Goal: Information Seeking & Learning: Learn about a topic

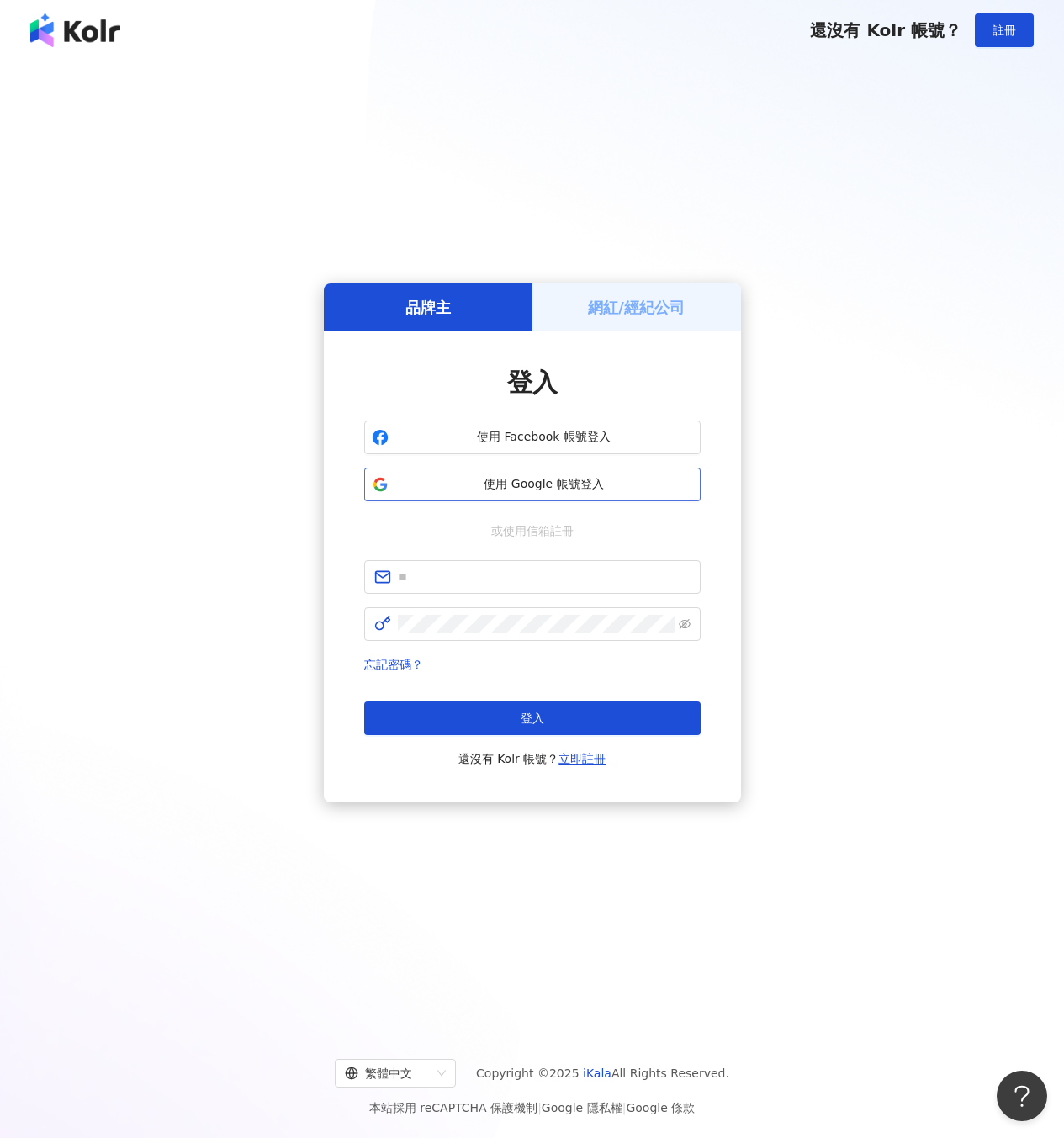
click at [579, 491] on span "使用 Google 帳號登入" at bounding box center [543, 484] width 297 height 17
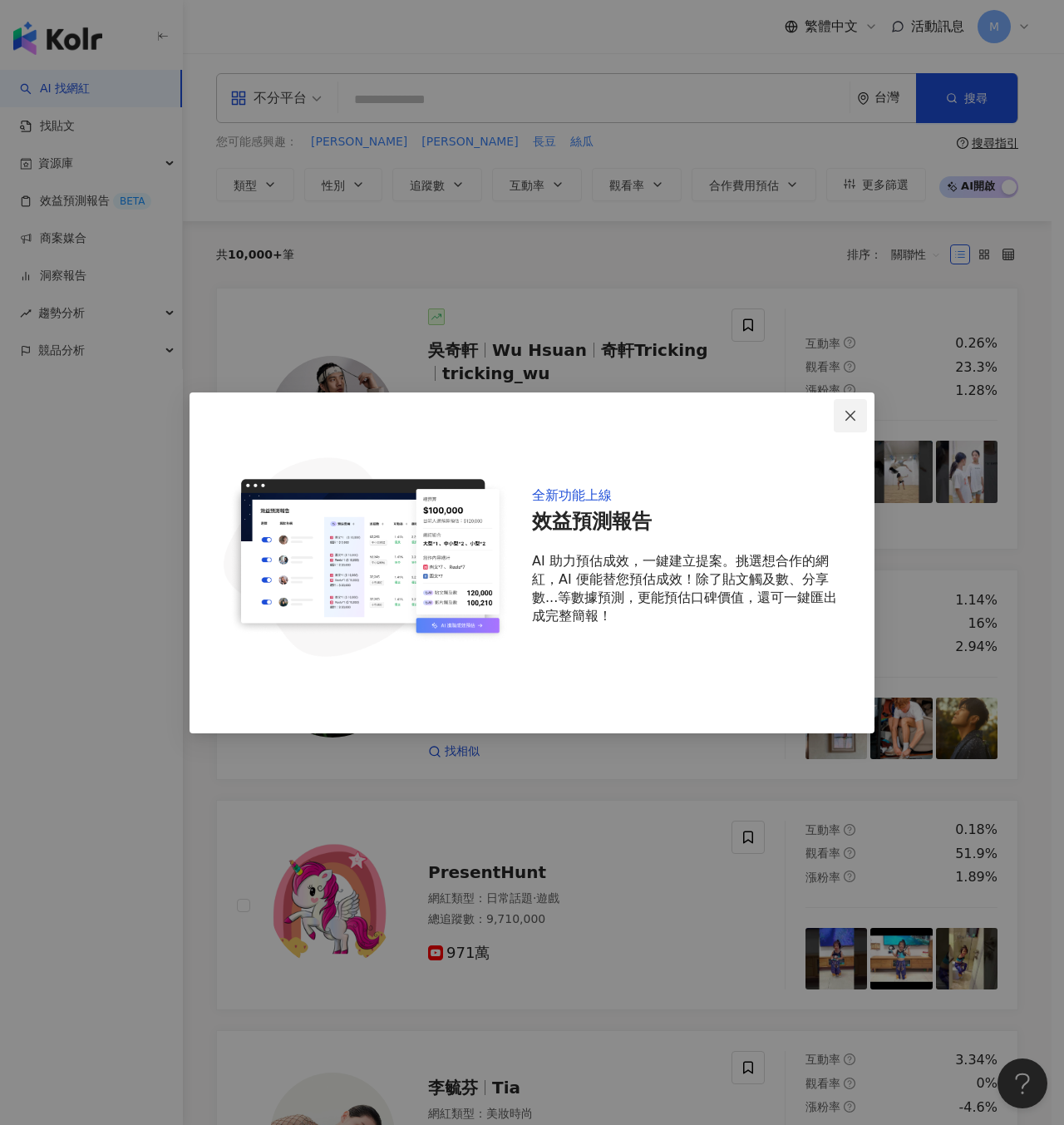
click at [864, 413] on span "Close" at bounding box center [850, 415] width 34 height 13
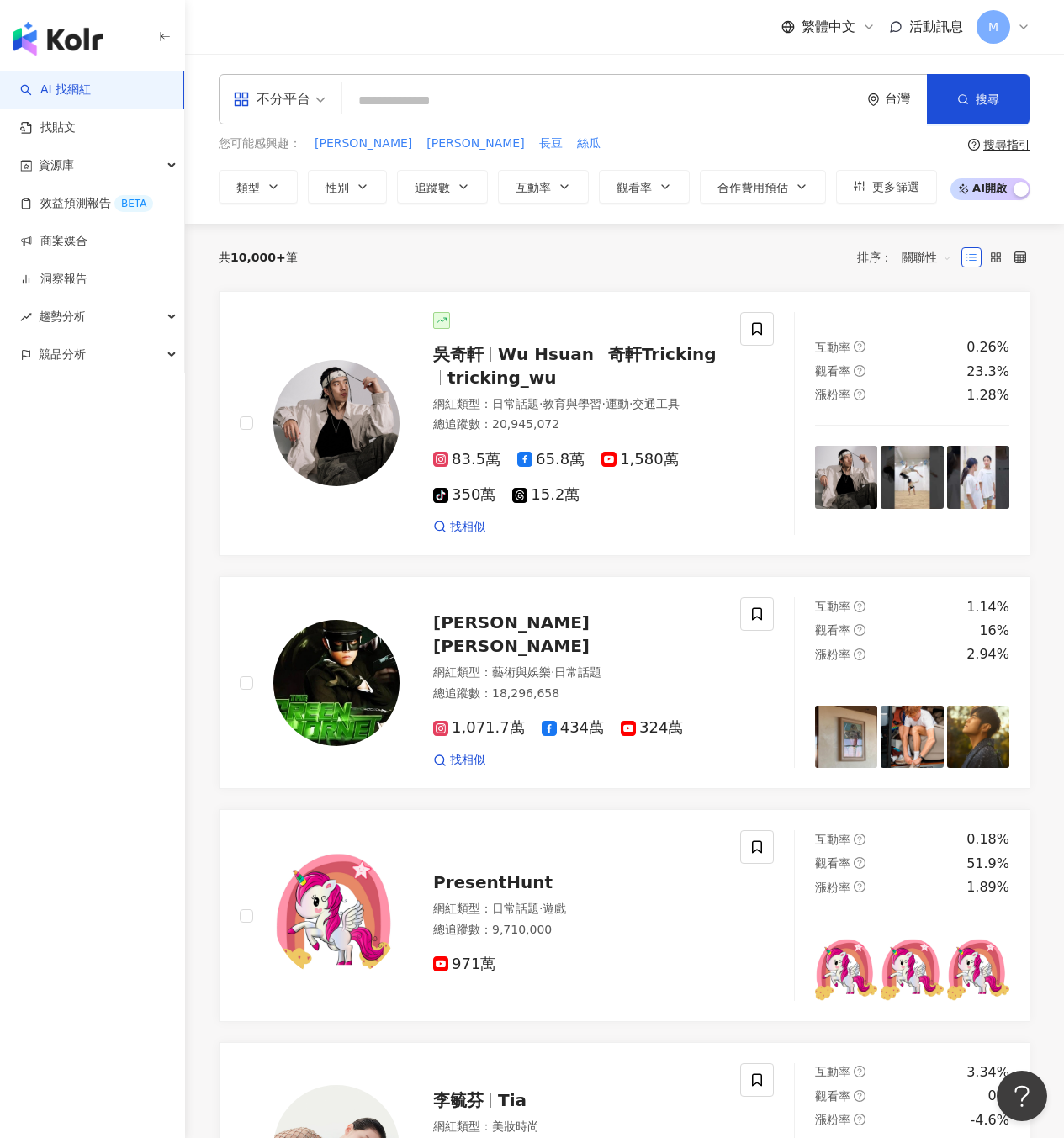
click at [1025, 28] on icon at bounding box center [1024, 27] width 14 height 14
click at [554, 44] on div "繁體中文 活動訊息 M" at bounding box center [624, 26] width 811 height 54
click at [88, 275] on link "洞察報告" at bounding box center [54, 279] width 67 height 17
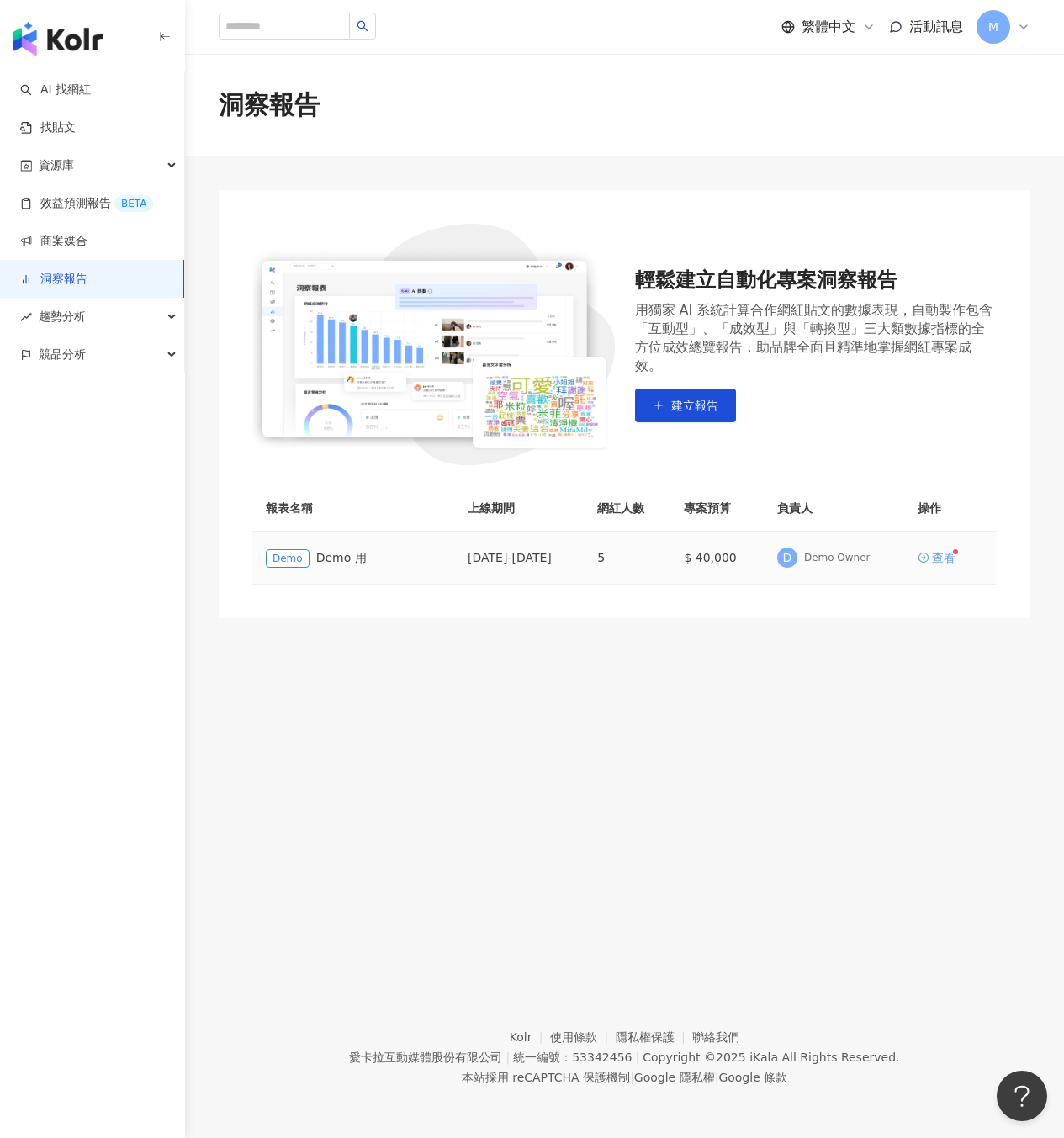
click at [945, 555] on div "查看" at bounding box center [944, 558] width 23 height 12
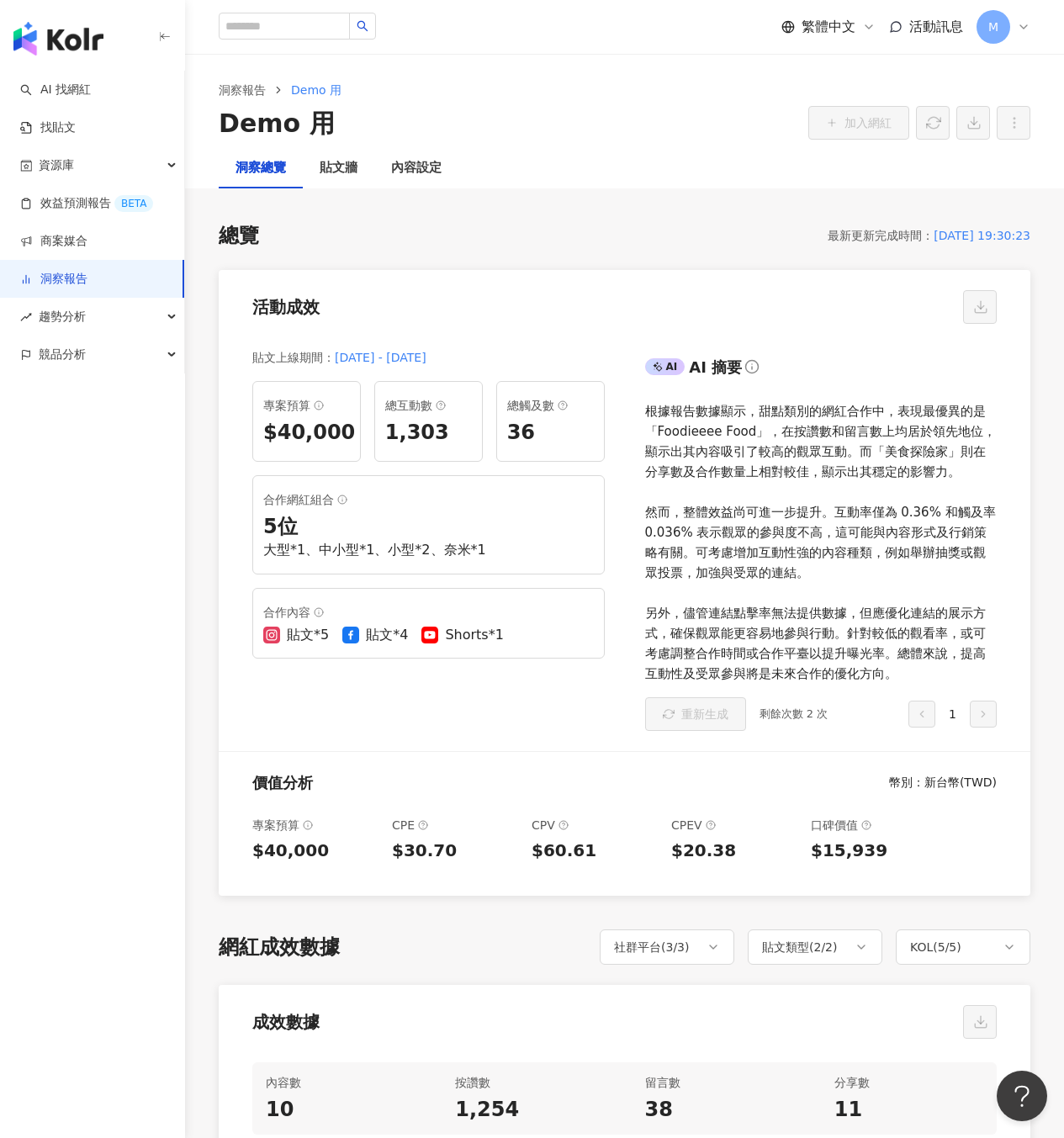
click at [86, 273] on link "洞察報告" at bounding box center [54, 279] width 67 height 17
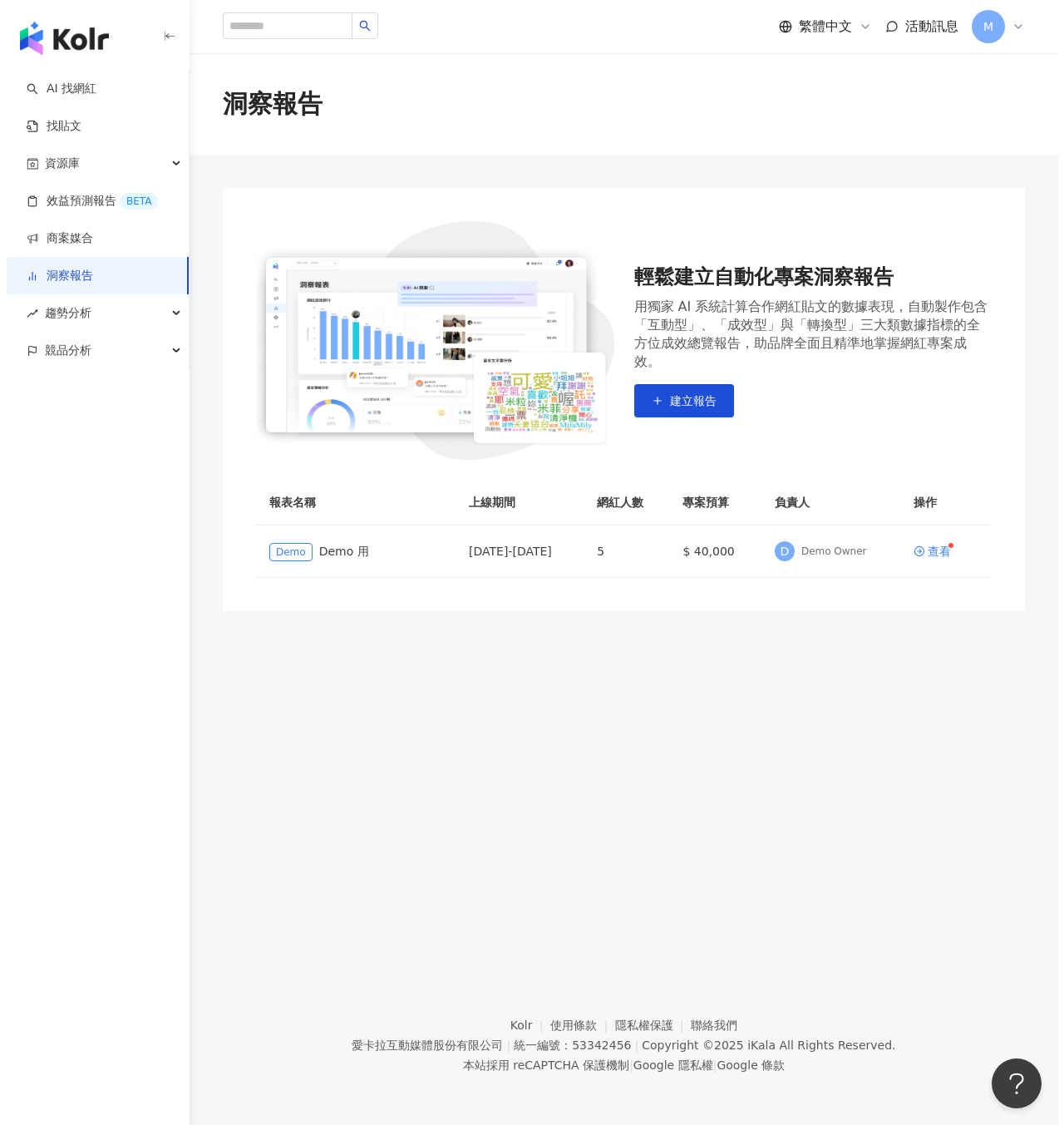
scroll to position [3, 0]
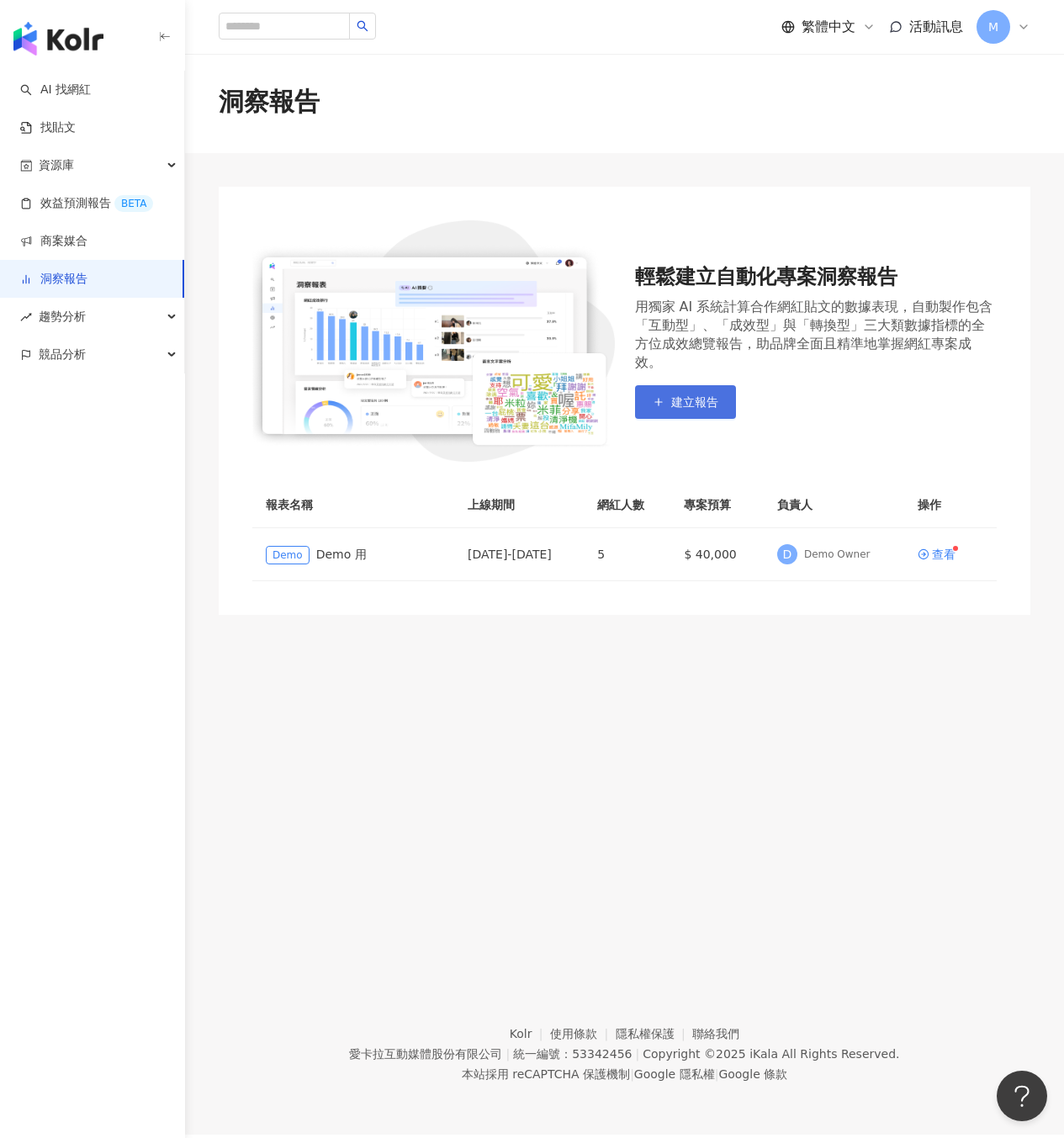
click at [700, 403] on button "建立報告" at bounding box center [686, 402] width 101 height 34
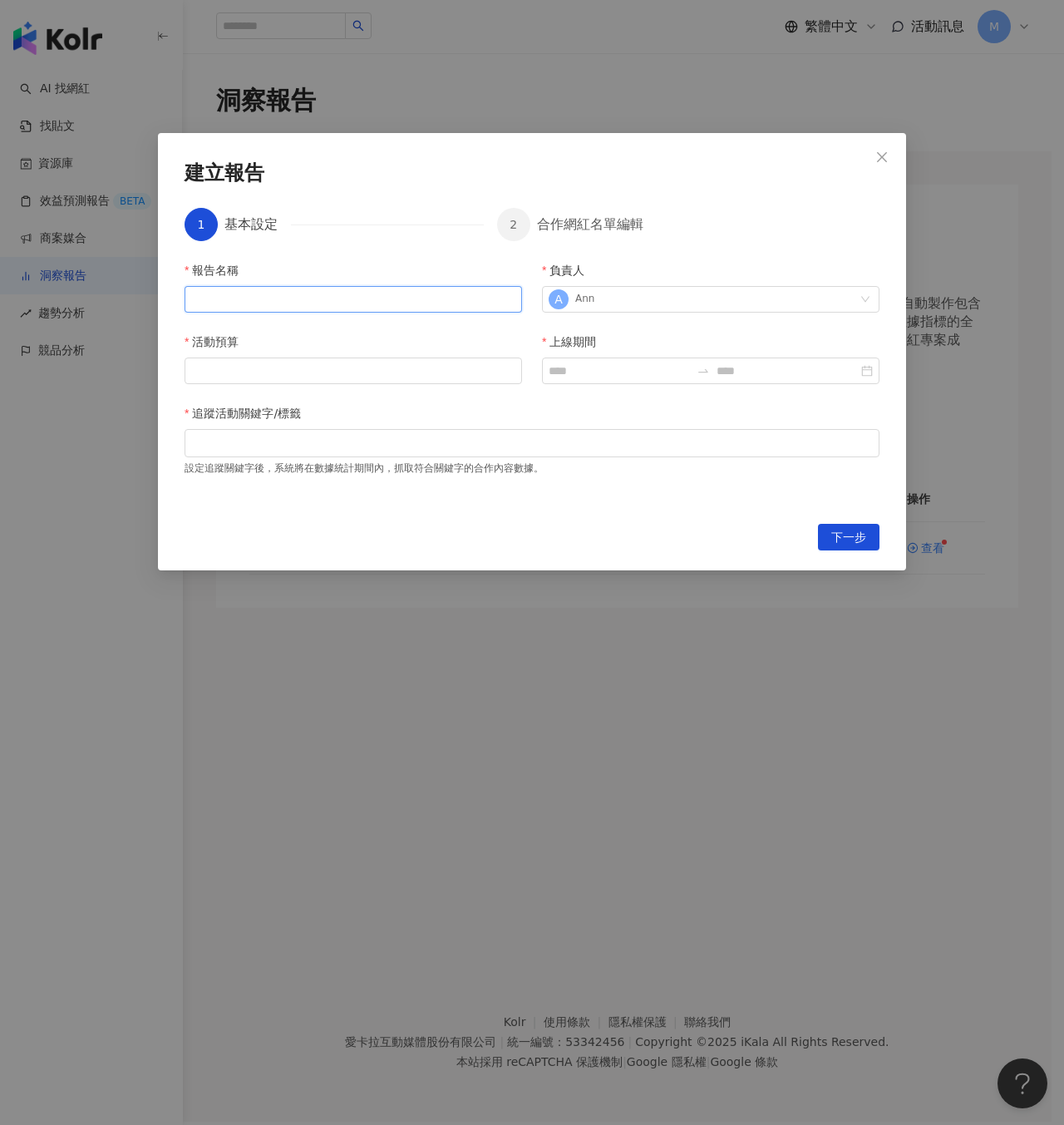
click at [371, 308] on input "報告名稱" at bounding box center [353, 300] width 337 height 27
click at [740, 300] on div "A Ann" at bounding box center [702, 300] width 306 height 25
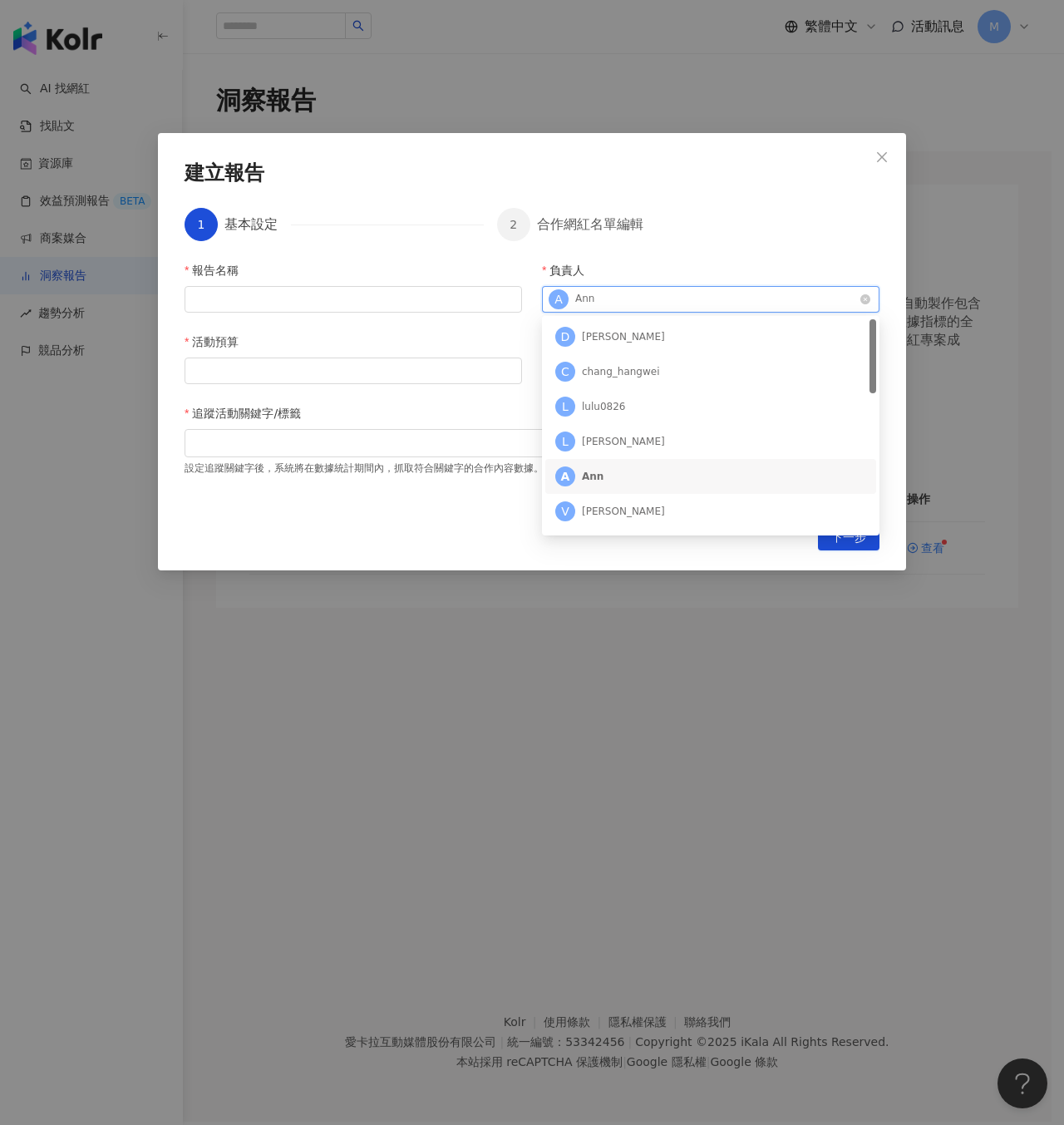
click at [740, 300] on div "A Ann" at bounding box center [702, 300] width 306 height 25
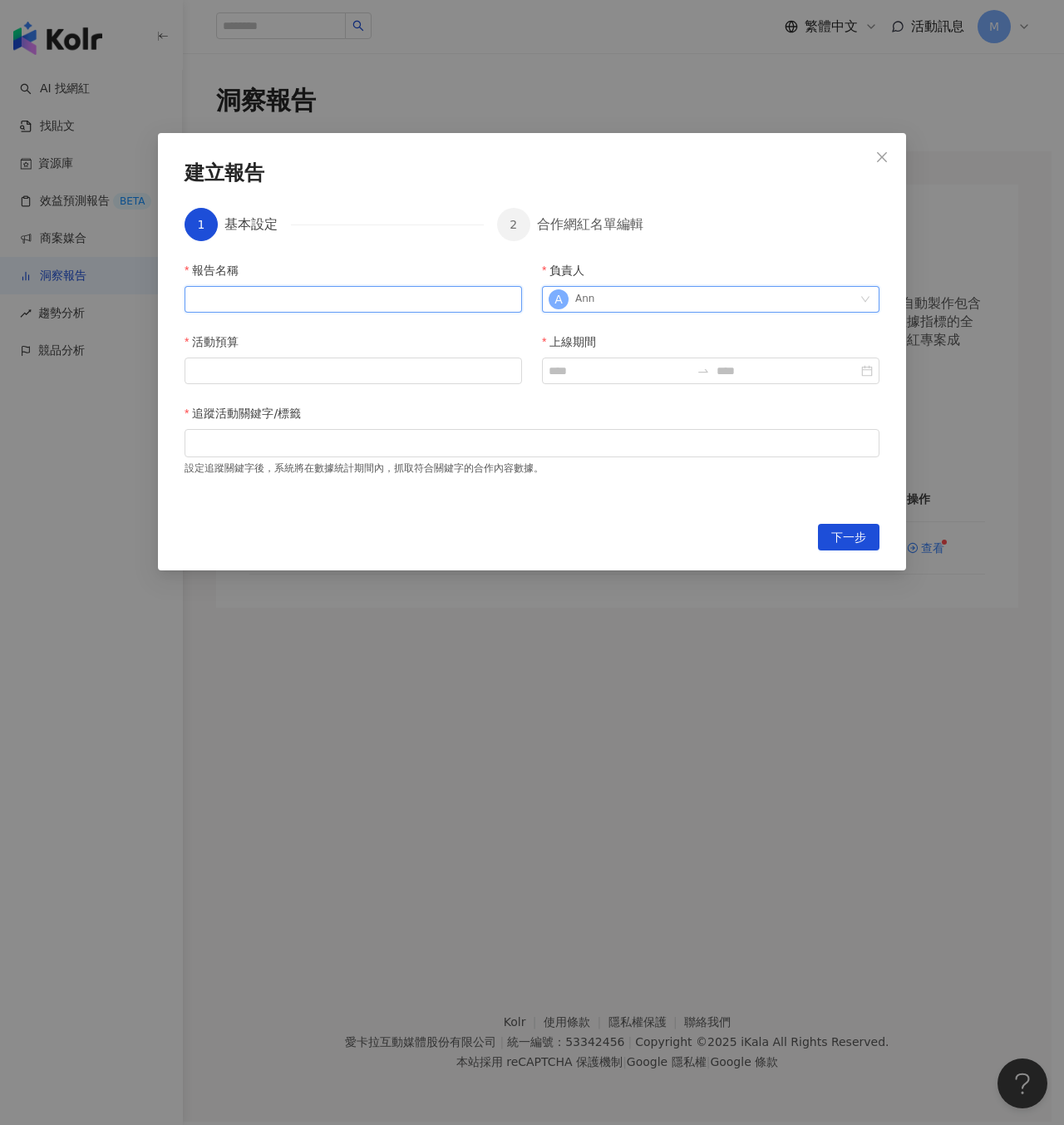
click at [405, 310] on input "報告名稱" at bounding box center [353, 300] width 337 height 27
type input "*"
type input "*****"
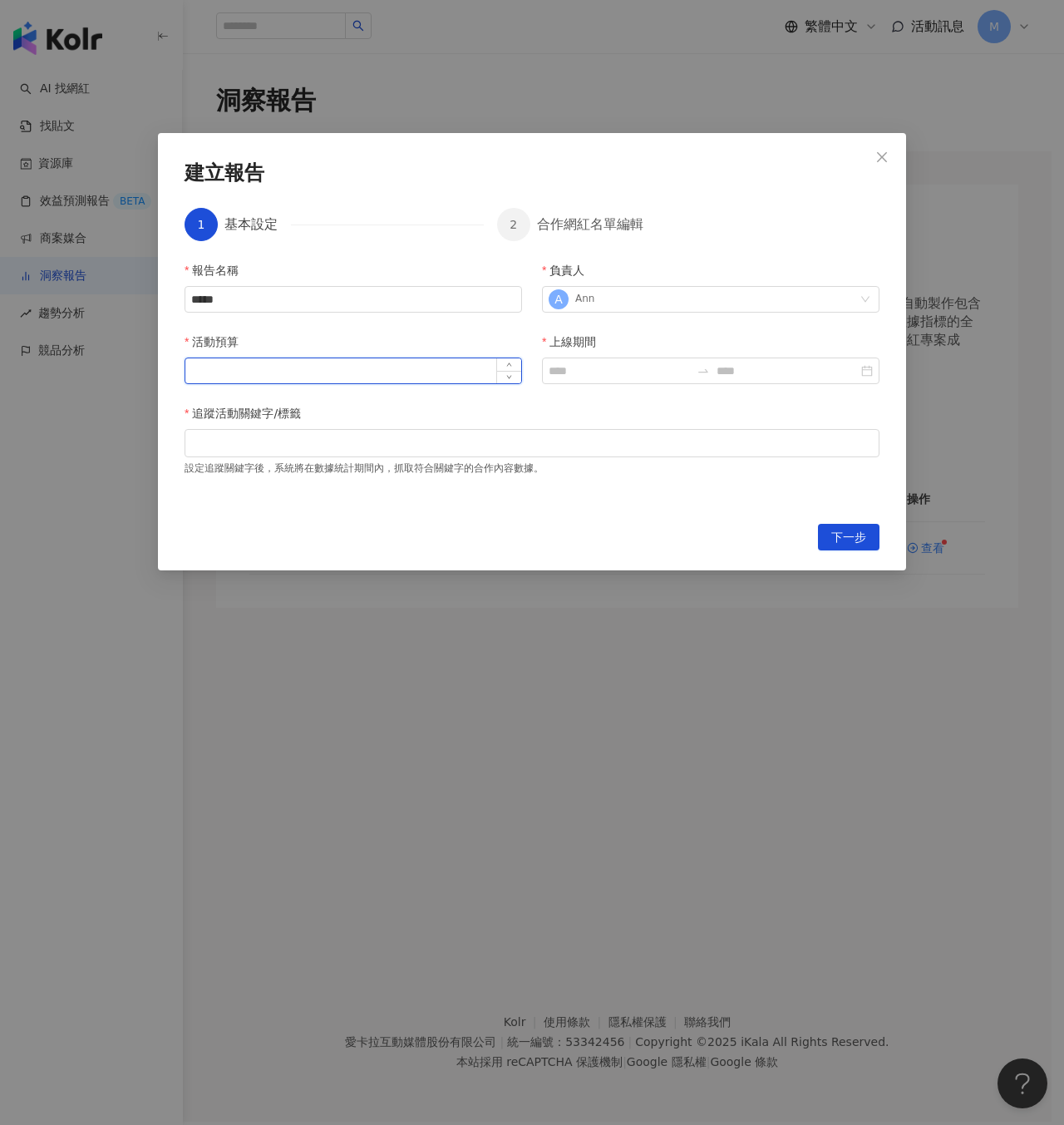
click at [431, 383] on div at bounding box center [353, 371] width 337 height 27
type input "******"
click at [625, 372] on input "上線期間" at bounding box center [619, 370] width 142 height 18
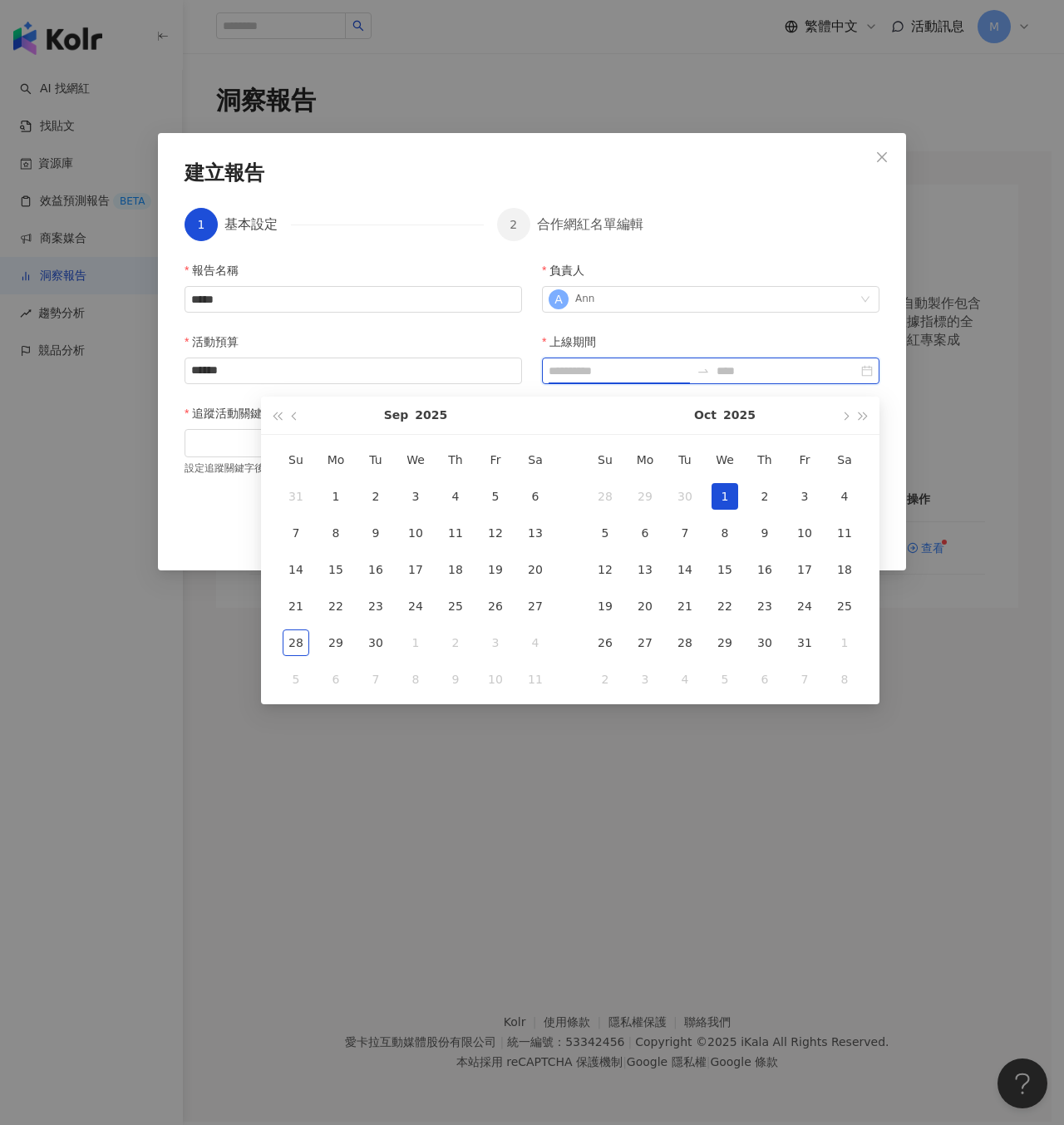
type input "**********"
click at [717, 493] on div "1" at bounding box center [725, 496] width 27 height 27
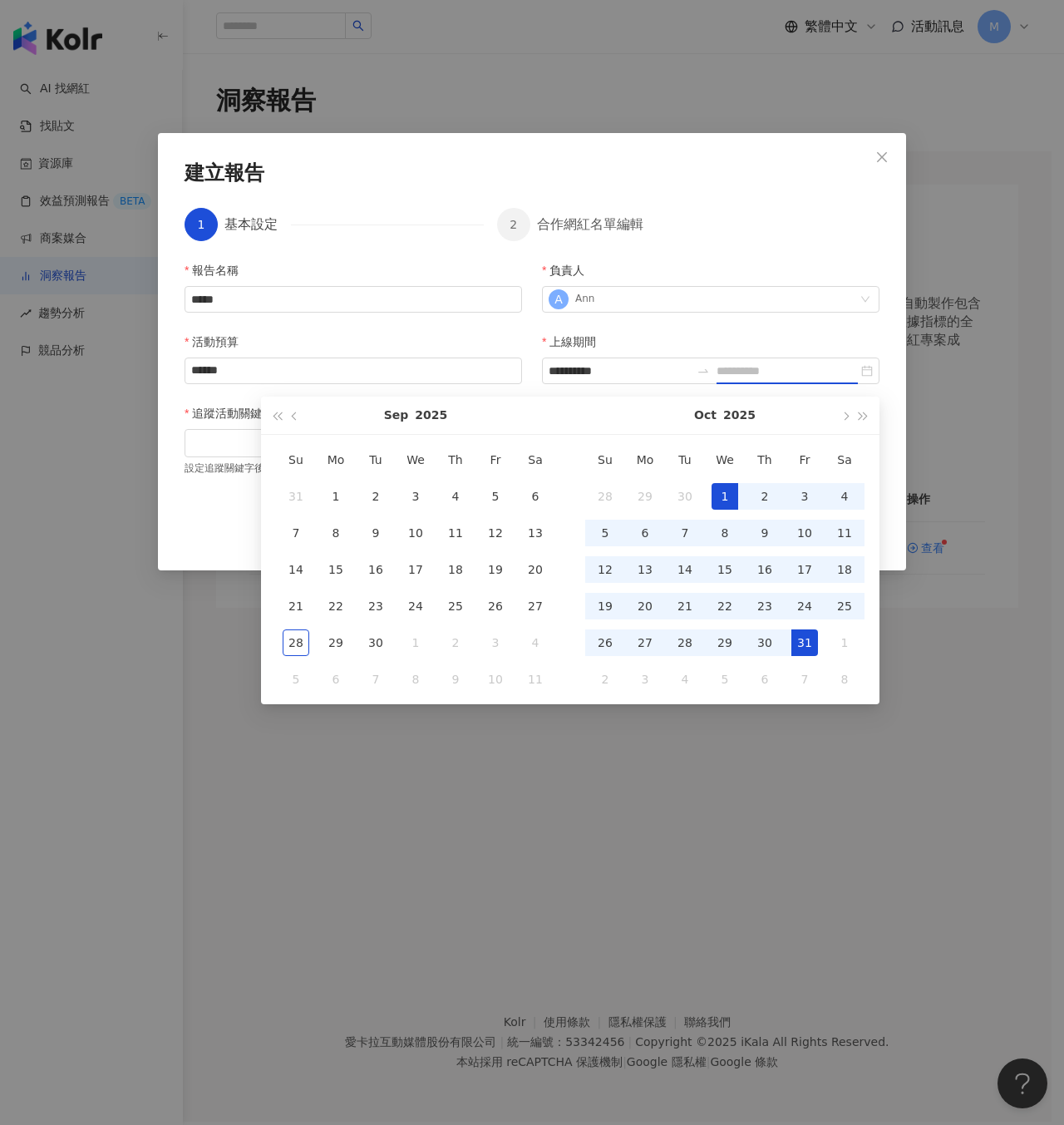
drag, startPoint x: 813, startPoint y: 641, endPoint x: 811, endPoint y: 657, distance: 16.1
click at [813, 641] on div "31" at bounding box center [805, 643] width 27 height 27
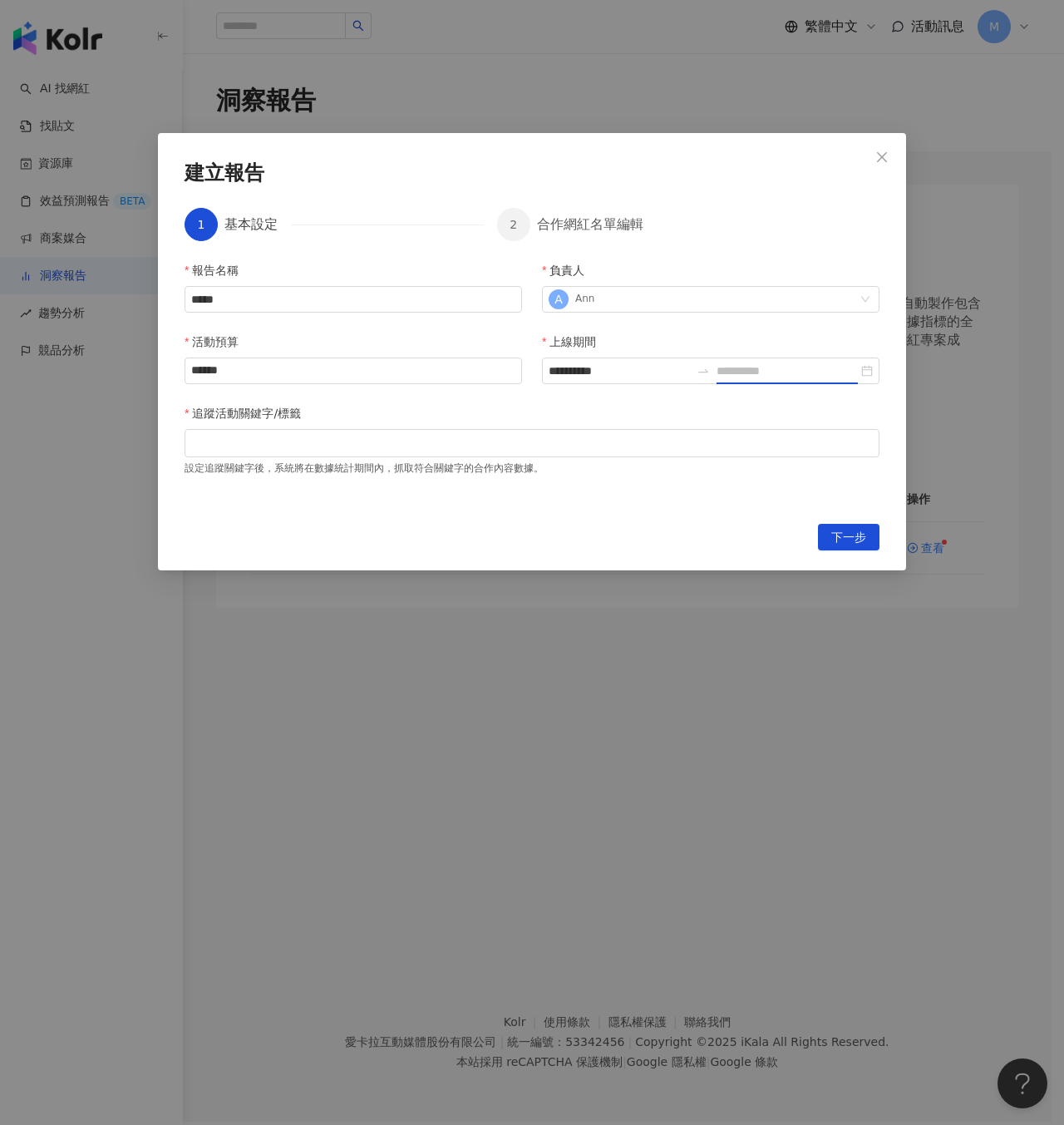
type input "**********"
click at [305, 446] on div at bounding box center [532, 442] width 688 height 13
click at [427, 443] on div at bounding box center [532, 442] width 688 height 13
type input "***"
type input "*"
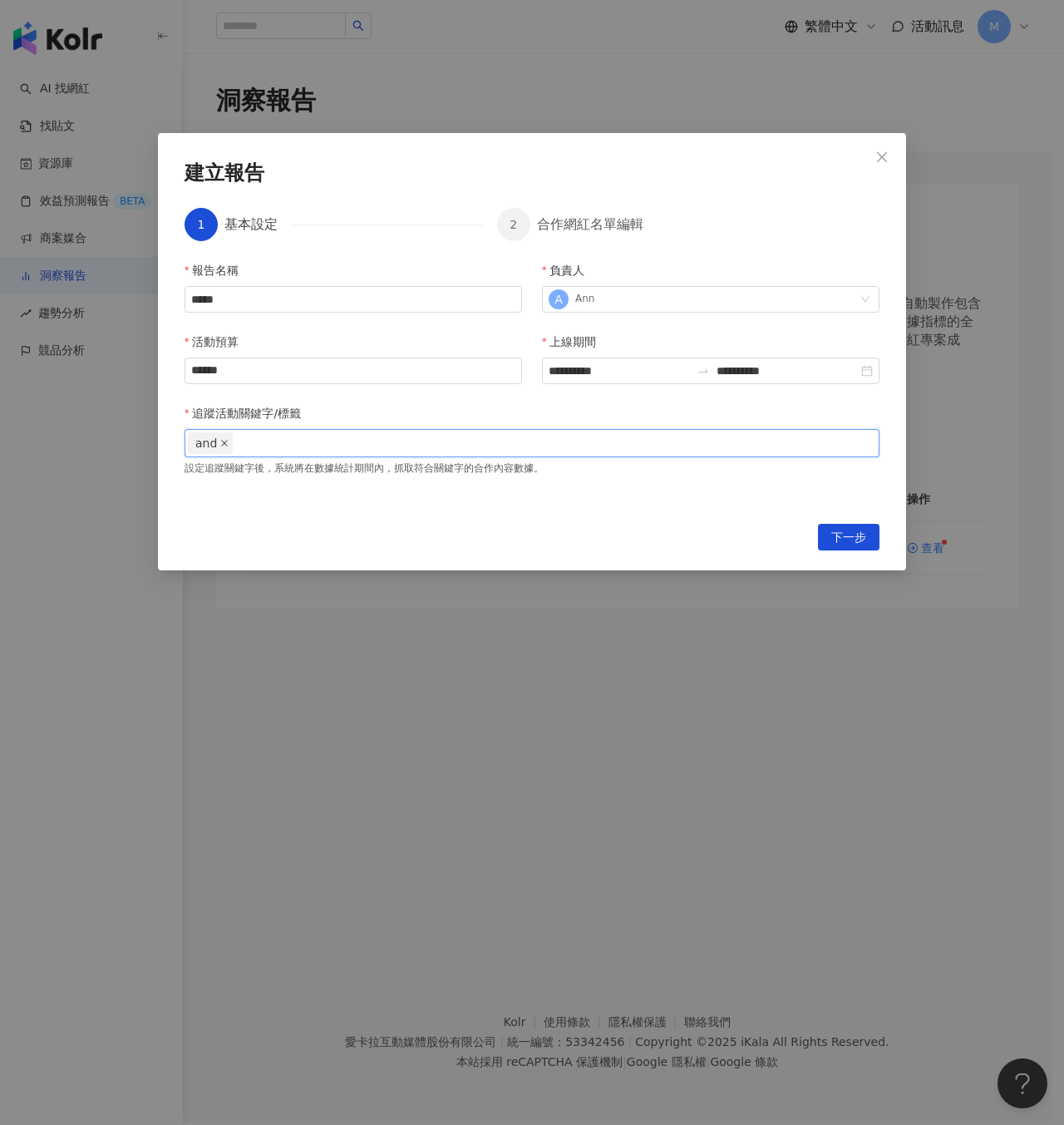
click at [224, 442] on icon "close" at bounding box center [224, 442] width 7 height 7
type input "***"
click at [224, 443] on icon "close" at bounding box center [225, 442] width 9 height 9
type input "*"
type input "*****"
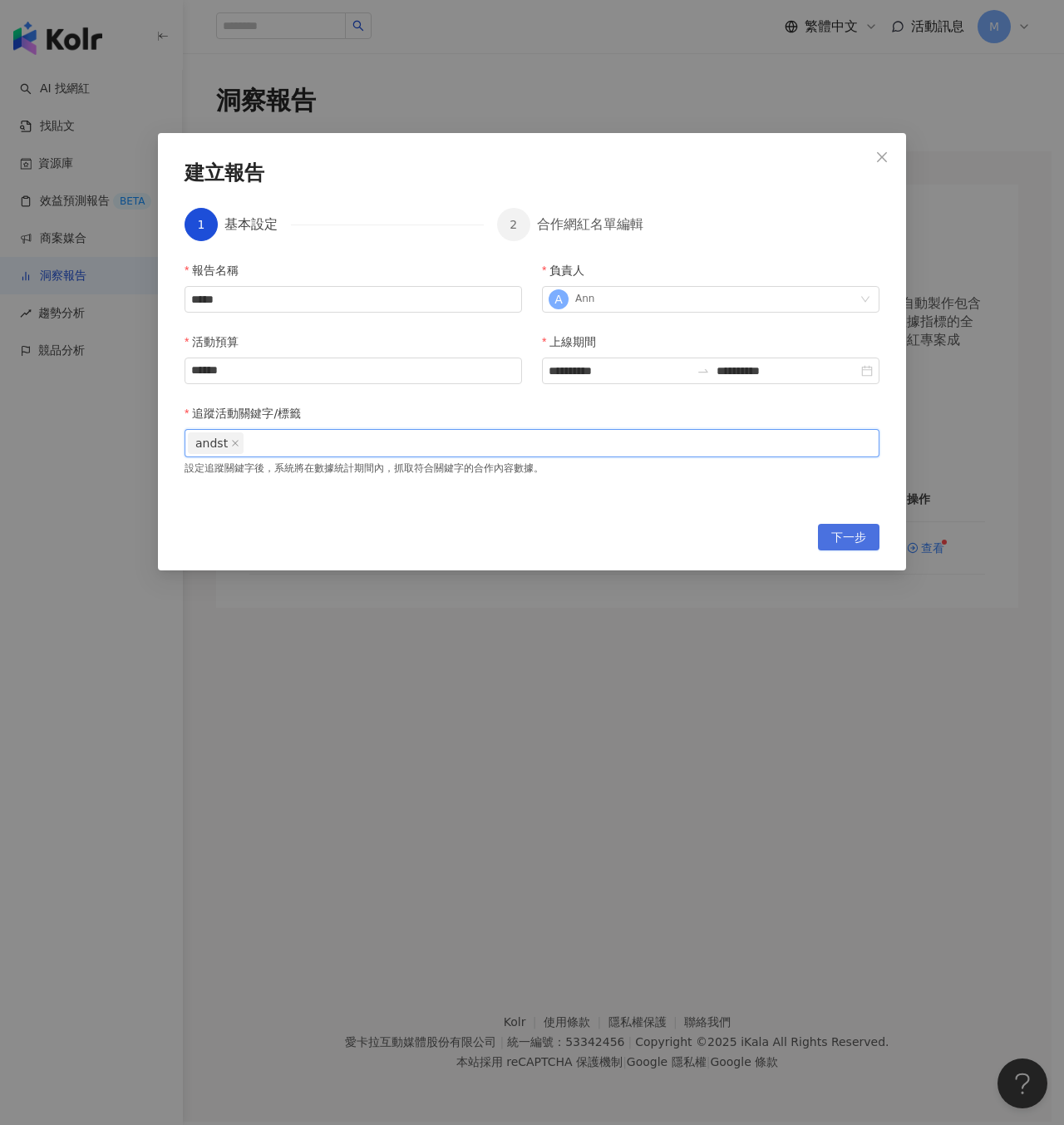
click at [842, 543] on span "下一步" at bounding box center [849, 538] width 35 height 27
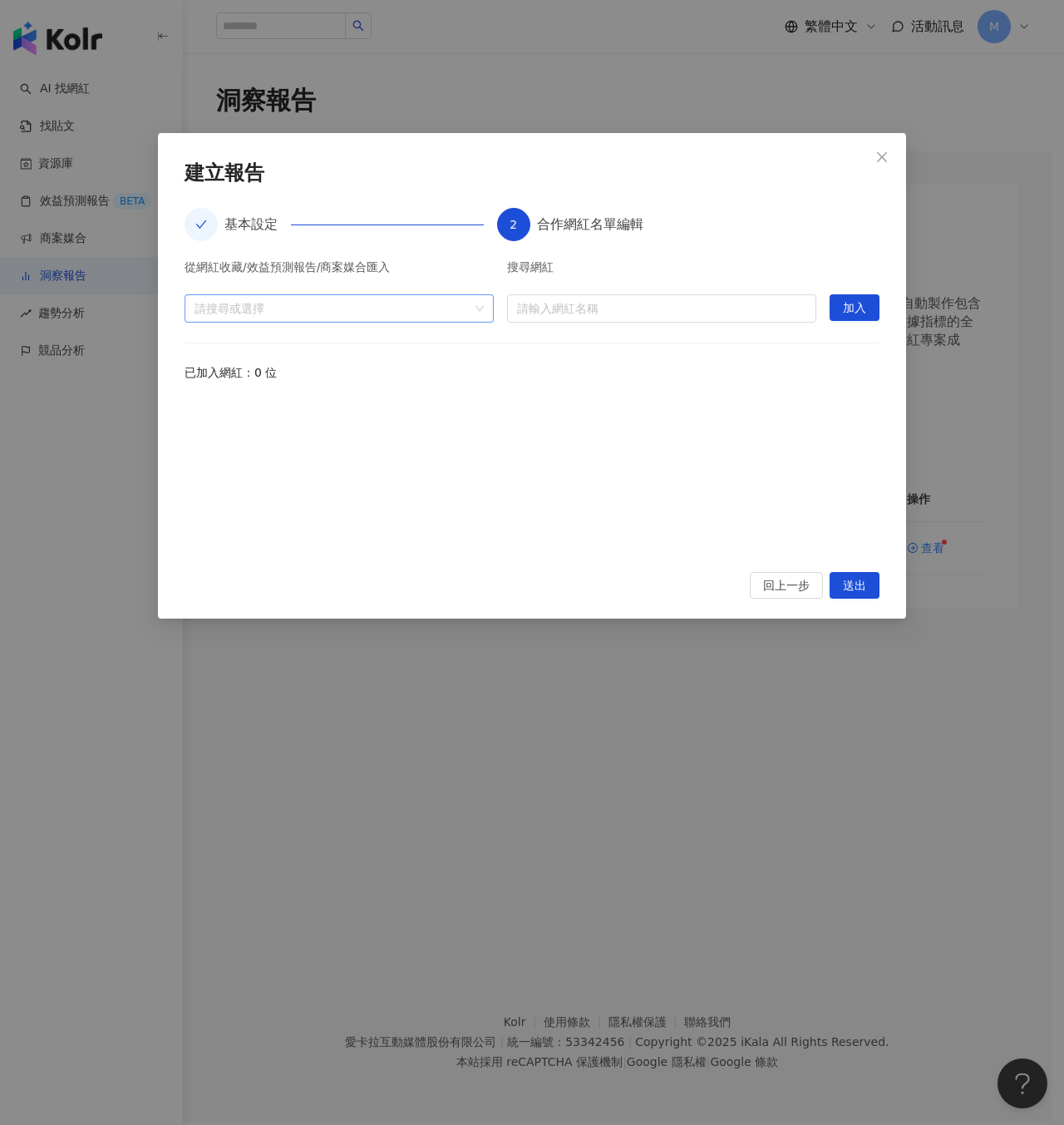
click at [382, 309] on div at bounding box center [331, 308] width 285 height 13
click at [680, 311] on input "search" at bounding box center [661, 308] width 289 height 27
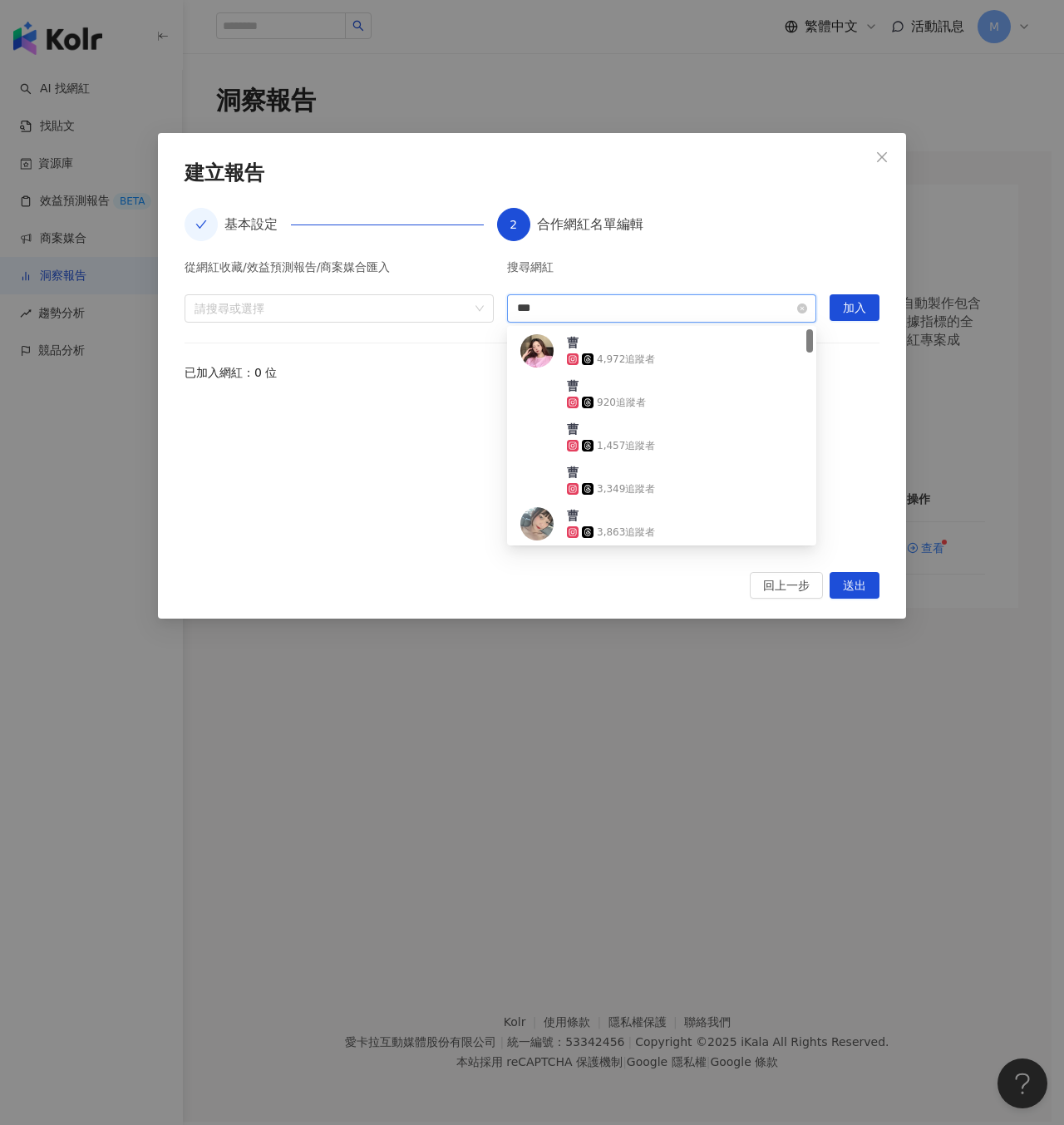
type input "**"
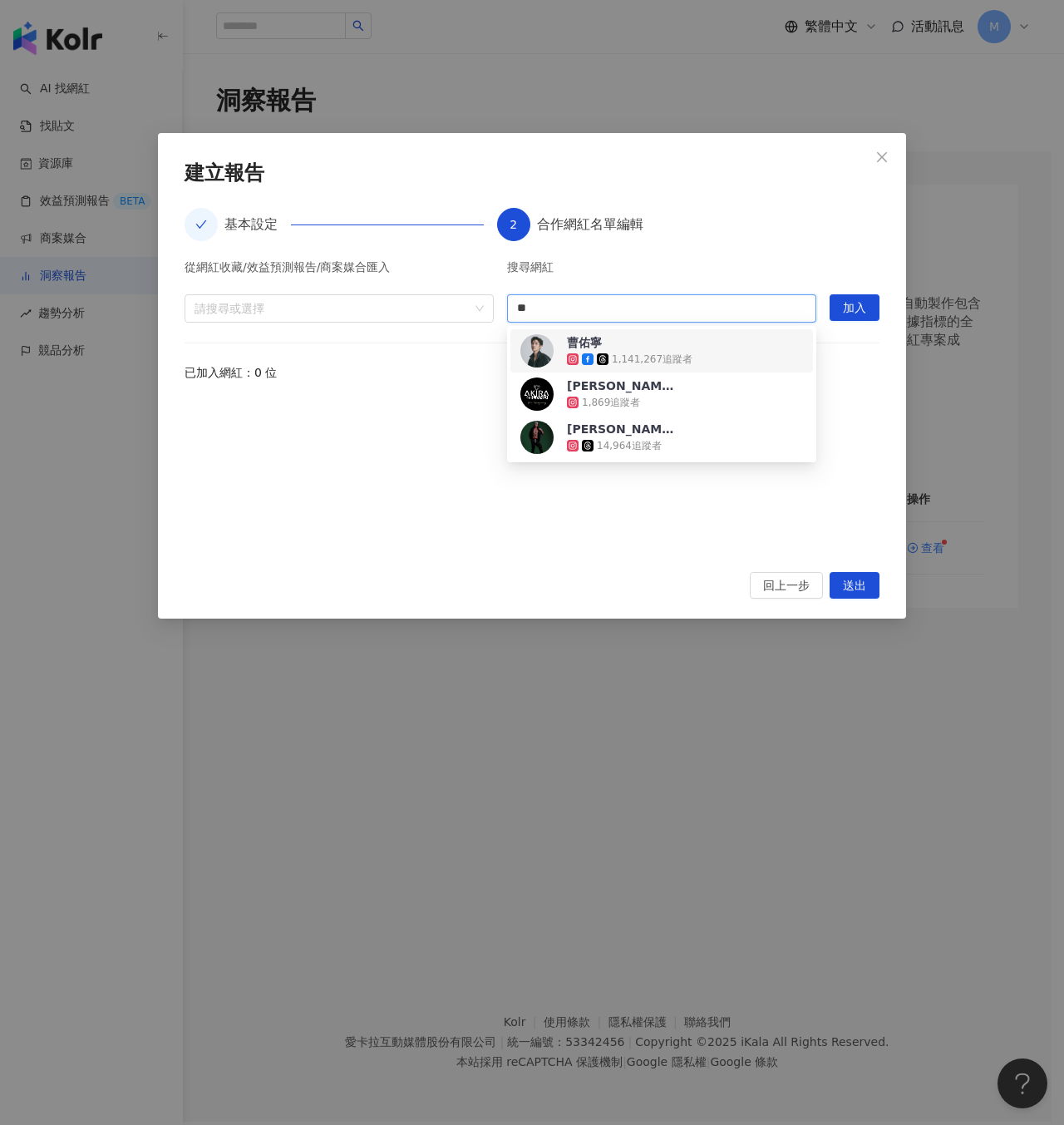
click at [701, 353] on div "曹佑寧 1,141,267 追蹤者" at bounding box center [661, 351] width 282 height 34
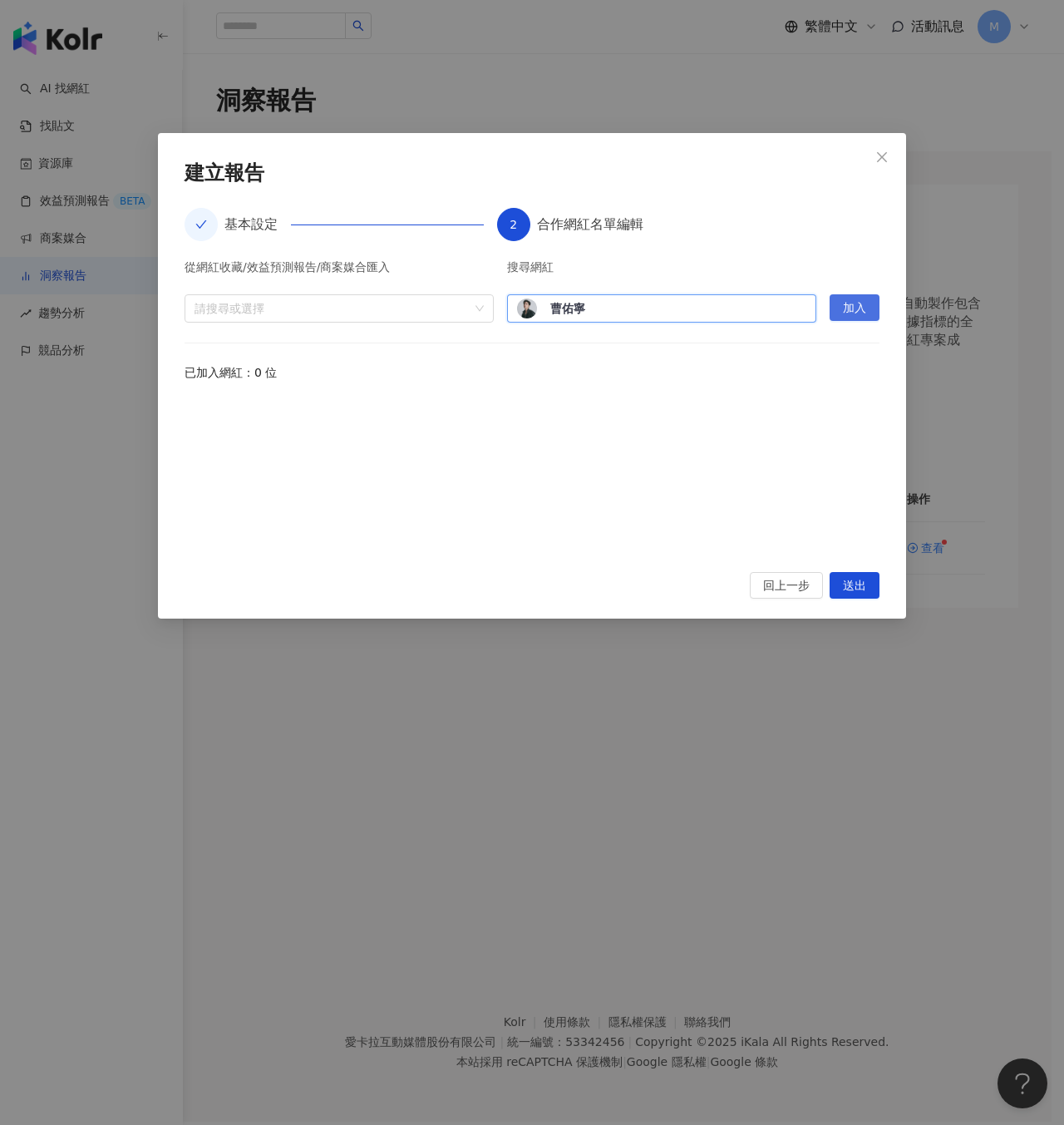
click at [854, 303] on span "加入" at bounding box center [855, 308] width 23 height 27
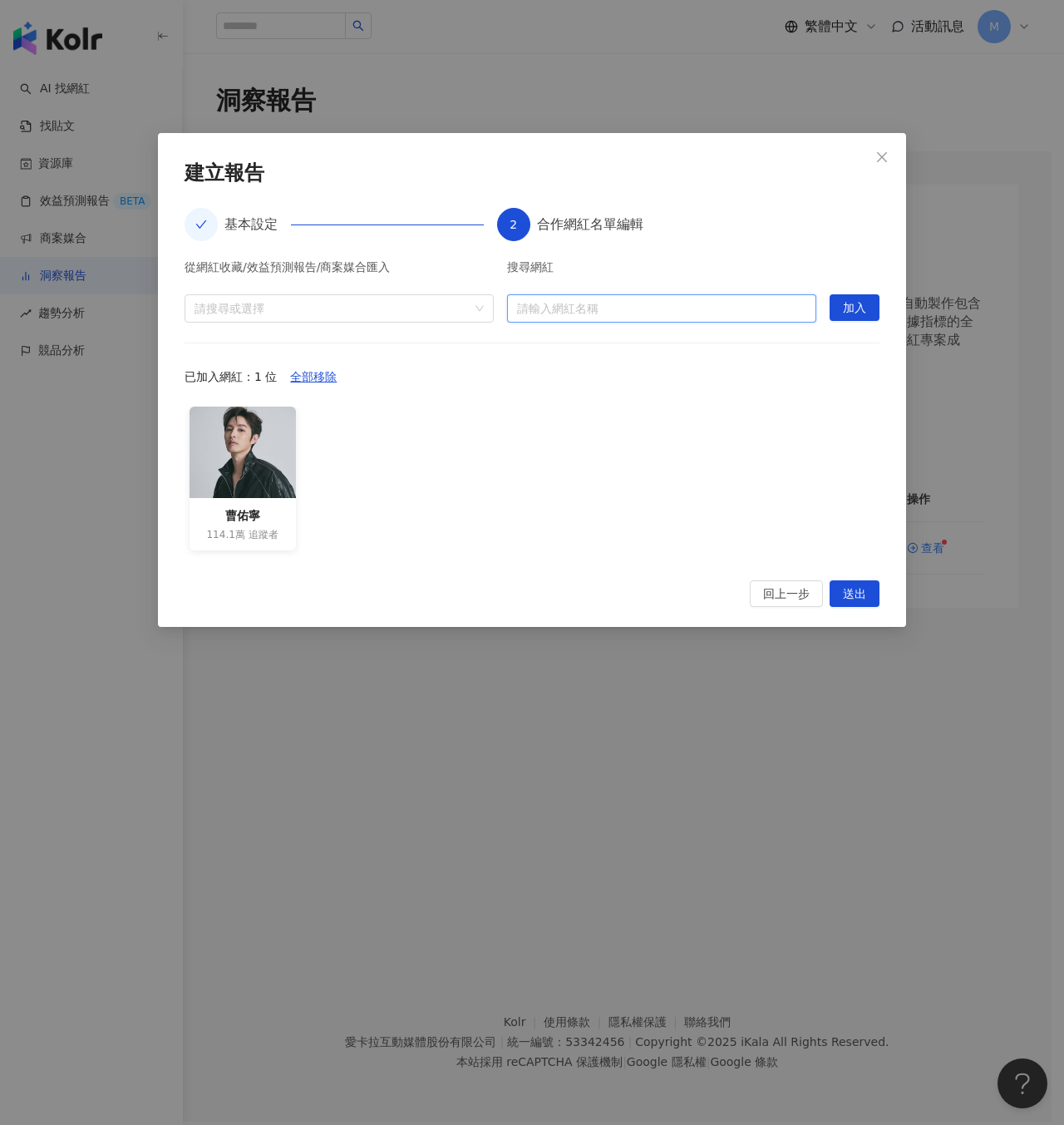
click at [656, 303] on input "search" at bounding box center [661, 308] width 289 height 27
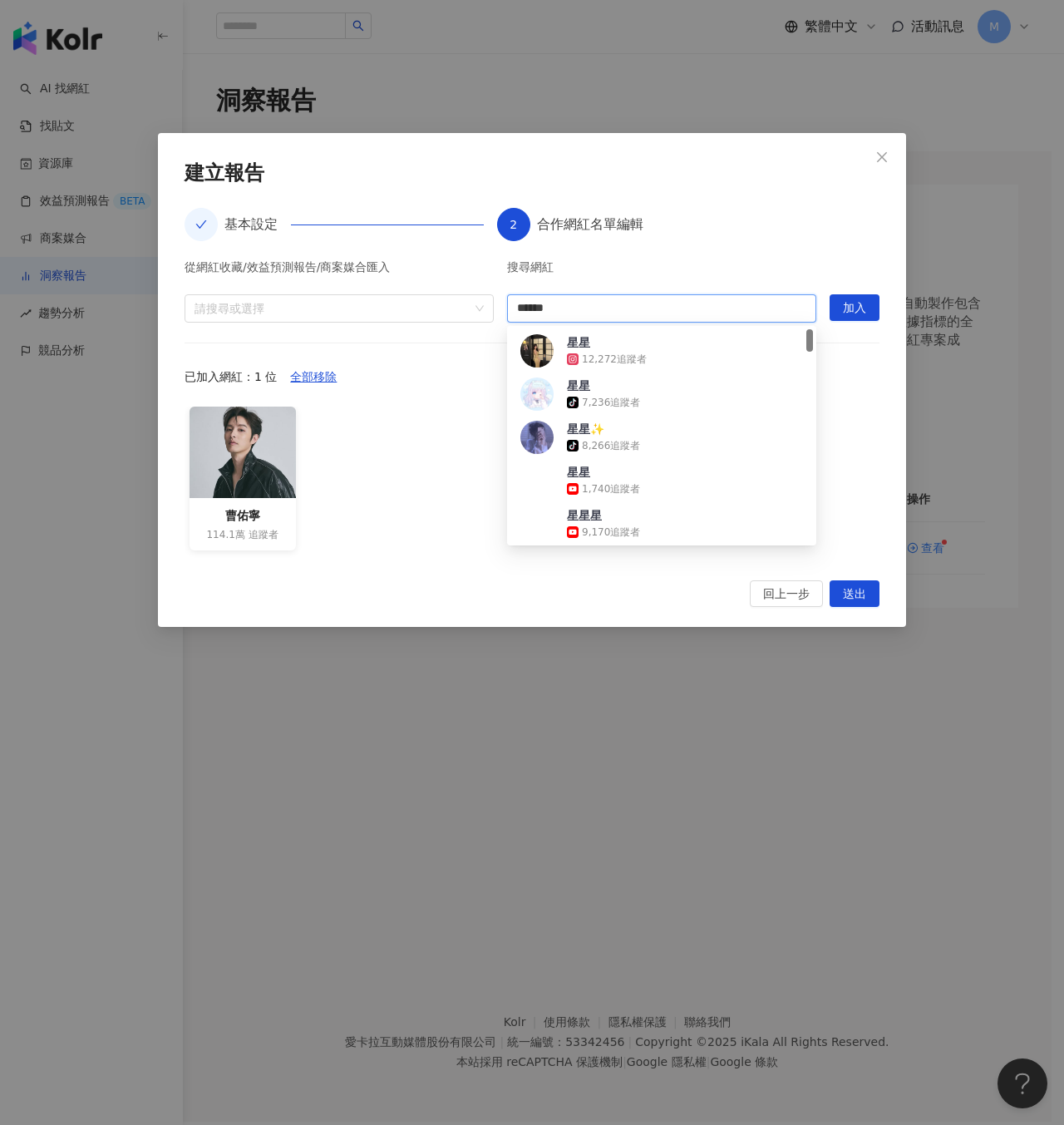
type input "****"
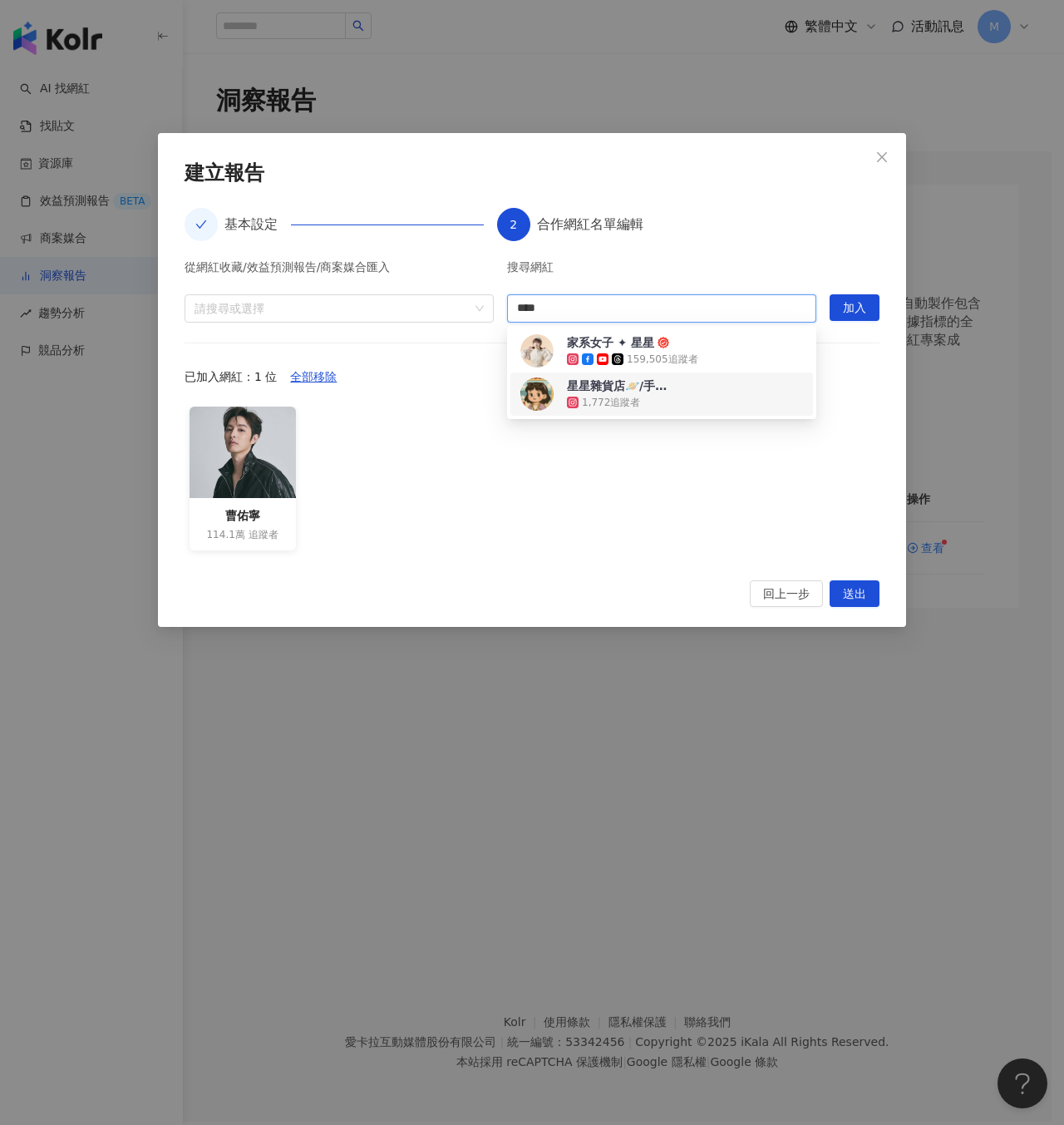
click at [753, 388] on div "星星雜貨店🪐/手機代儲🎮賺錢🤑 1,772 追蹤者" at bounding box center [661, 394] width 282 height 34
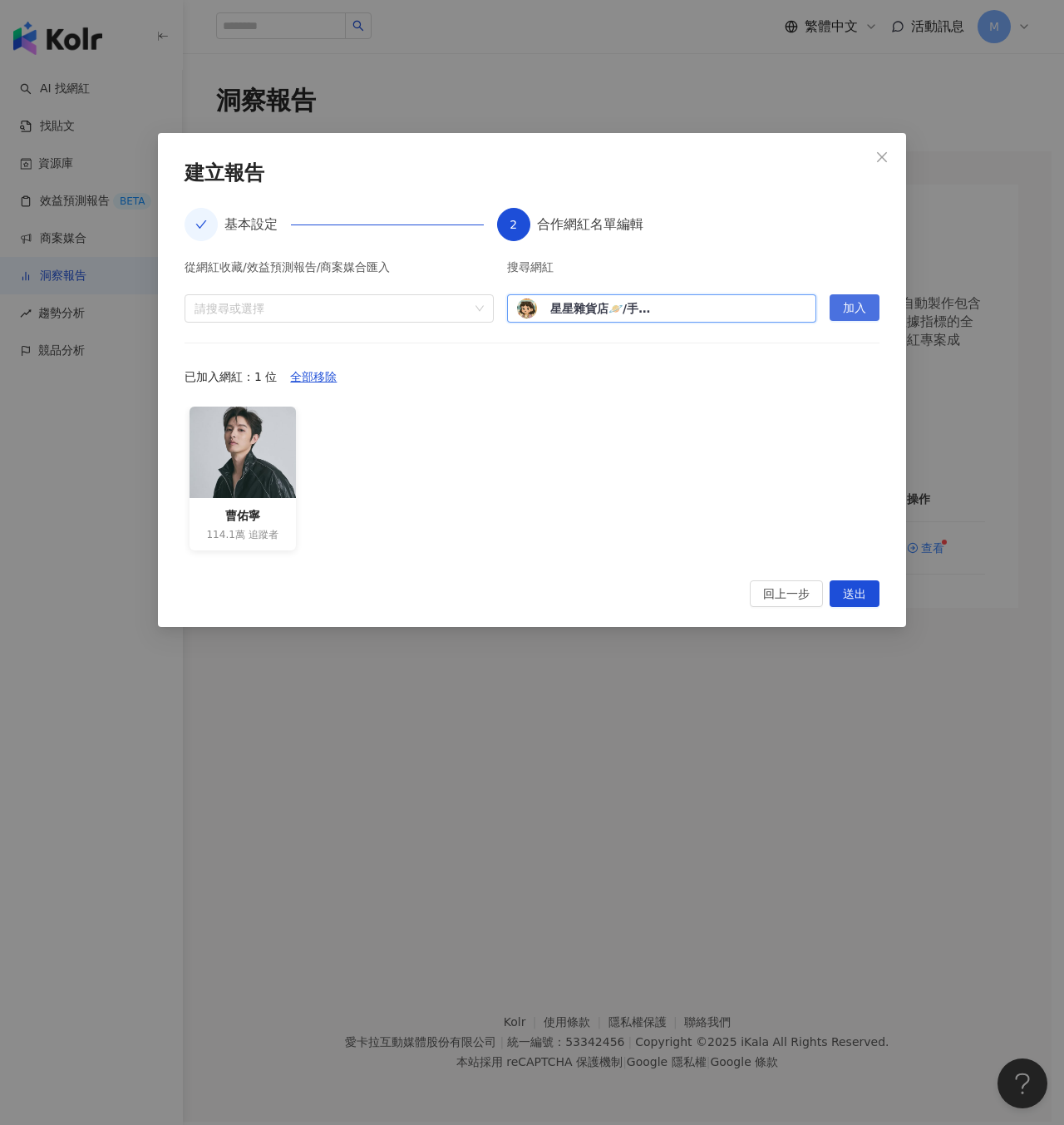
click at [846, 300] on span "加入" at bounding box center [855, 308] width 23 height 27
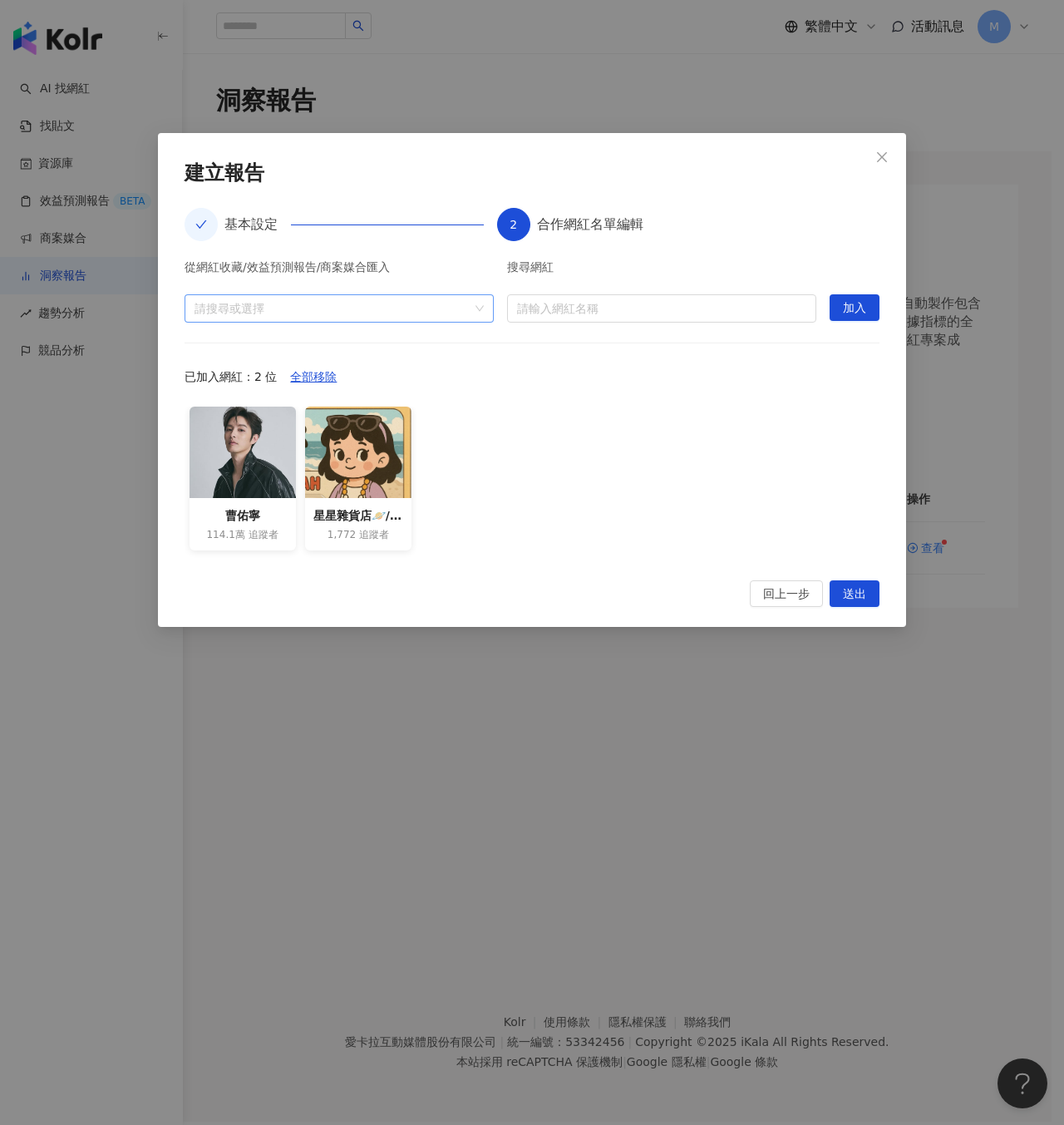
click at [364, 317] on div "請搜尋或選擇" at bounding box center [338, 308] width 309 height 28
drag, startPoint x: 730, startPoint y: 417, endPoint x: 734, endPoint y: 431, distance: 14.6
click at [730, 417] on div "曹佑寧 114.1萬 追蹤者 星星雜貨店🪐/手機代儲🎮賺錢🤑 1,772 追蹤者" at bounding box center [531, 484] width 695 height 154
drag, startPoint x: 853, startPoint y: 599, endPoint x: 851, endPoint y: 588, distance: 11.2
click at [853, 599] on span "送出" at bounding box center [855, 595] width 23 height 27
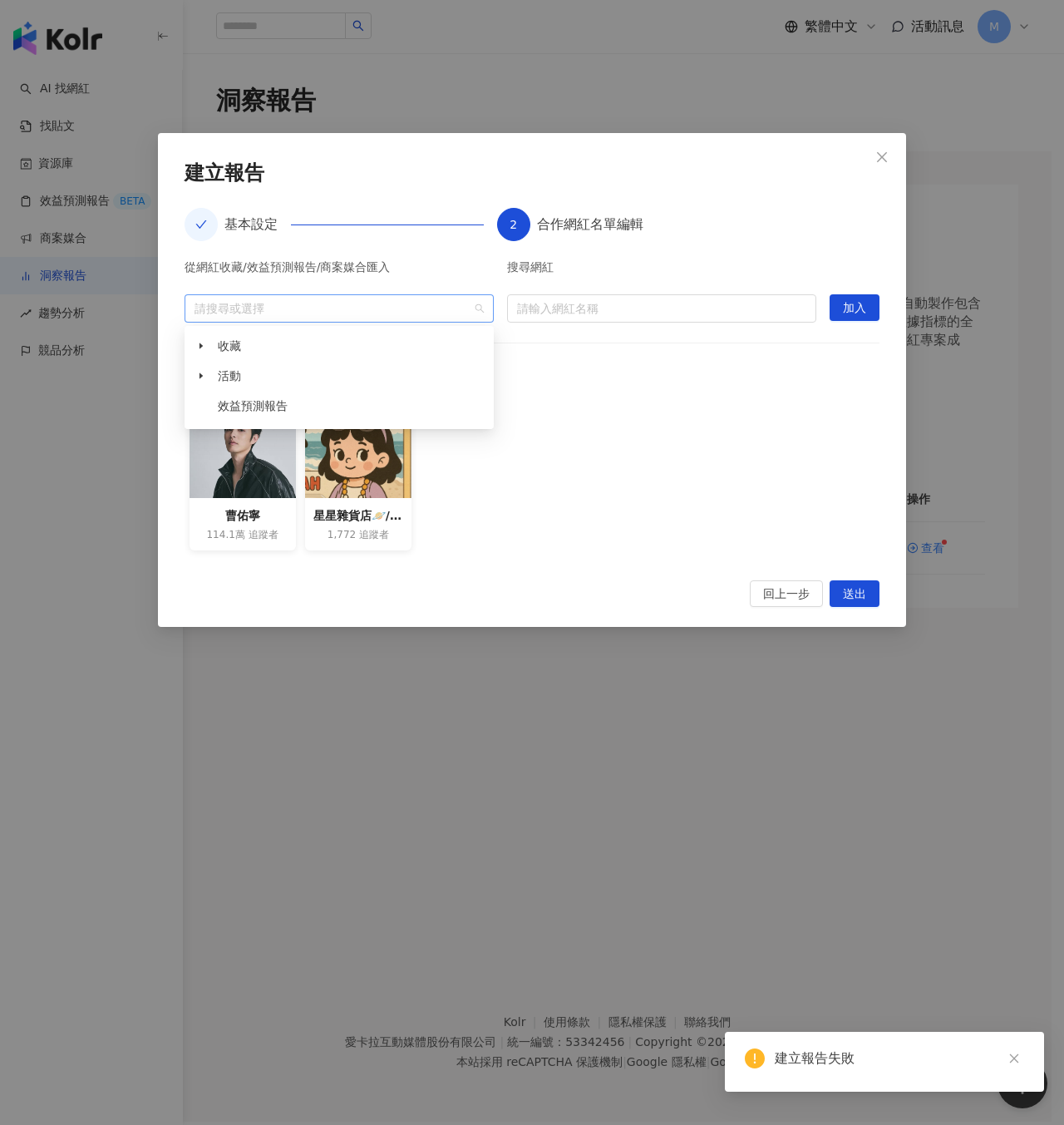
click at [377, 307] on div at bounding box center [331, 308] width 285 height 13
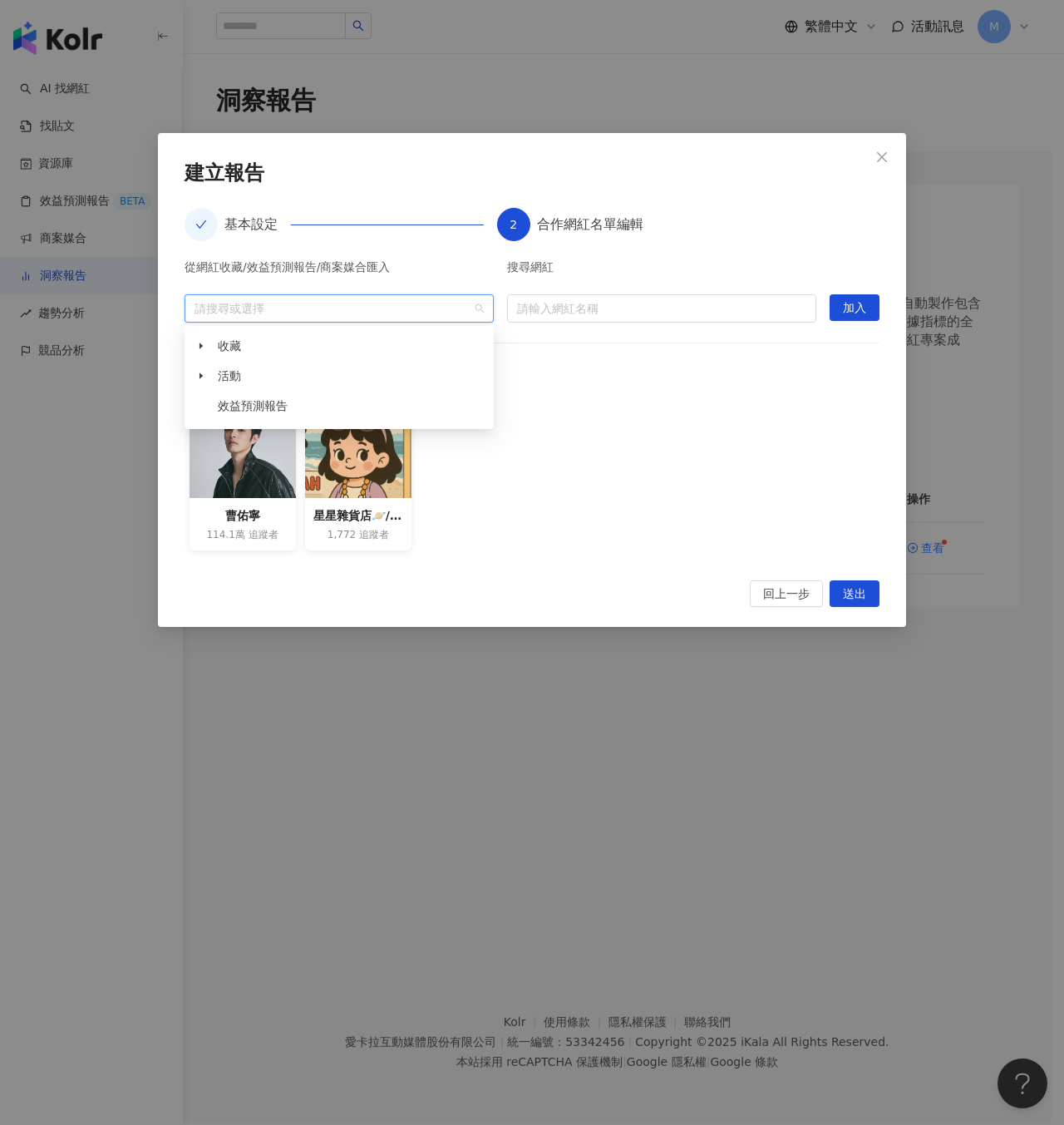
click at [184, 376] on div "收藏 活動 效益預測報告" at bounding box center [338, 377] width 309 height 103
click at [193, 378] on span at bounding box center [201, 376] width 27 height 27
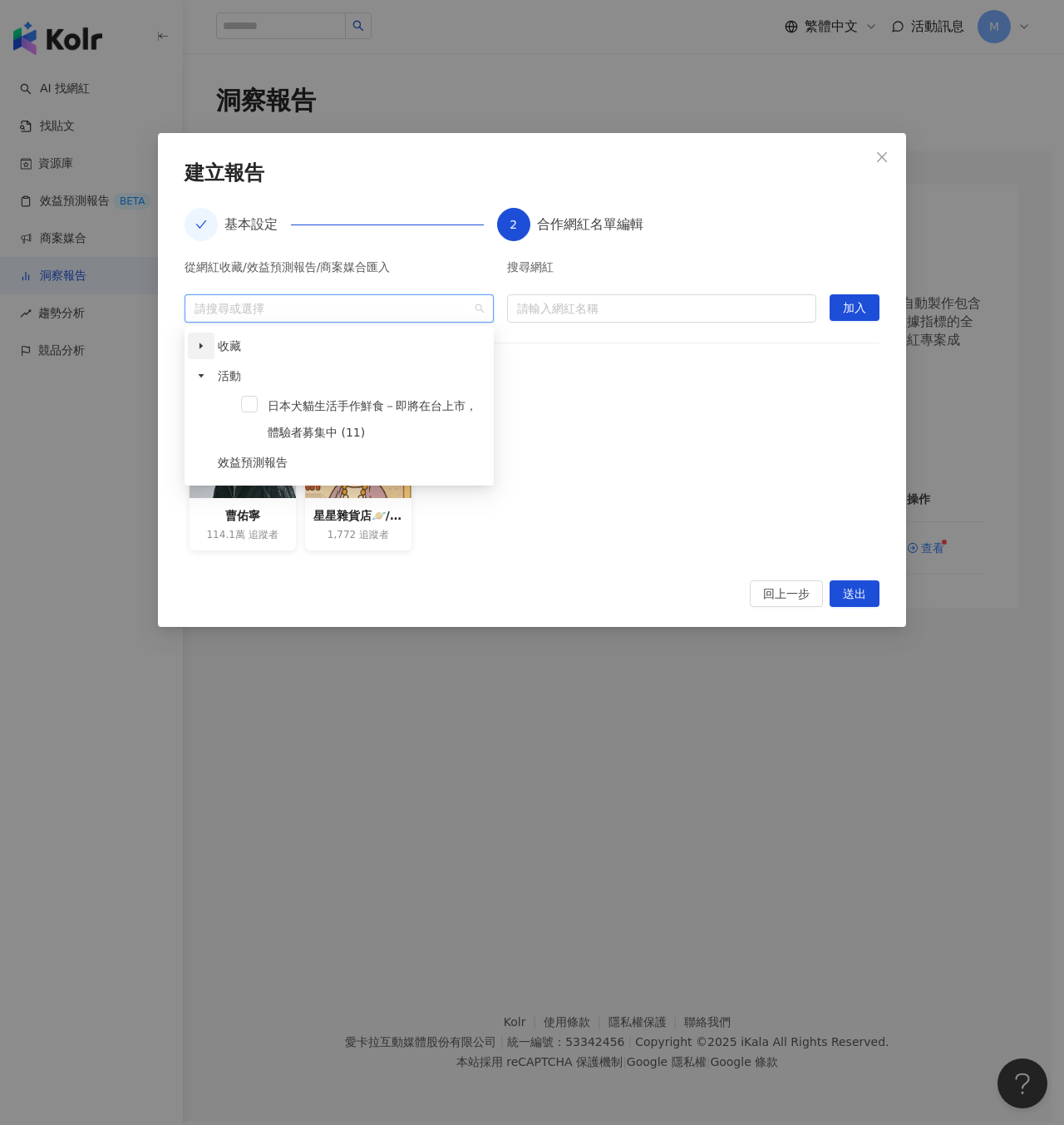
click at [203, 350] on span at bounding box center [201, 346] width 27 height 27
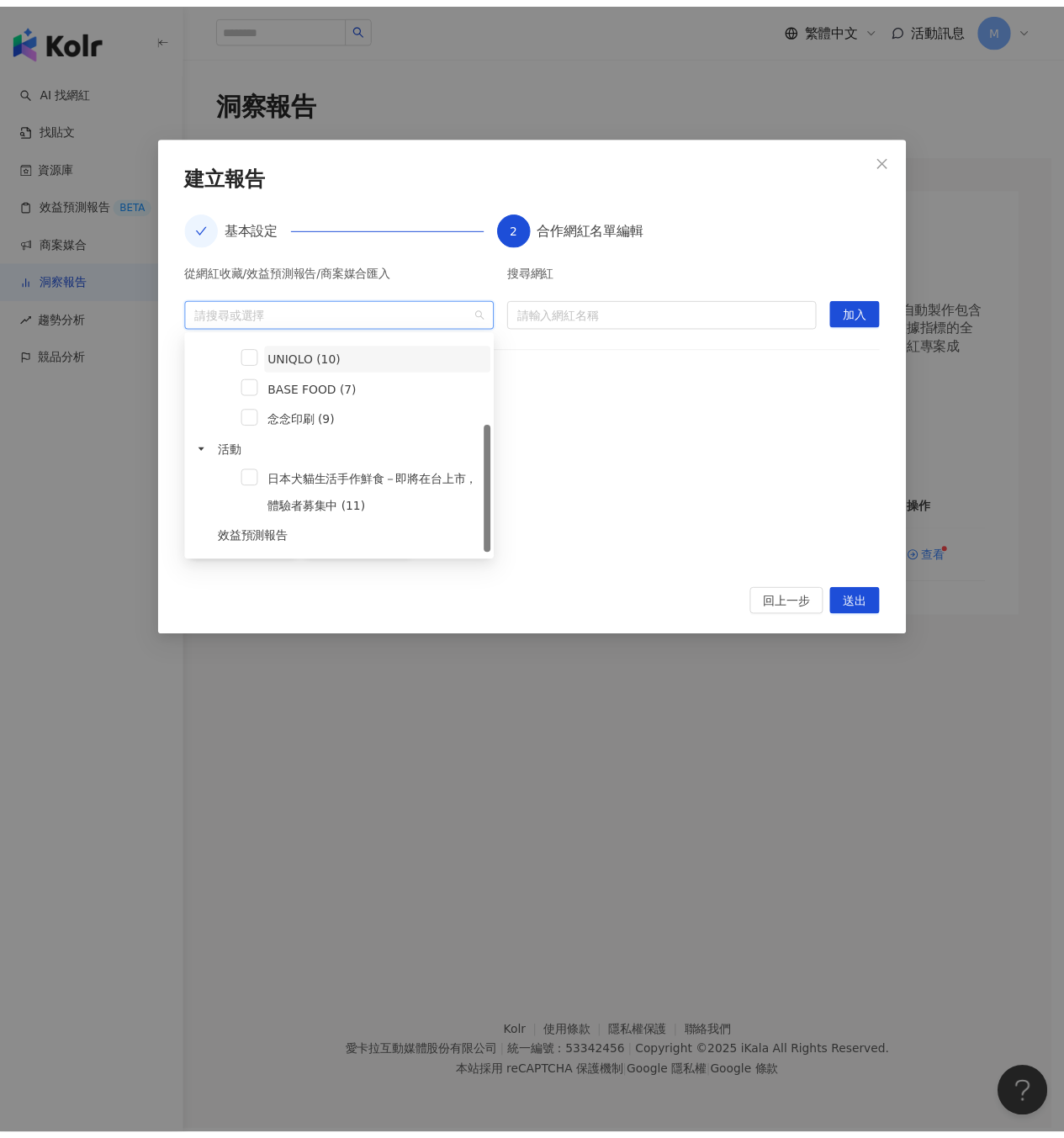
scroll to position [0, 0]
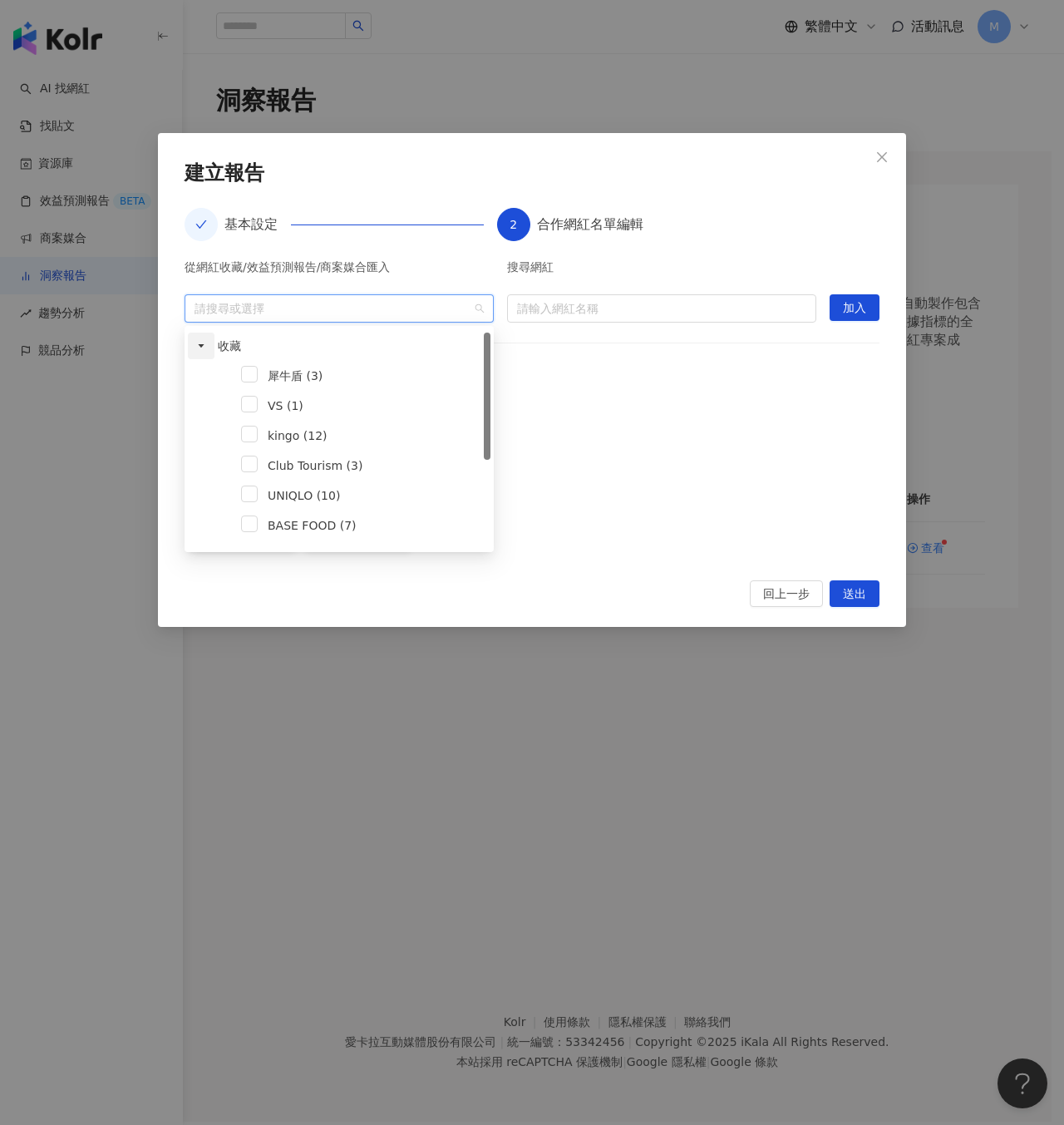
click at [198, 346] on icon "caret-down" at bounding box center [200, 345] width 9 height 9
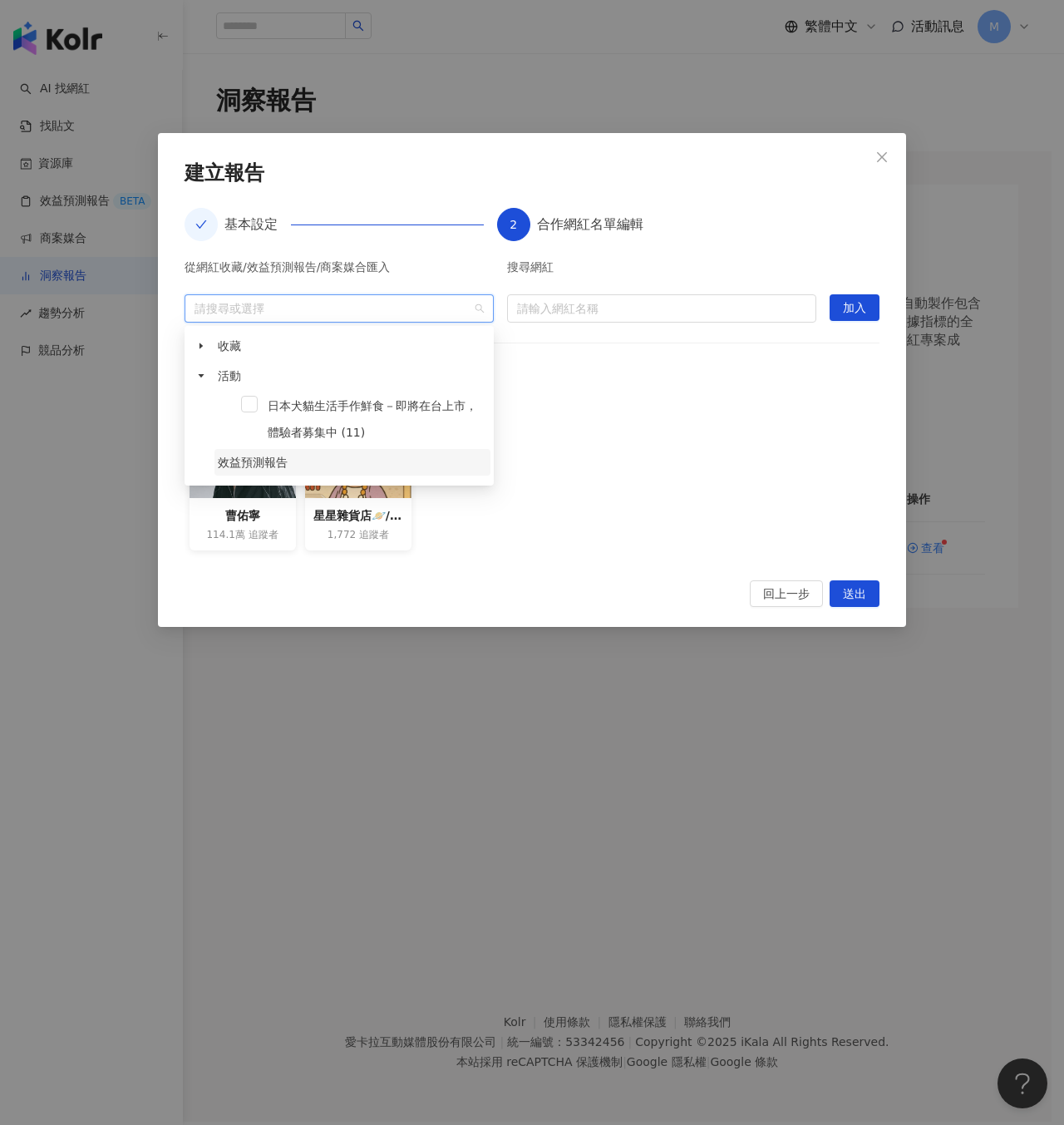
click at [251, 458] on span "效益預測報告" at bounding box center [253, 463] width 69 height 13
click at [282, 462] on span "效益預測報告" at bounding box center [253, 463] width 69 height 13
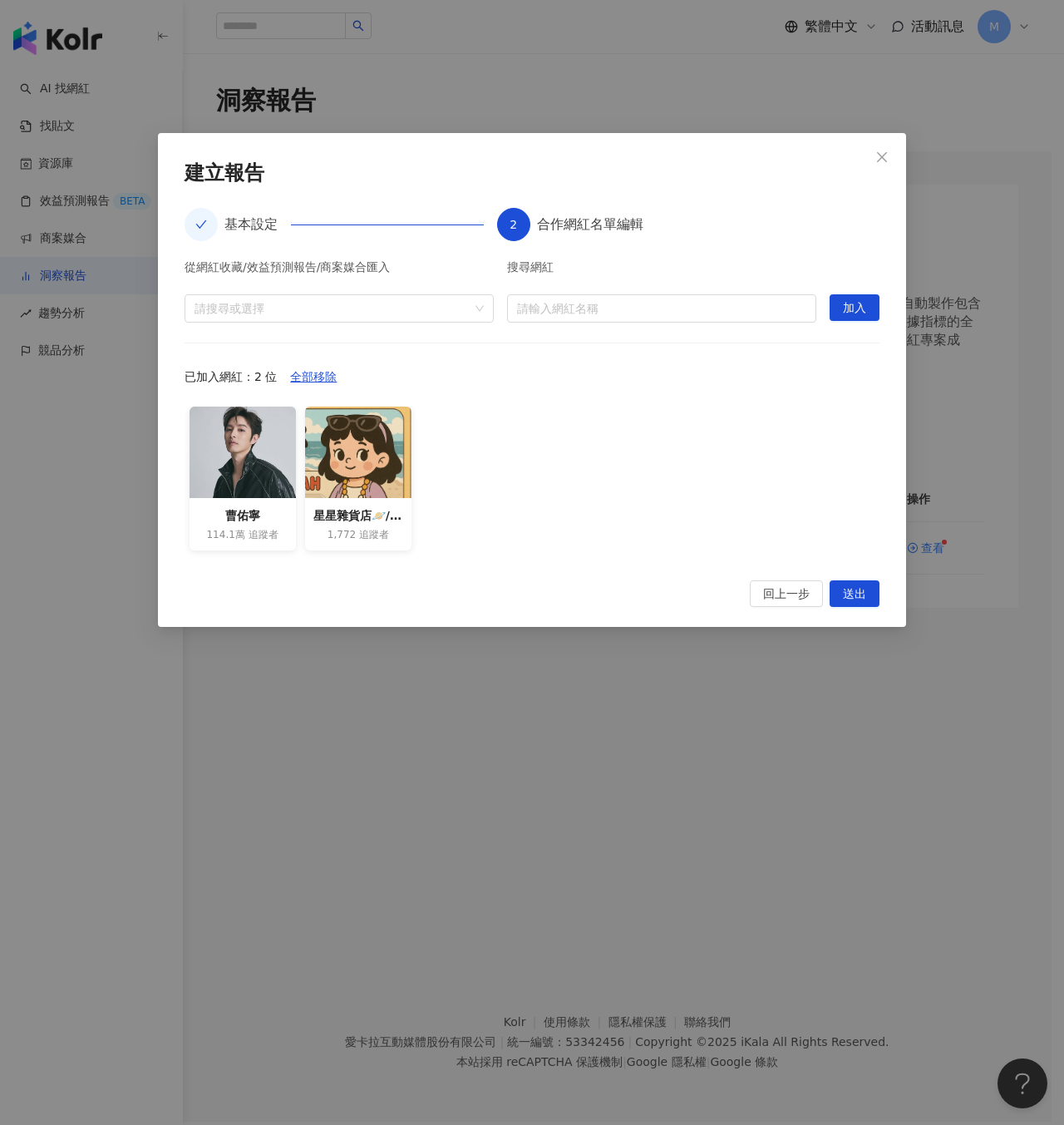
click at [747, 450] on div "曹佑寧 114.1萬 追蹤者 星星雜貨店🪐/手機代儲🎮賺錢🤑 1,772 追蹤者" at bounding box center [531, 484] width 695 height 154
click at [864, 599] on span "送出" at bounding box center [855, 595] width 23 height 27
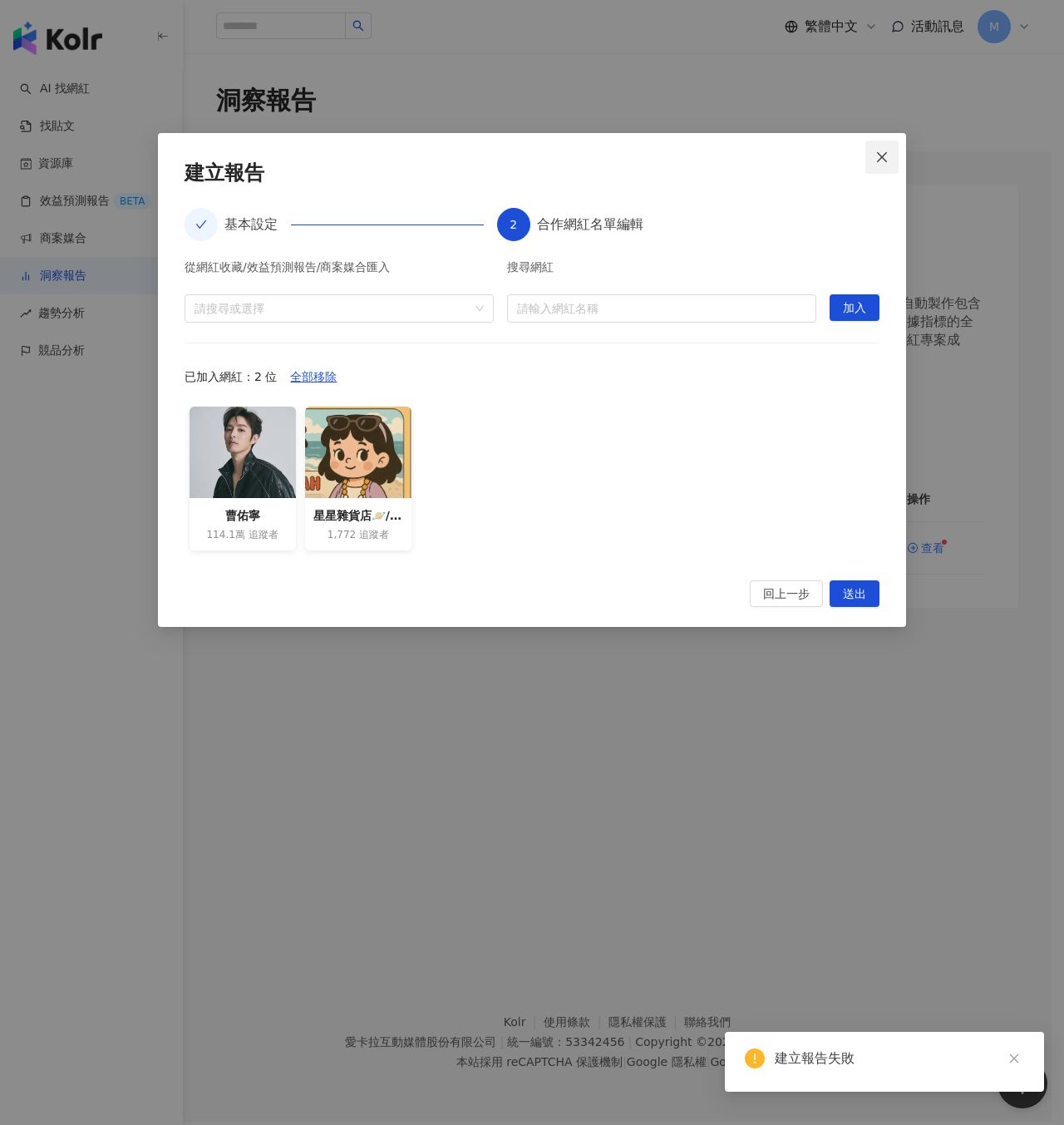
click at [874, 155] on span "Close" at bounding box center [882, 157] width 34 height 13
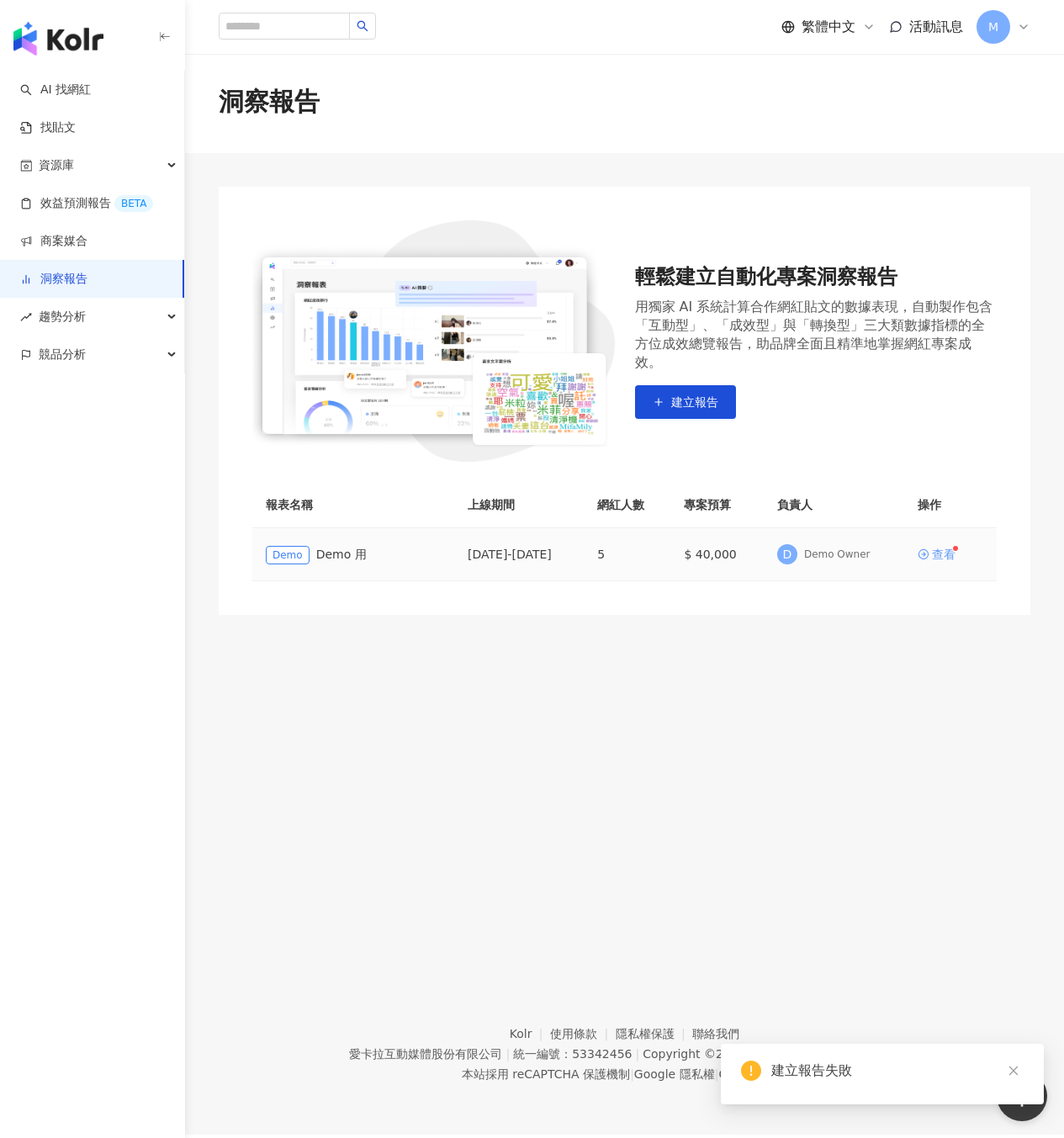
click at [941, 556] on div "查看" at bounding box center [944, 554] width 23 height 12
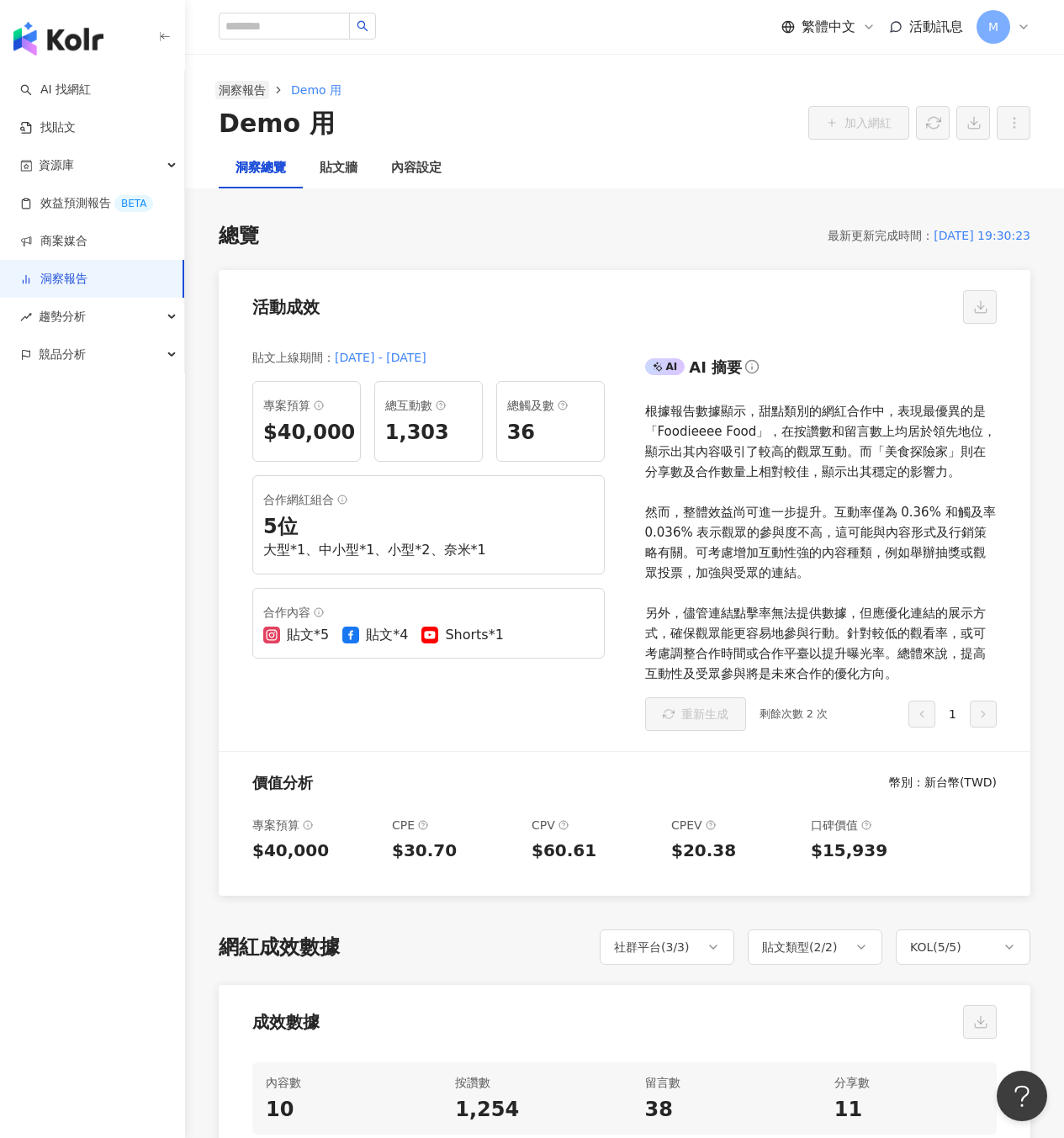
click at [255, 88] on link "洞察報告" at bounding box center [242, 90] width 54 height 19
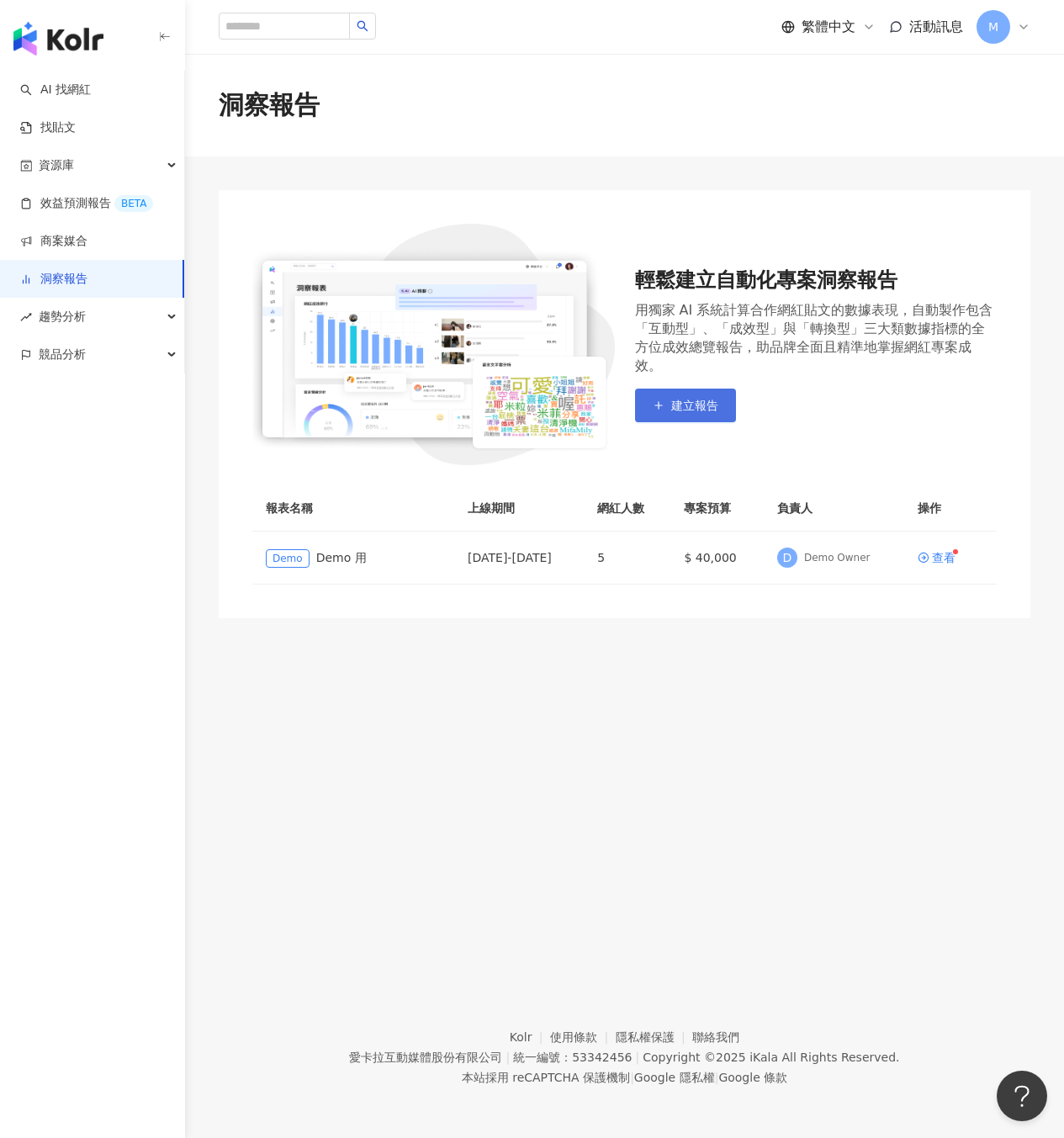
click at [705, 401] on span "建立報告" at bounding box center [694, 406] width 47 height 14
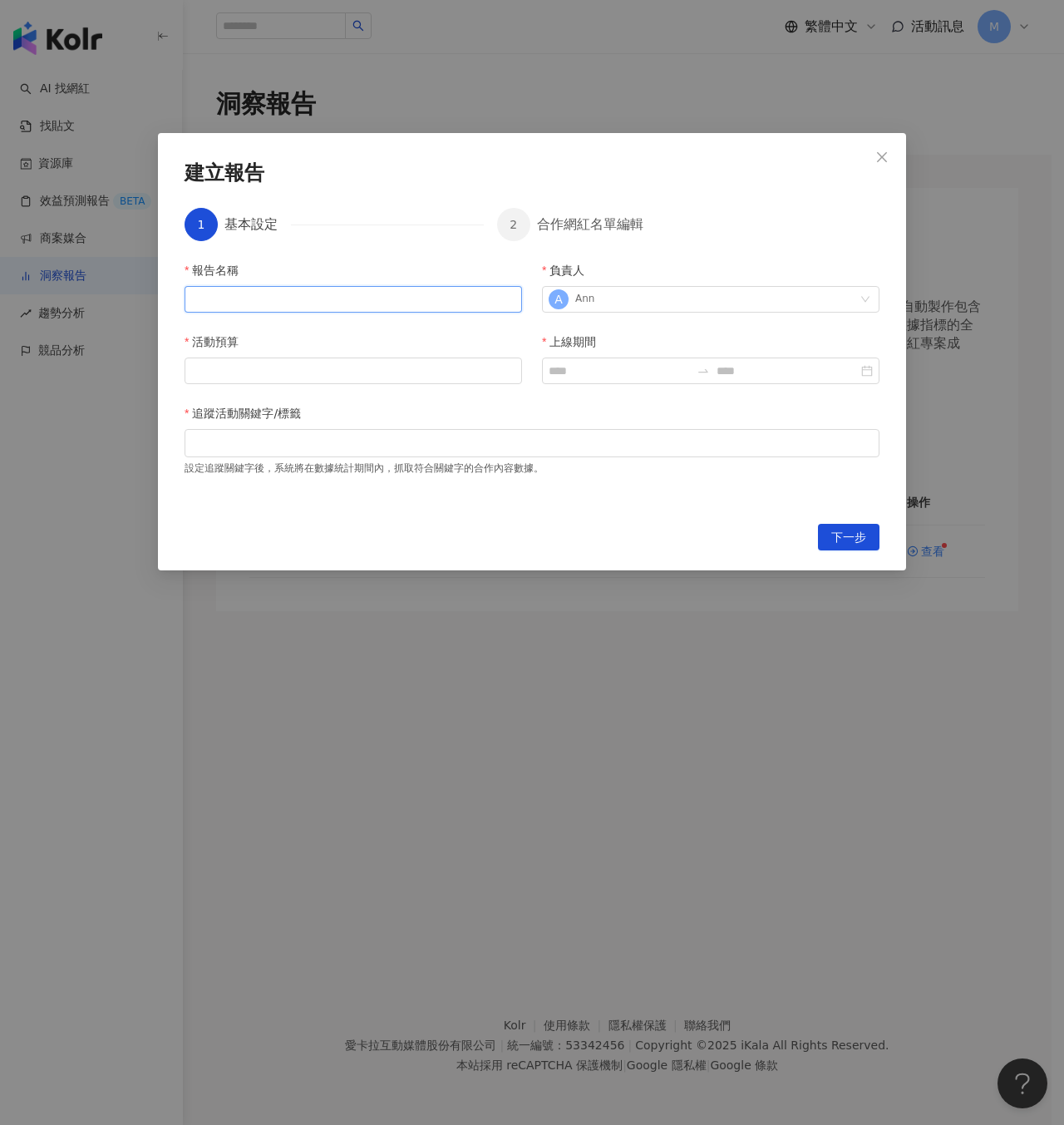
click at [339, 304] on input "報告名稱" at bounding box center [353, 300] width 337 height 27
type input "*****"
click at [678, 275] on div "負責人" at bounding box center [710, 274] width 337 height 25
click at [600, 373] on input "上線期間" at bounding box center [619, 370] width 142 height 18
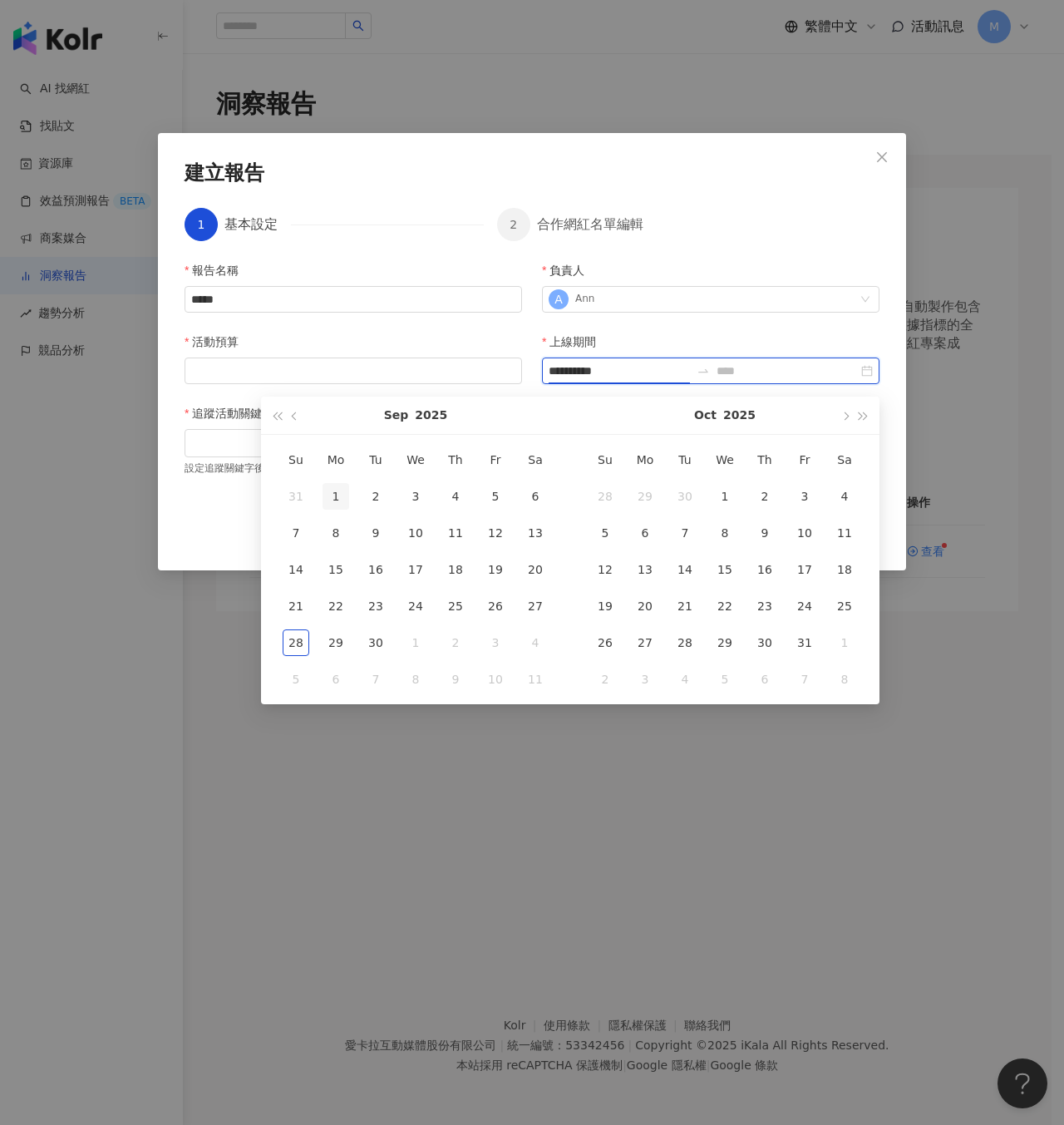
type input "**********"
click at [332, 491] on div "1" at bounding box center [336, 496] width 27 height 27
type input "**********"
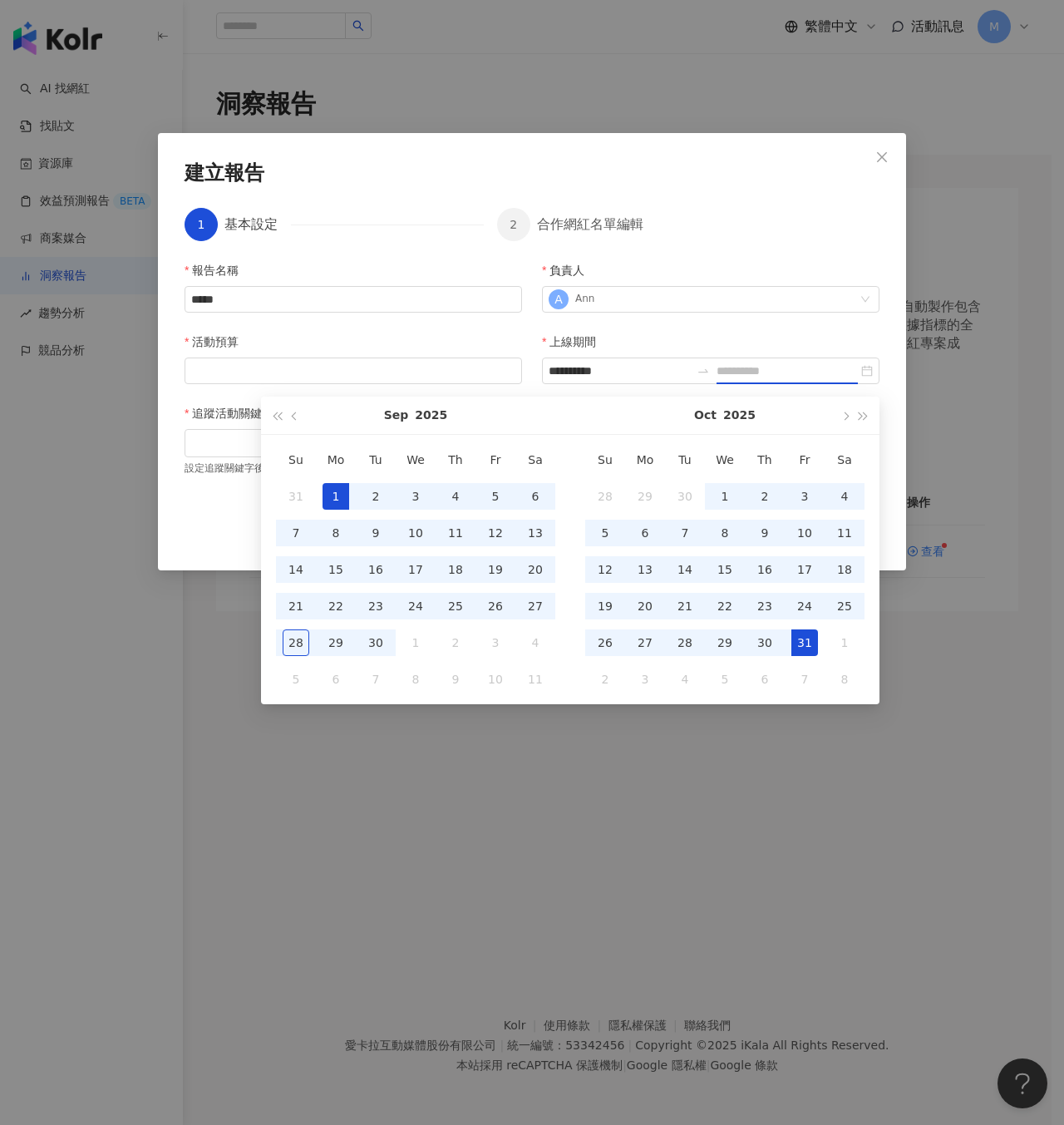
click at [807, 642] on div "31" at bounding box center [805, 643] width 27 height 27
type input "**********"
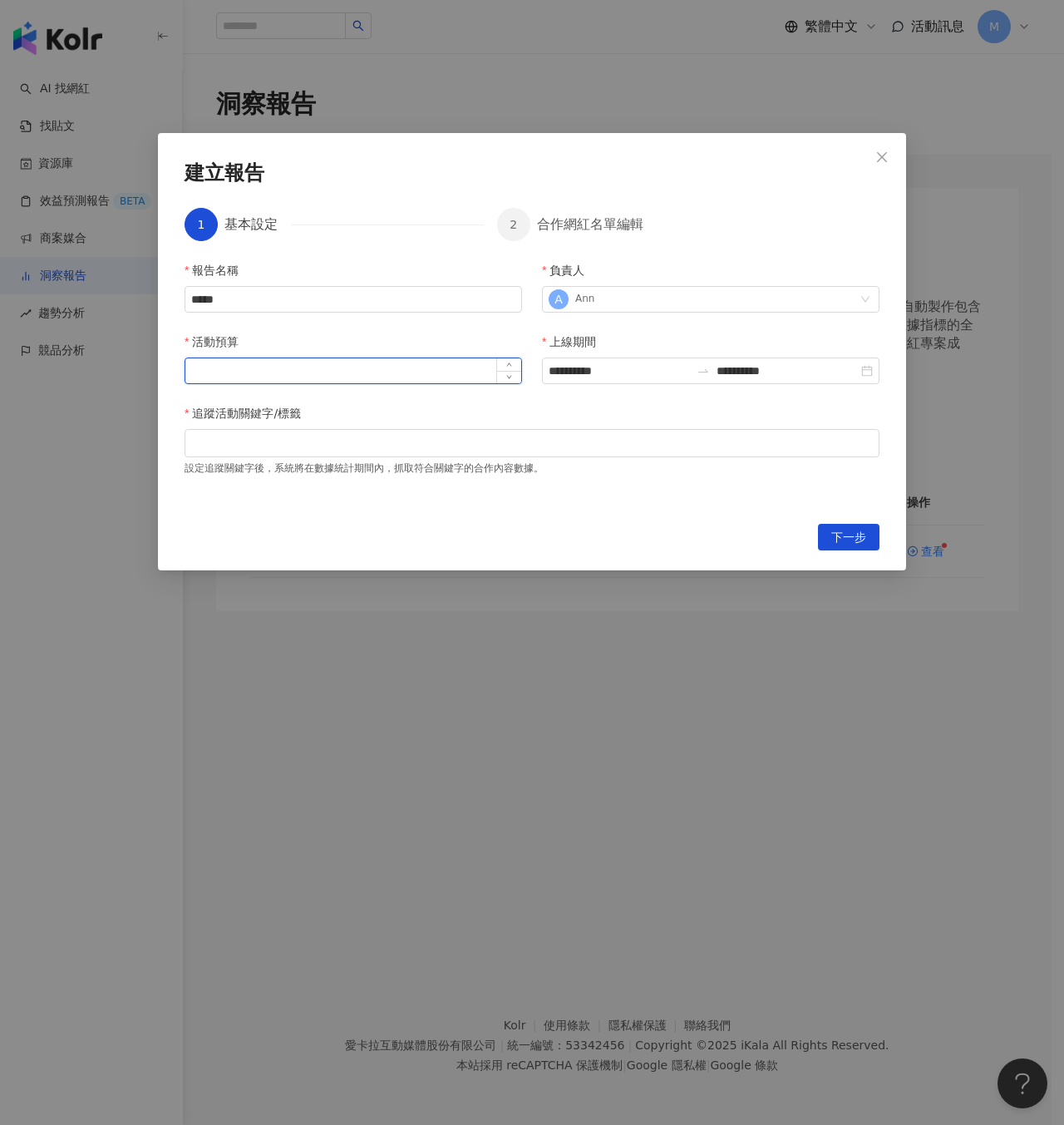
click at [368, 370] on input "活動預算" at bounding box center [353, 371] width 335 height 25
type input "*"
click at [433, 439] on div at bounding box center [532, 442] width 688 height 13
type input "******"
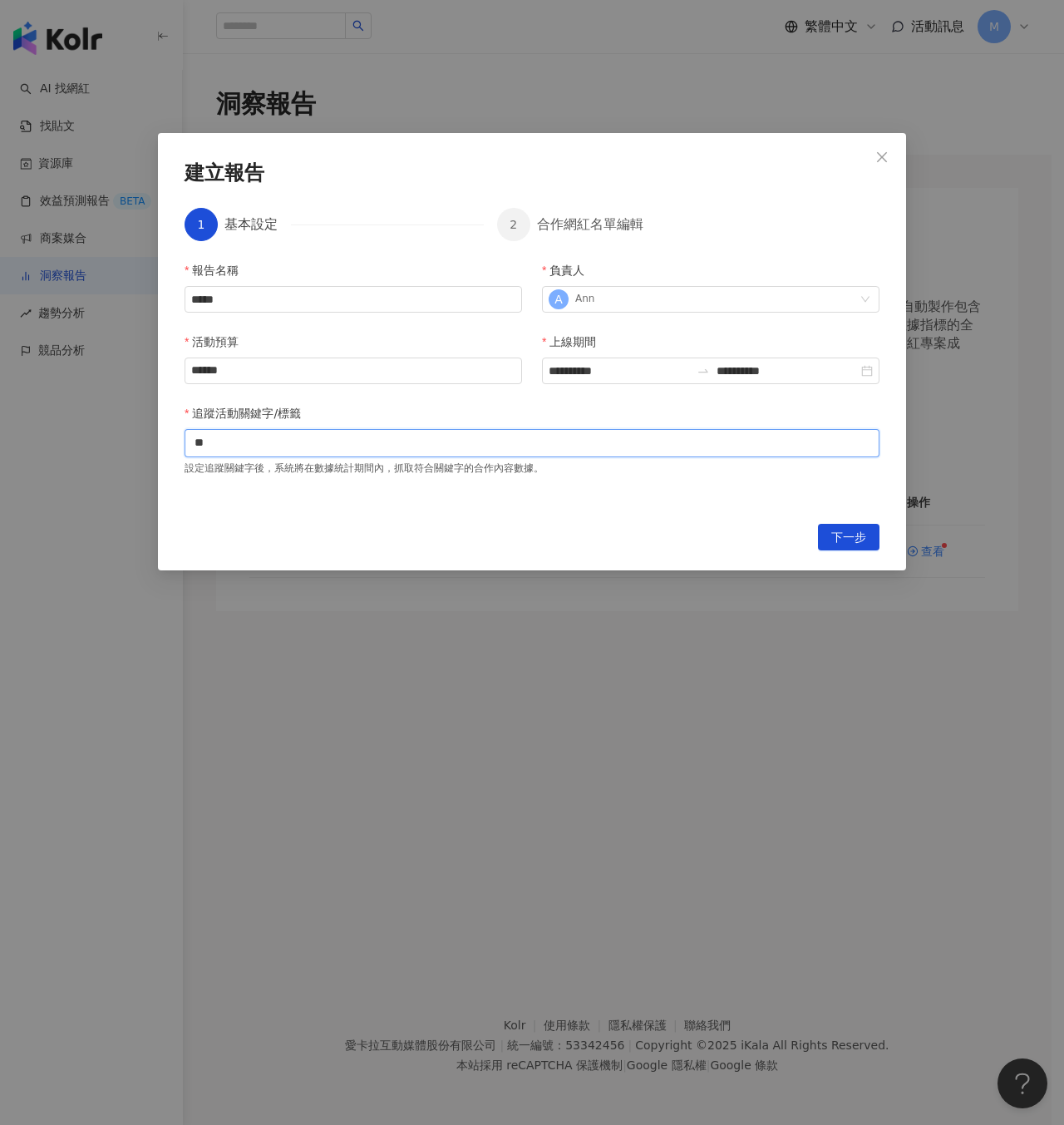
type input "*"
type input "**"
type input "*"
type input "*****"
click at [860, 527] on span "下一步" at bounding box center [849, 538] width 35 height 27
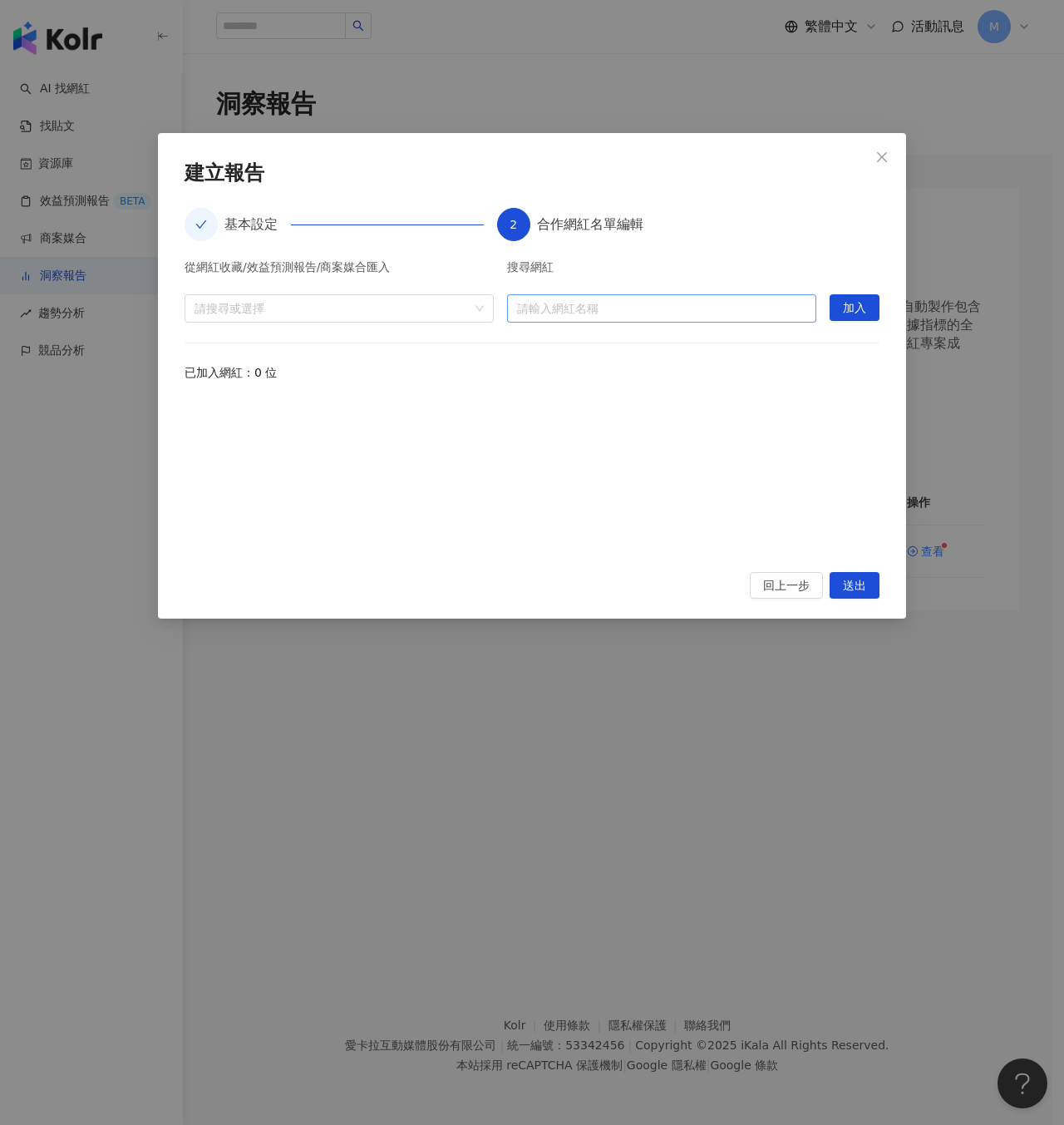
click at [657, 306] on input "search" at bounding box center [661, 308] width 289 height 27
click at [308, 317] on div "請搜尋或選擇" at bounding box center [338, 308] width 309 height 28
click at [205, 344] on span at bounding box center [201, 346] width 27 height 27
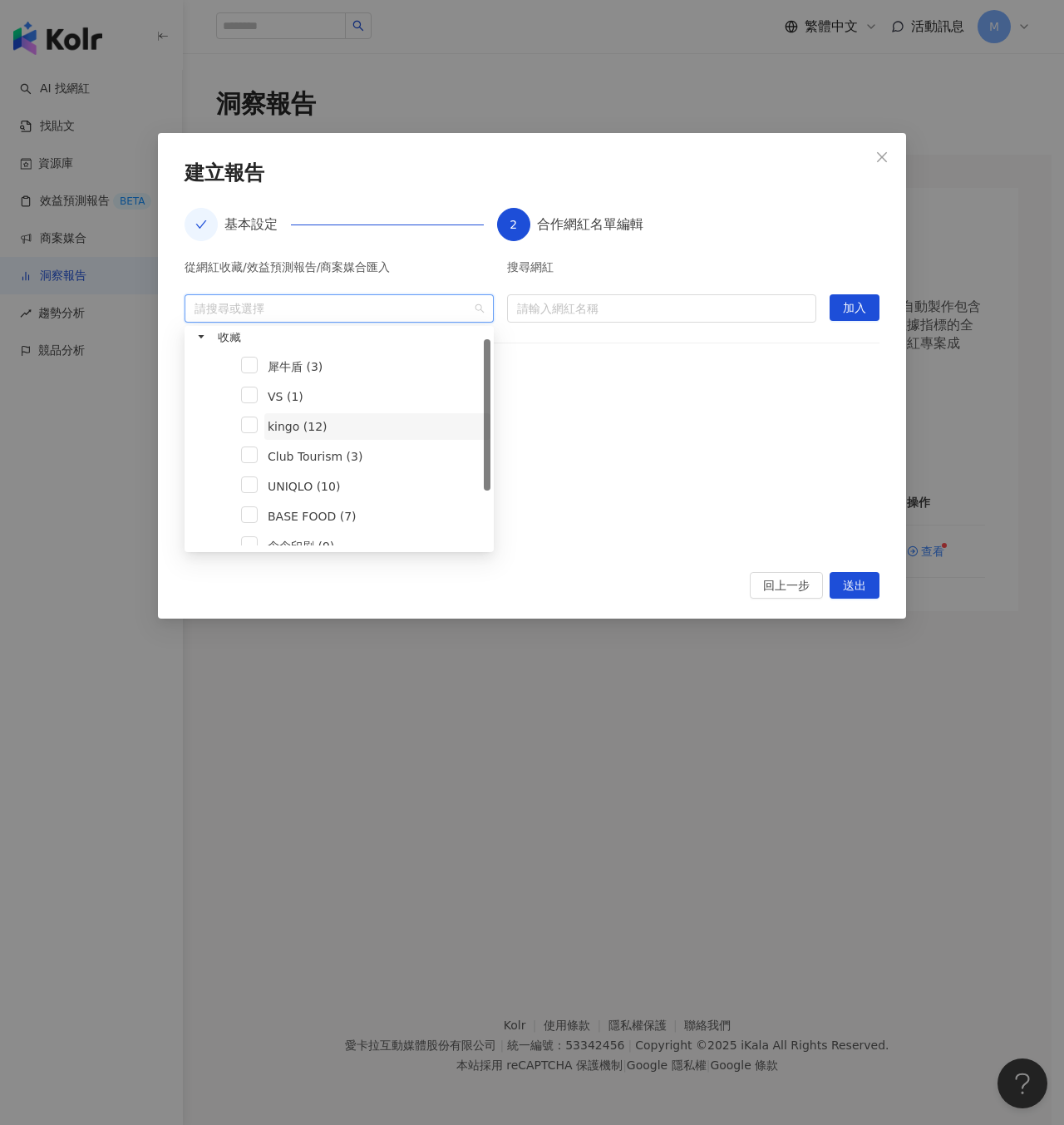
scroll to position [87, 0]
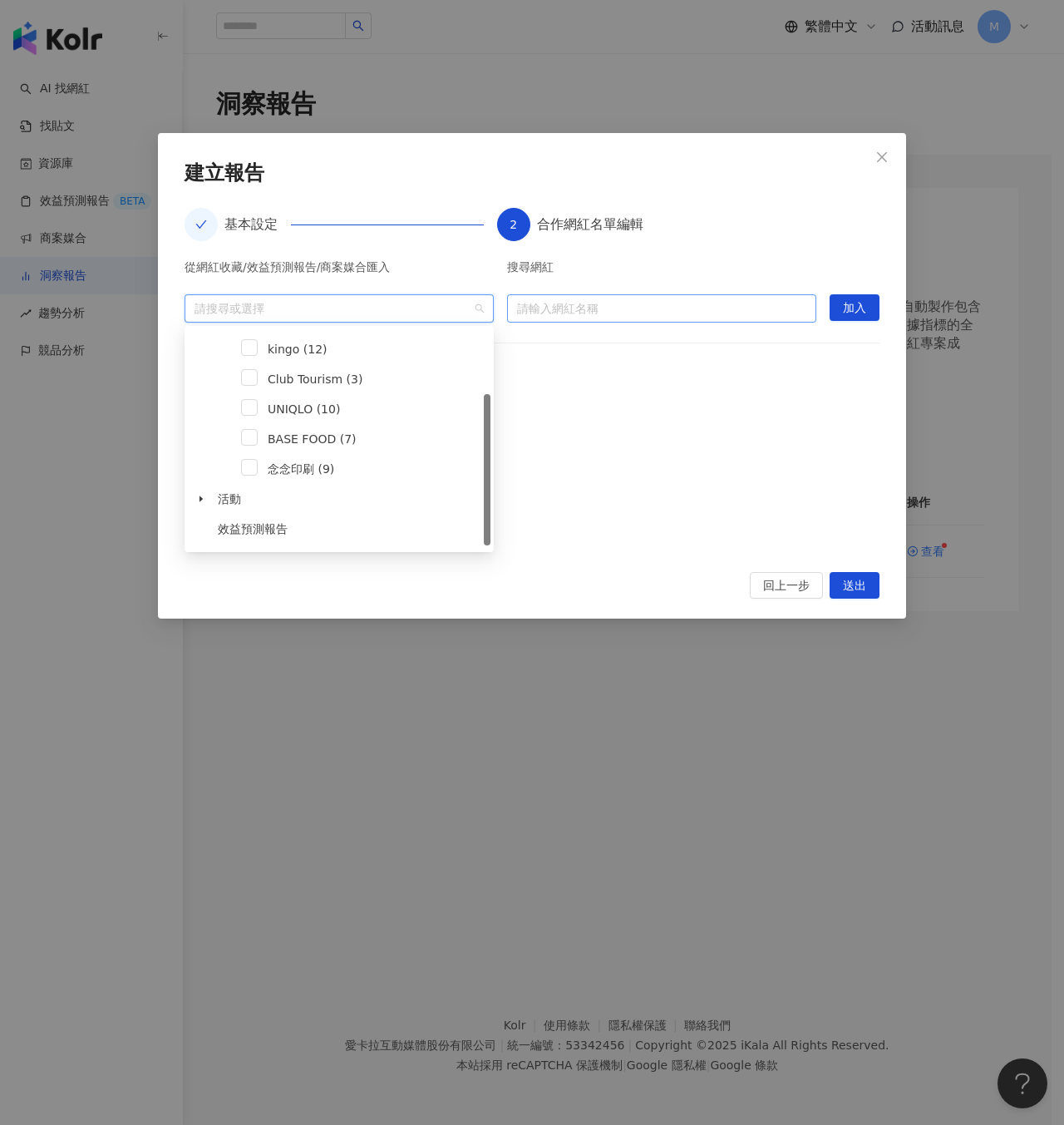
click at [603, 319] on input "search" at bounding box center [661, 308] width 289 height 27
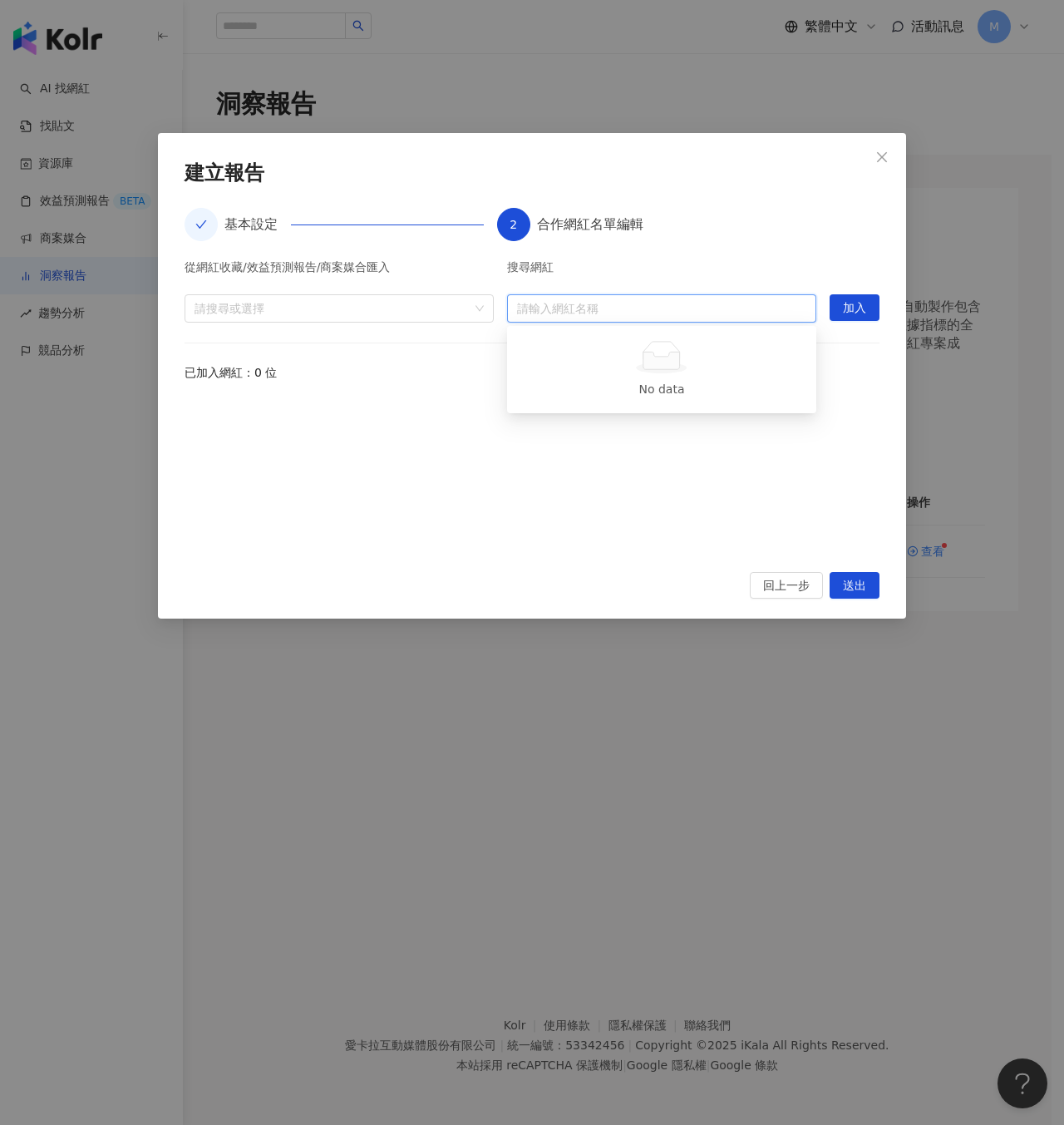
type input "*"
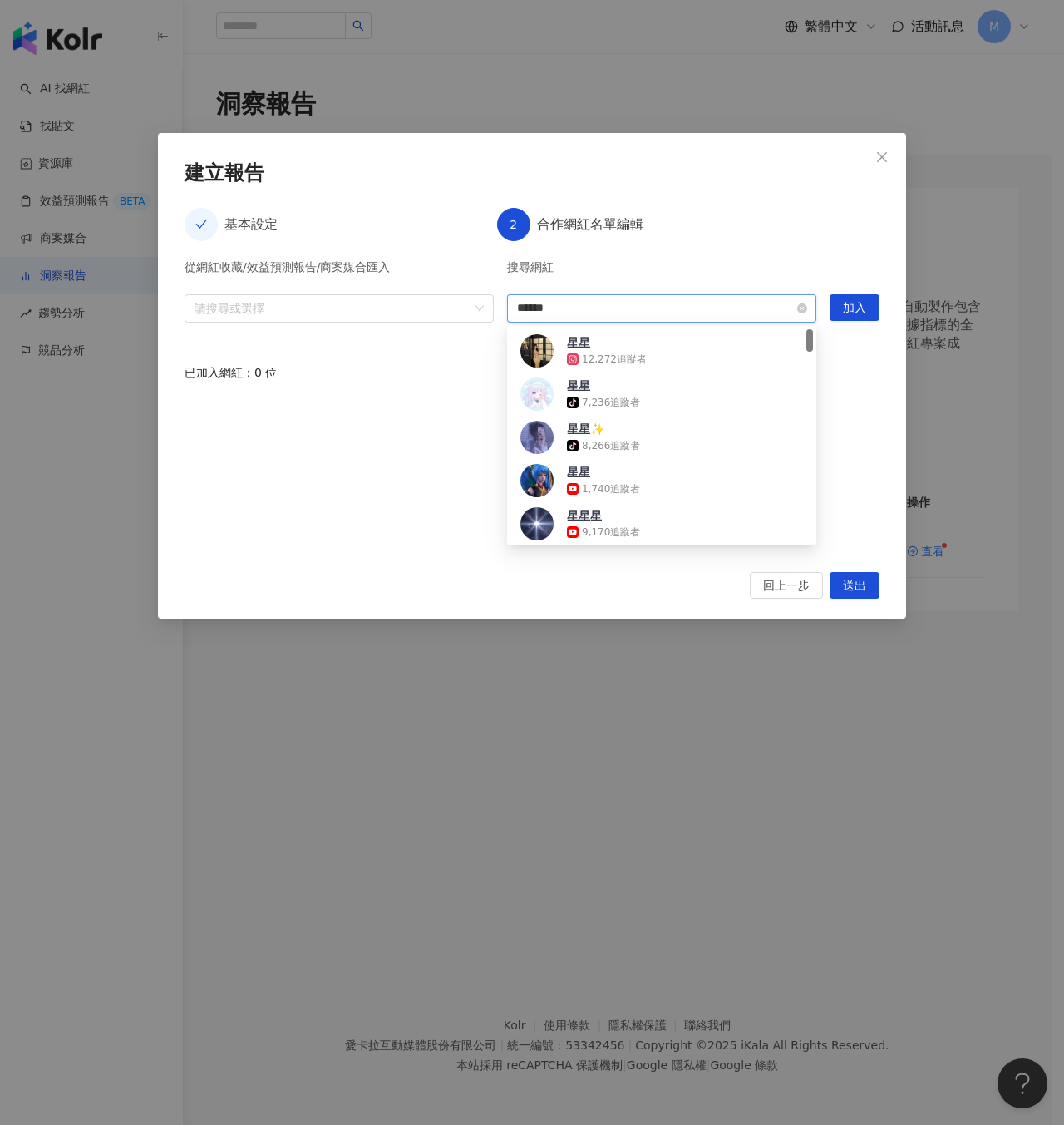
type input "****"
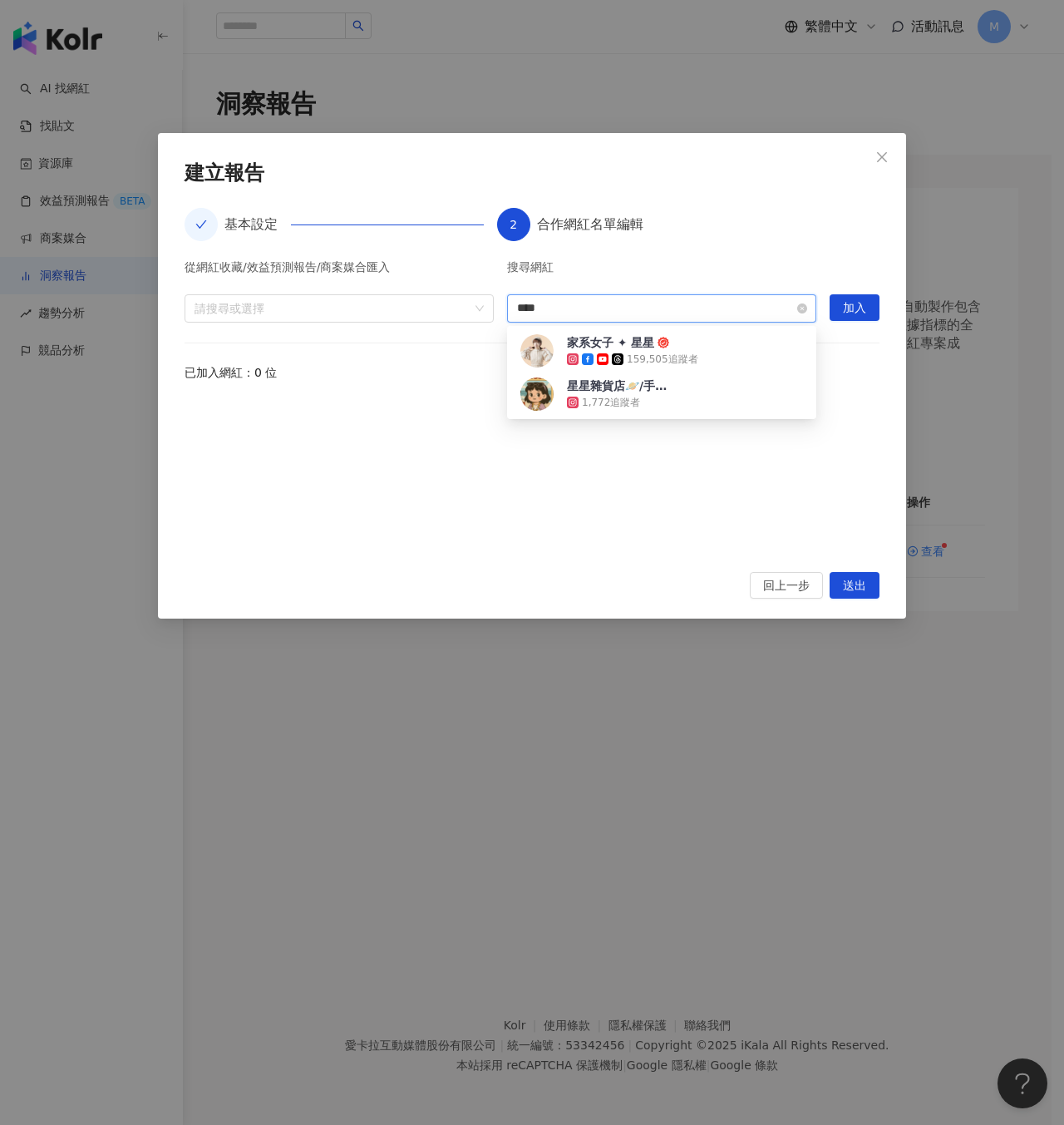
click at [671, 304] on input "****" at bounding box center [661, 308] width 289 height 27
click at [716, 388] on div "星星雜貨店🪐/手機代儲🎮賺錢🤑 1,772 追蹤者" at bounding box center [661, 394] width 282 height 34
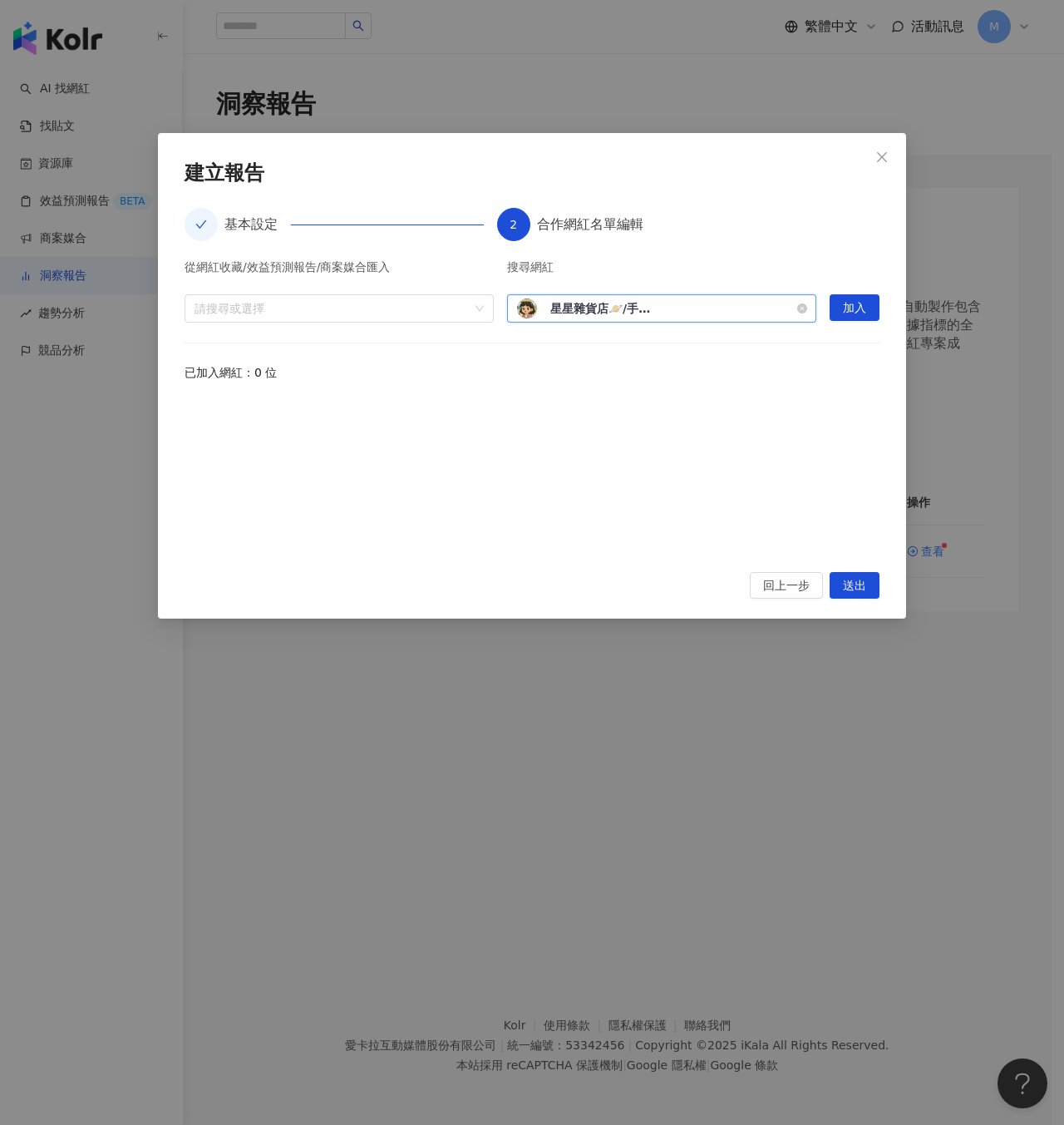
click at [667, 308] on div "星星雜貨店🪐/手機代儲🎮賺錢🤑 1,772 追蹤者" at bounding box center [661, 308] width 289 height 20
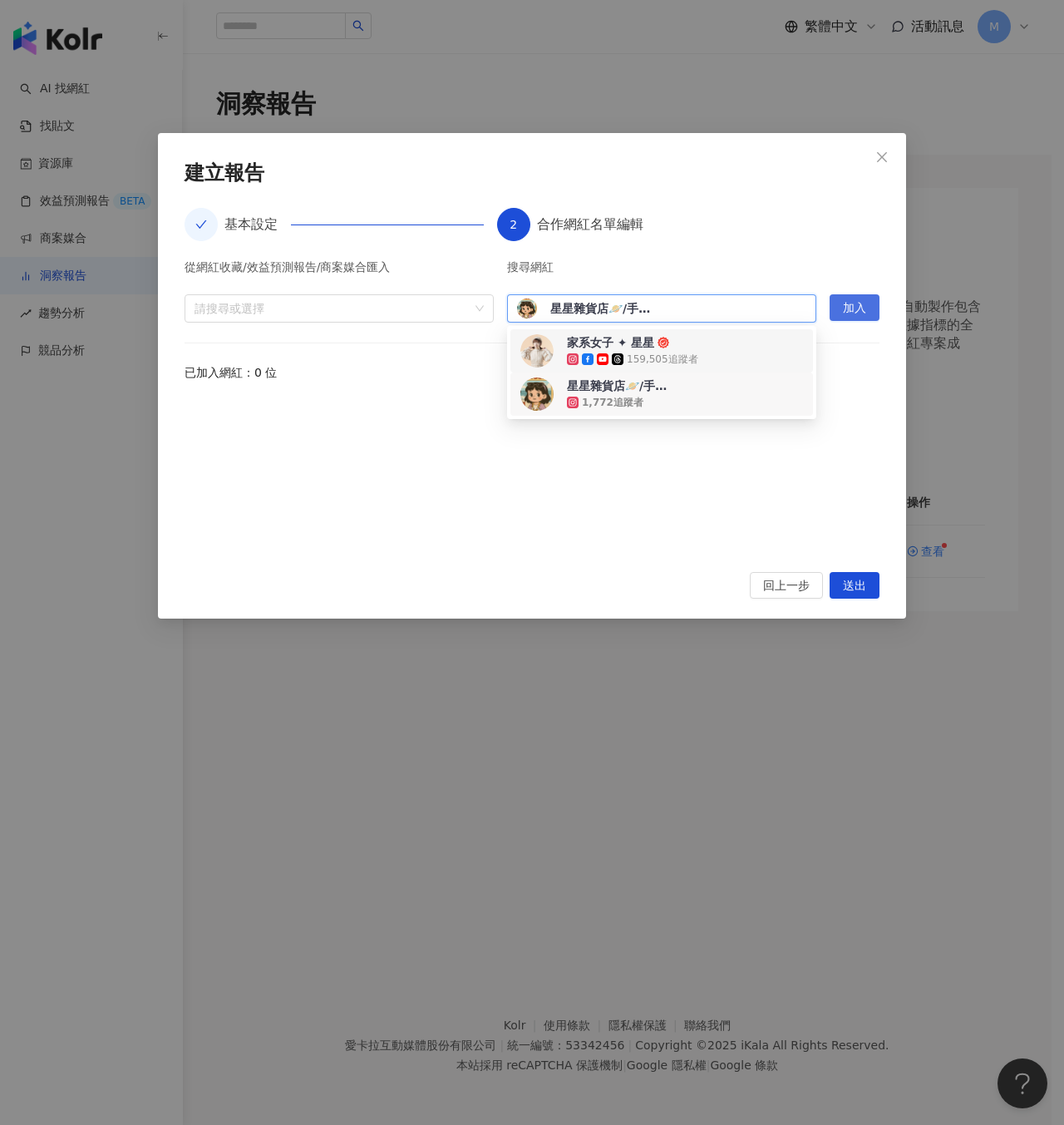
click at [859, 306] on span "加入" at bounding box center [855, 308] width 23 height 27
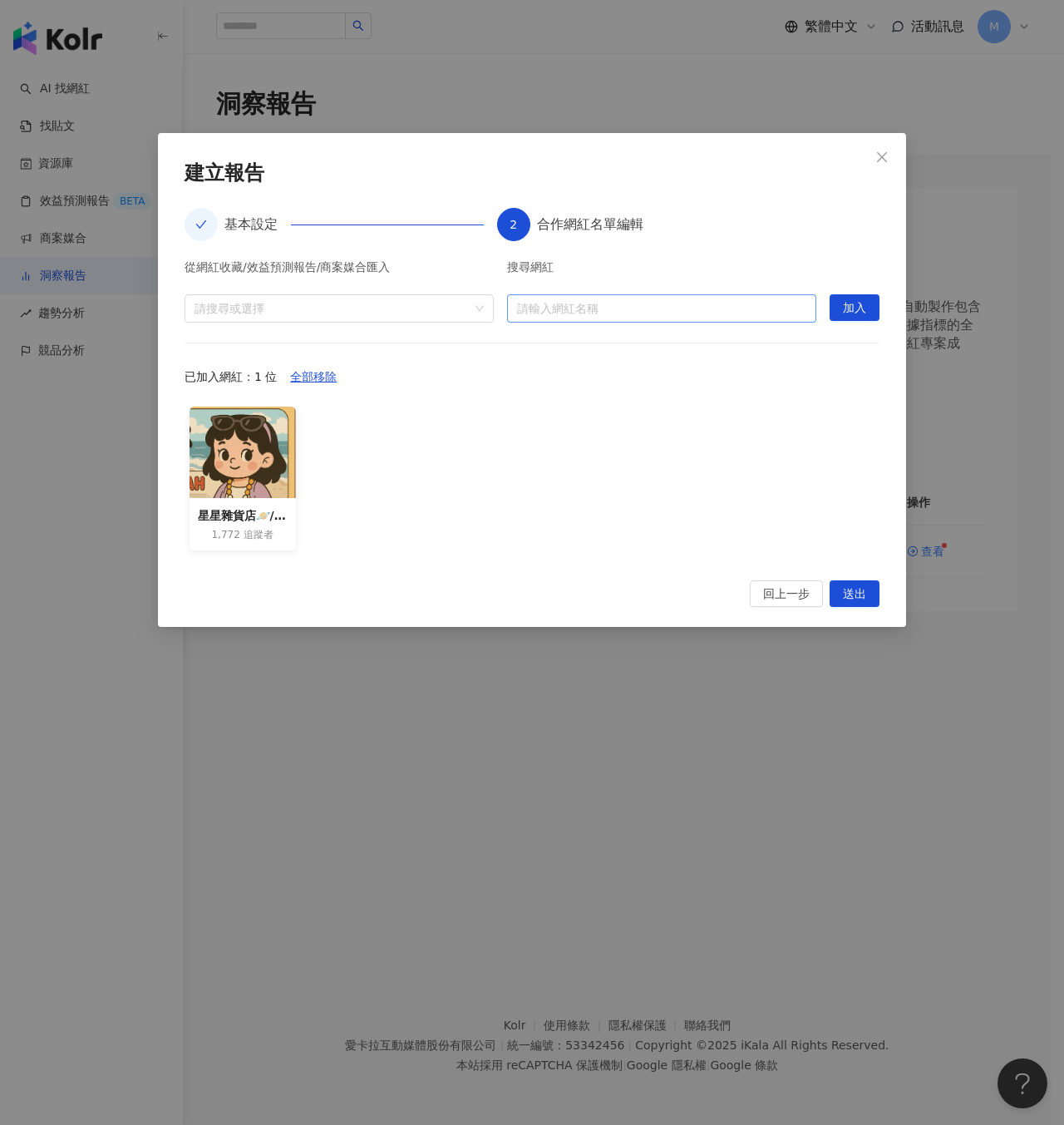
click at [753, 305] on input "search" at bounding box center [661, 308] width 289 height 27
click at [740, 307] on input "****" at bounding box center [661, 308] width 289 height 27
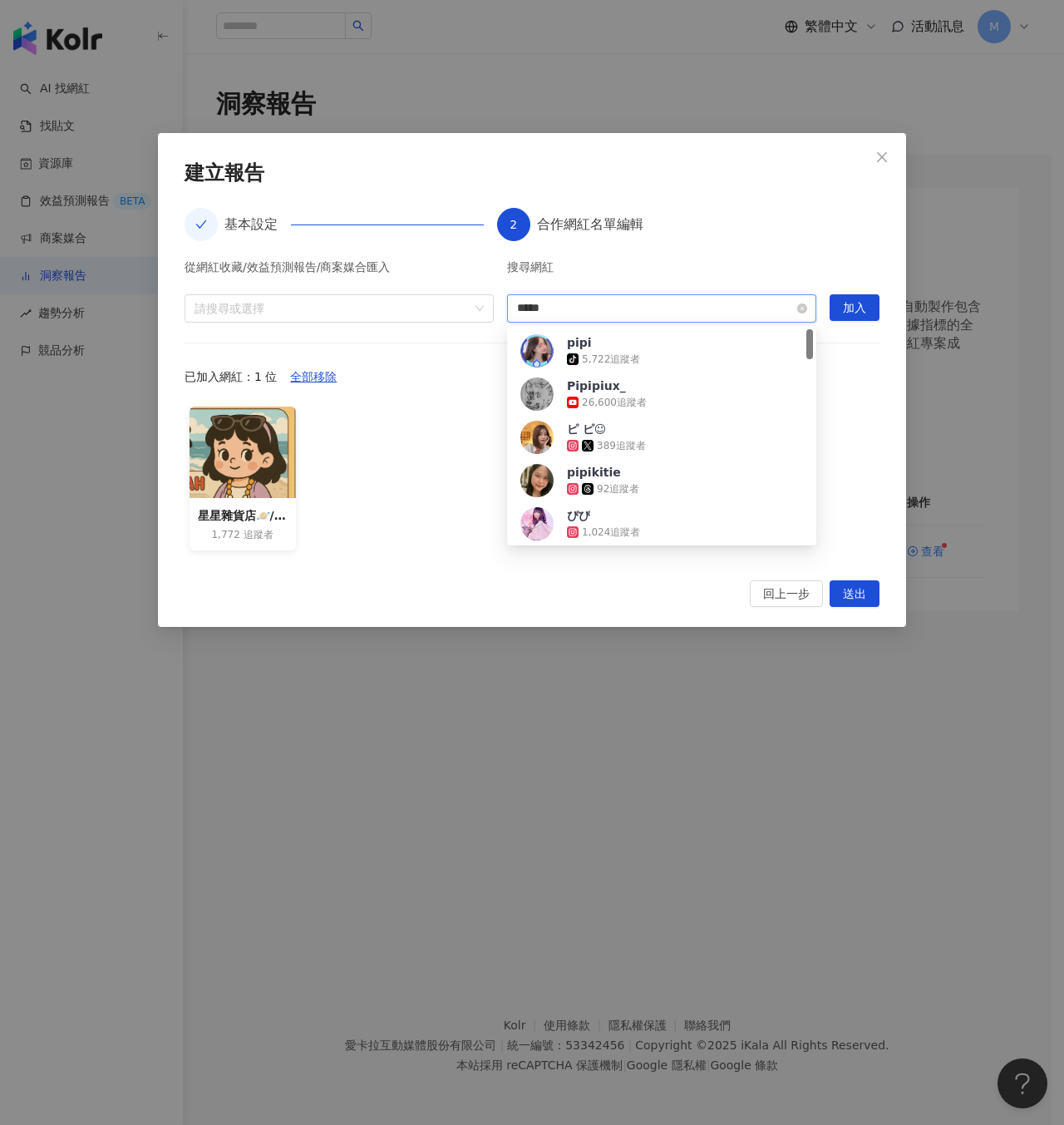
type input "****"
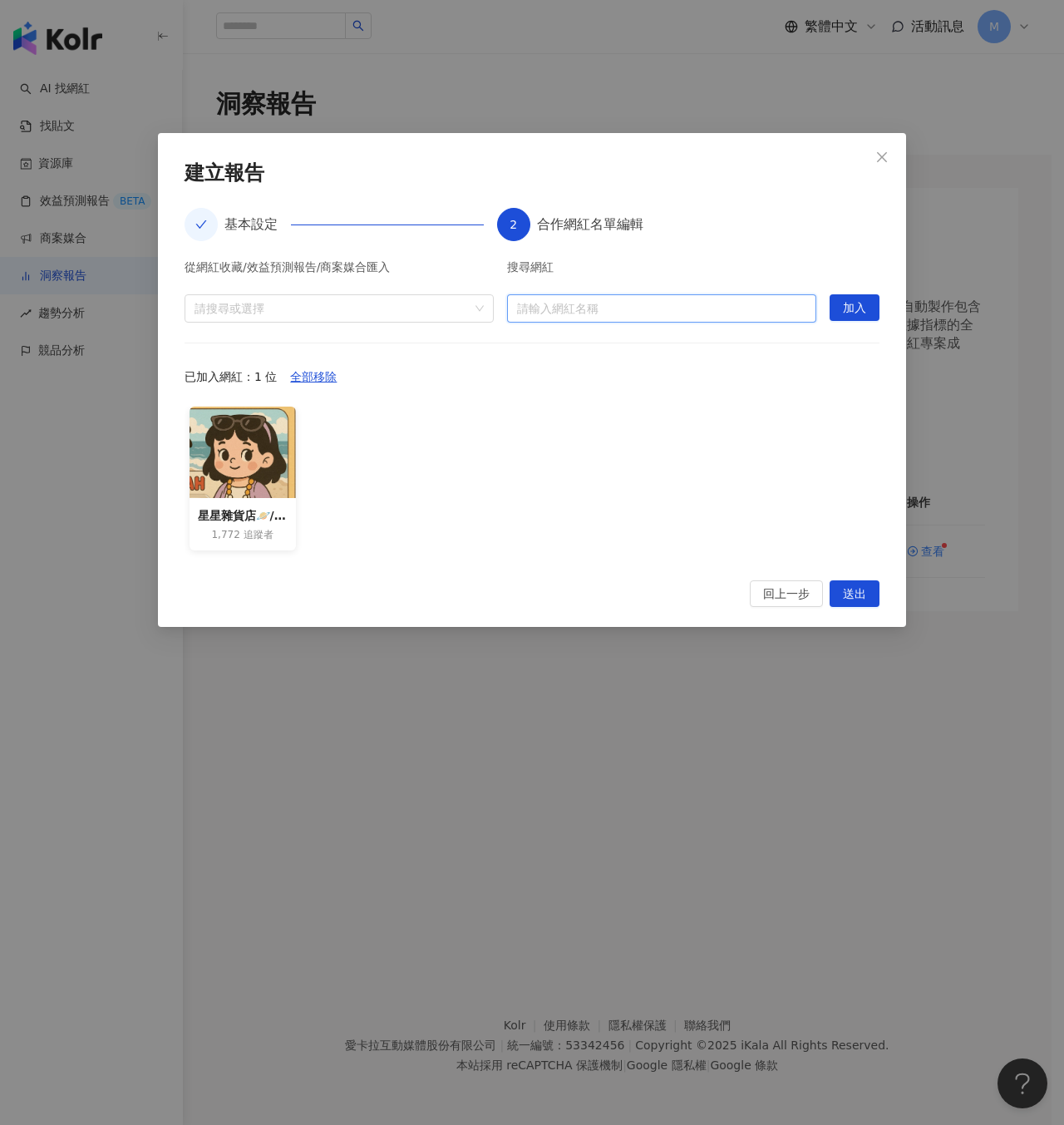
click at [702, 312] on input "search" at bounding box center [661, 308] width 289 height 27
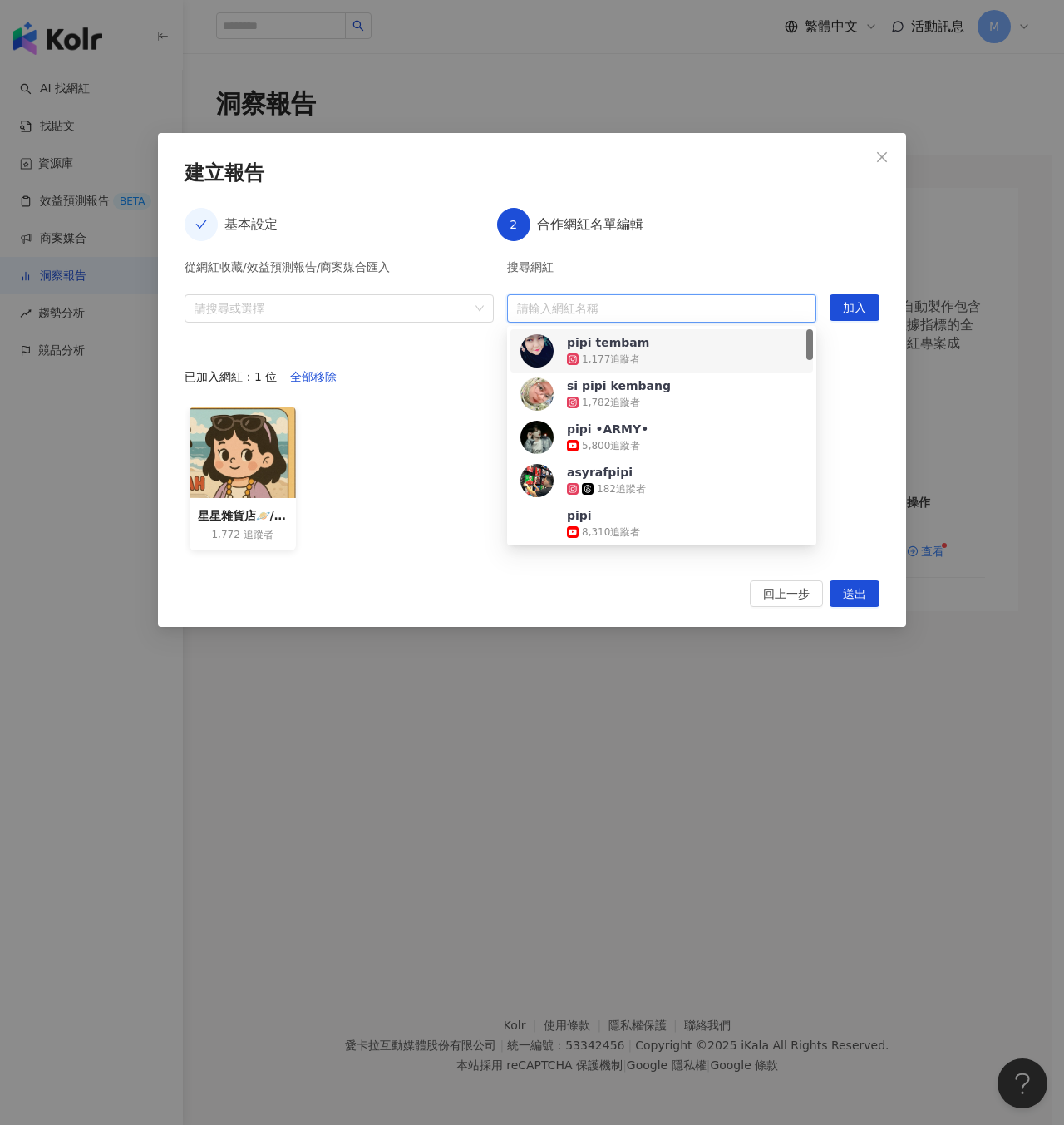
click at [703, 299] on input "search" at bounding box center [661, 308] width 289 height 27
type input "*"
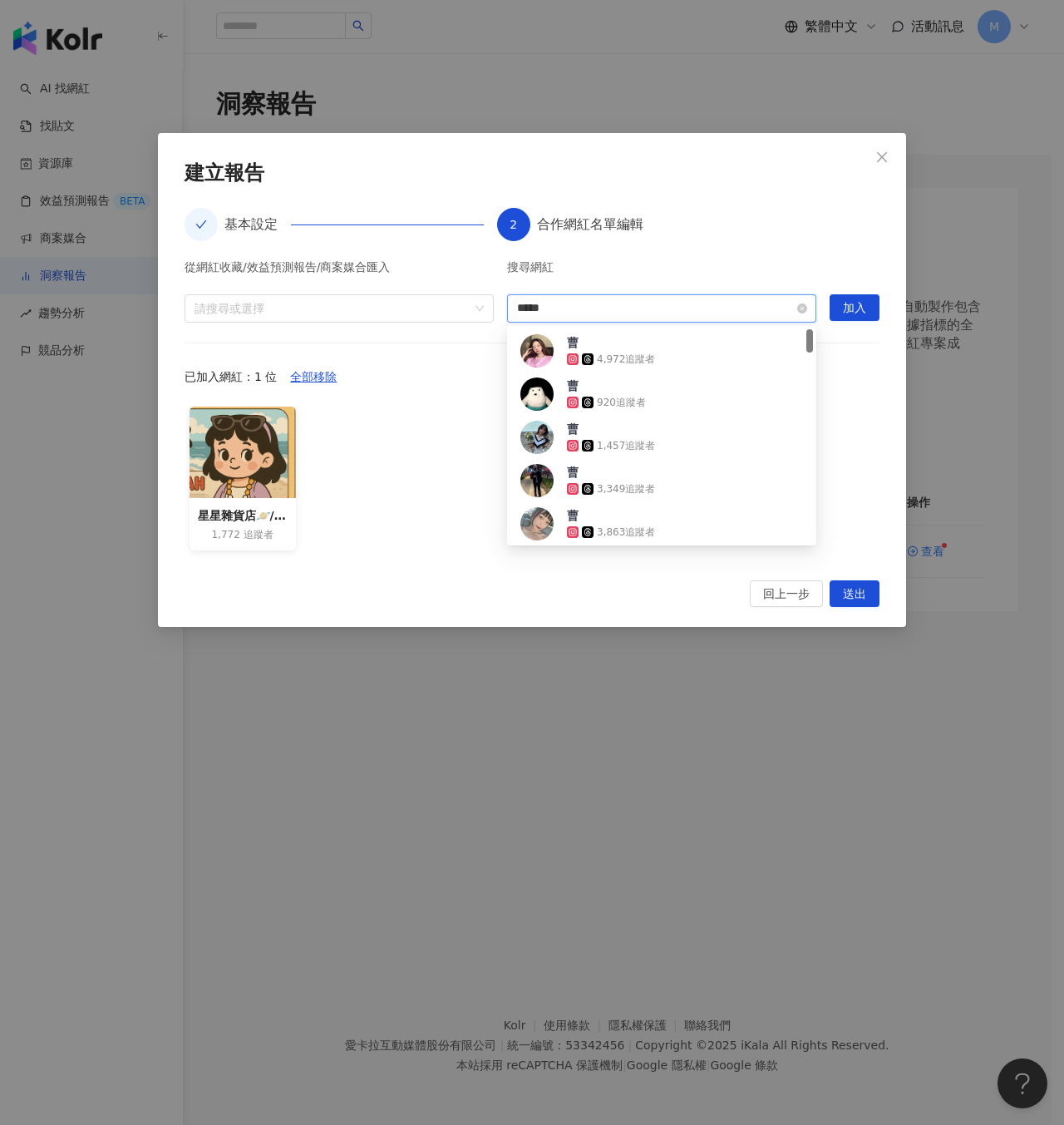
click at [697, 304] on input "*****" at bounding box center [661, 308] width 289 height 27
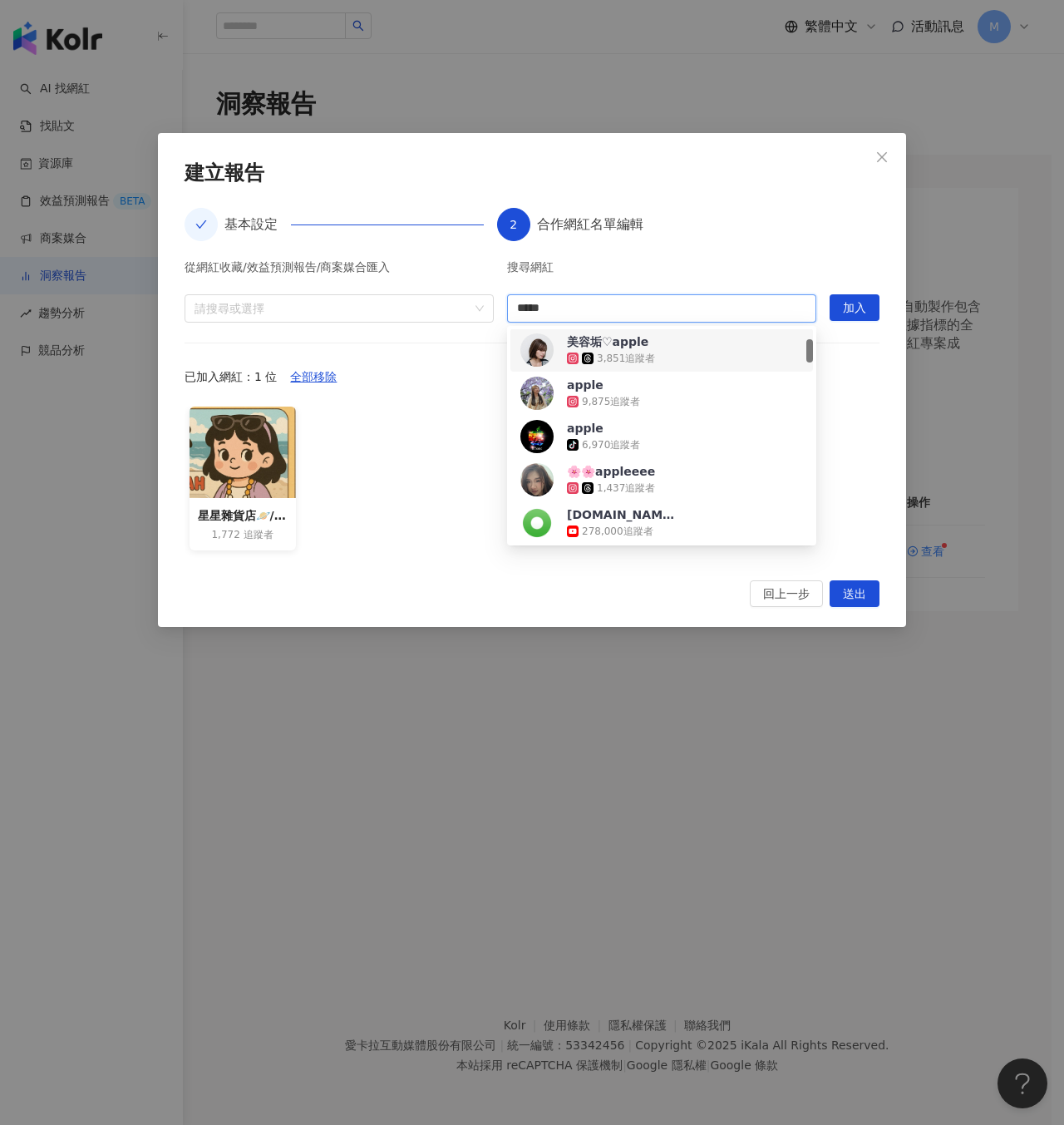
scroll to position [0, 0]
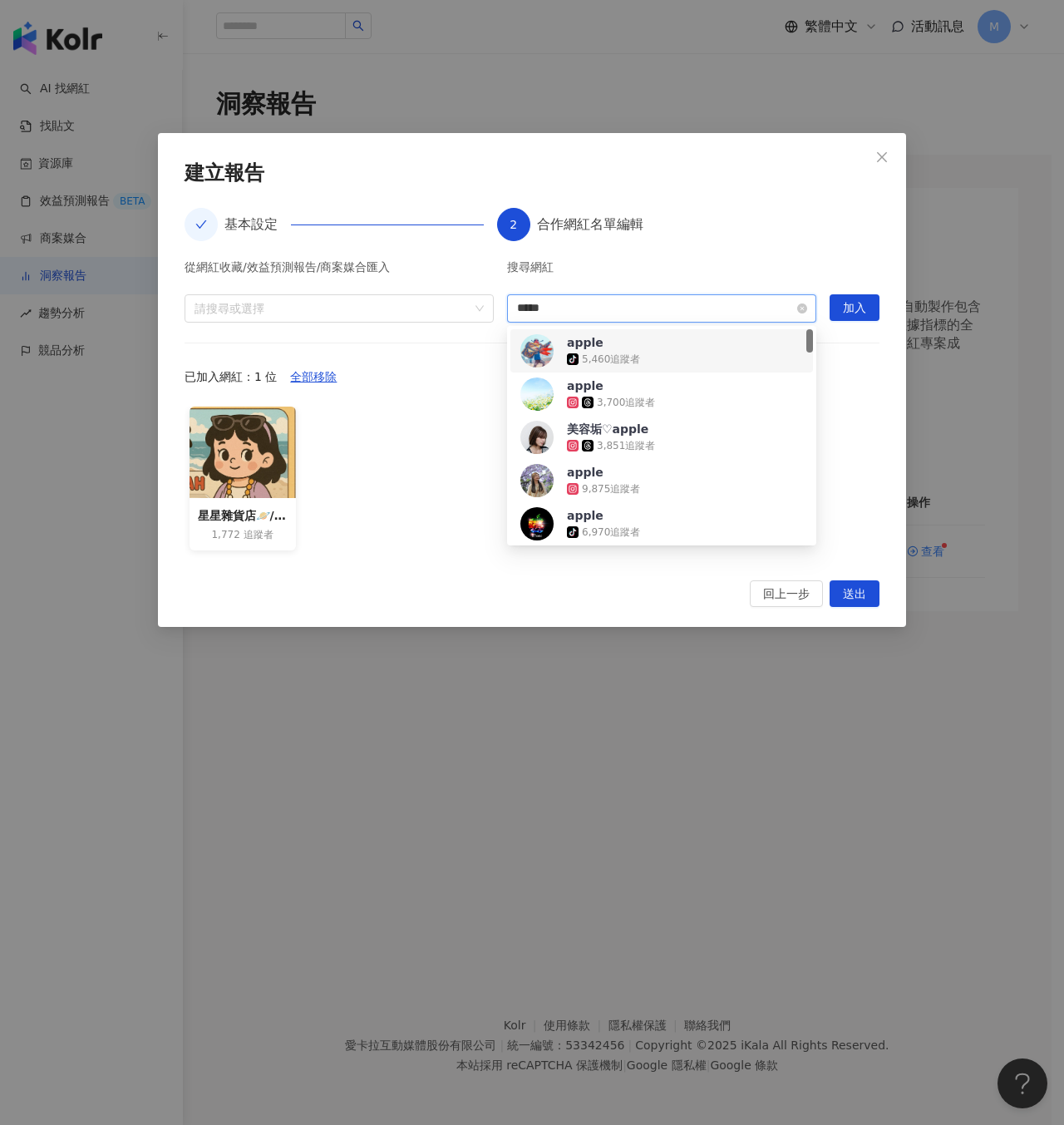
click at [638, 310] on input "*****" at bounding box center [661, 308] width 289 height 27
type input "*****"
click at [864, 432] on div "星星雜貨店🪐/手機代儲🎮賺錢🤑 1,772 追蹤者" at bounding box center [531, 484] width 695 height 154
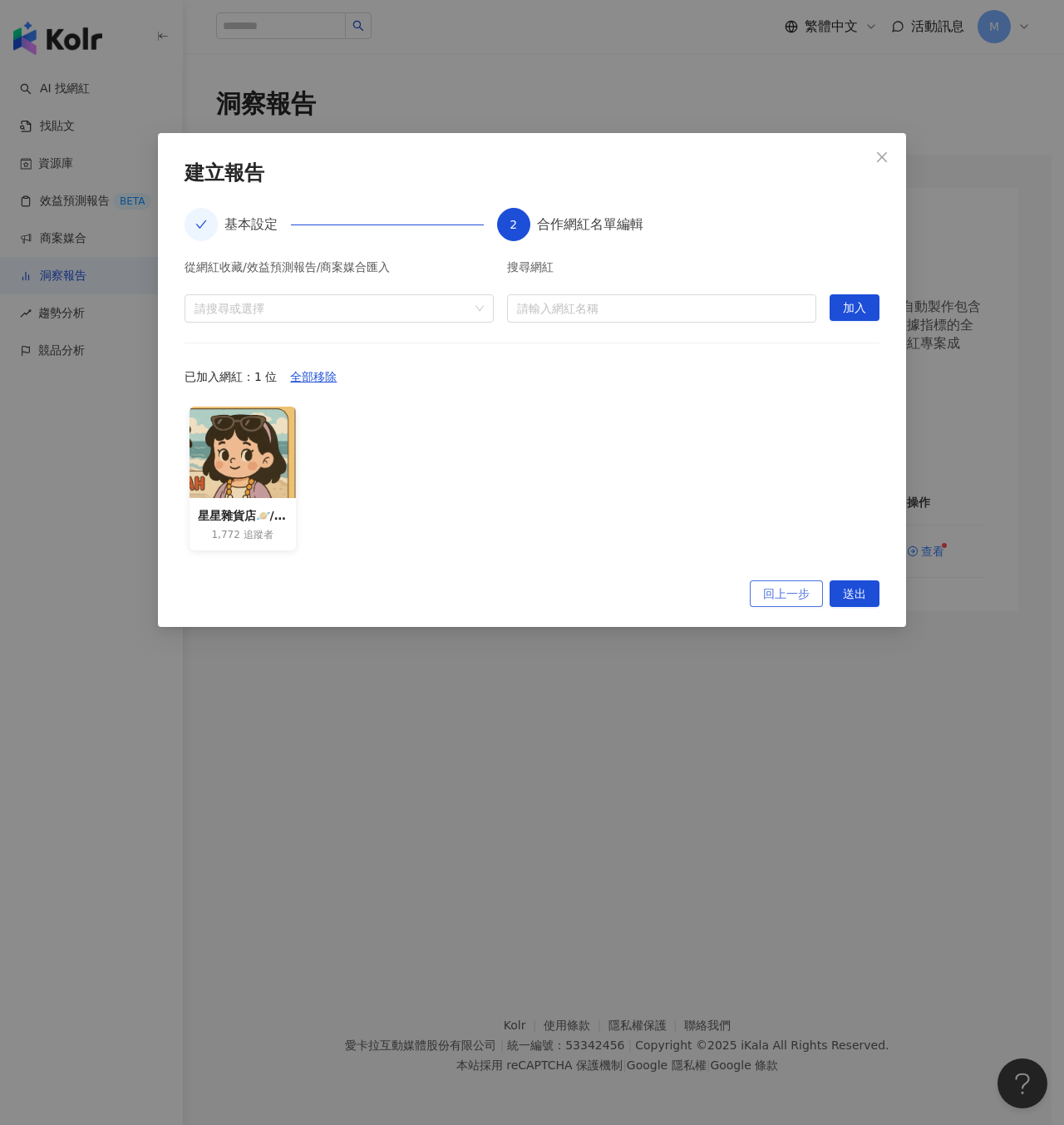
click at [771, 594] on span "回上一步" at bounding box center [786, 595] width 46 height 27
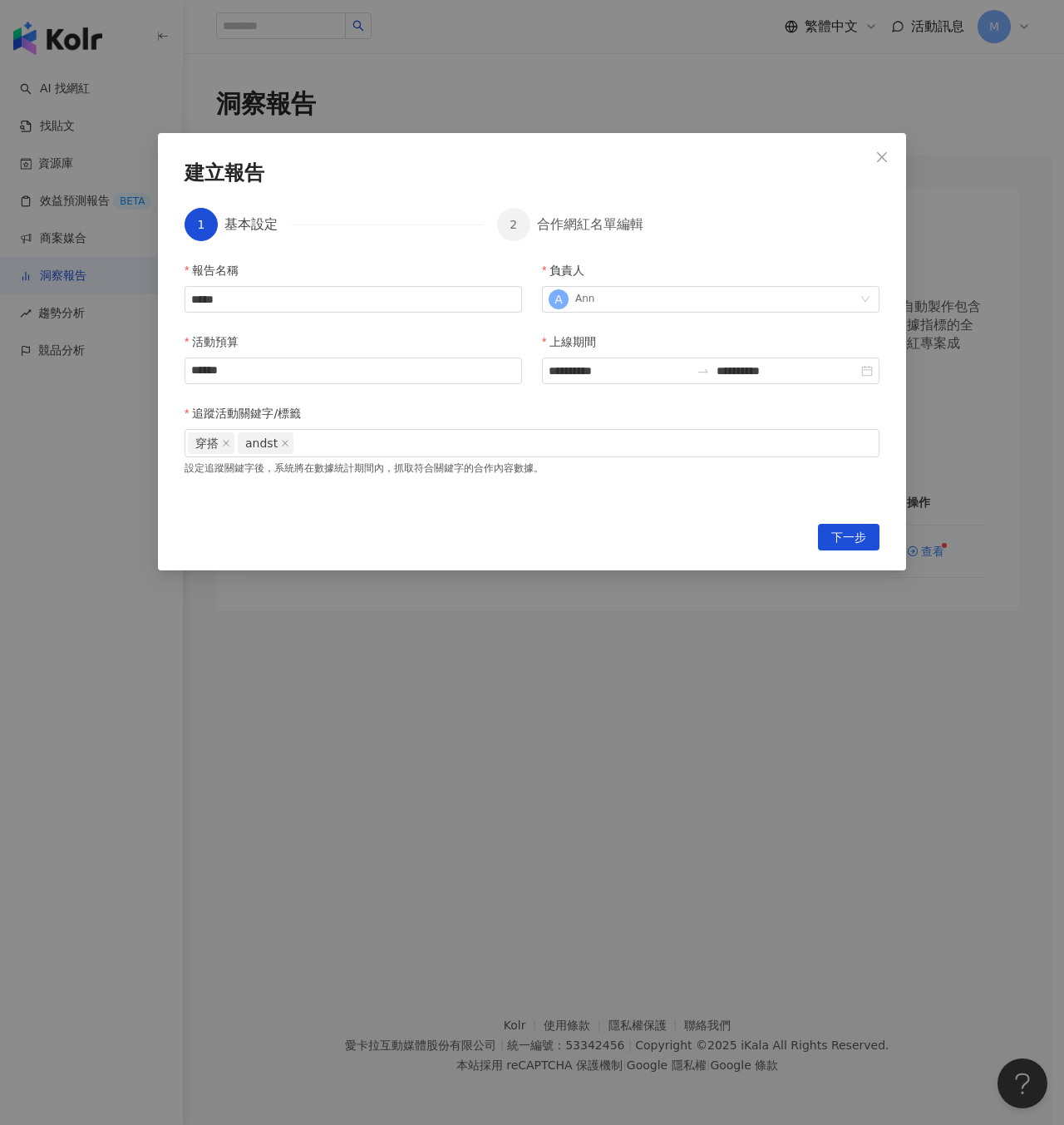
click at [306, 281] on div "報告名稱" at bounding box center [353, 274] width 337 height 25
click at [302, 309] on input "*****" at bounding box center [353, 300] width 337 height 27
click at [312, 293] on input "*****" at bounding box center [353, 300] width 337 height 27
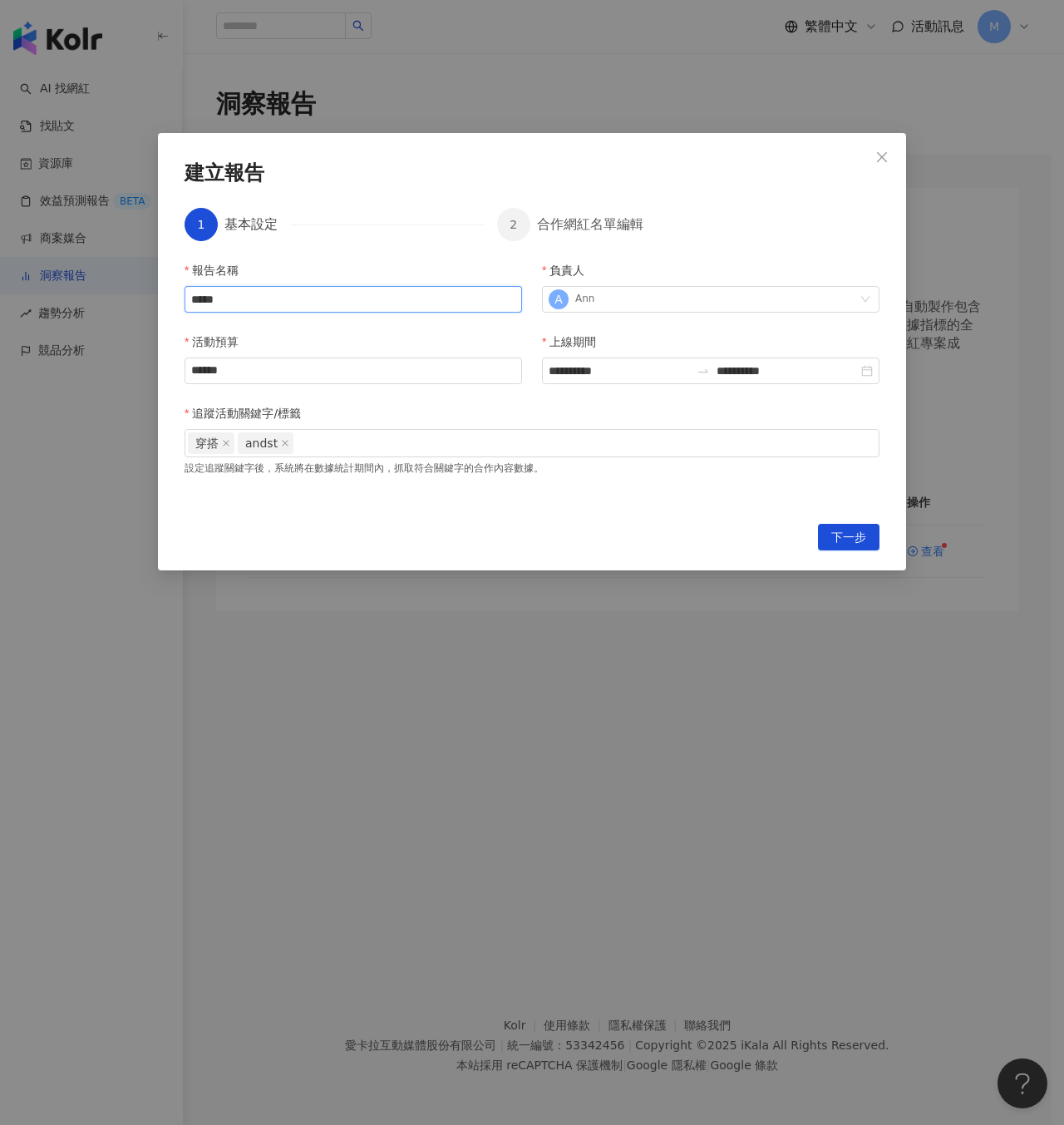
click at [312, 293] on input "*****" at bounding box center [353, 300] width 337 height 27
type input "*"
type input "***"
click at [329, 374] on input "******" at bounding box center [353, 371] width 335 height 25
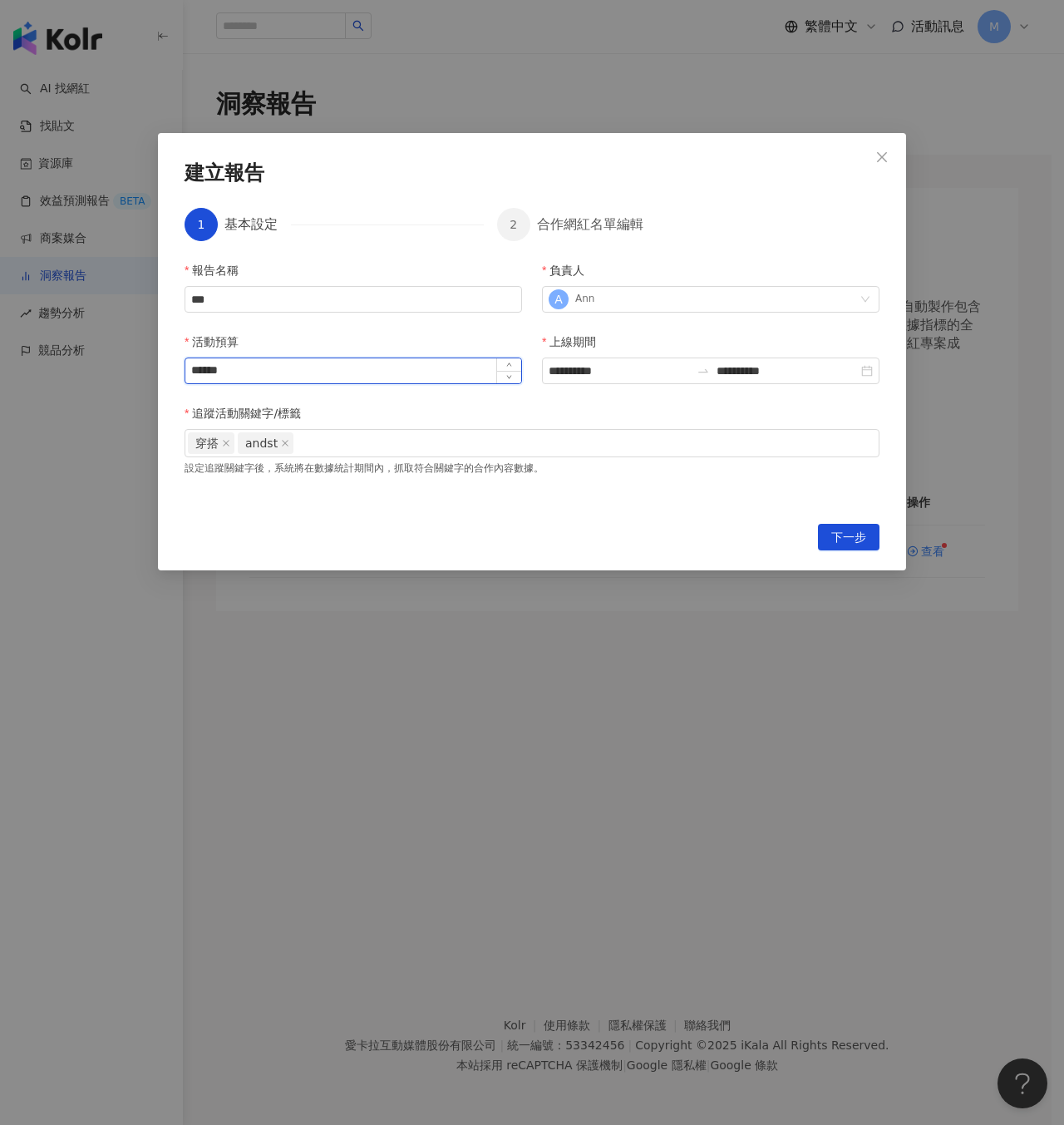
click at [329, 374] on input "******" at bounding box center [353, 371] width 335 height 25
type input "******"
click at [653, 373] on input "**********" at bounding box center [619, 370] width 142 height 18
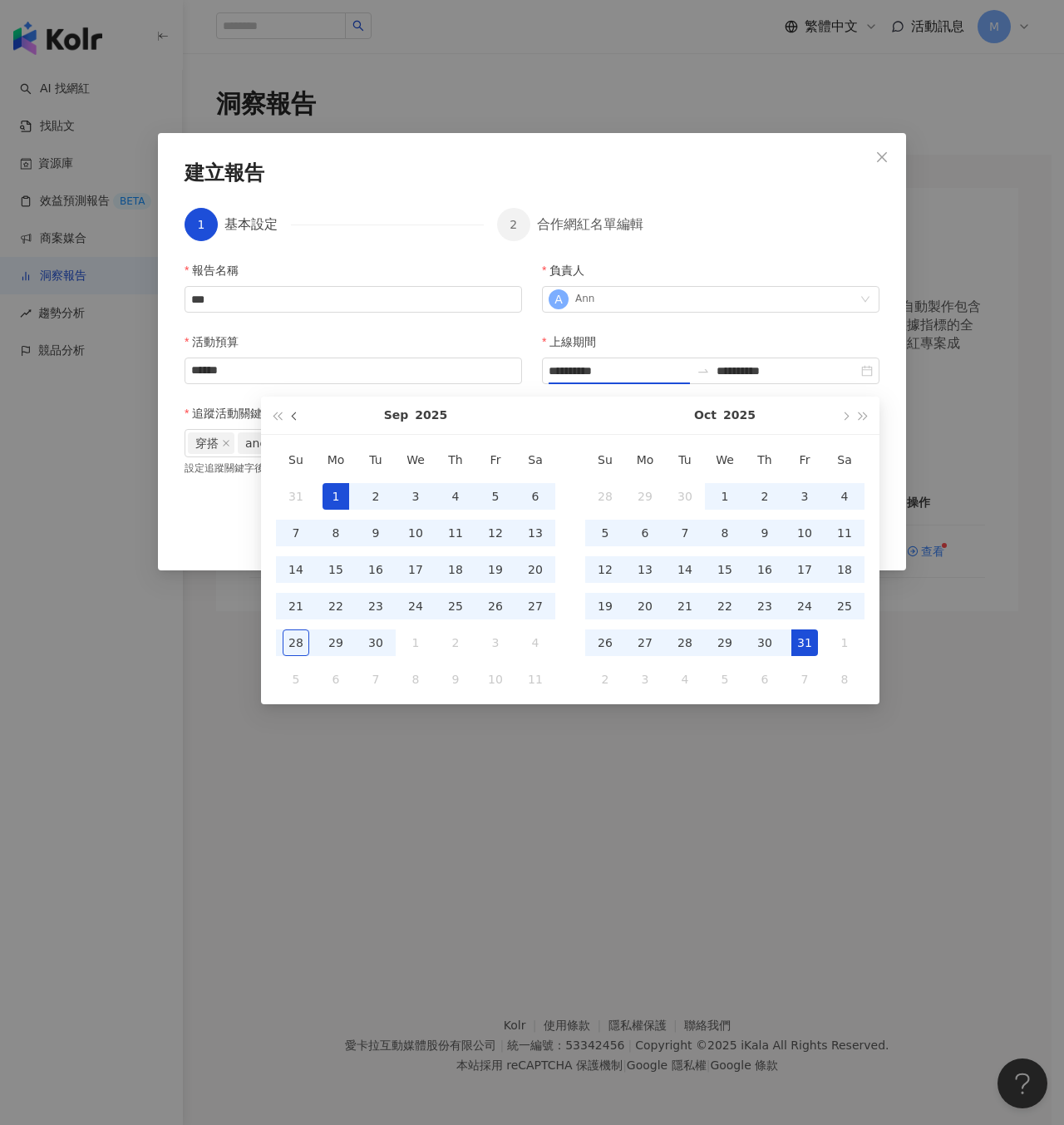
click at [299, 415] on span "button" at bounding box center [296, 415] width 9 height 9
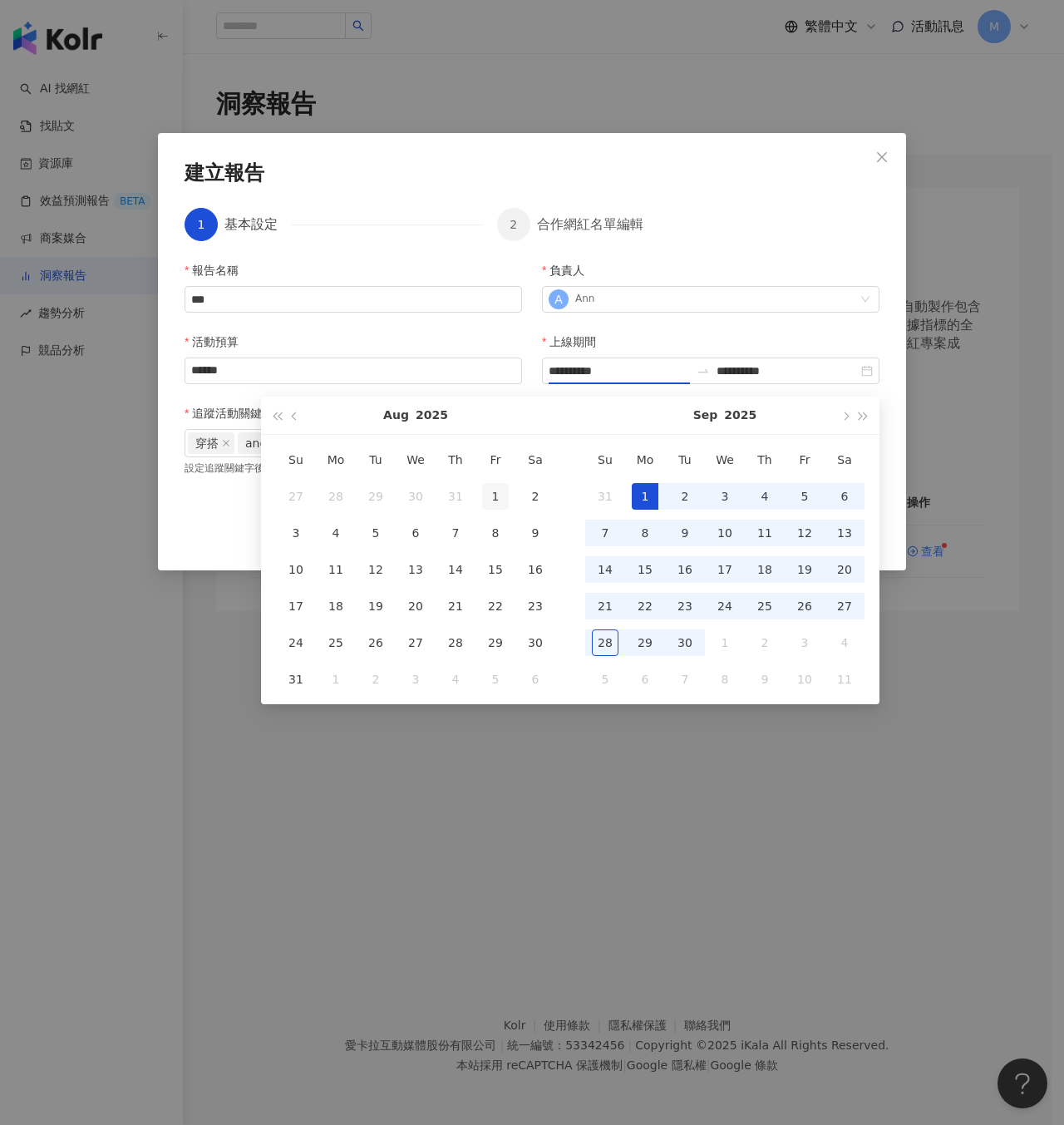
type input "**********"
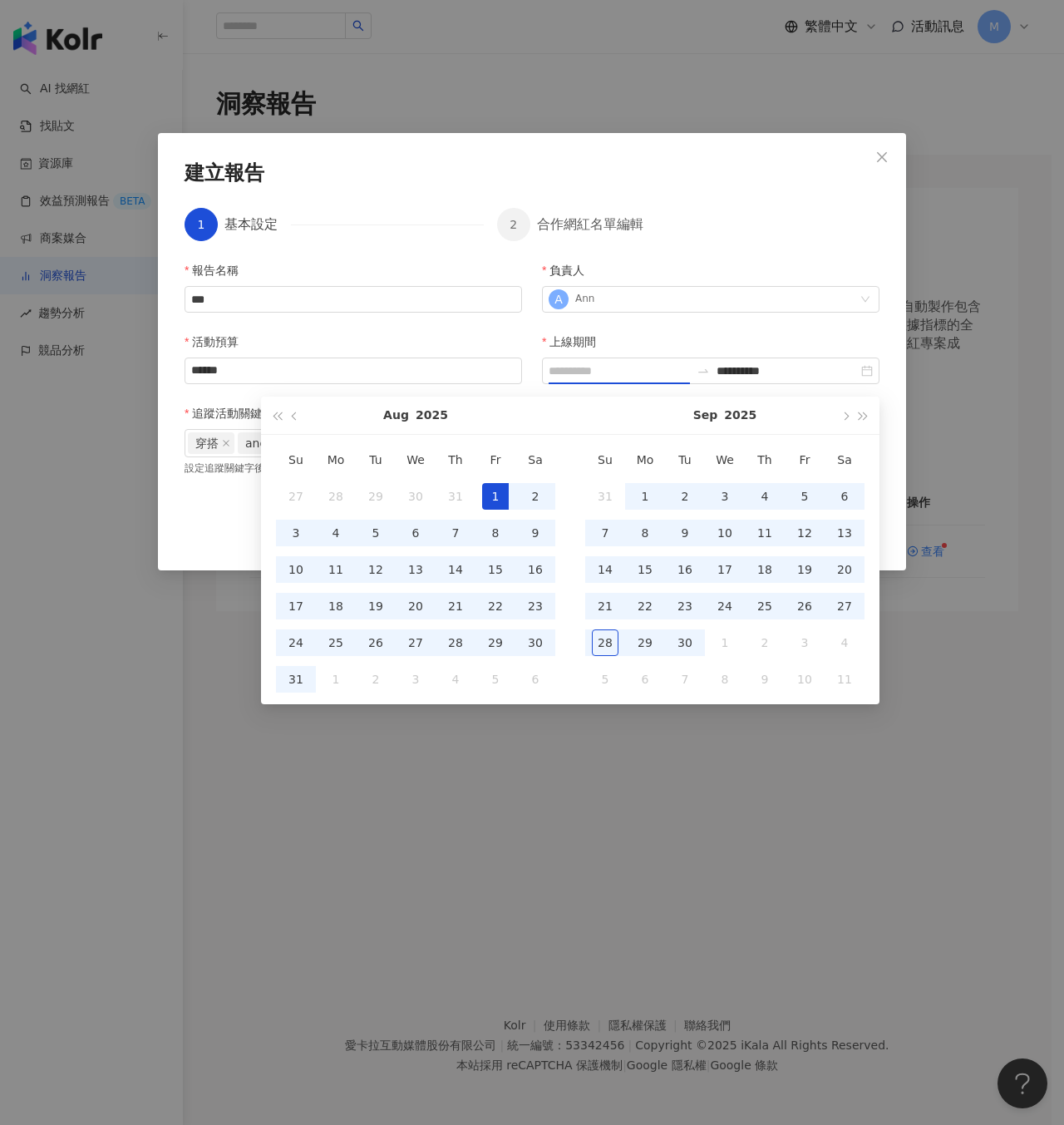
click at [489, 487] on div "1" at bounding box center [495, 496] width 27 height 27
click at [845, 419] on span "button" at bounding box center [844, 415] width 9 height 9
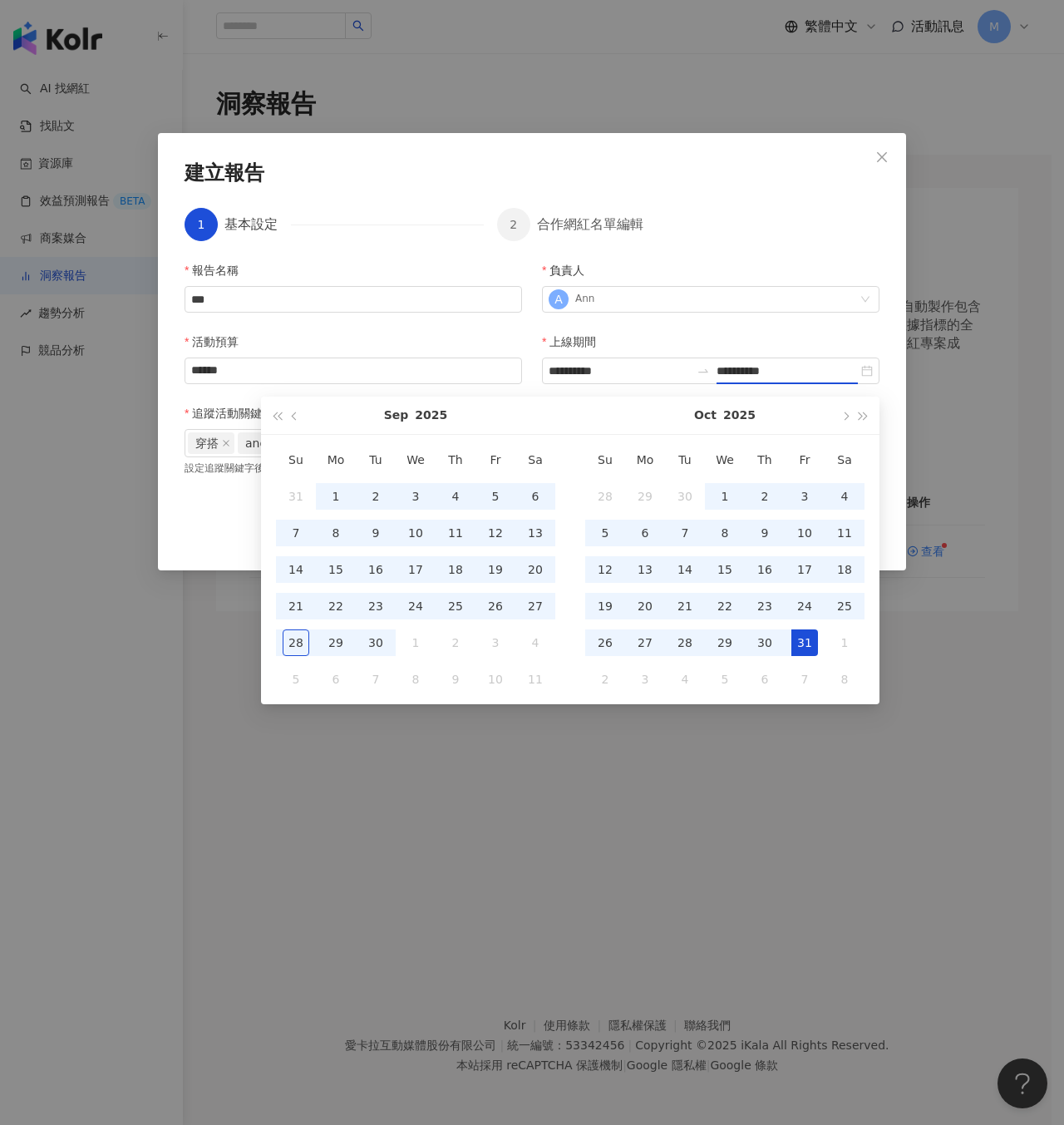
type input "**********"
click at [802, 644] on div "31" at bounding box center [805, 643] width 27 height 27
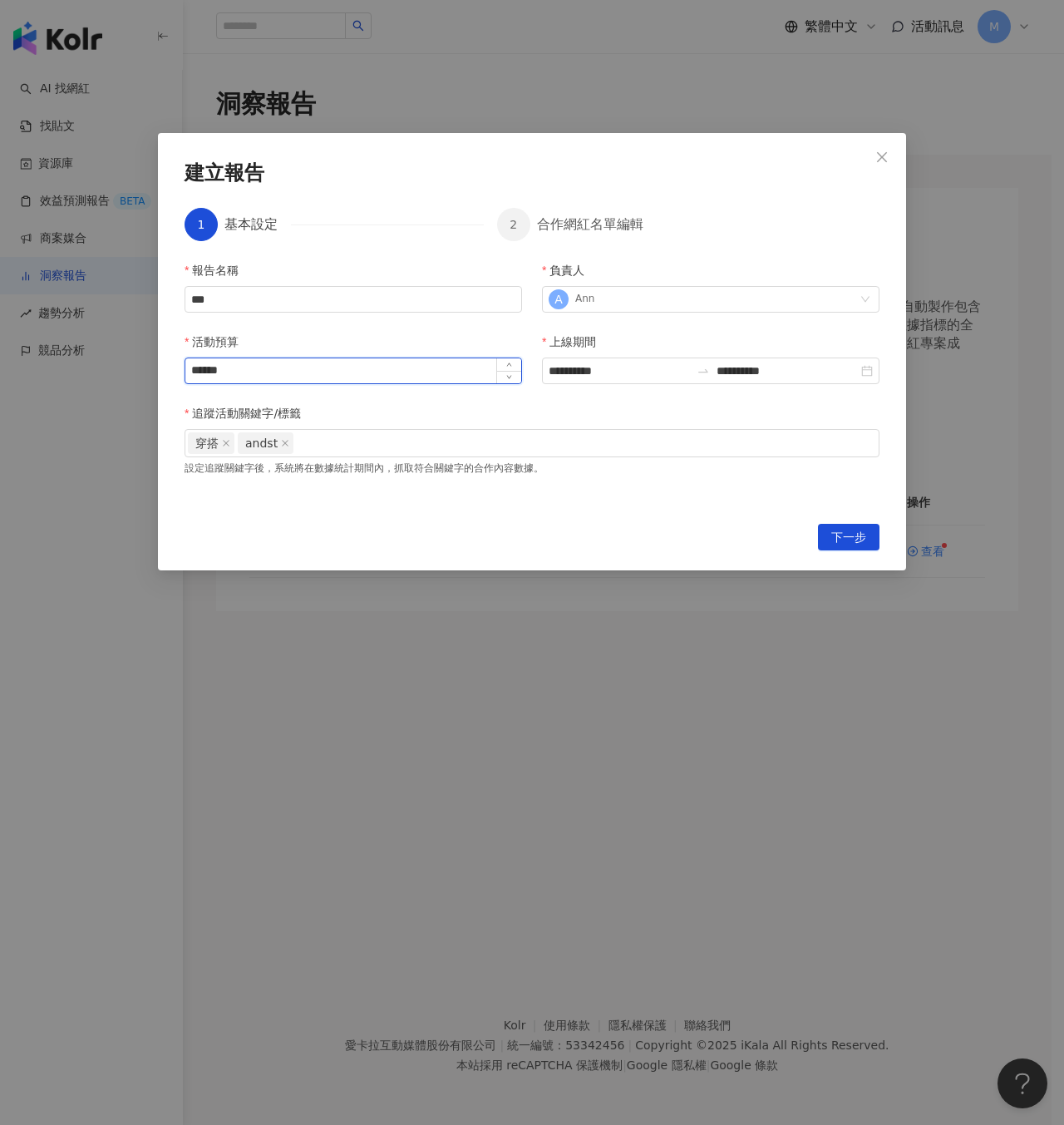
click at [293, 366] on input "******" at bounding box center [353, 371] width 335 height 25
drag, startPoint x: 282, startPoint y: 442, endPoint x: 243, endPoint y: 447, distance: 39.3
click at [281, 442] on icon "close" at bounding box center [285, 442] width 9 height 9
click at [230, 444] on span "穿搭" at bounding box center [211, 443] width 46 height 21
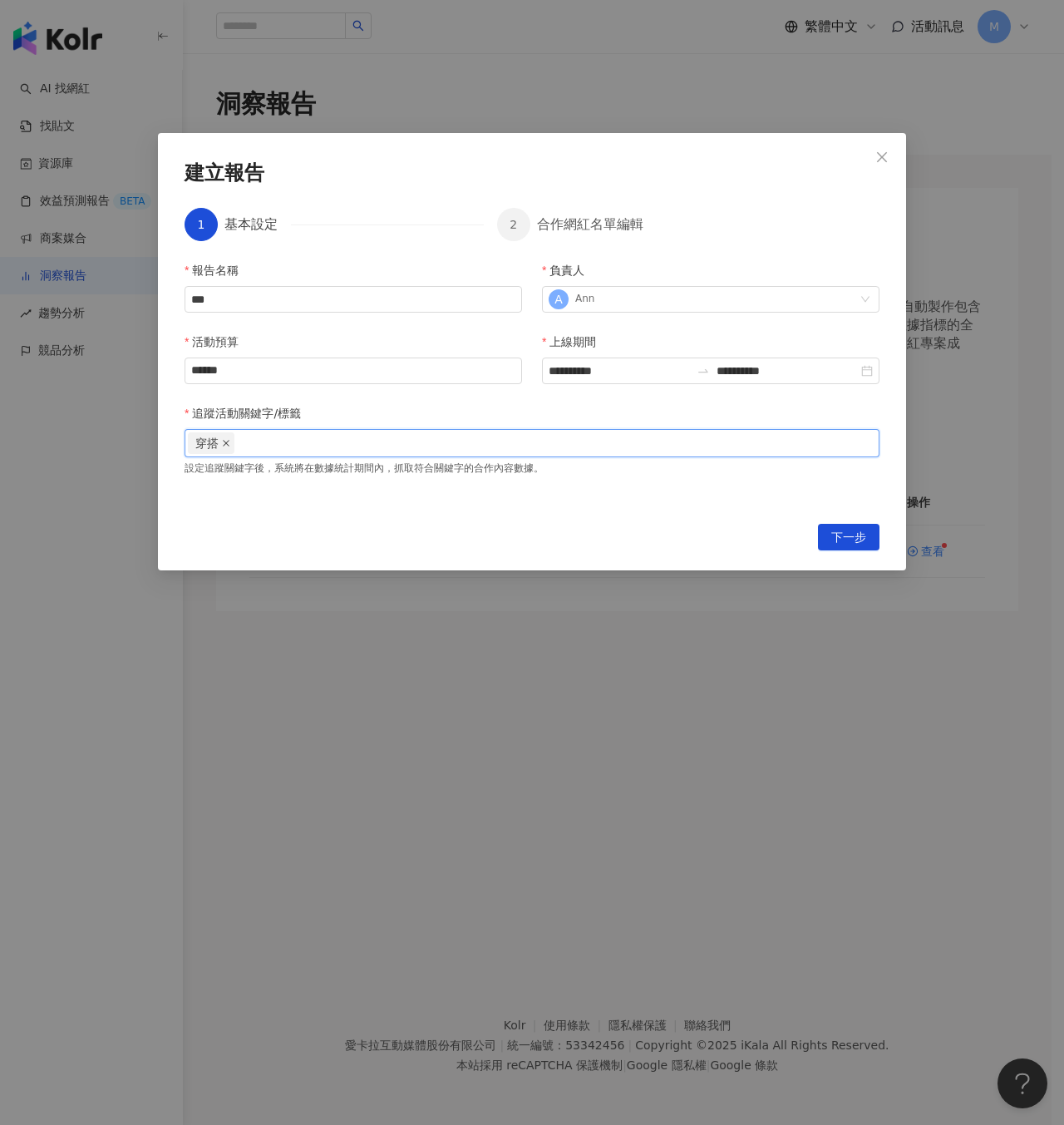
click at [226, 443] on icon "close" at bounding box center [226, 442] width 7 height 7
type input "***"
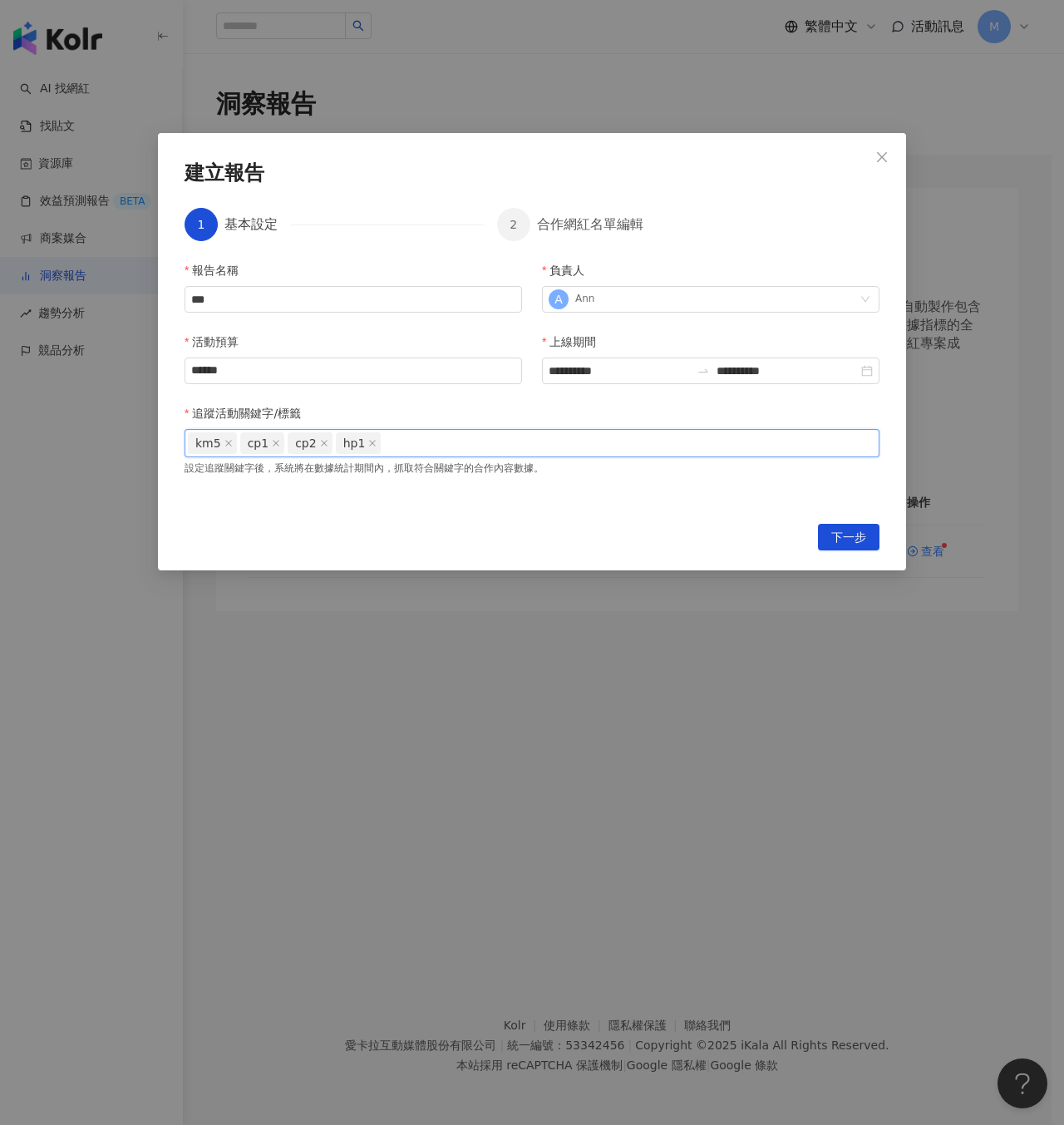
type input "*"
type input "**"
type input "*"
type input "***"
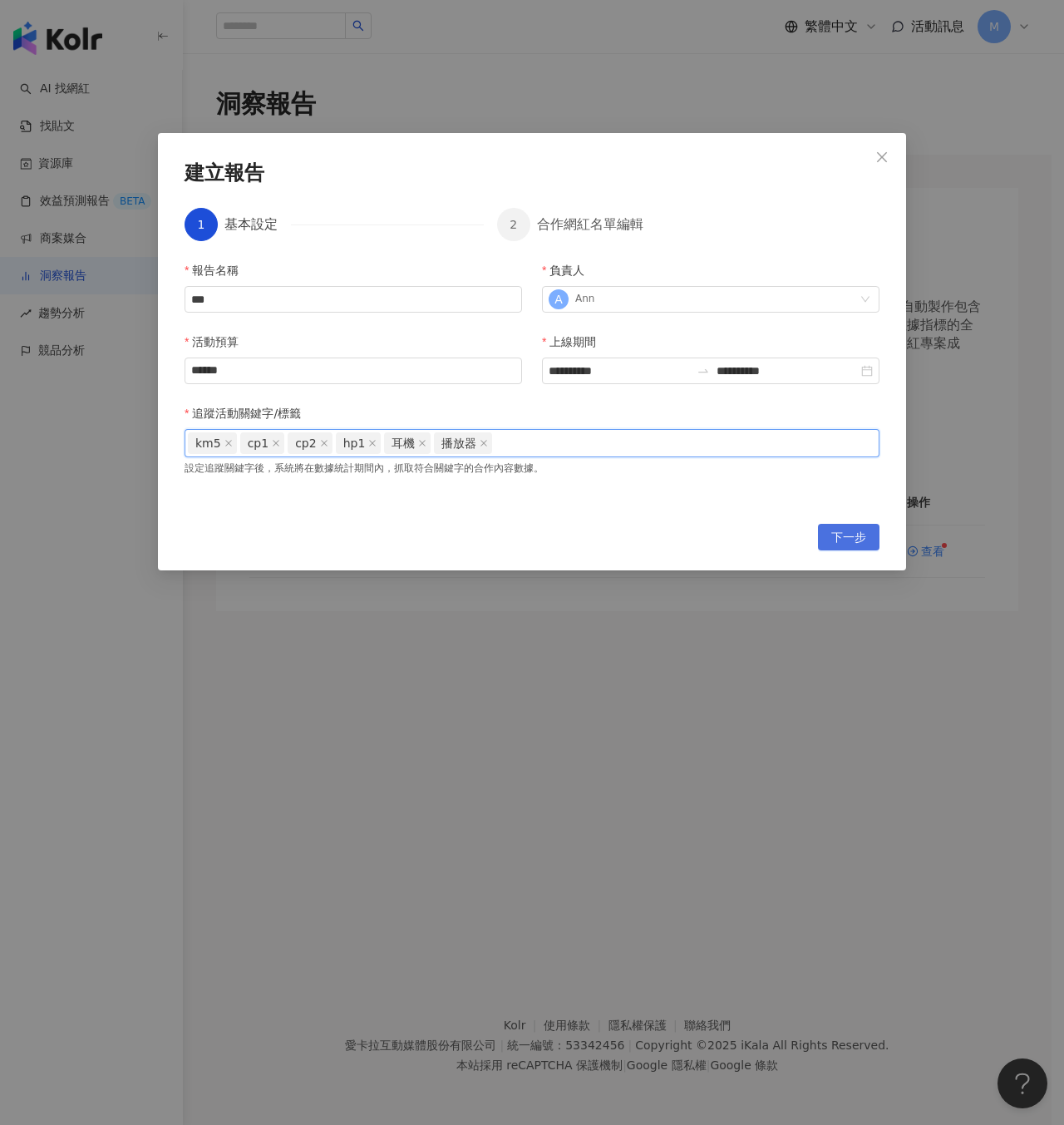
click at [846, 535] on span "下一步" at bounding box center [849, 538] width 35 height 27
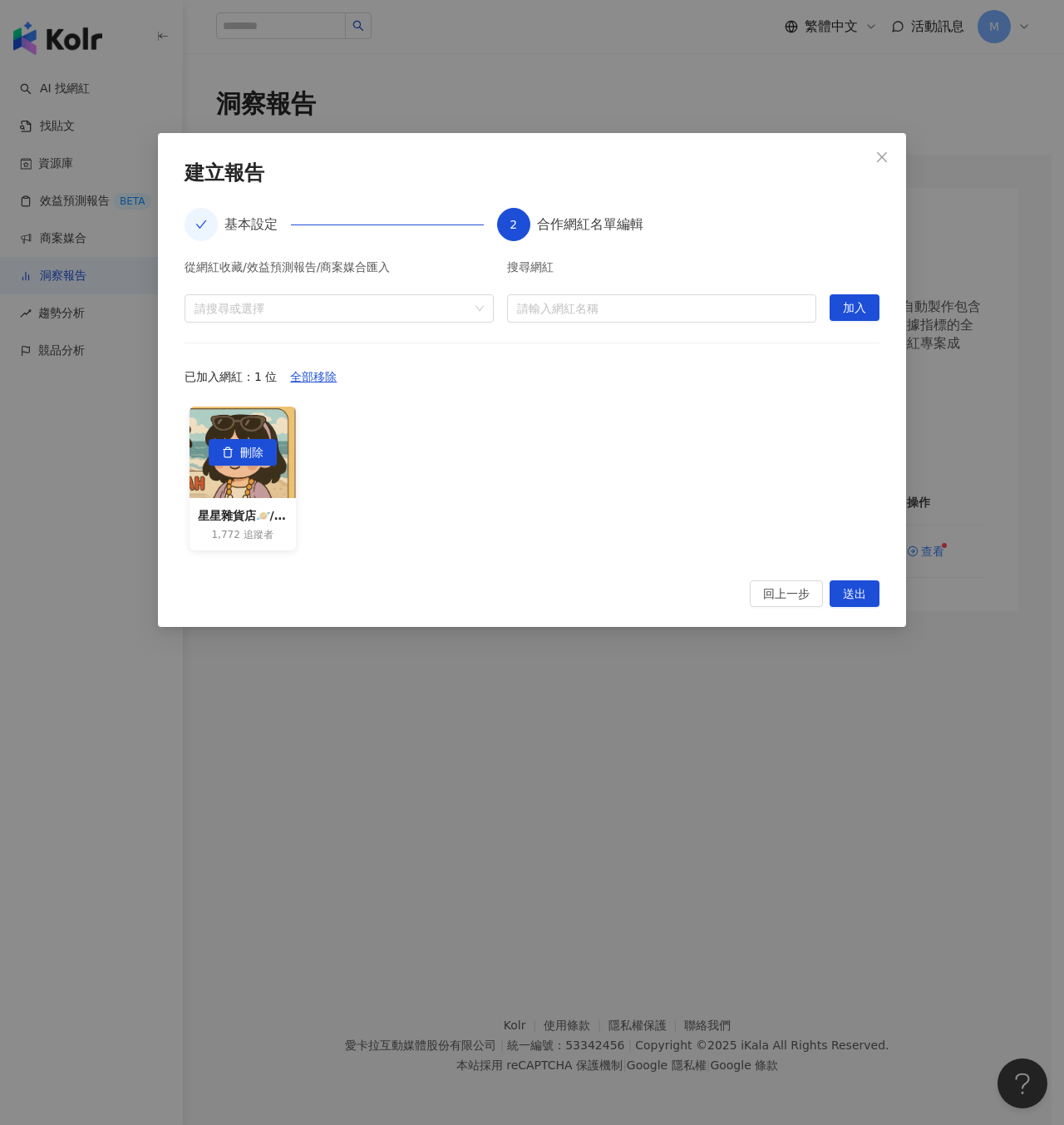
drag, startPoint x: 277, startPoint y: 439, endPoint x: 487, endPoint y: 344, distance: 230.5
click at [257, 450] on span "刪除" at bounding box center [252, 453] width 23 height 27
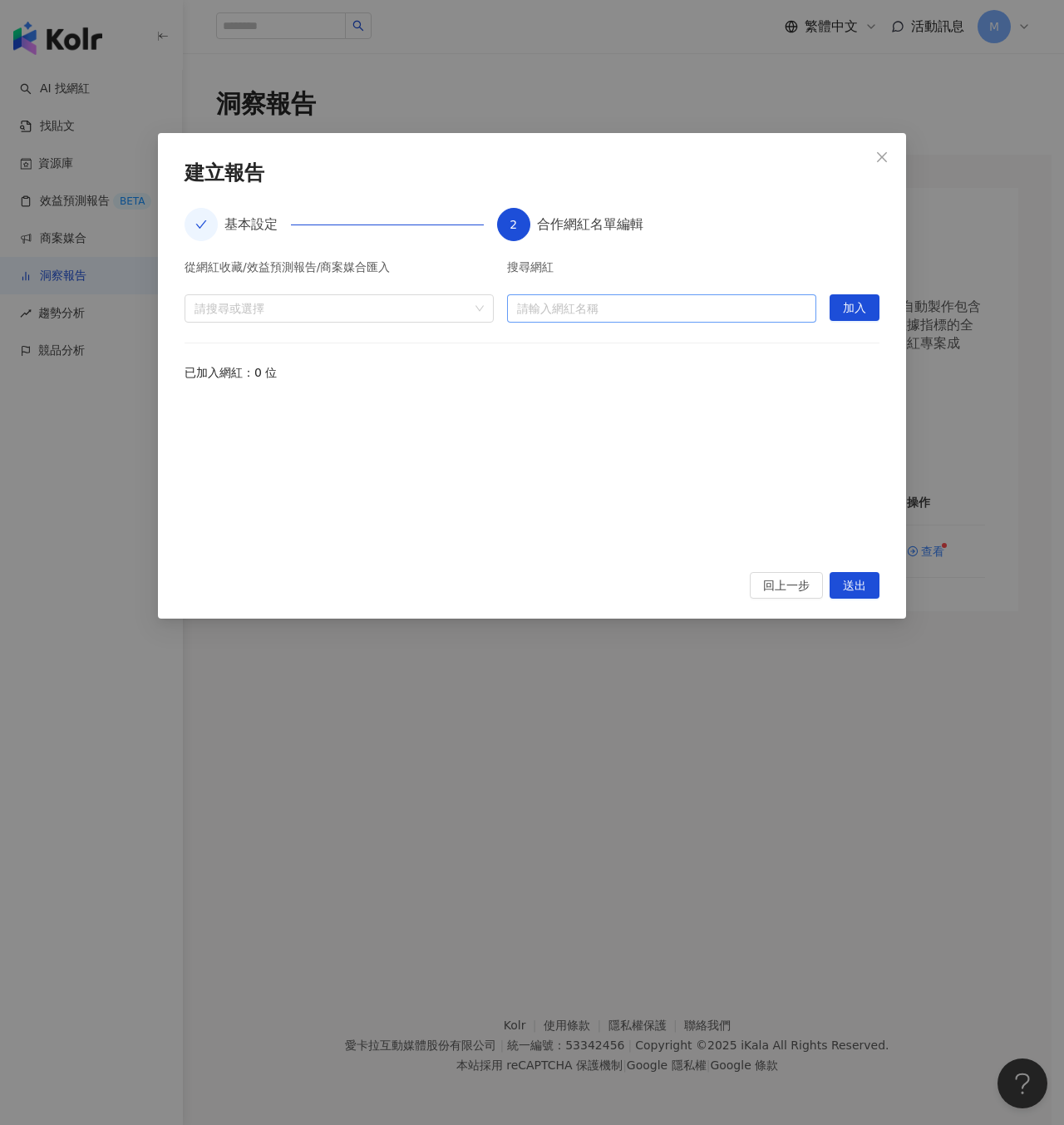
click at [671, 300] on input "search" at bounding box center [661, 308] width 289 height 27
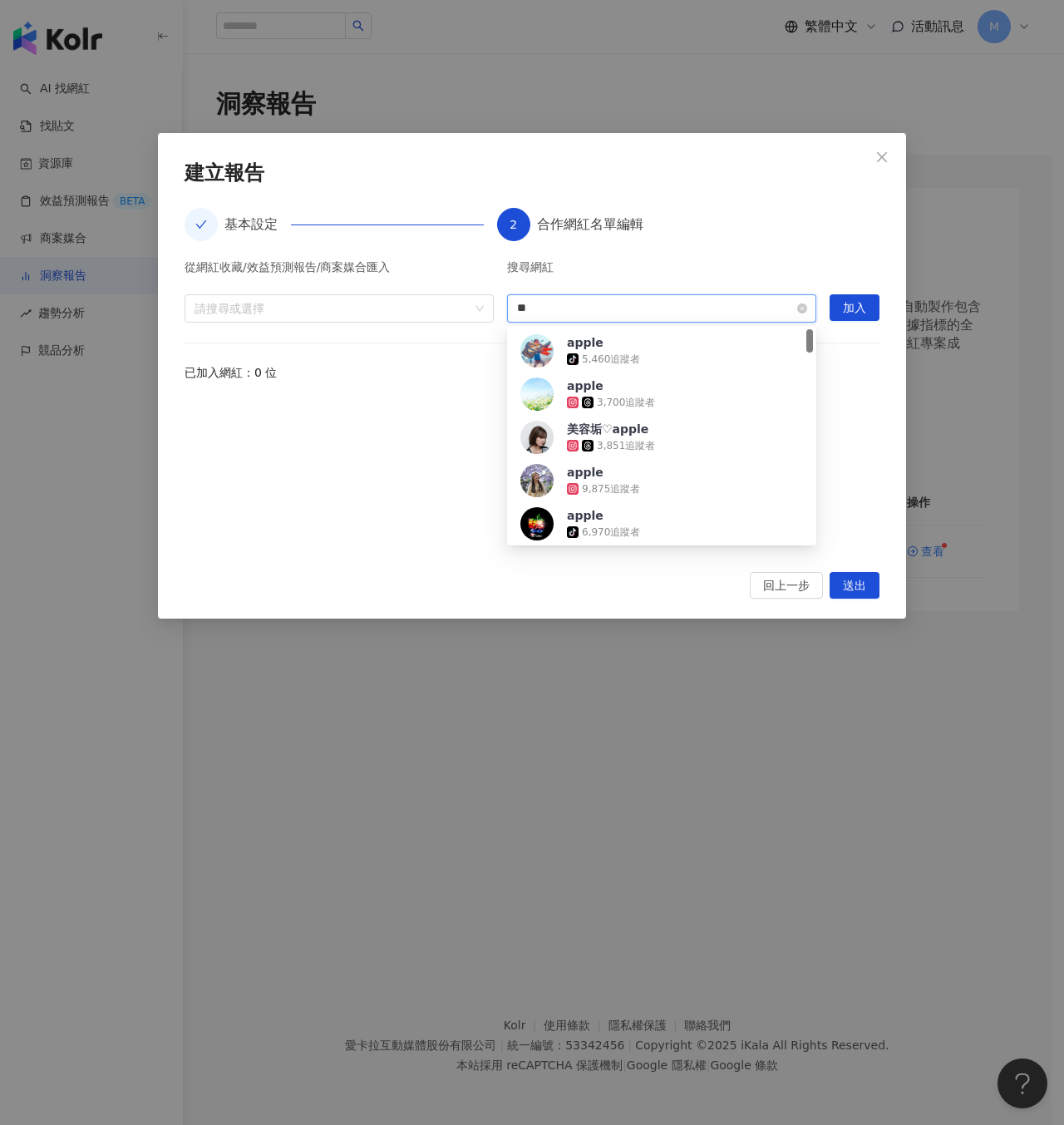
type input "*"
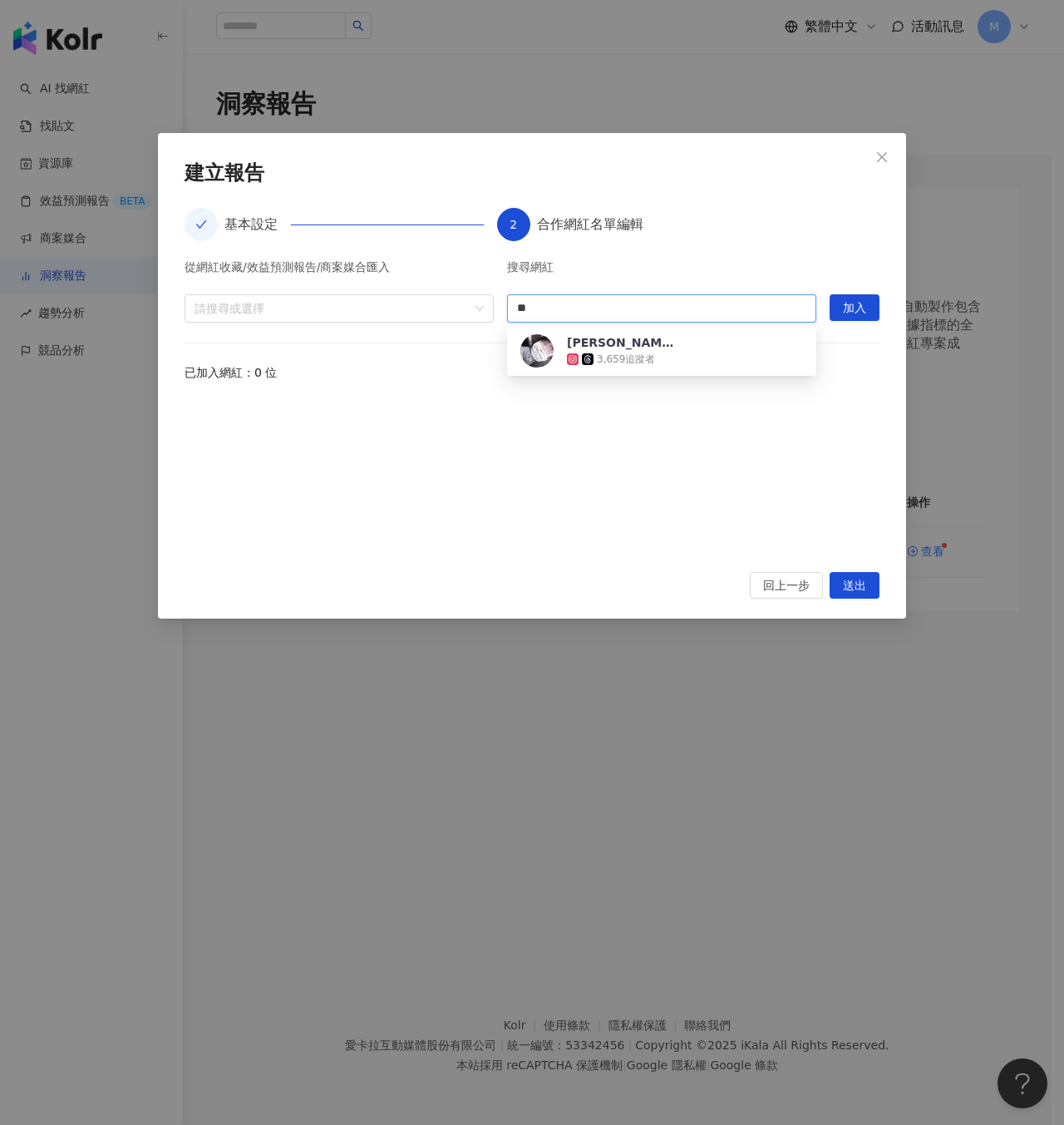
type input "*"
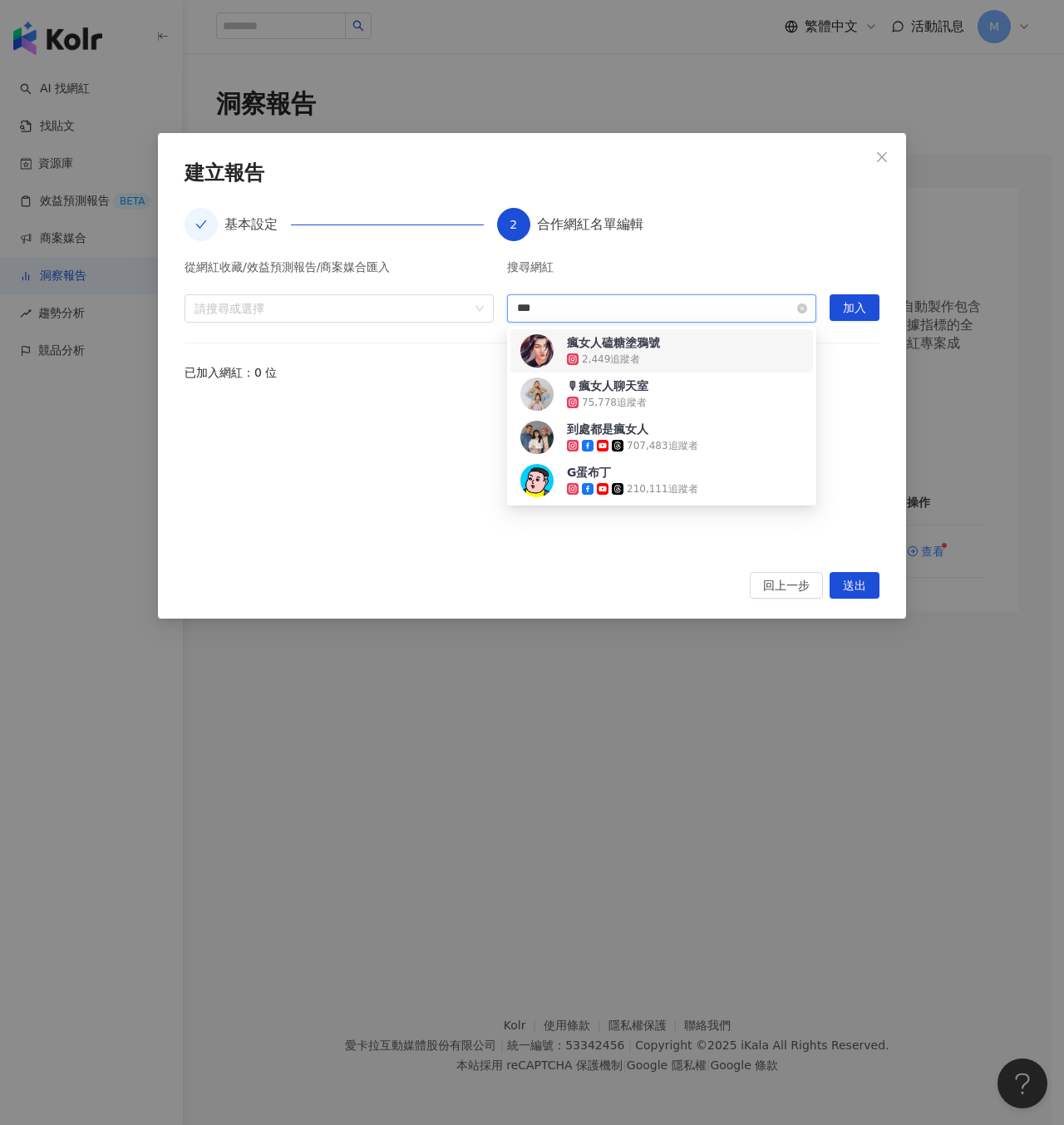
click at [610, 303] on input "***" at bounding box center [661, 308] width 289 height 27
click at [610, 302] on input "***" at bounding box center [661, 308] width 289 height 27
click at [611, 302] on input "***" at bounding box center [661, 308] width 289 height 27
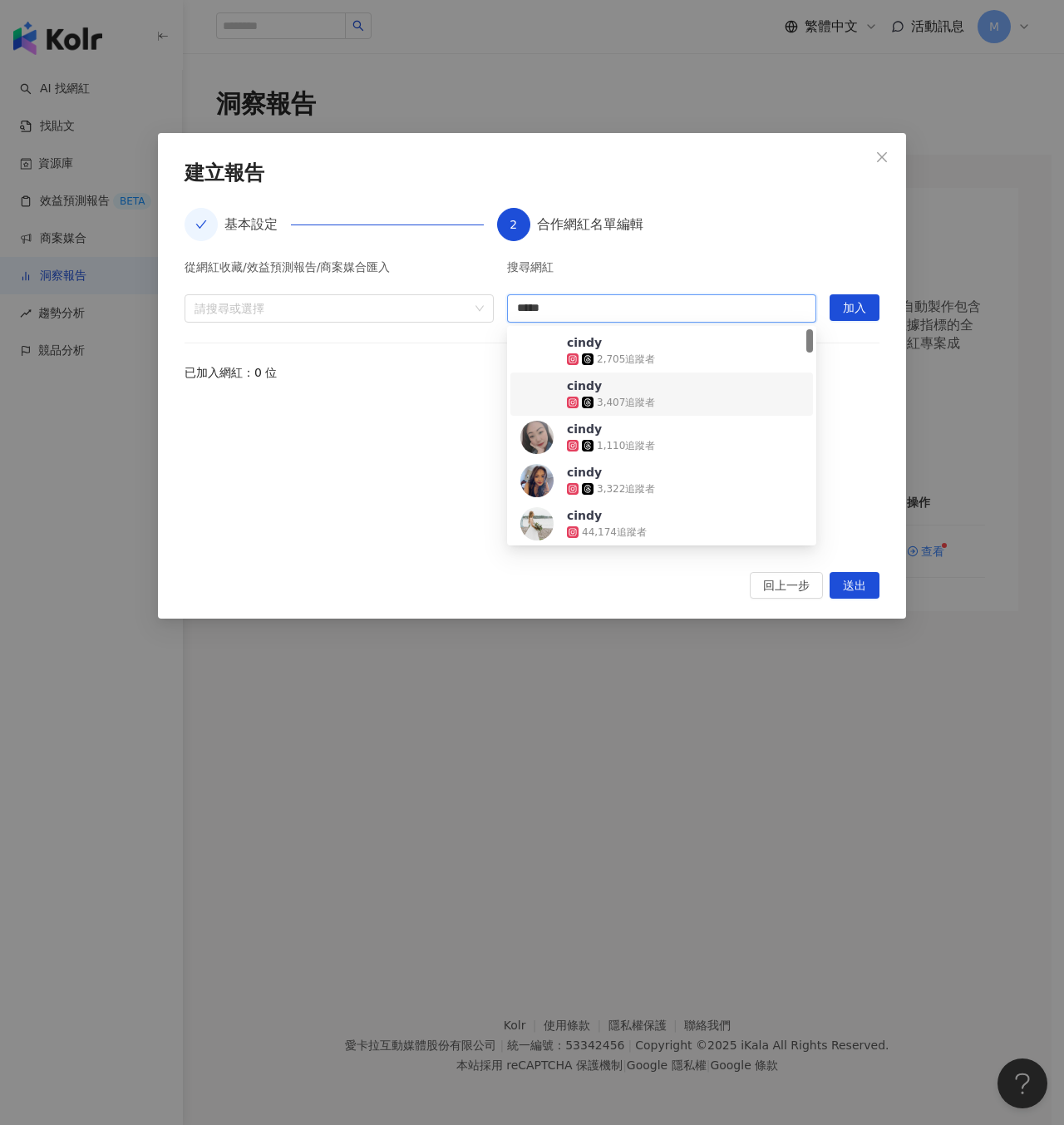
type input "*****"
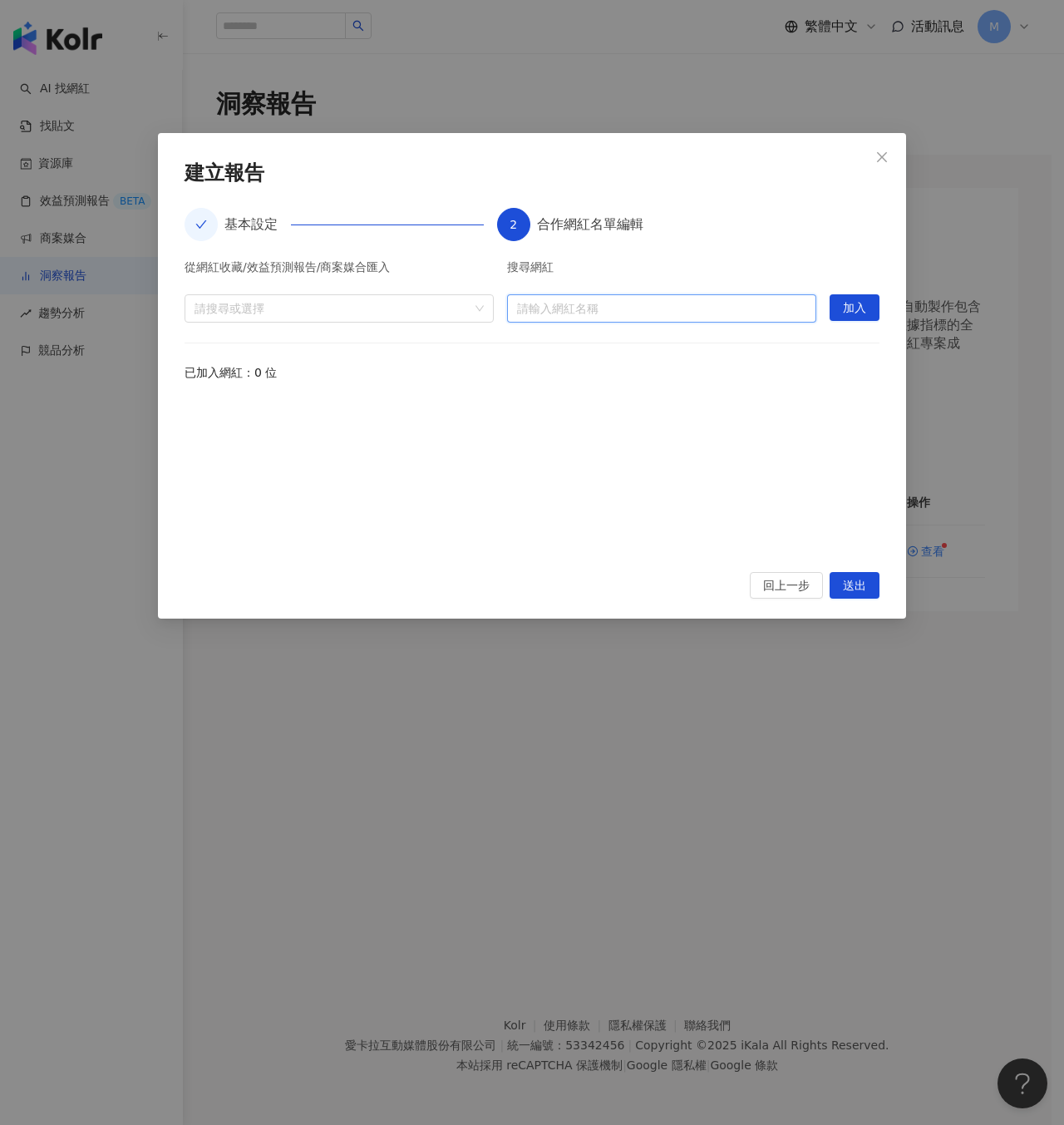
click at [577, 298] on input "search" at bounding box center [661, 308] width 289 height 27
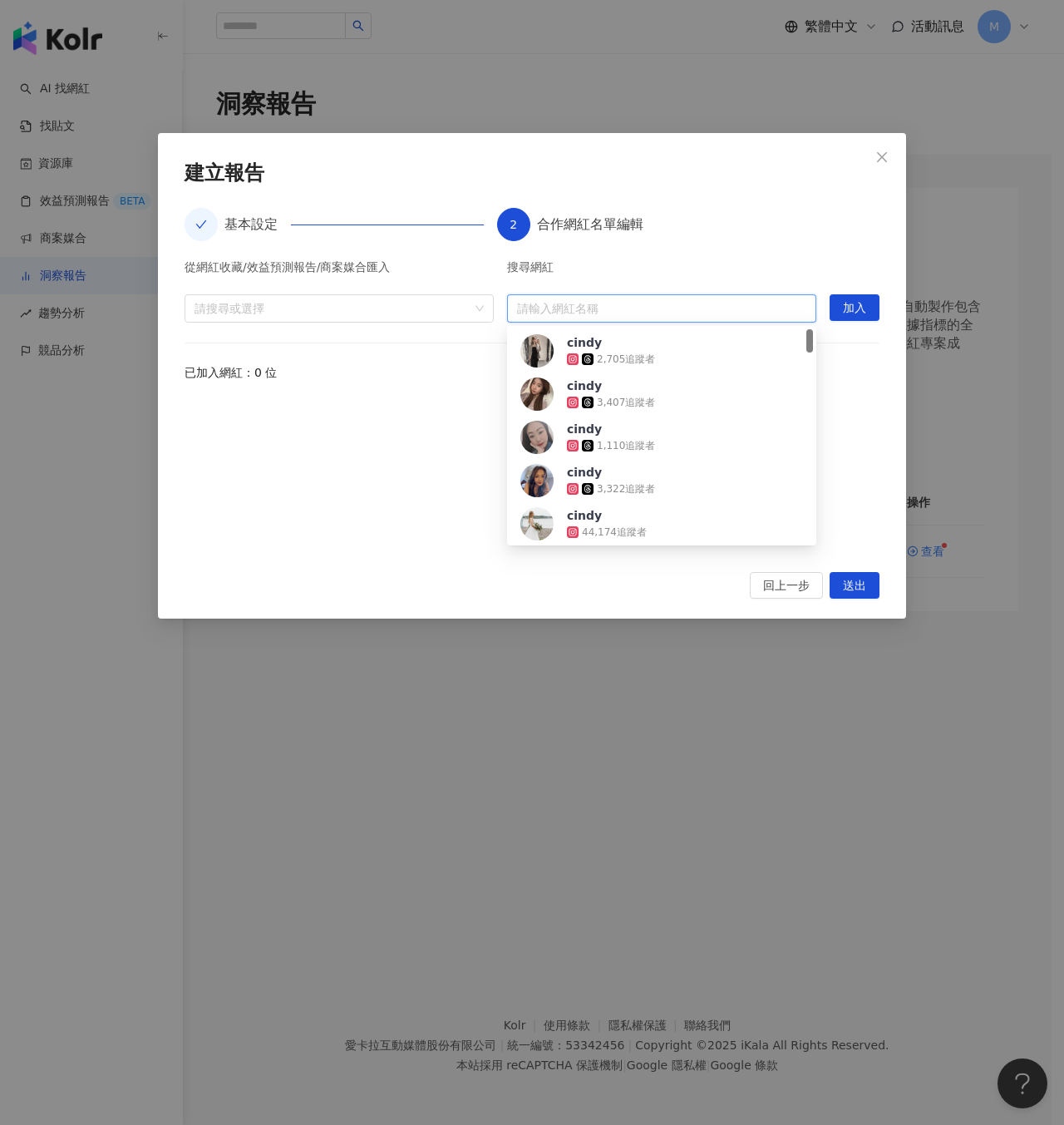
paste input "**"
type input "**"
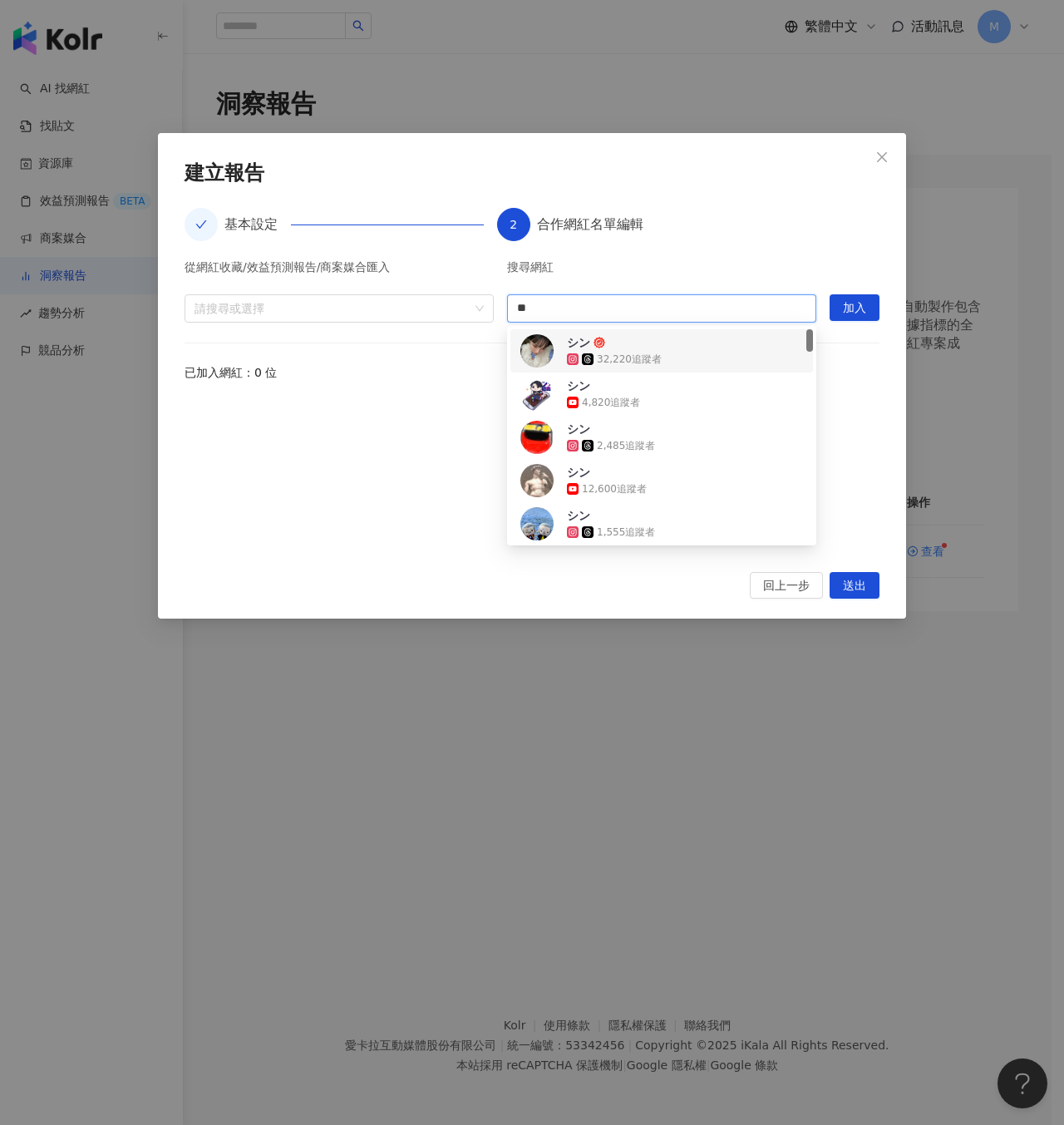
click at [684, 357] on div "シン 32,220 追蹤者" at bounding box center [661, 351] width 282 height 34
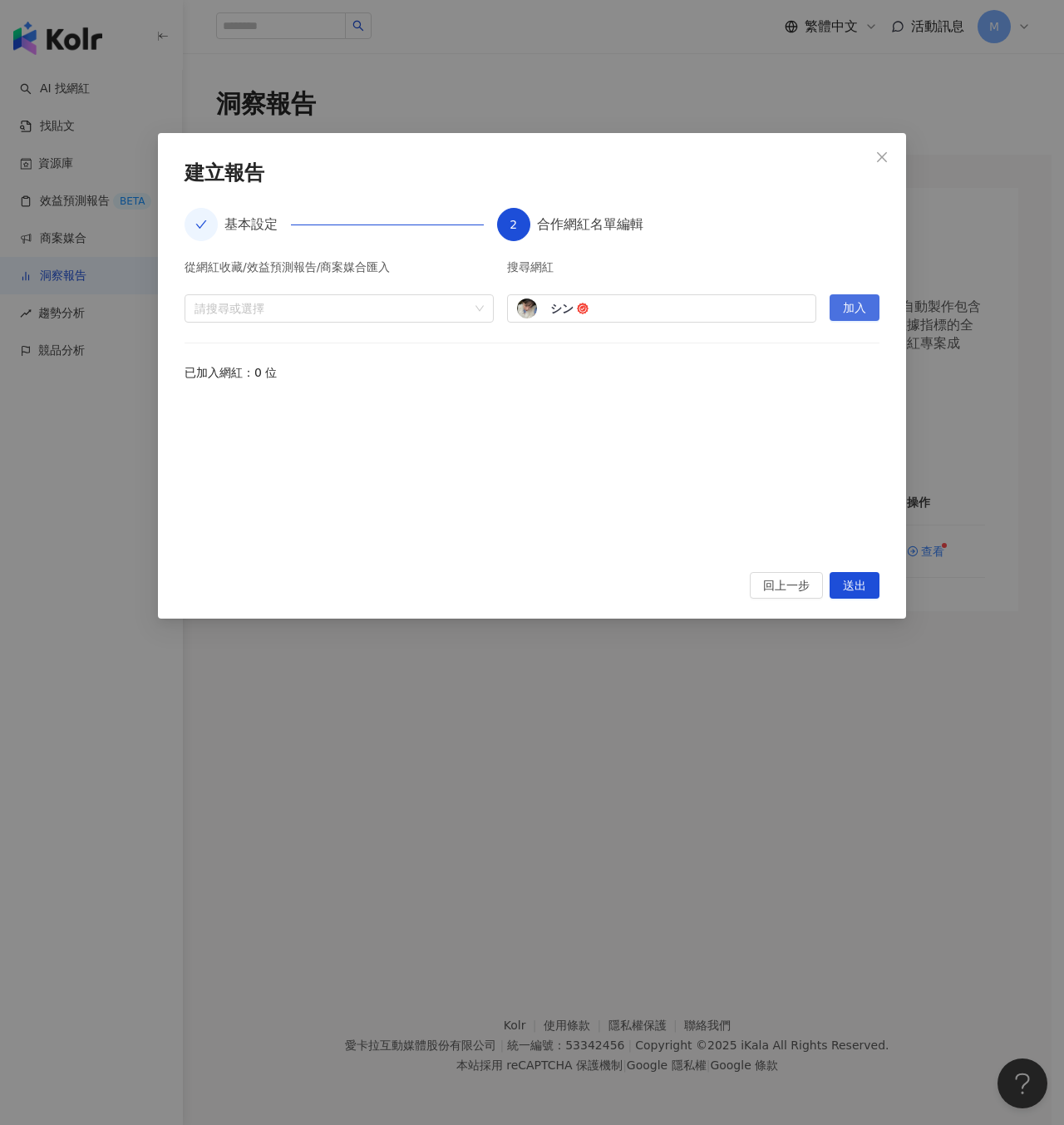
click at [874, 311] on button "加入" at bounding box center [855, 308] width 50 height 27
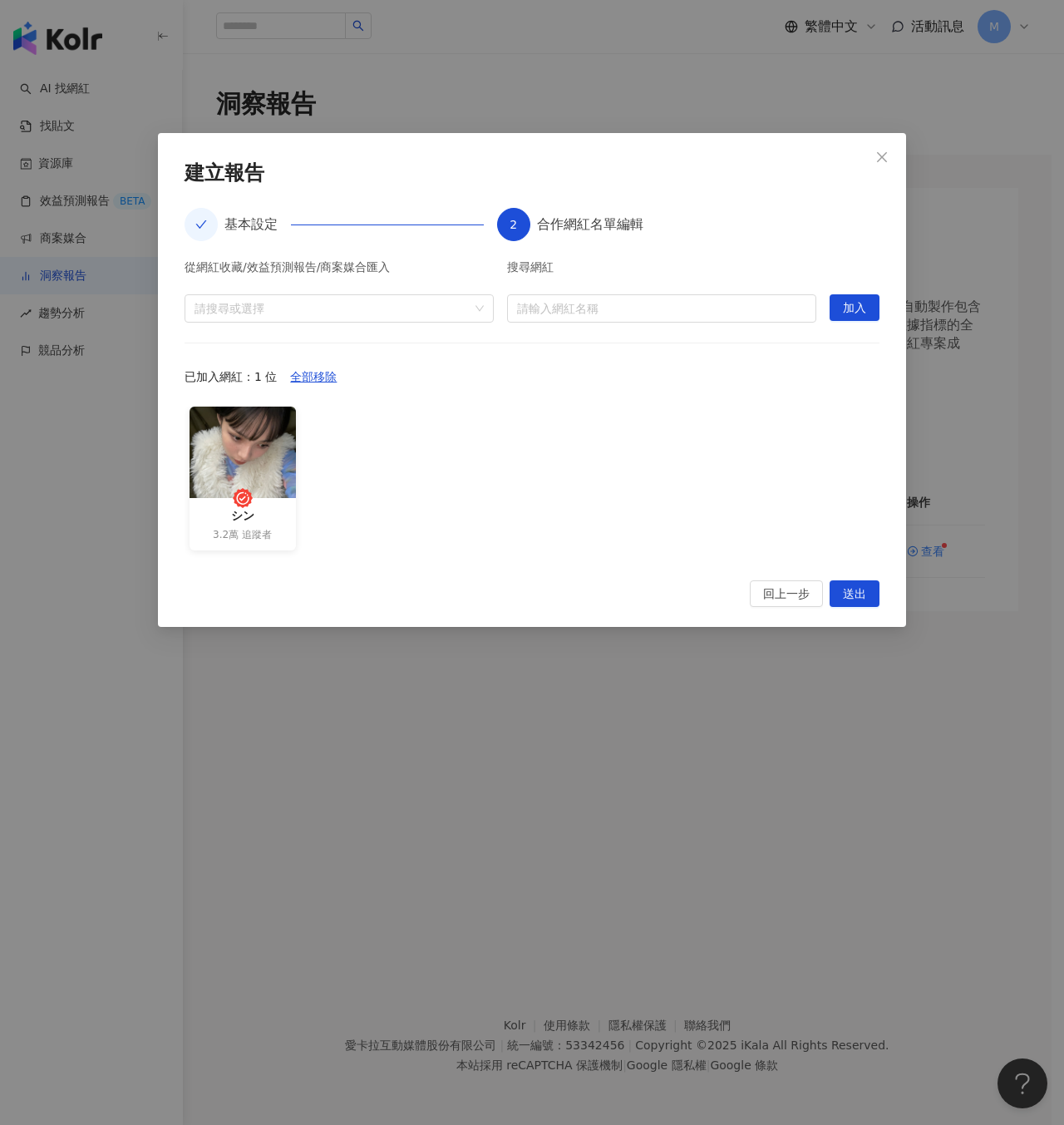
click at [648, 327] on div "從網紅收藏/效益預測報告/商案媒合匯入 請搜尋或選擇 搜尋網紅 請輸入網紅名稱 加入 已加入網紅：1 位 全部移除 シン 3.2萬 追蹤者" at bounding box center [531, 411] width 695 height 300
click at [645, 311] on input "search" at bounding box center [661, 308] width 289 height 27
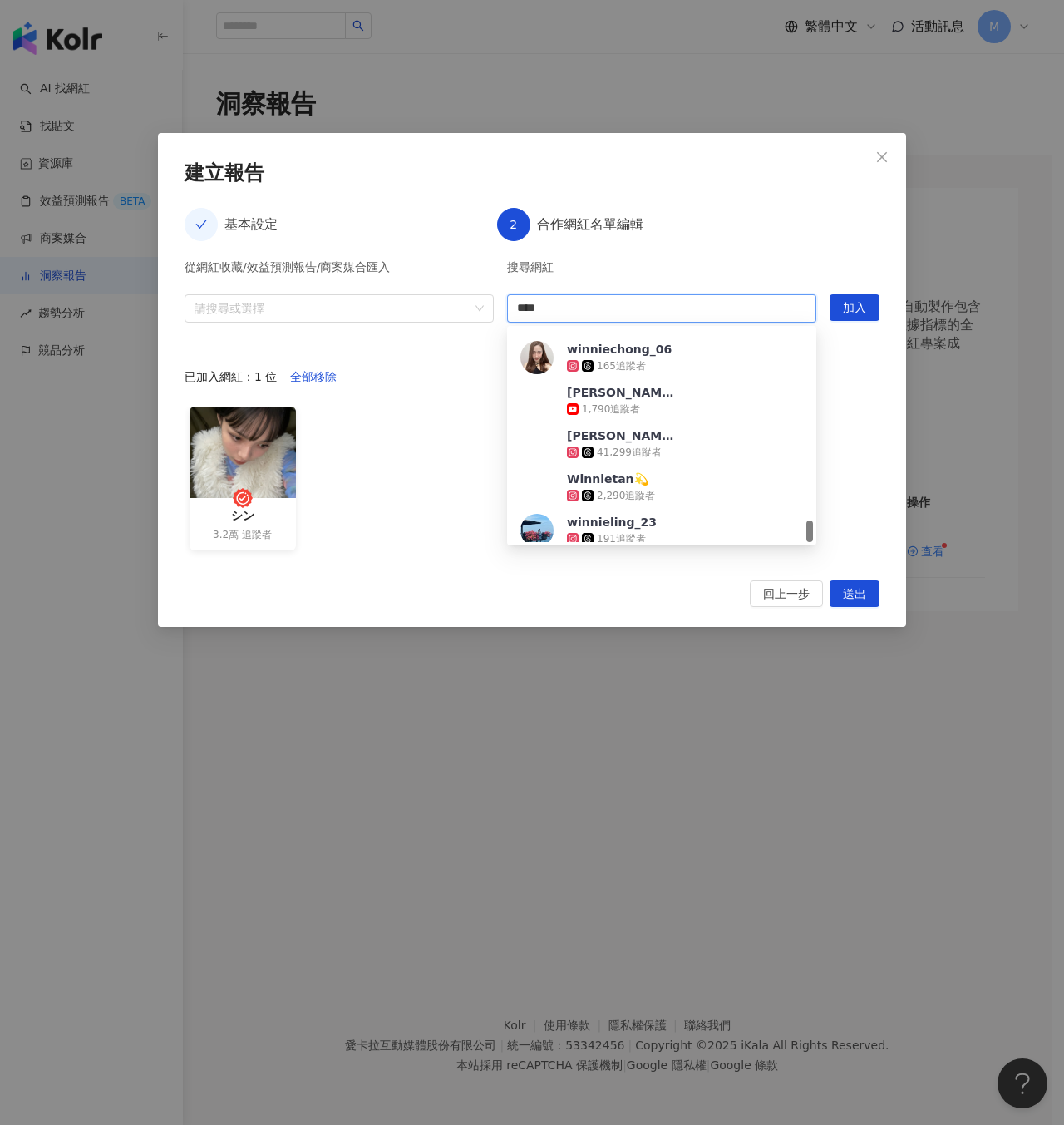
scroll to position [1819, 0]
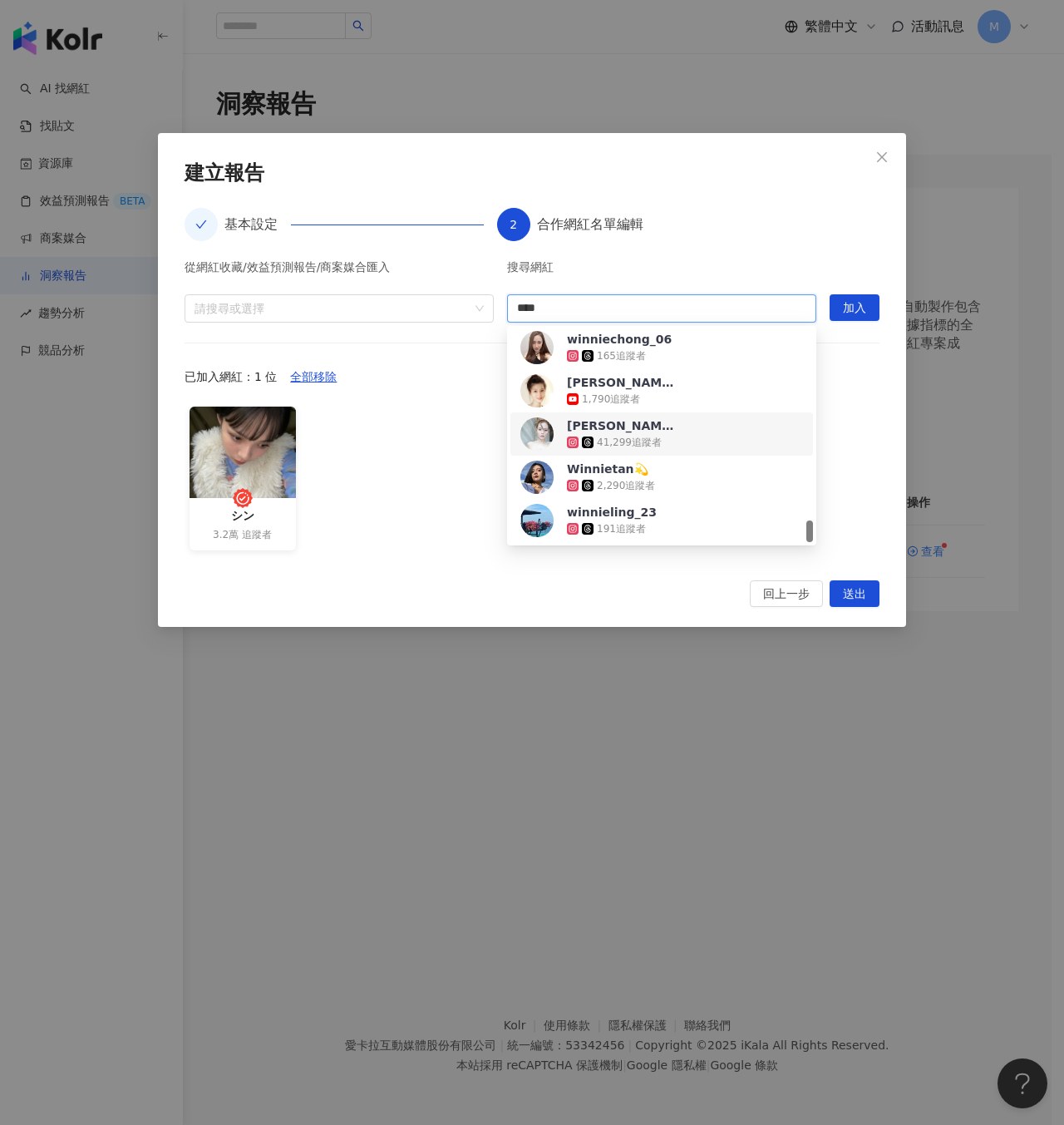
type input "****"
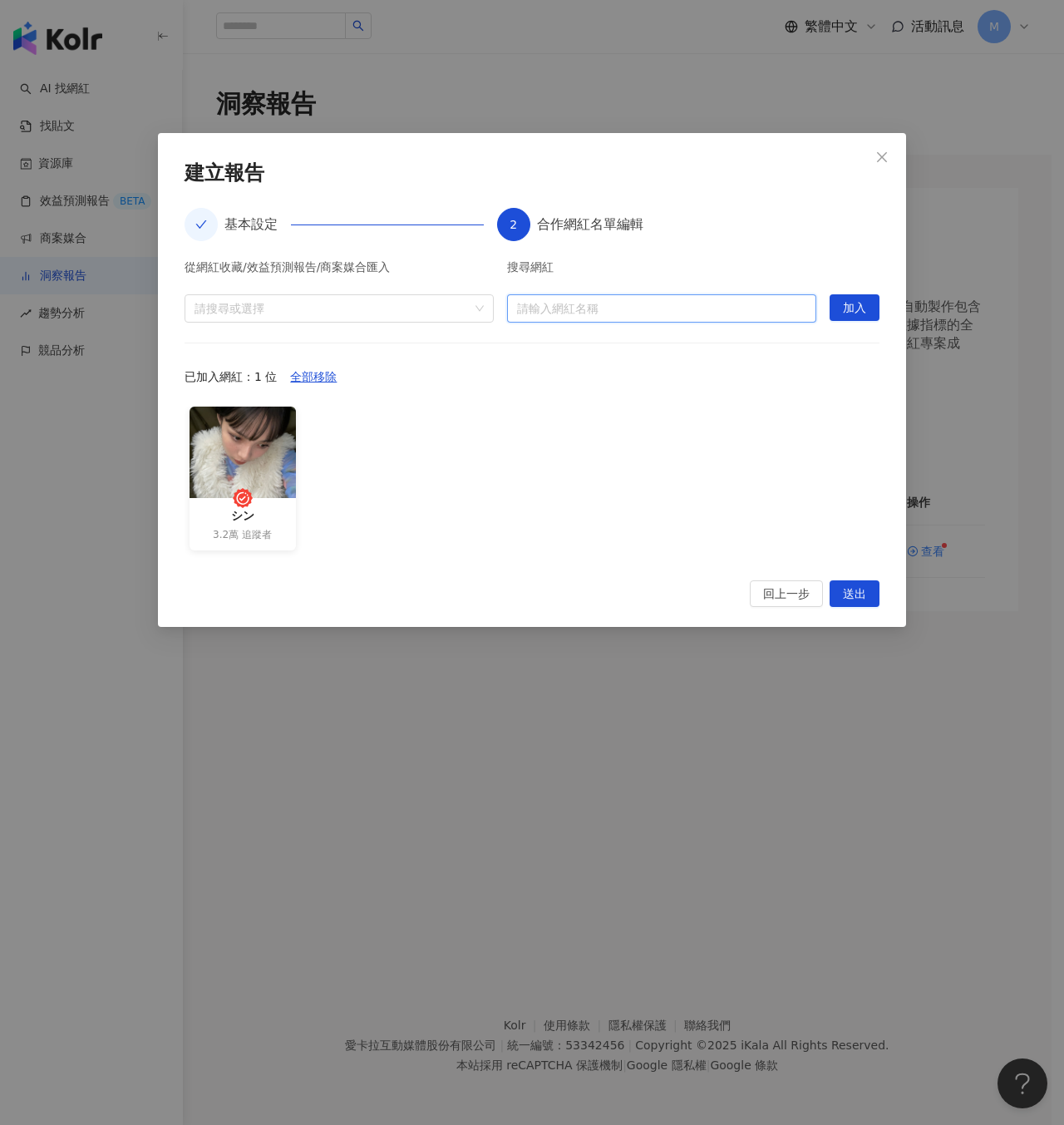
paste input "******"
type input "******"
click at [644, 349] on span "Winn" at bounding box center [621, 342] width 108 height 16
click at [854, 300] on span "加入" at bounding box center [855, 308] width 23 height 27
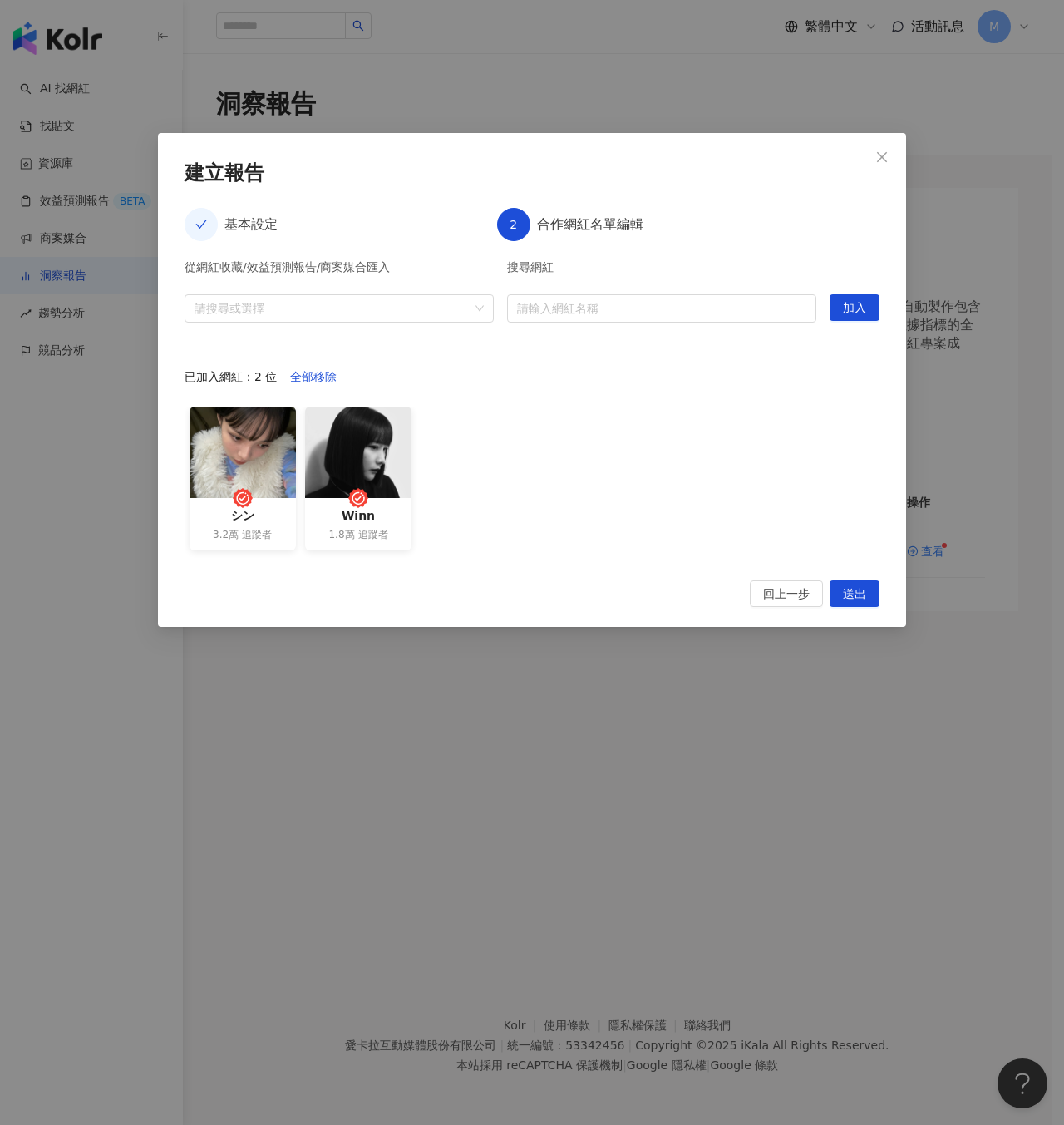
click at [683, 292] on div "搜尋網紅 請輸入網紅名稱" at bounding box center [661, 292] width 309 height 62
click at [686, 320] on input "search" at bounding box center [661, 308] width 289 height 27
type input "*"
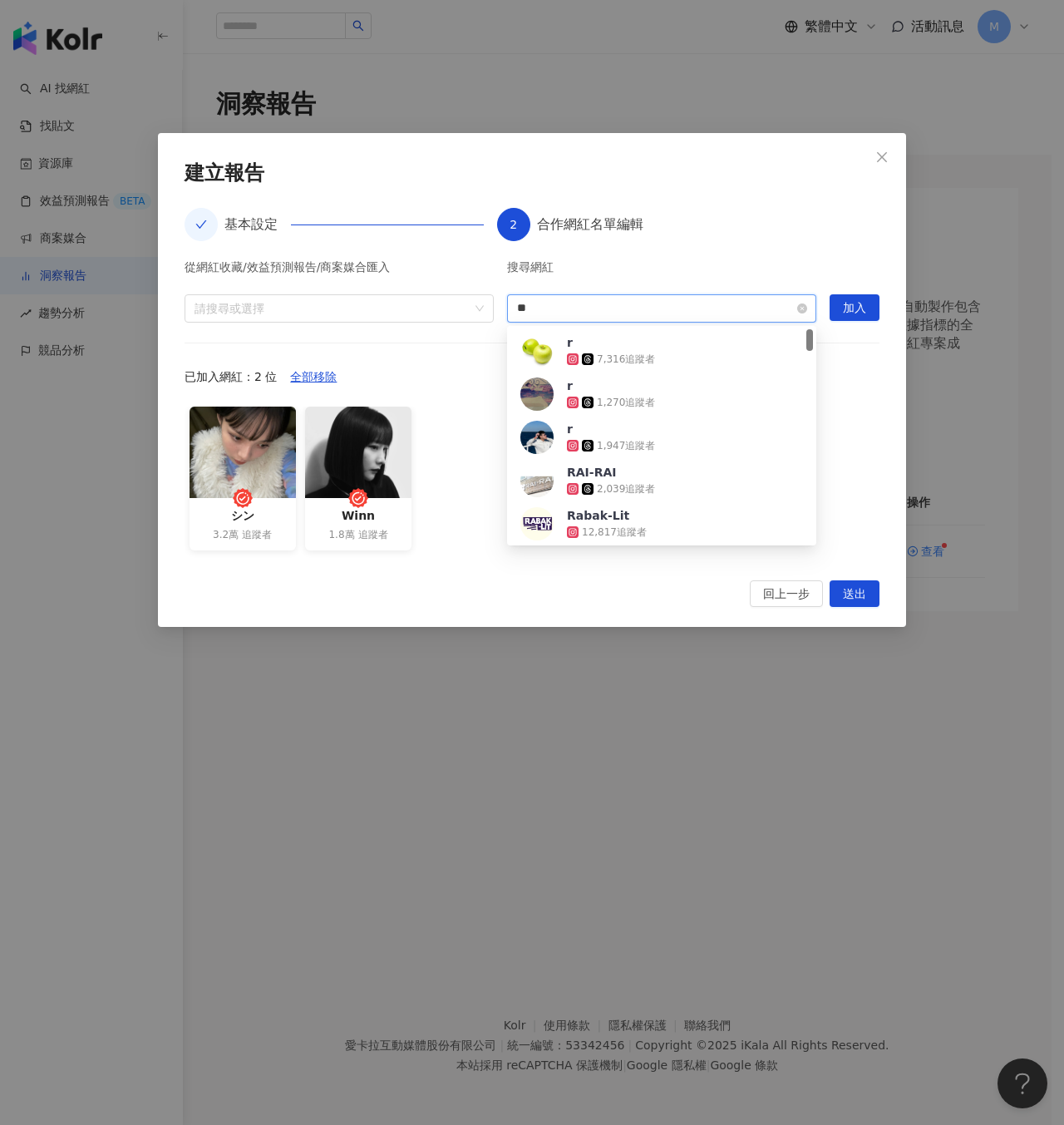
type input "*"
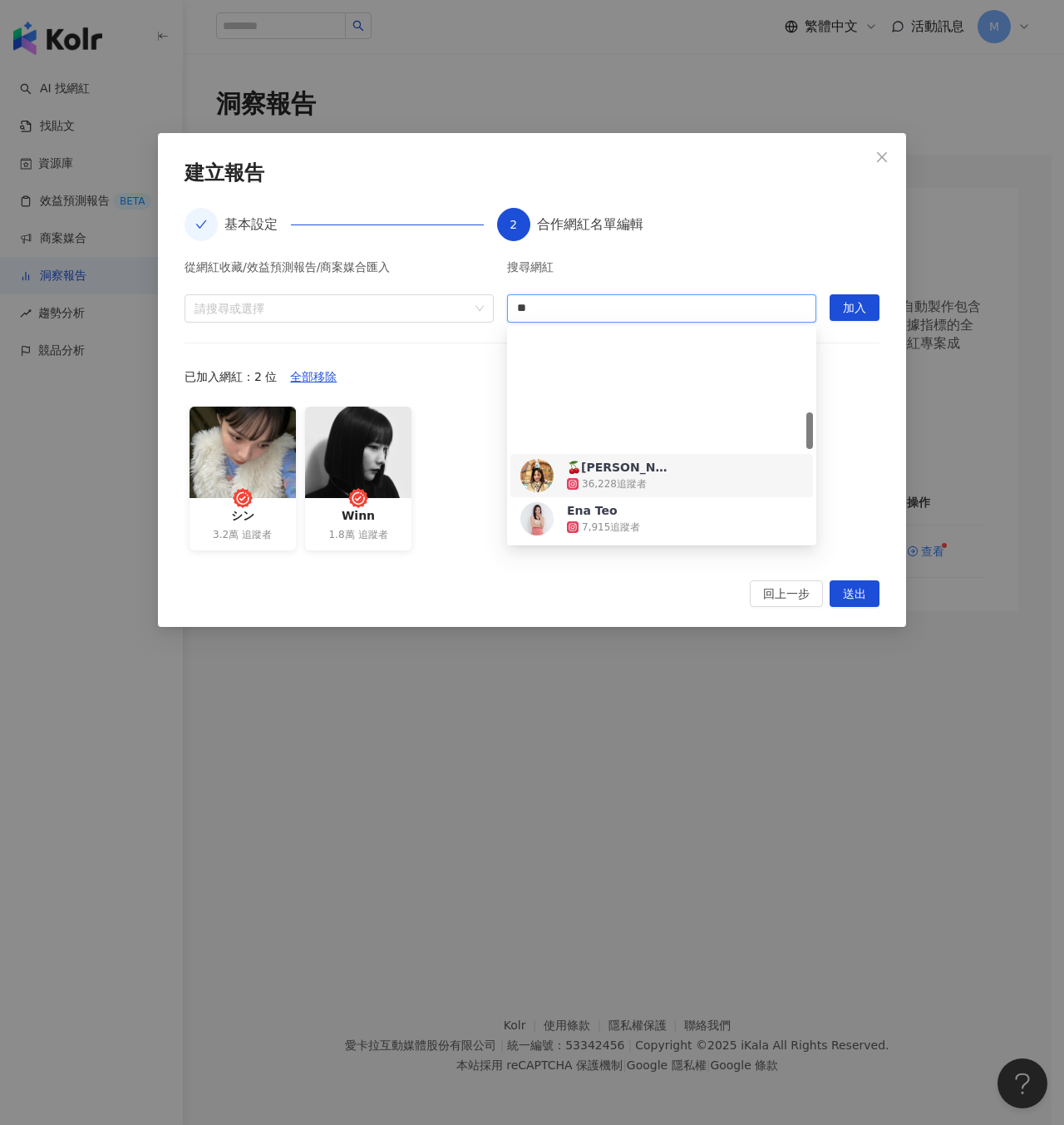
scroll to position [601, 0]
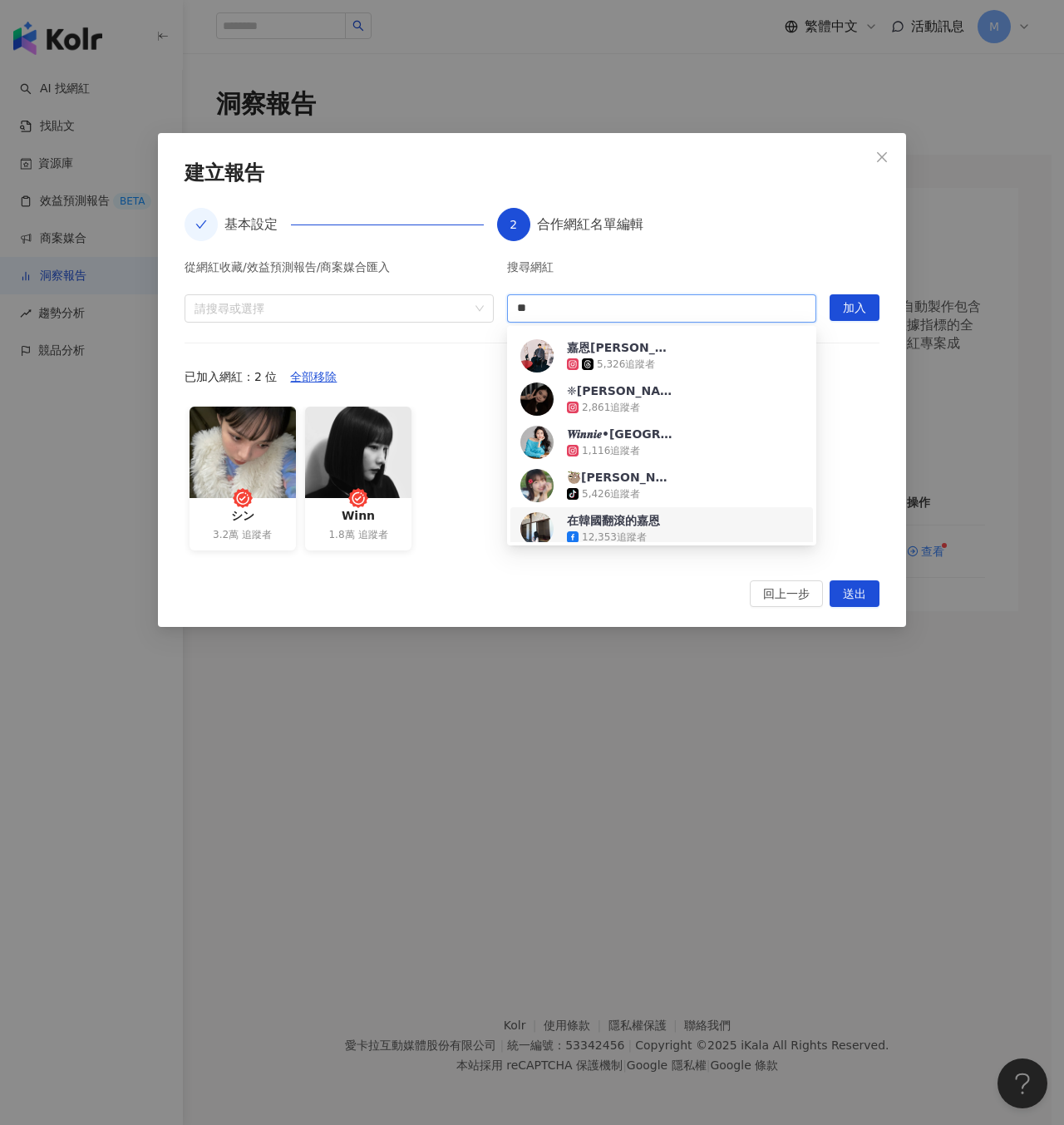
type input "**"
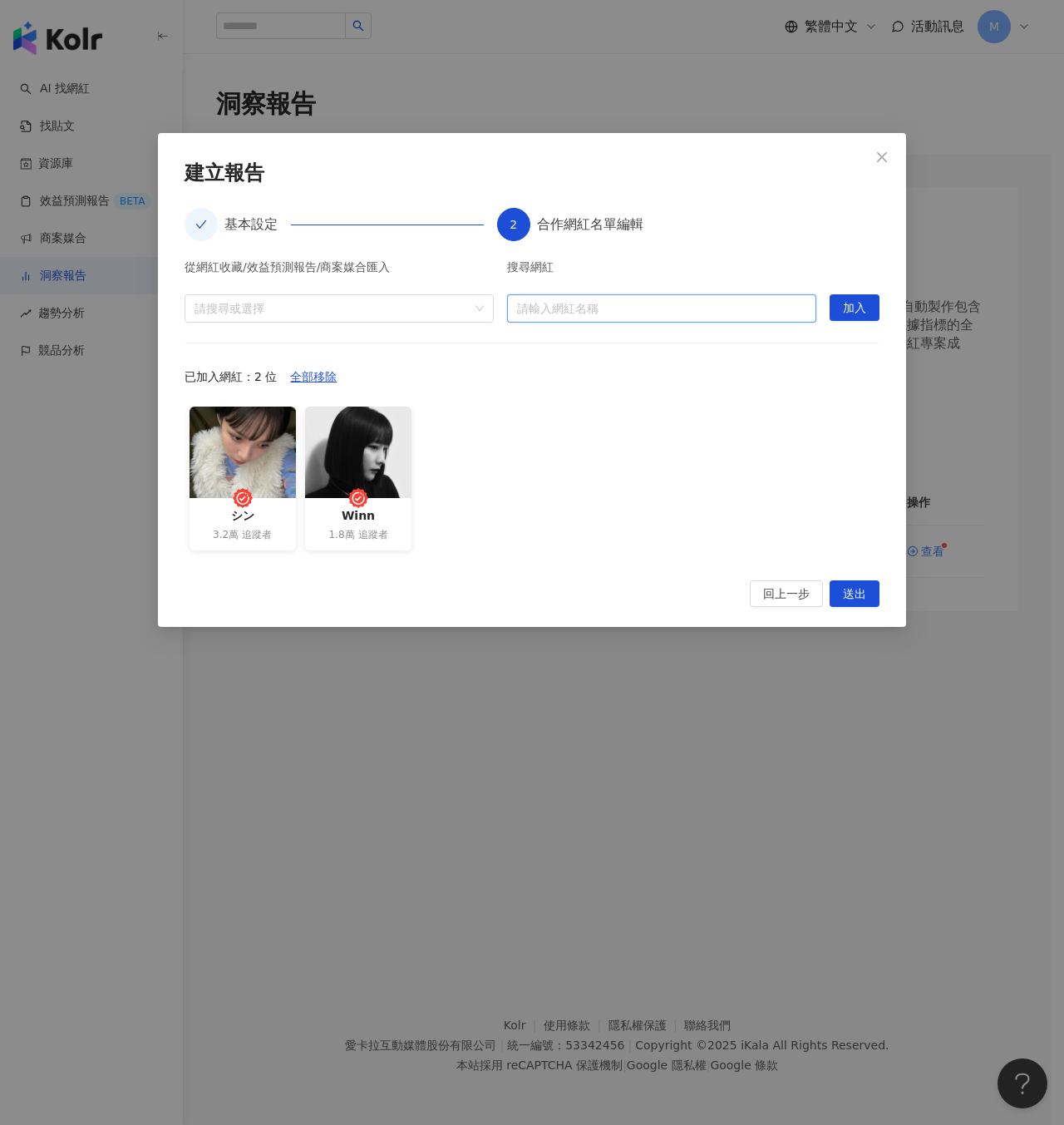
click at [646, 317] on input "search" at bounding box center [661, 308] width 289 height 27
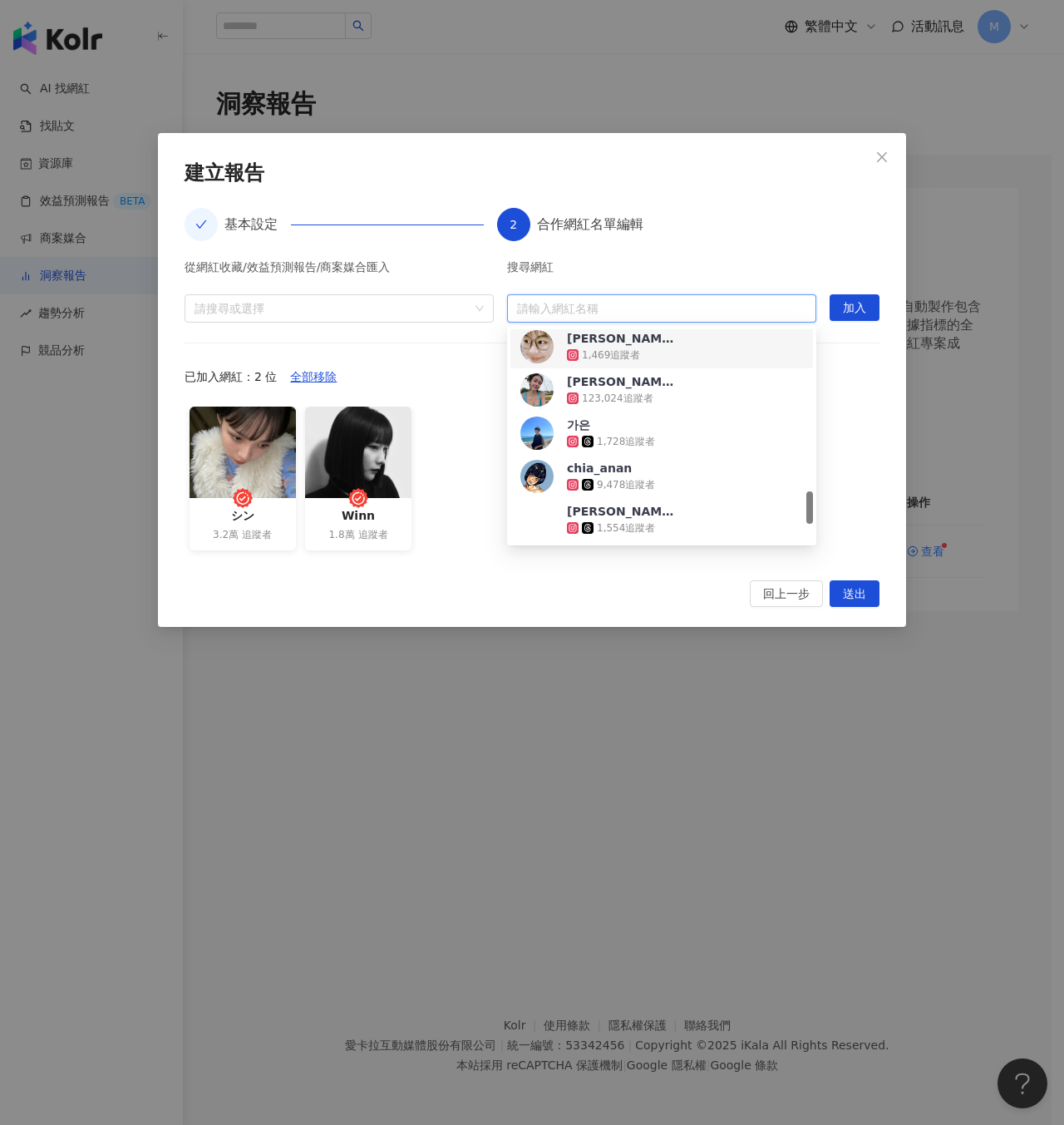
scroll to position [1045, 0]
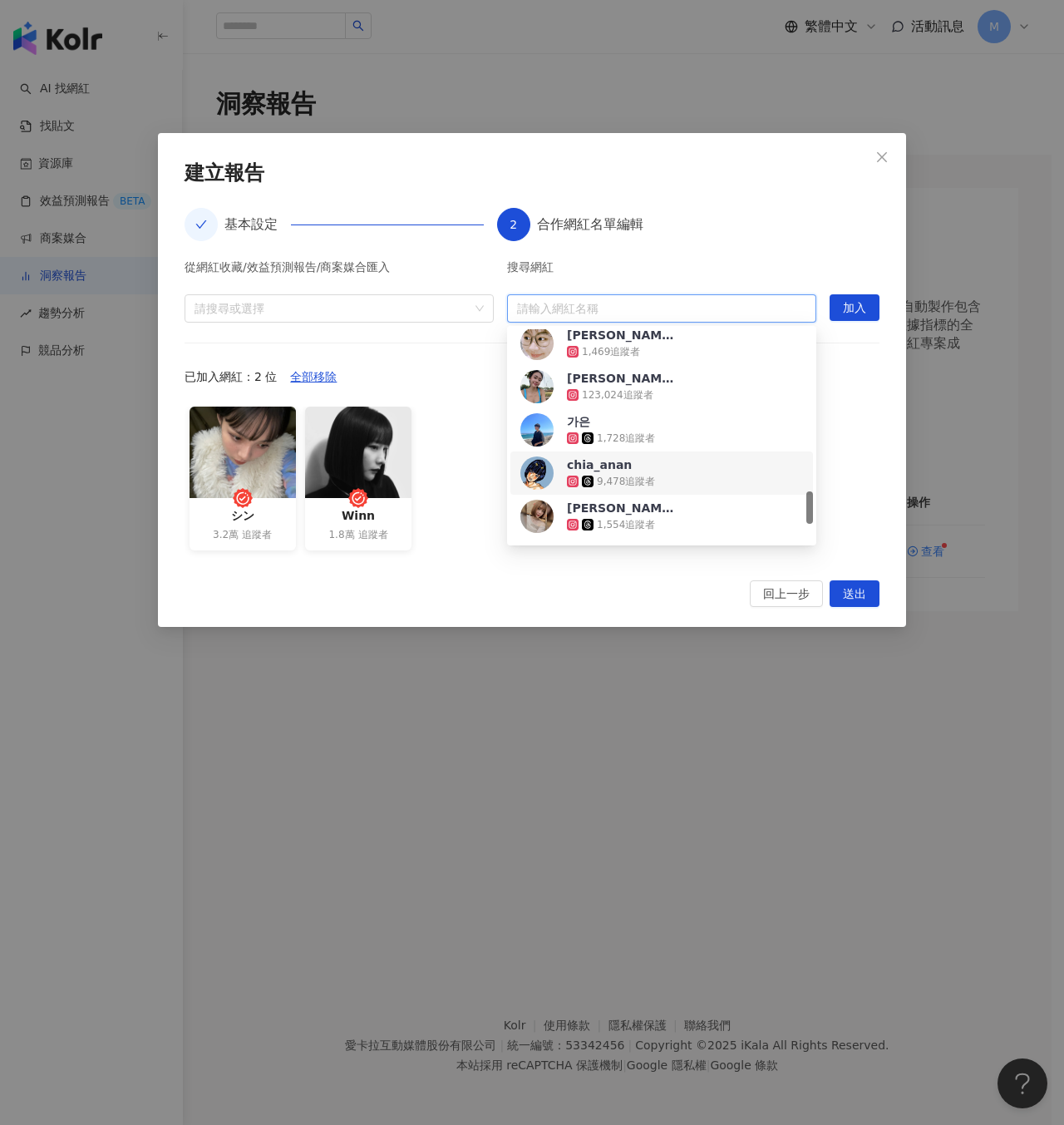
click at [660, 474] on div "9,478 追蹤者" at bounding box center [621, 481] width 108 height 16
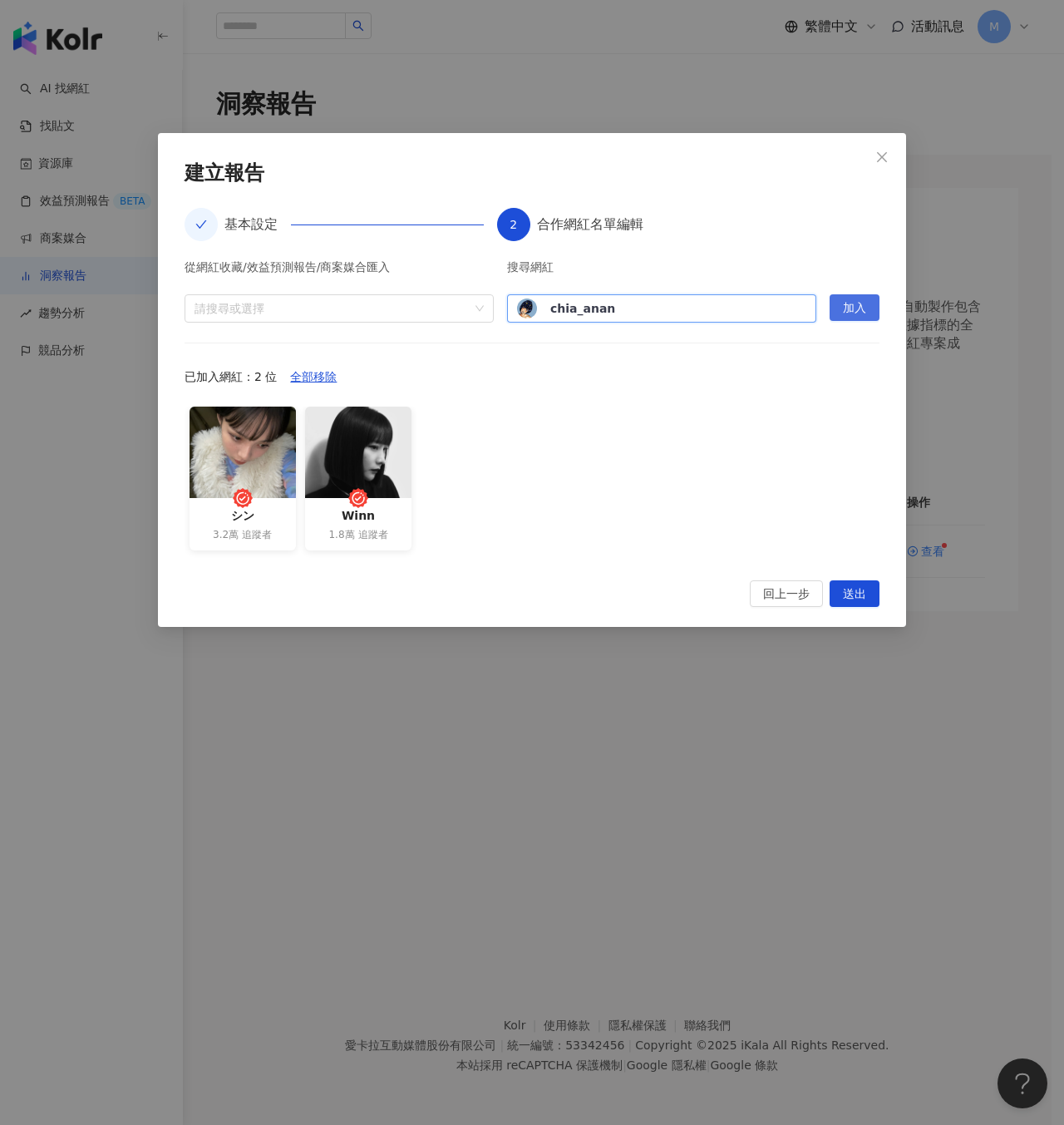
click at [856, 299] on span "加入" at bounding box center [855, 308] width 23 height 27
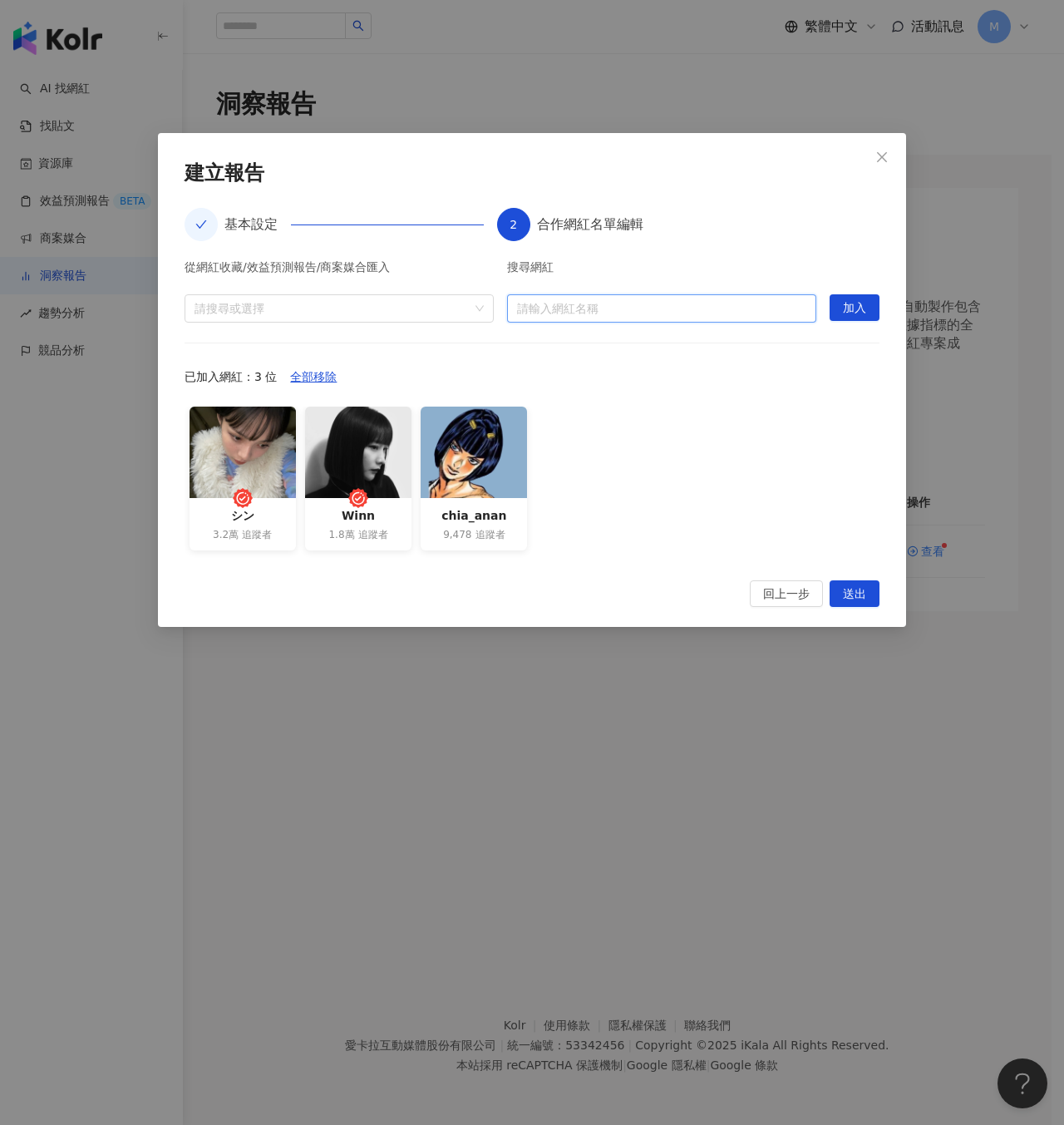
click at [592, 296] on input "search" at bounding box center [661, 308] width 289 height 27
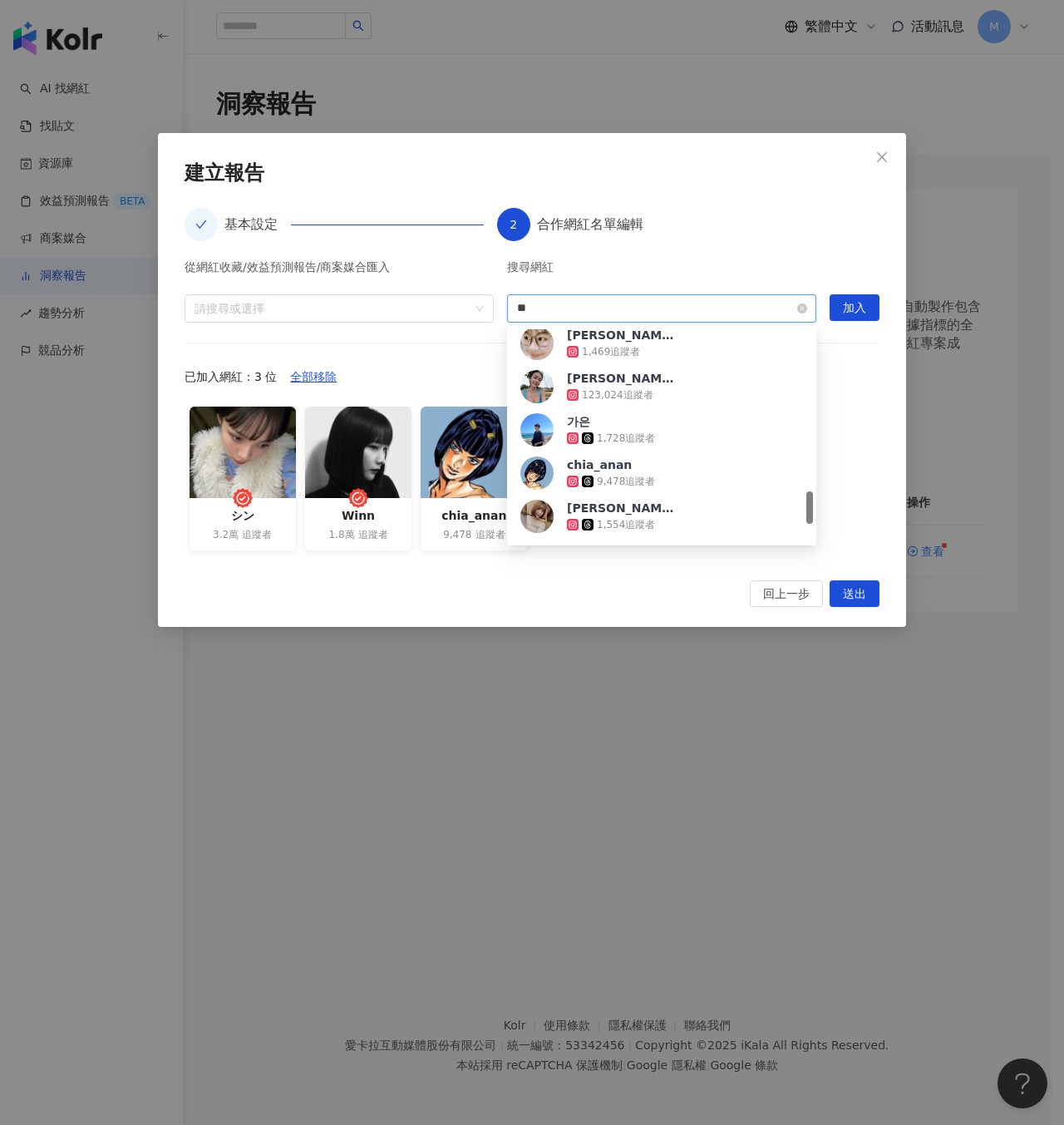
scroll to position [0, 0]
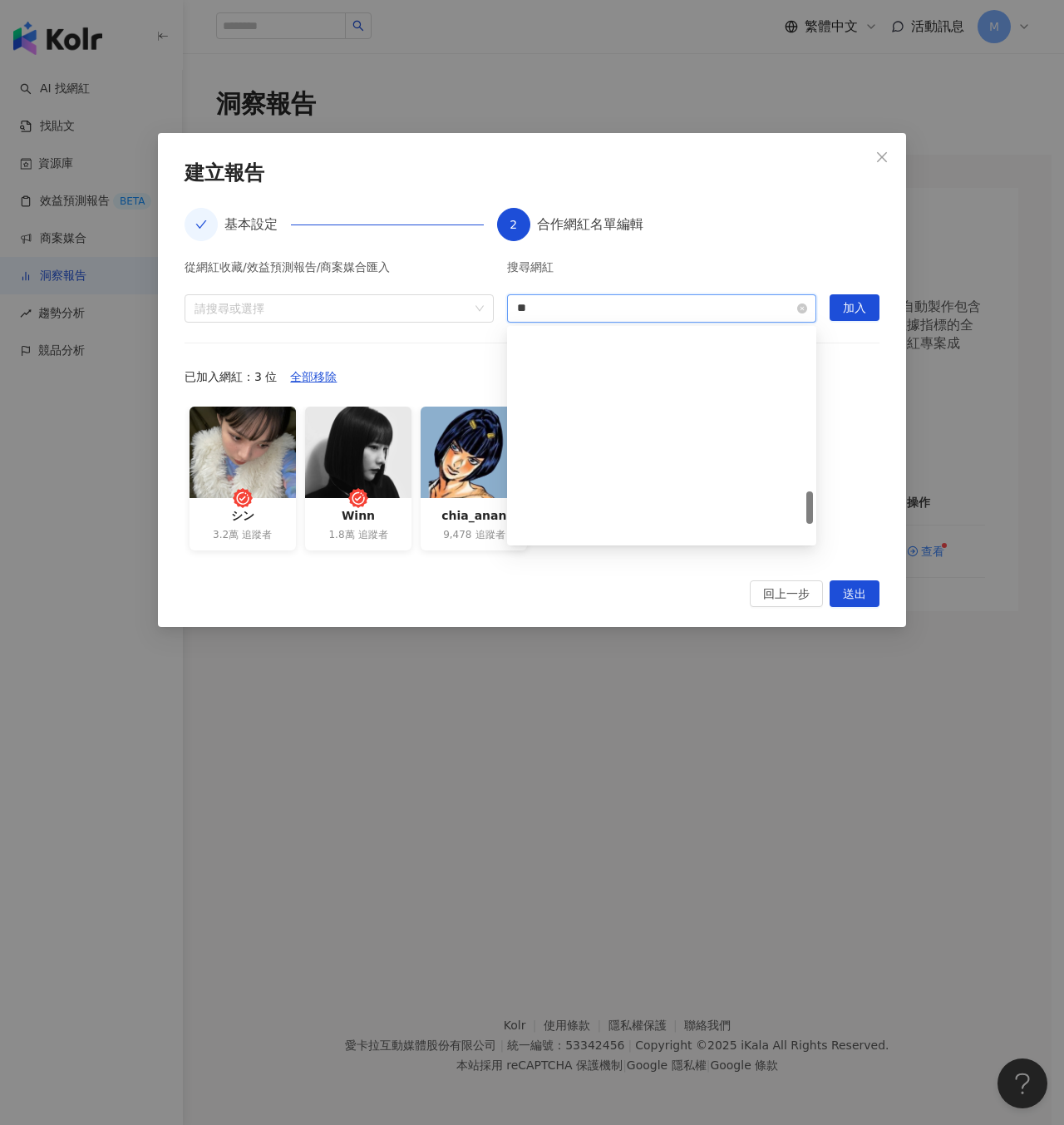
type input "*"
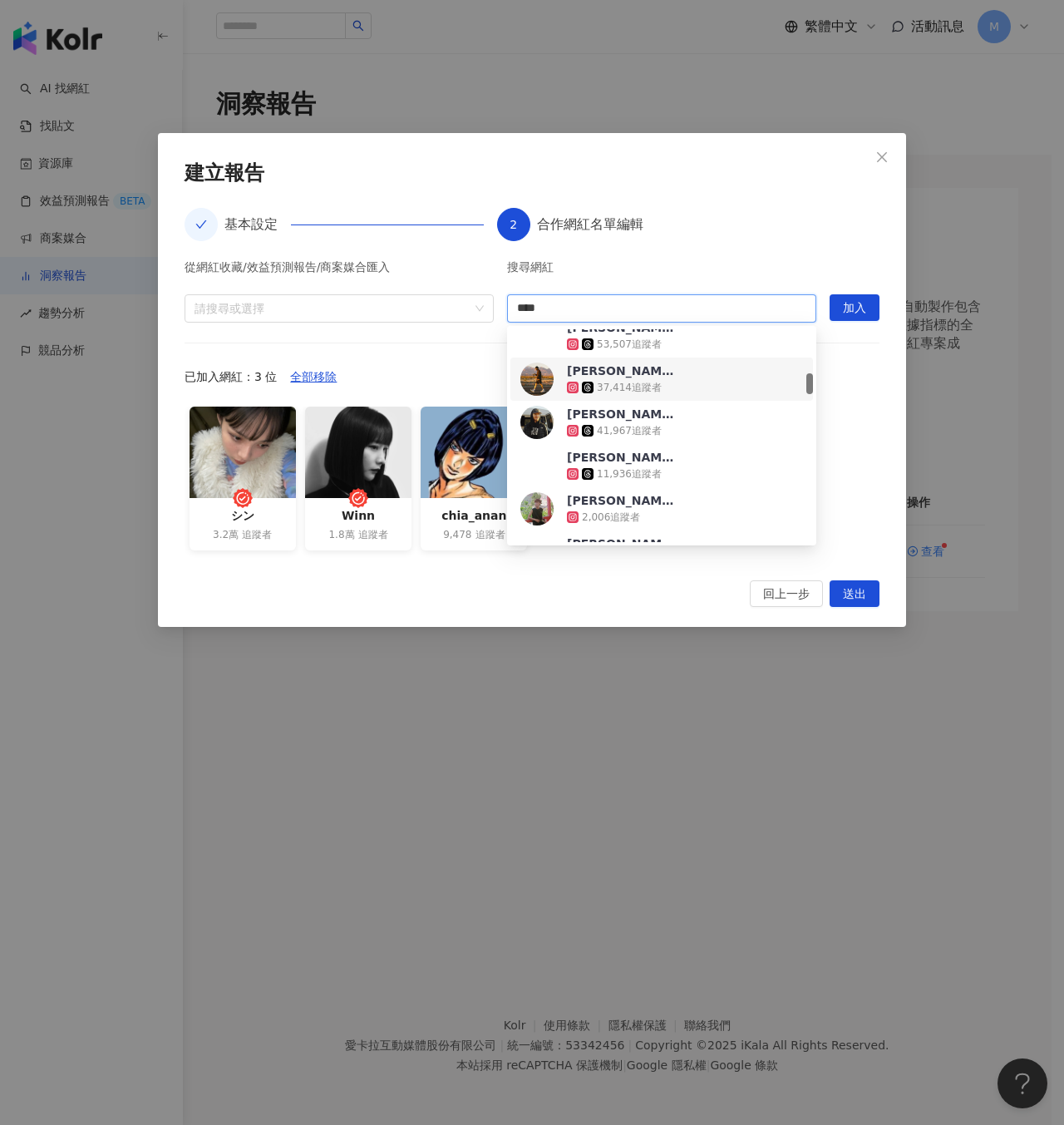
scroll to position [450, 0]
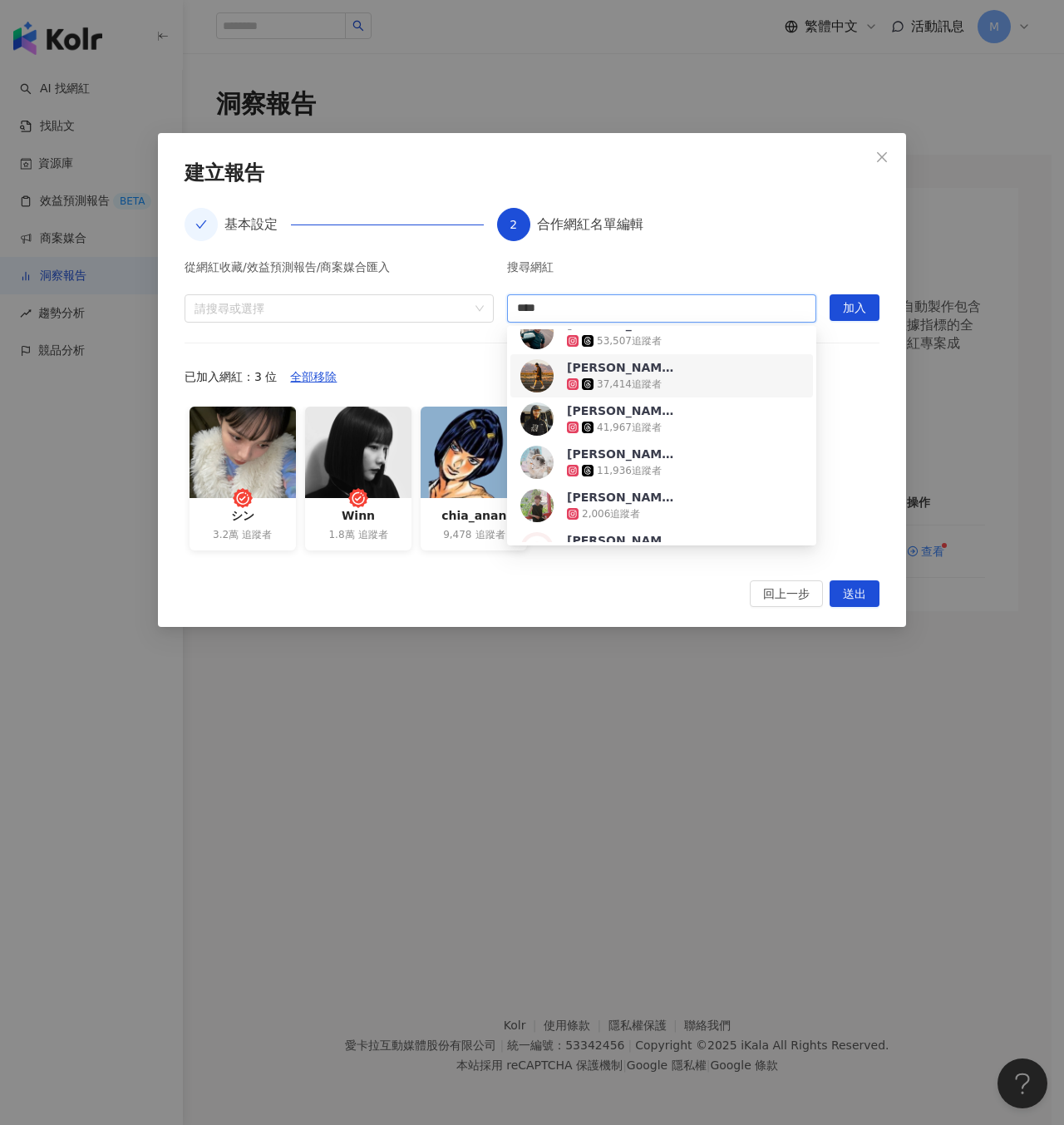
type input "****"
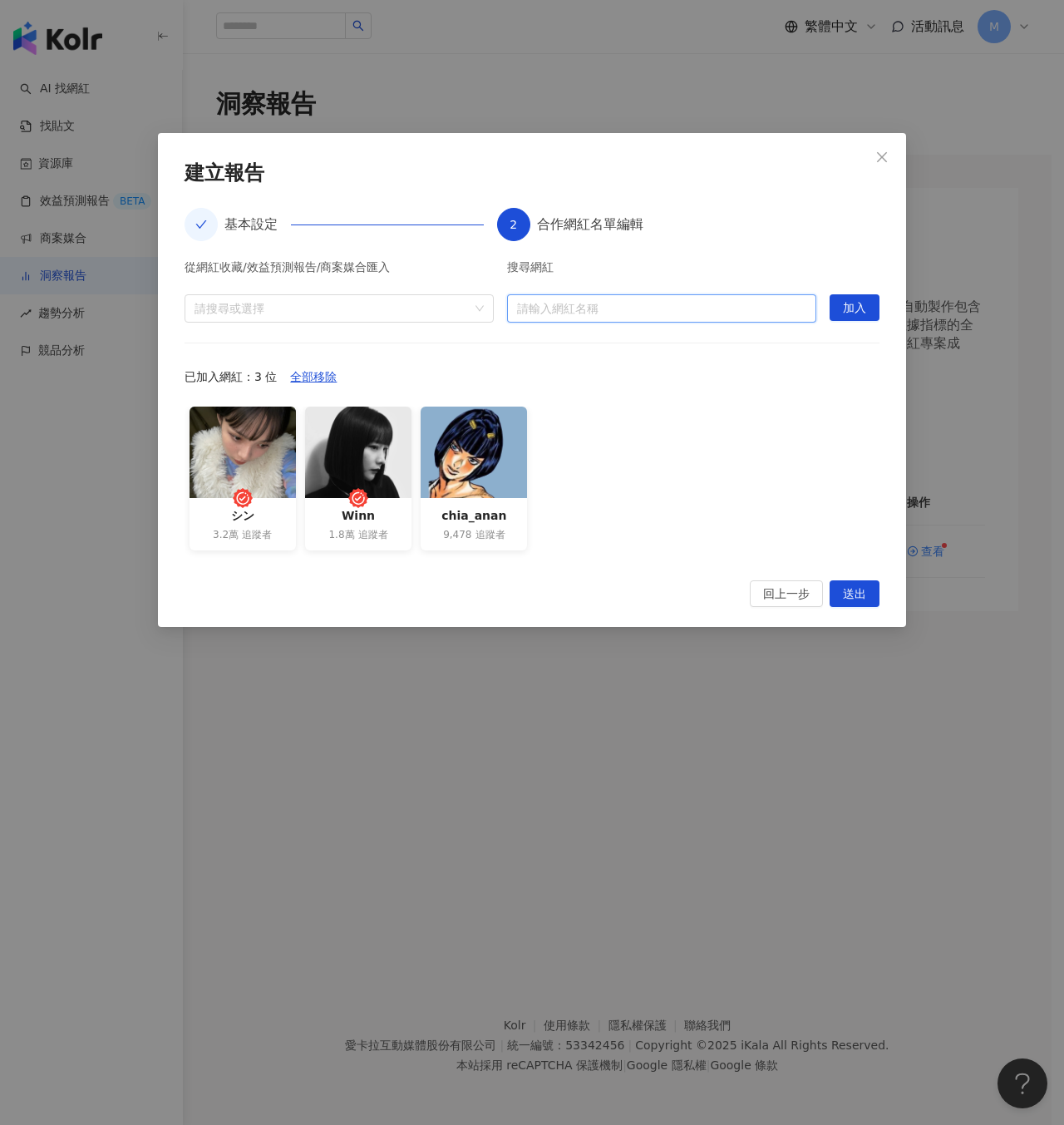
paste input "********"
type input "********"
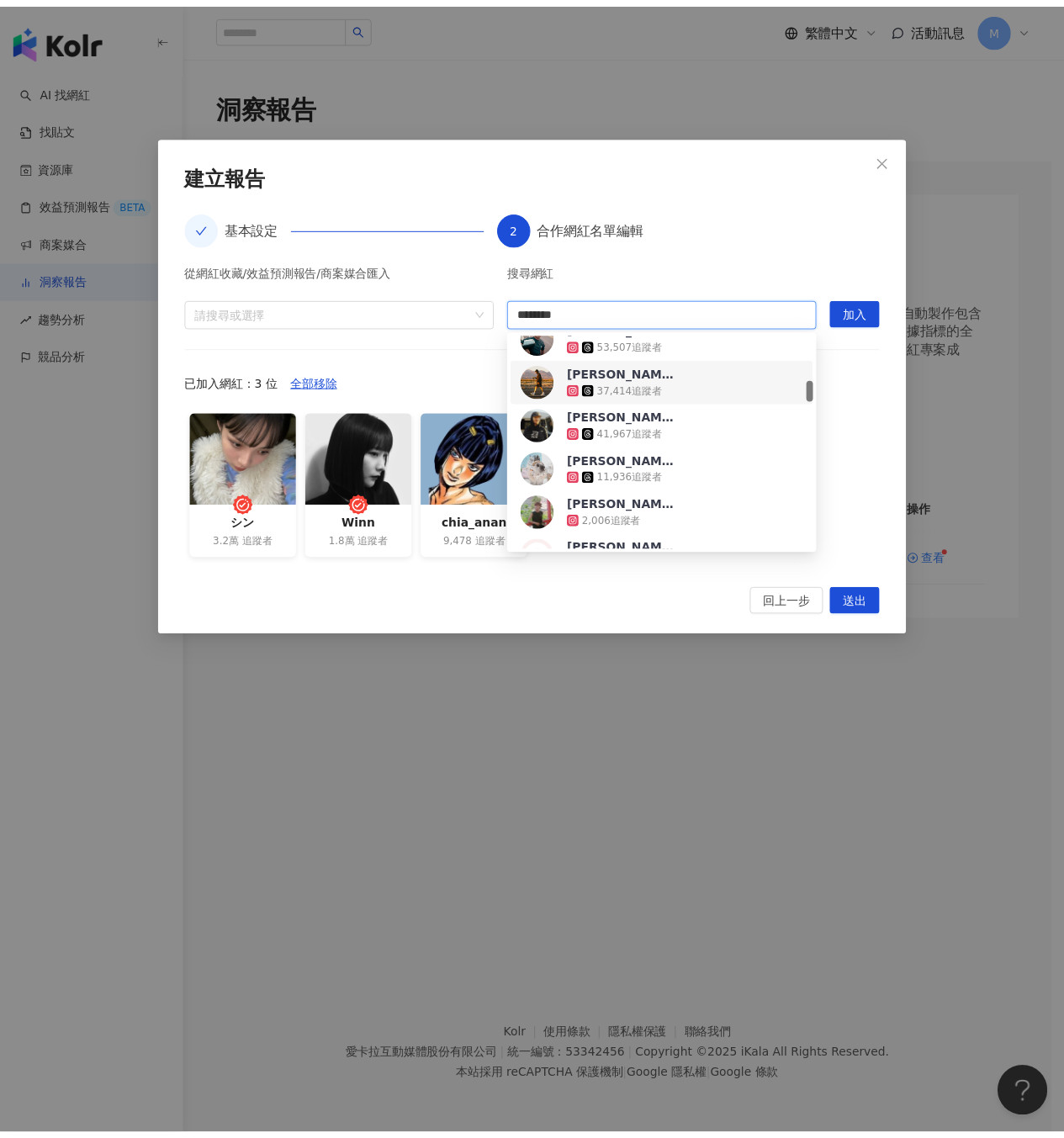
scroll to position [0, 0]
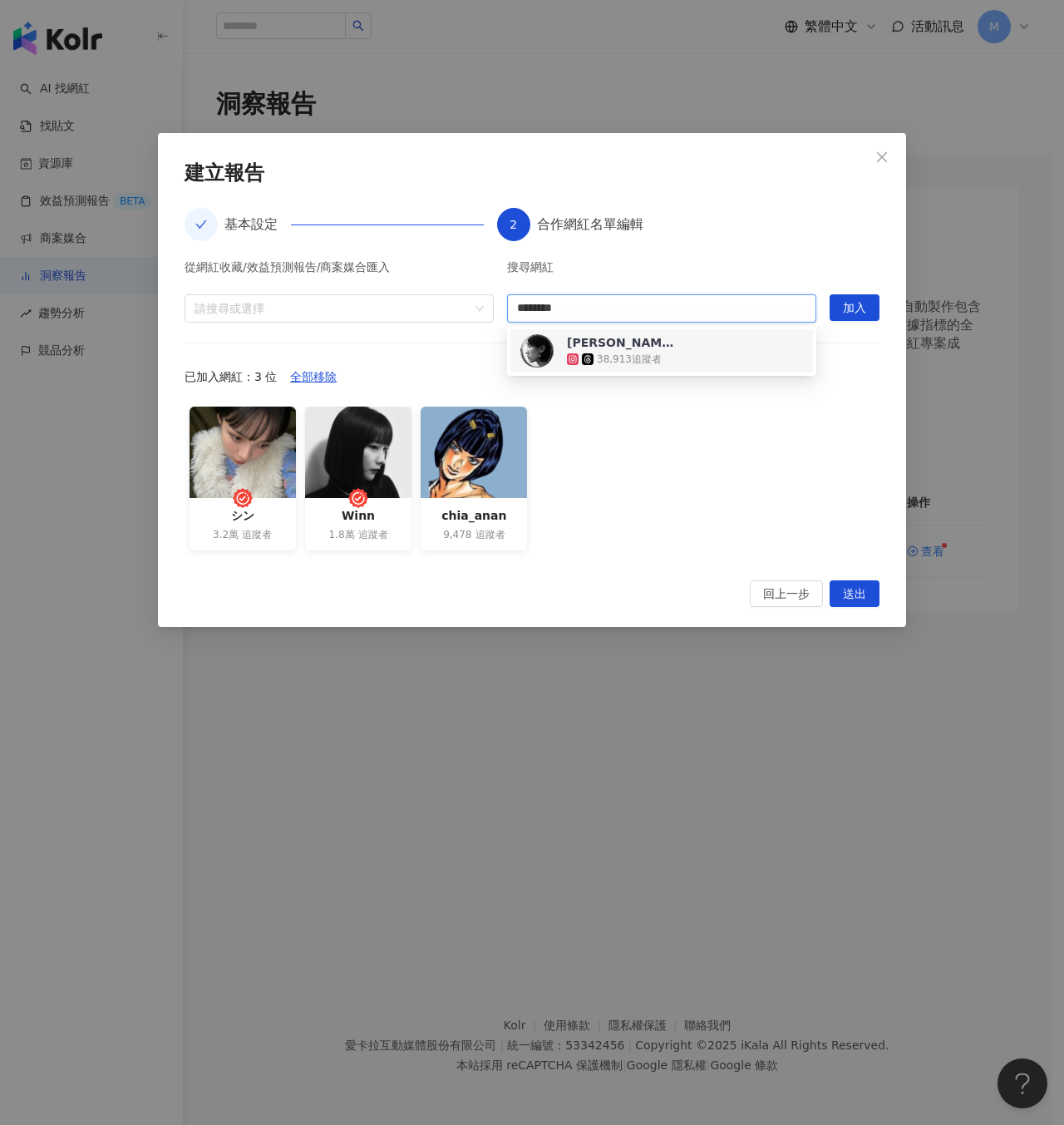
click at [711, 352] on div "Cody🃏🦋 38,913 追蹤者" at bounding box center [661, 351] width 282 height 34
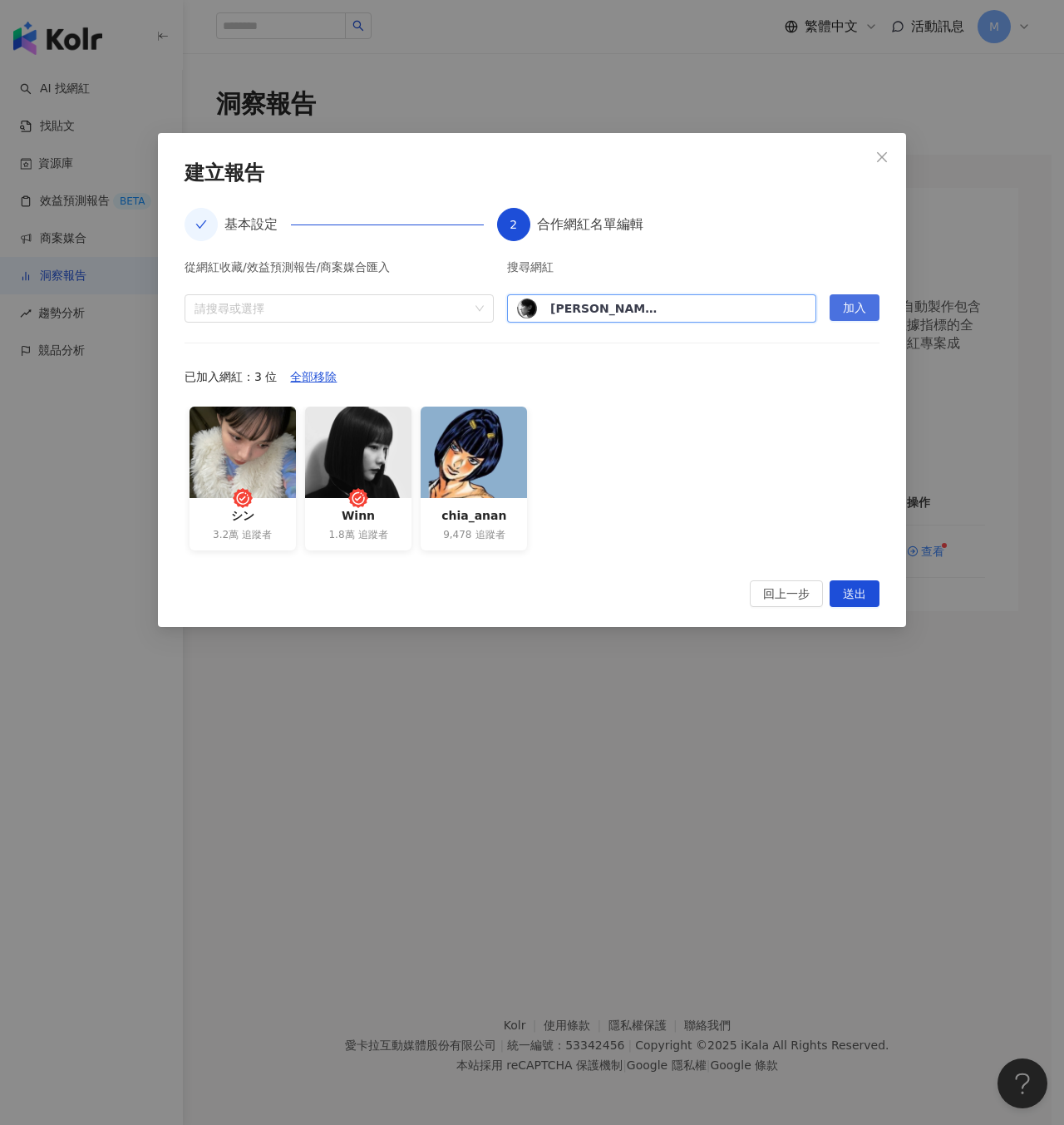
click at [851, 311] on span "加入" at bounding box center [855, 308] width 23 height 27
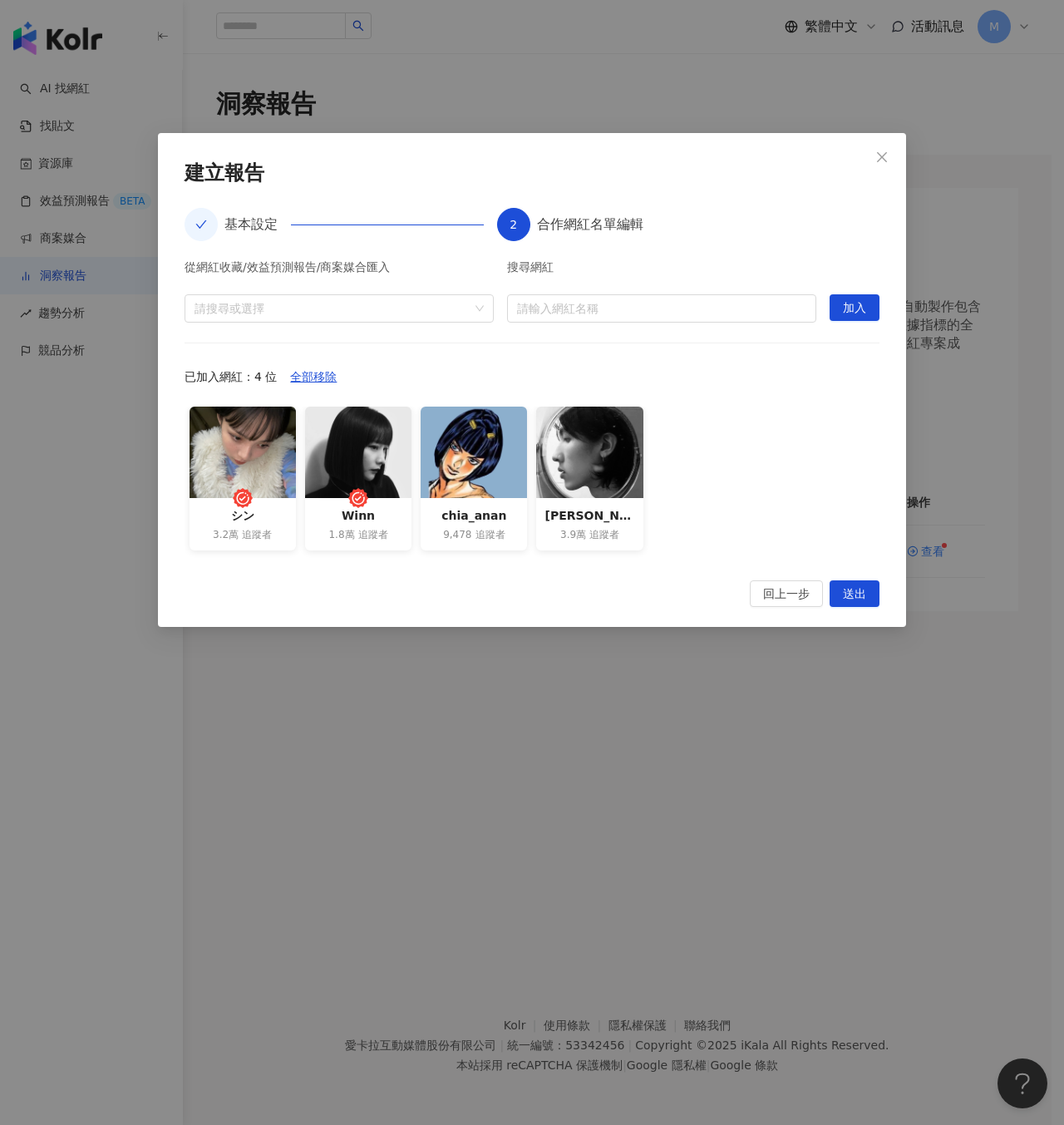
click at [834, 479] on div "シン 3.2萬 追蹤者 Winn 1.8萬 追蹤者 chia_anan 9,478 追蹤者 Cody🃏🦋 3.9萬 追蹤者" at bounding box center [531, 484] width 695 height 154
click at [855, 587] on span "送出" at bounding box center [855, 595] width 23 height 27
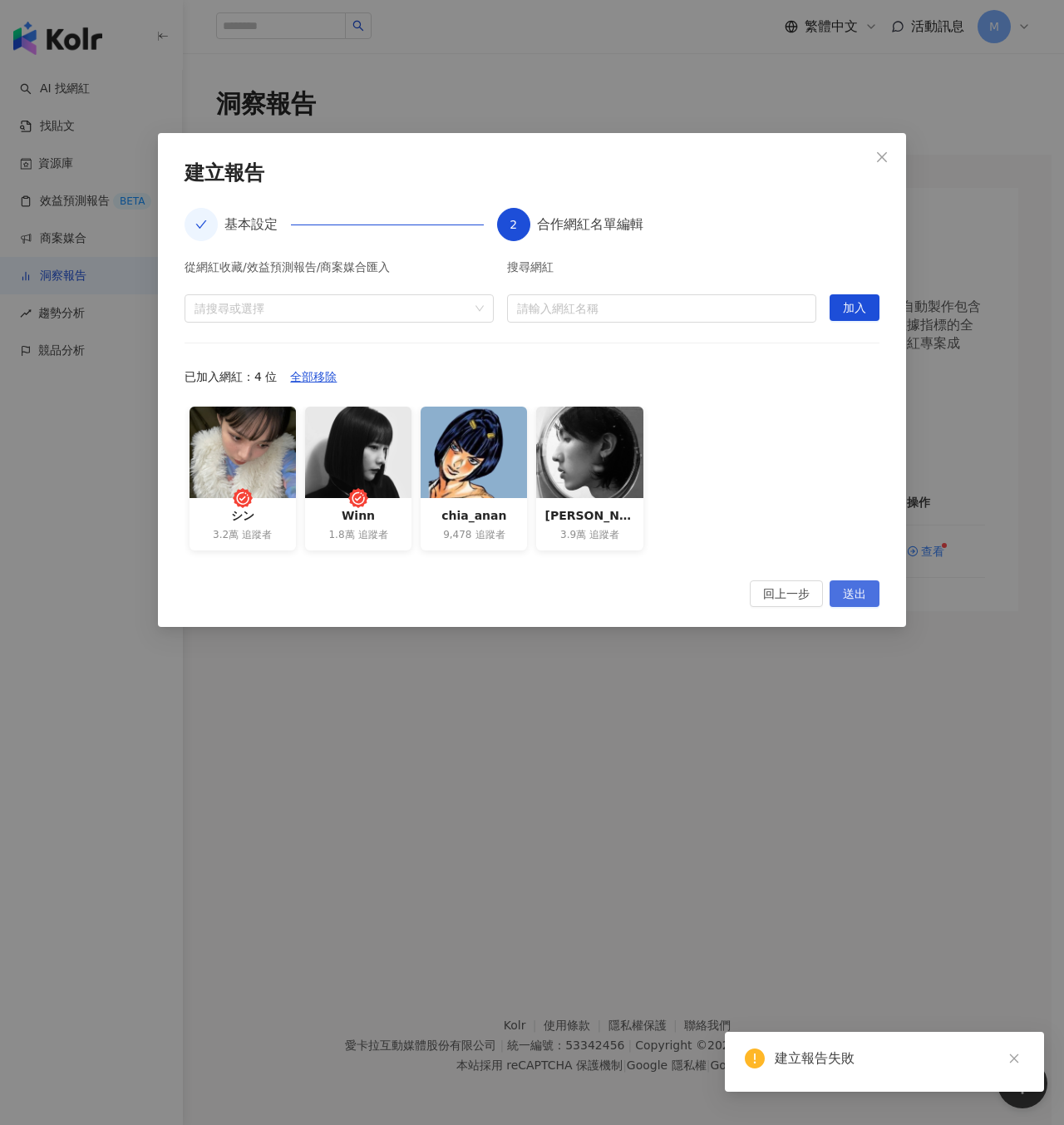
click at [853, 602] on span "送出" at bounding box center [855, 595] width 23 height 27
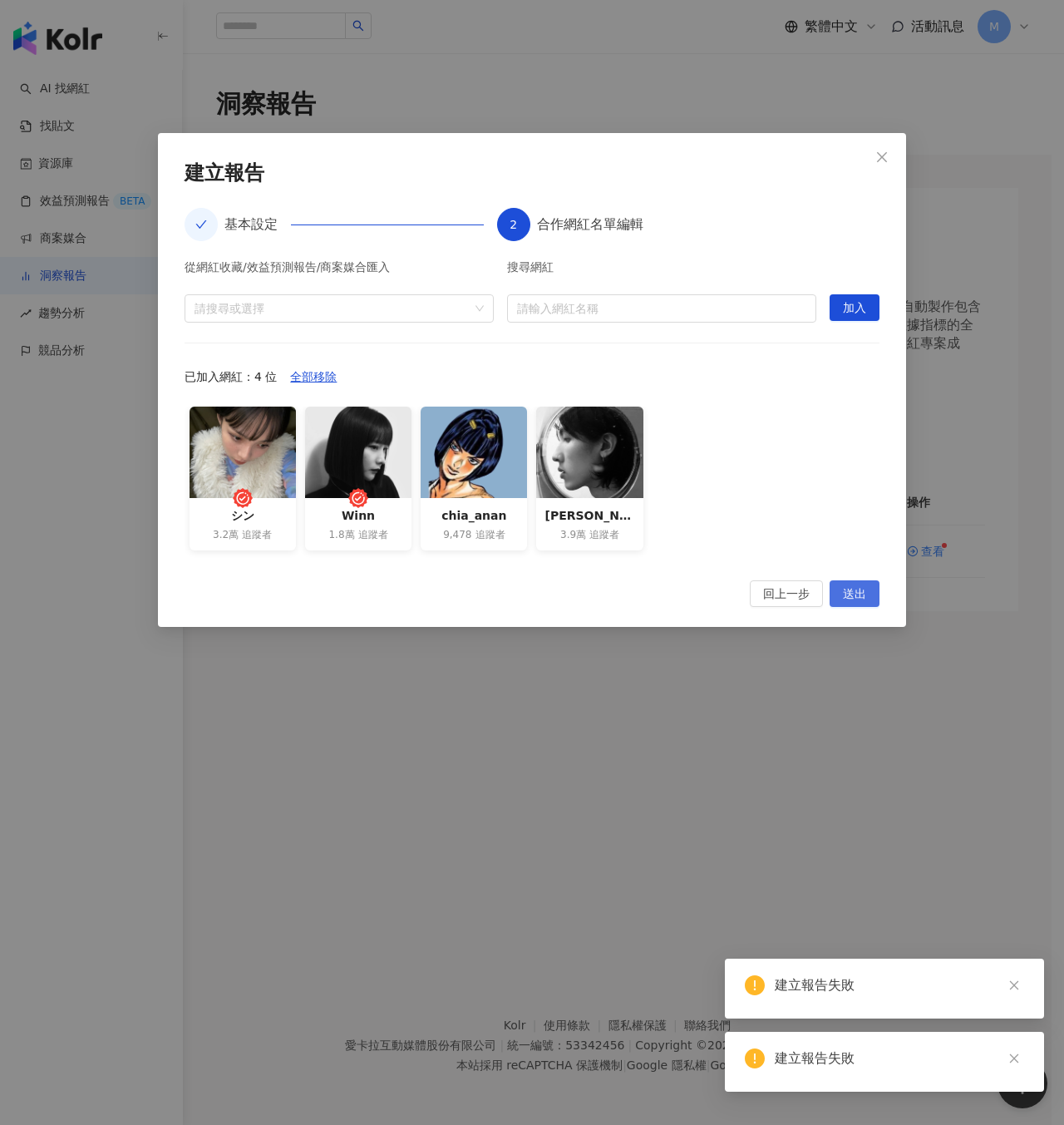
click at [843, 583] on span "送出" at bounding box center [855, 595] width 23 height 27
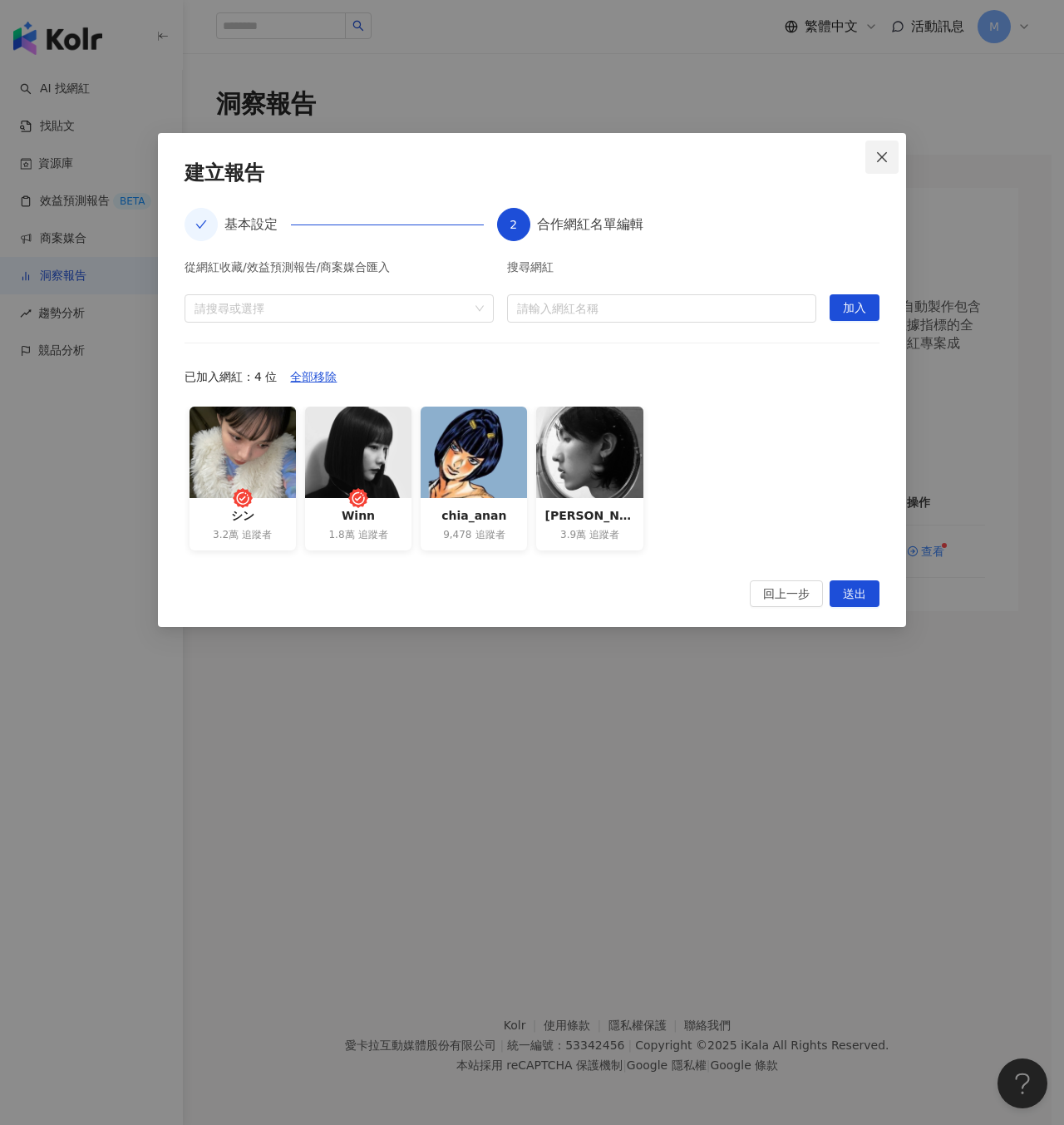
click at [878, 159] on icon "close" at bounding box center [882, 157] width 13 height 13
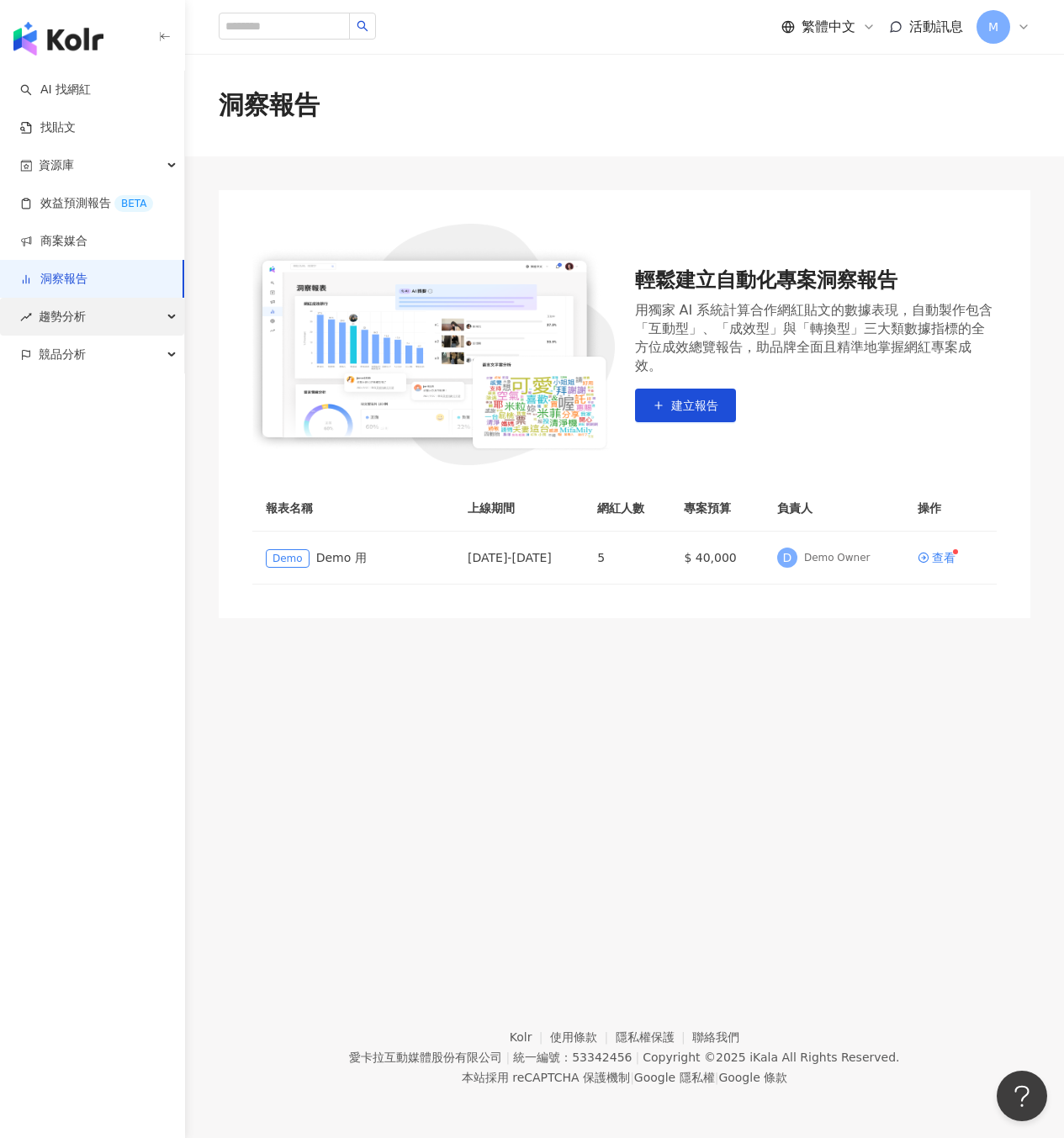
click at [115, 318] on div "趨勢分析" at bounding box center [92, 316] width 184 height 38
click at [117, 354] on link "Hashtag 排行" at bounding box center [78, 354] width 76 height 17
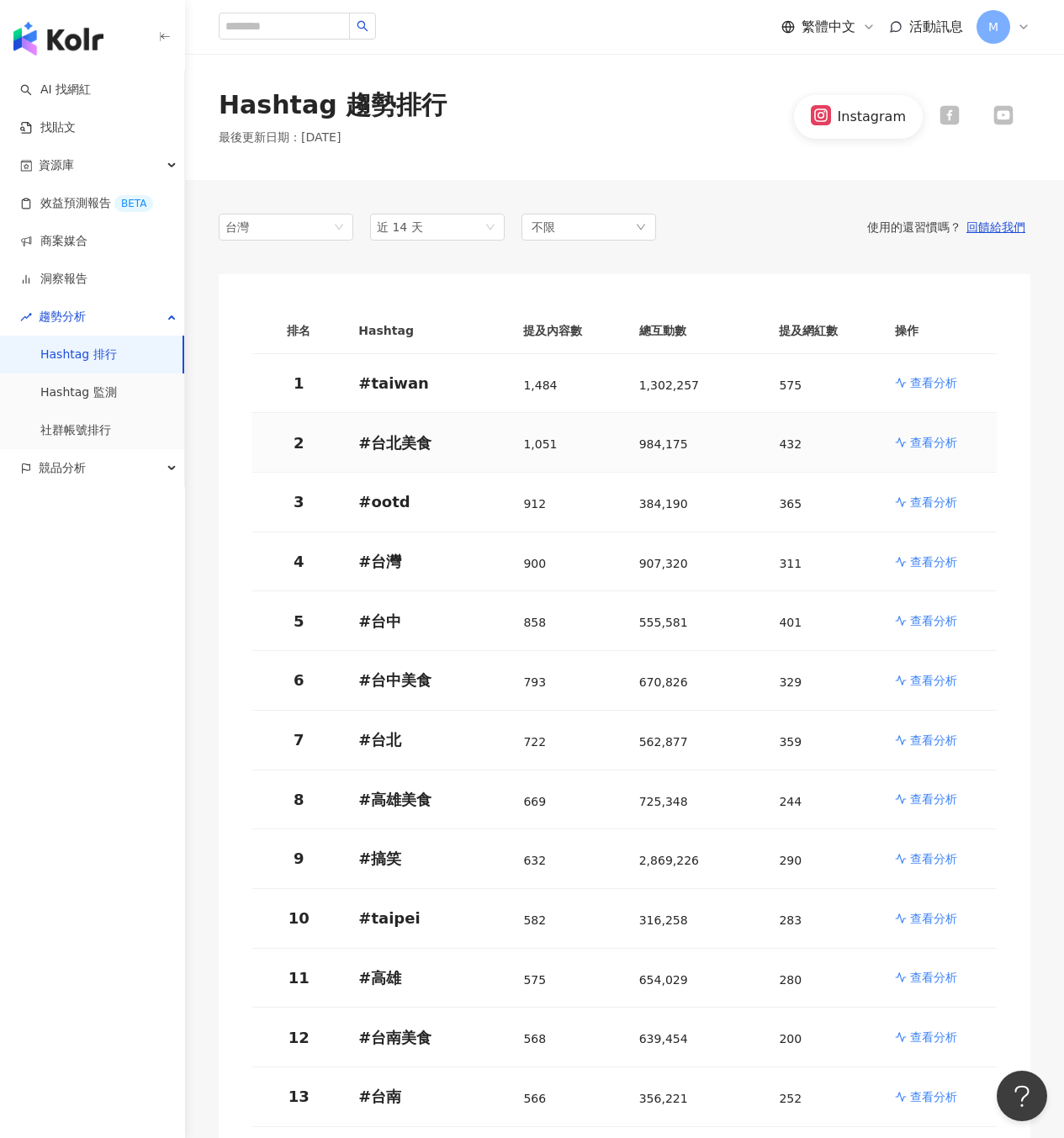
click at [920, 444] on p "查看分析" at bounding box center [933, 442] width 47 height 17
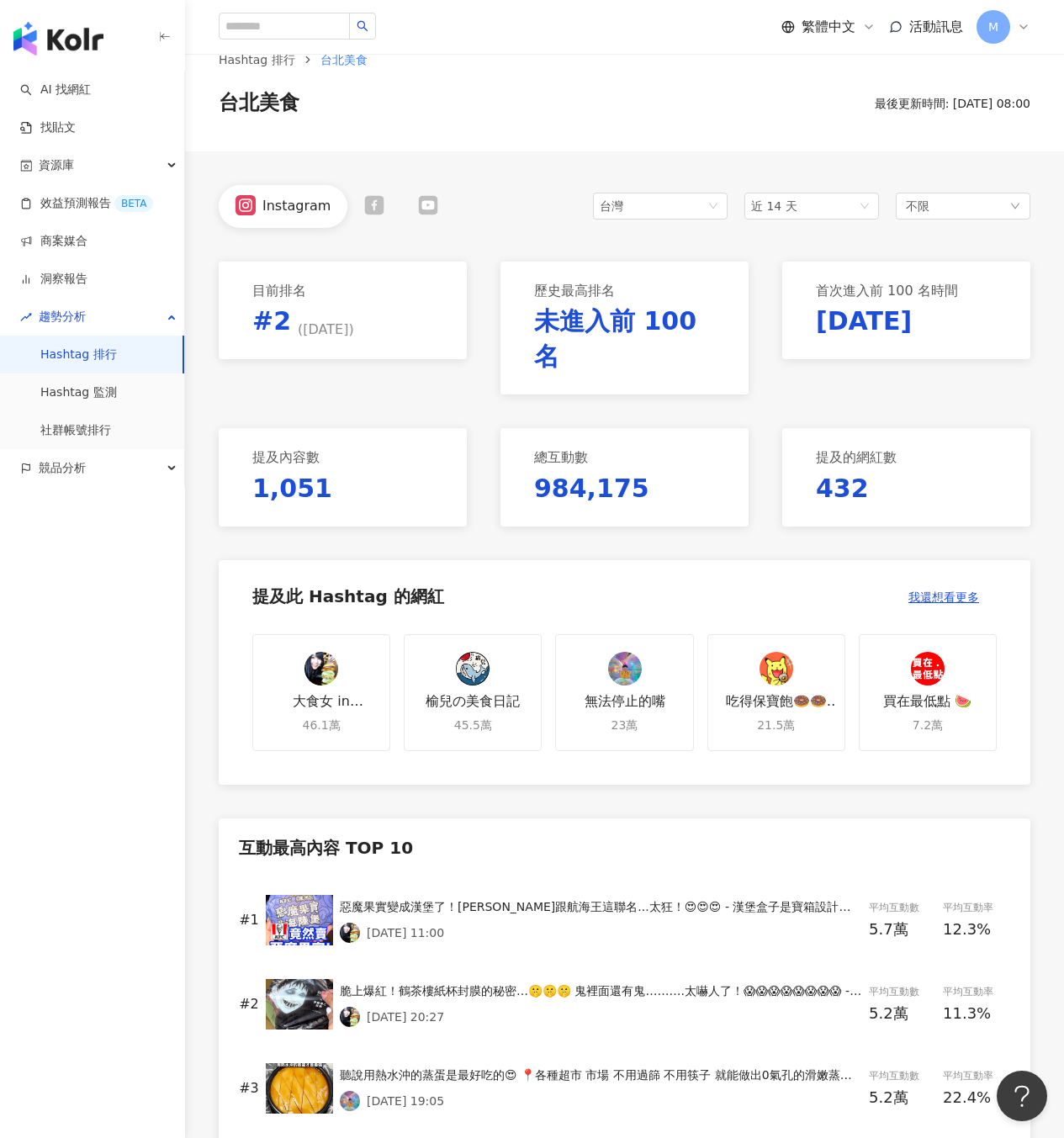
scroll to position [39, 0]
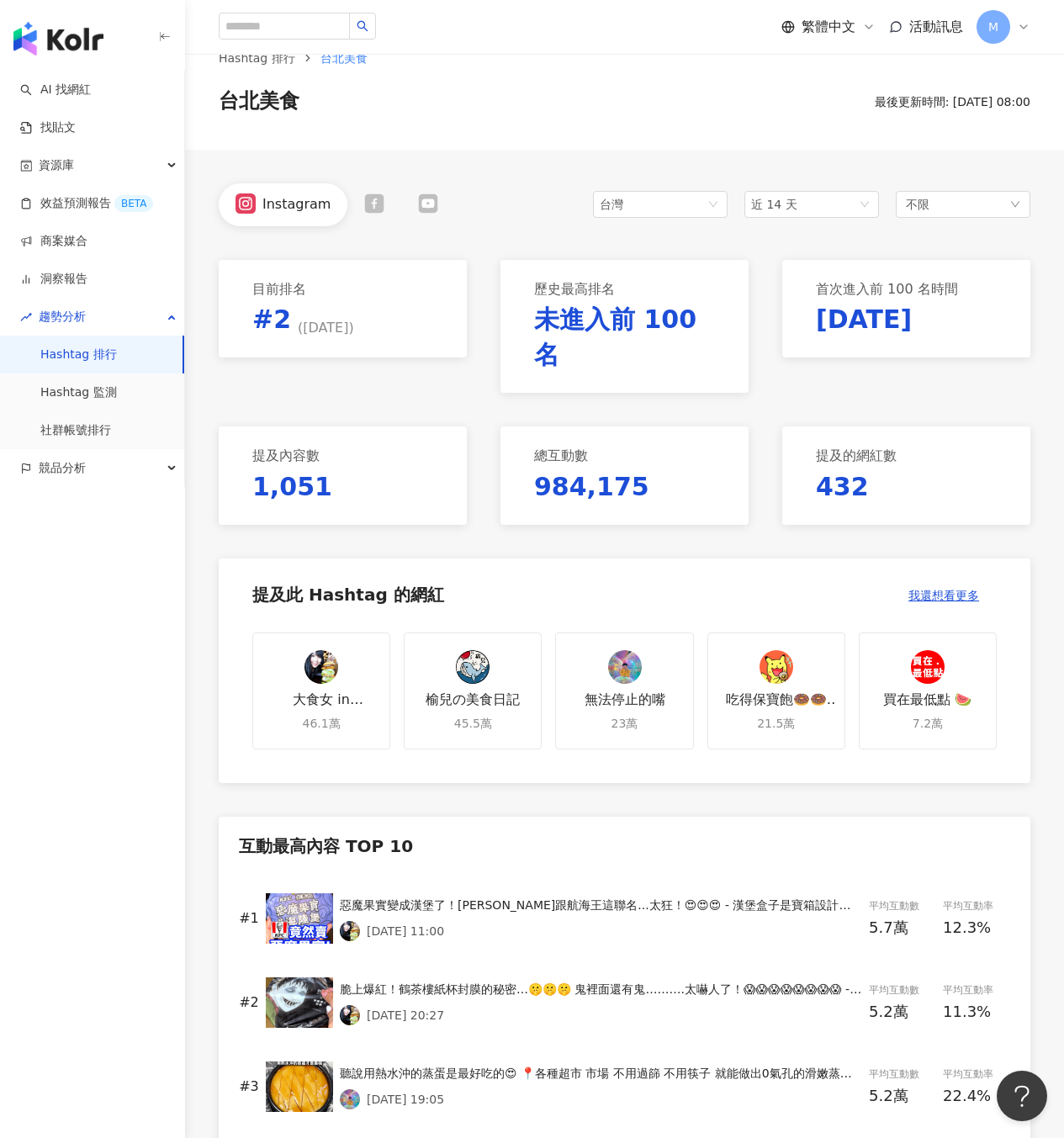
click at [108, 346] on link "Hashtag 排行" at bounding box center [78, 354] width 76 height 17
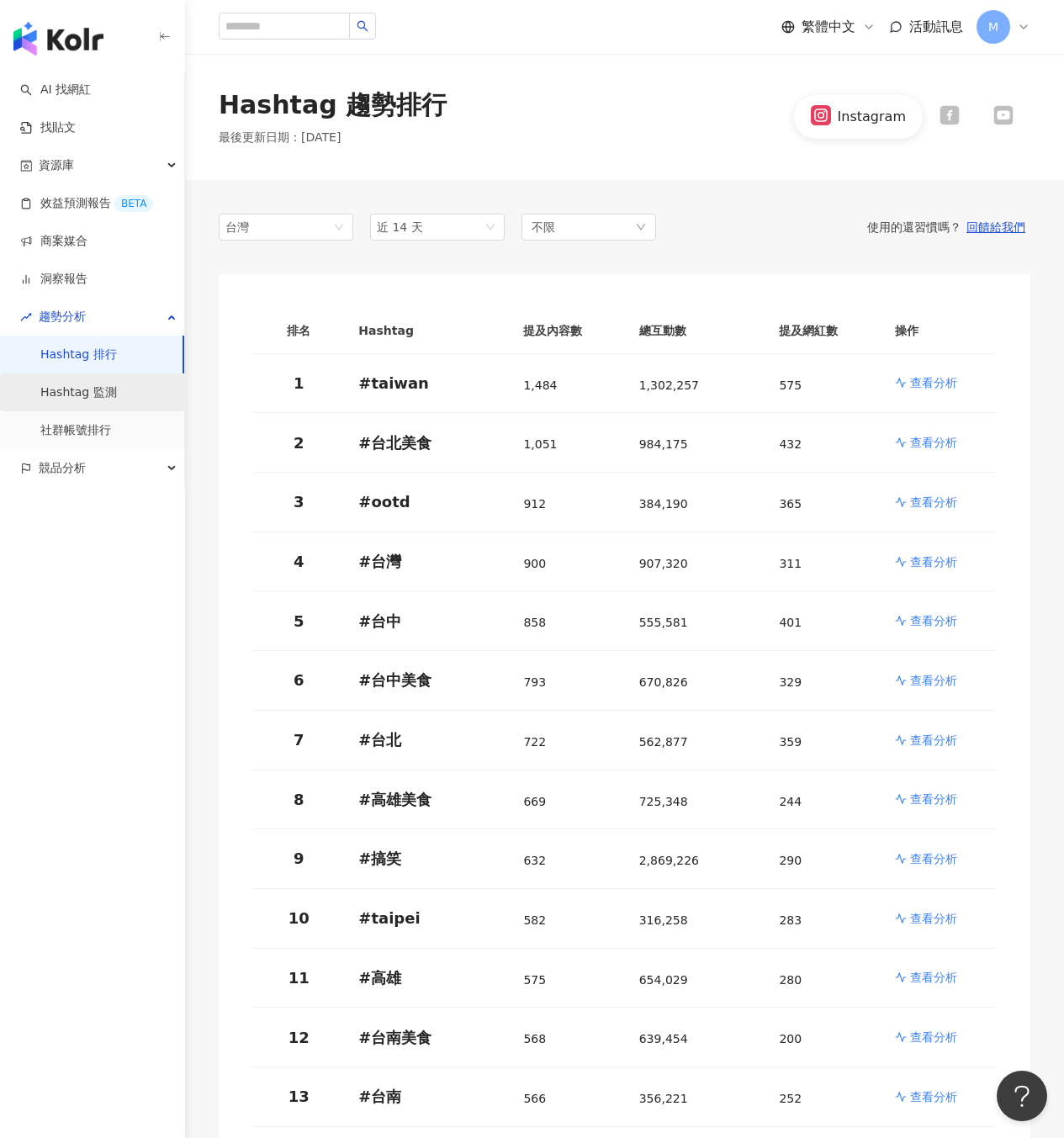
click at [117, 396] on link "Hashtag 監測" at bounding box center [78, 392] width 76 height 17
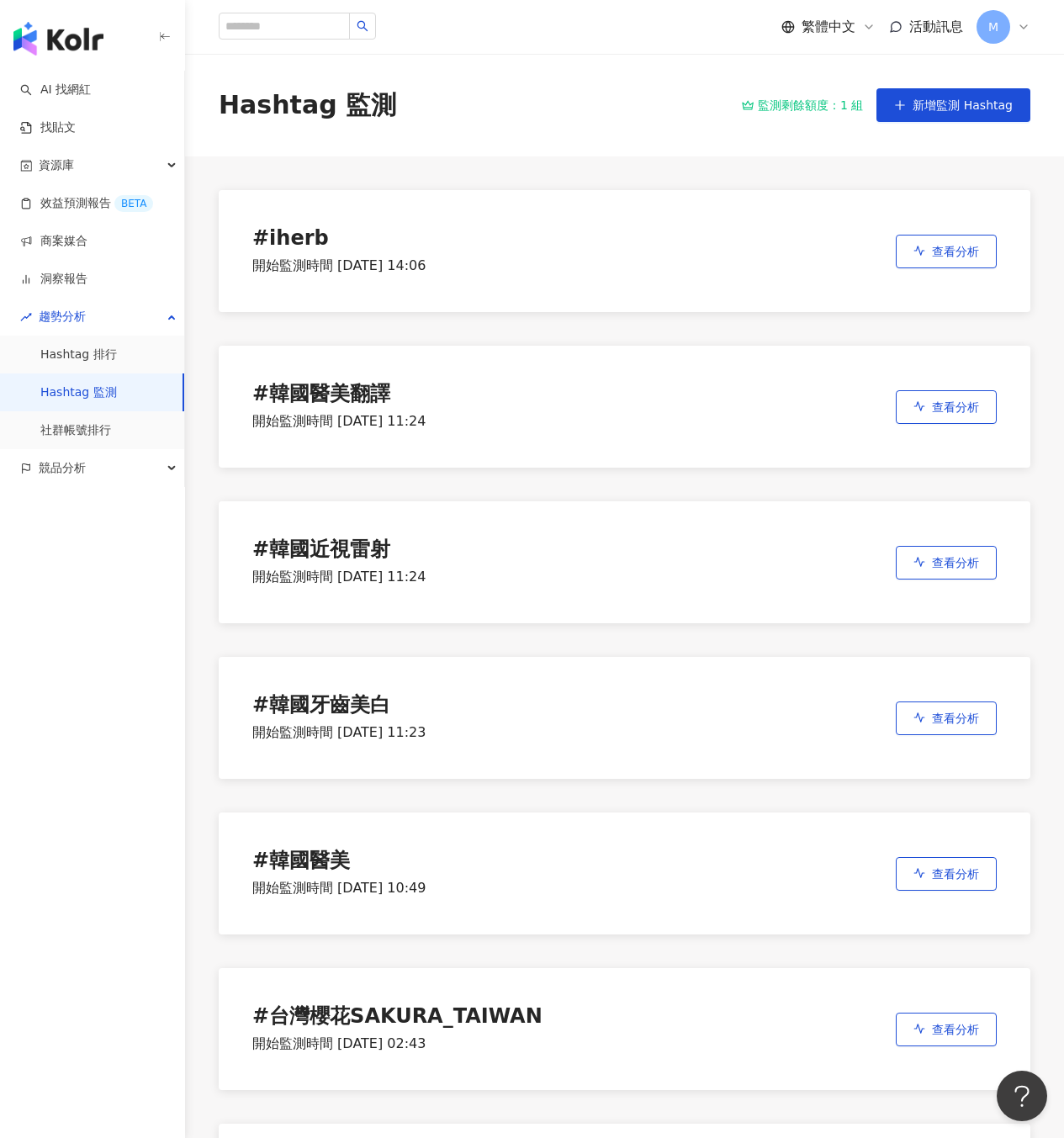
click at [927, 1008] on div "# 台灣櫻花SAKURA_TAIWAN 開始監測時間 2024/9/3 02:43 查看分析" at bounding box center [624, 1029] width 811 height 122
click at [943, 1043] on button "查看分析" at bounding box center [947, 1029] width 101 height 34
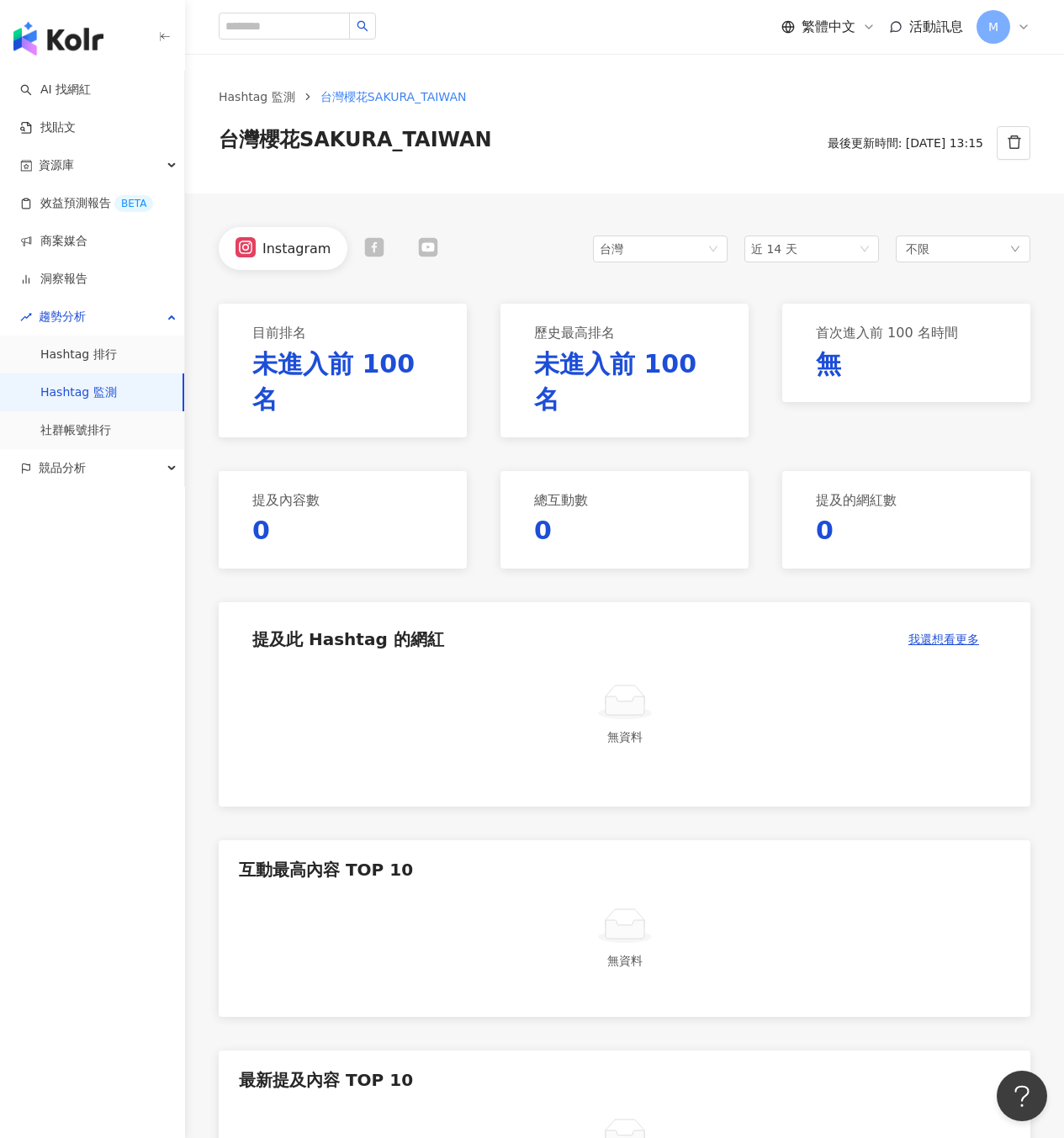
click at [92, 389] on link "Hashtag 監測" at bounding box center [78, 392] width 76 height 17
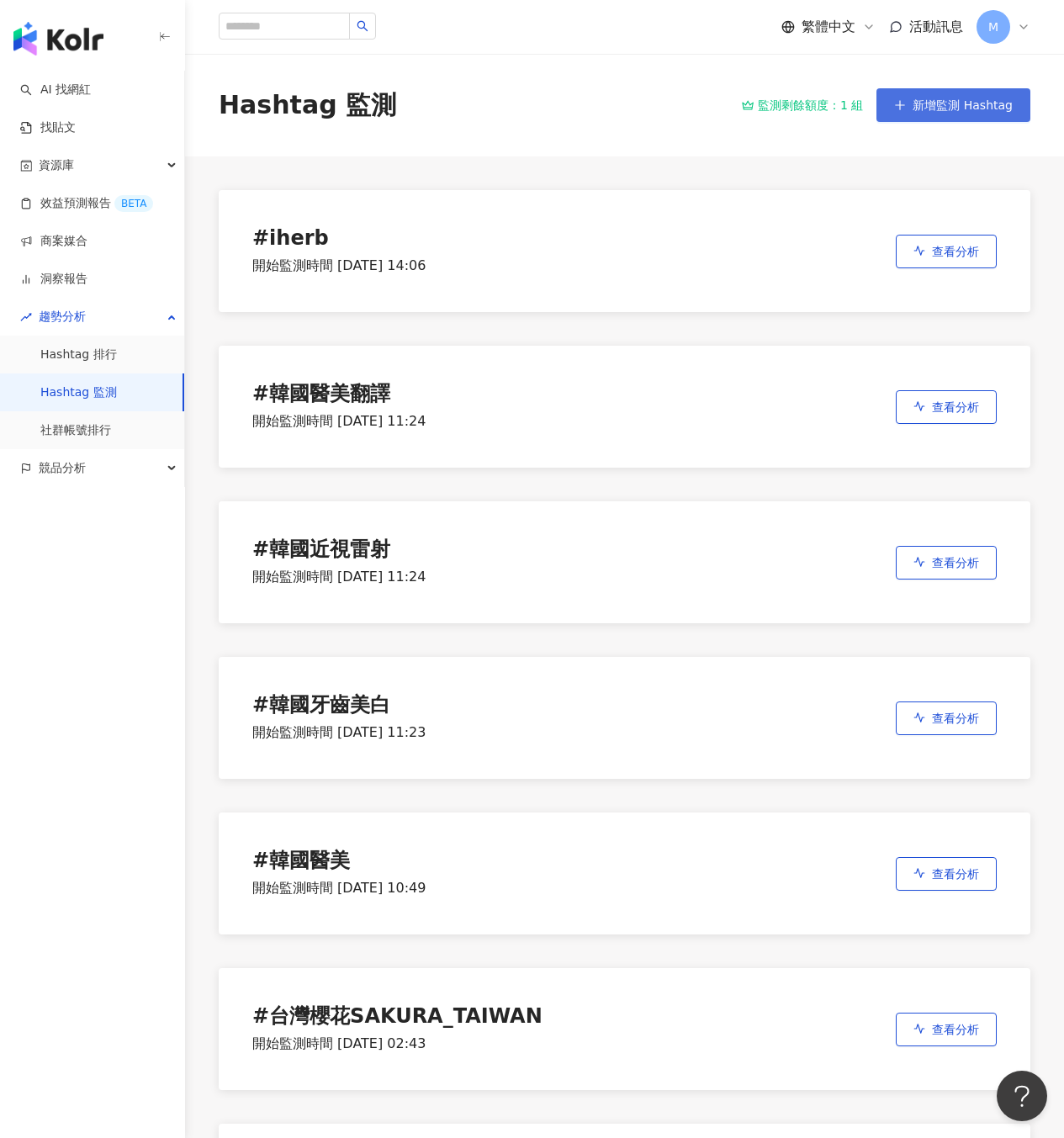
click at [951, 104] on span "新增監測 Hashtag" at bounding box center [963, 105] width 100 height 14
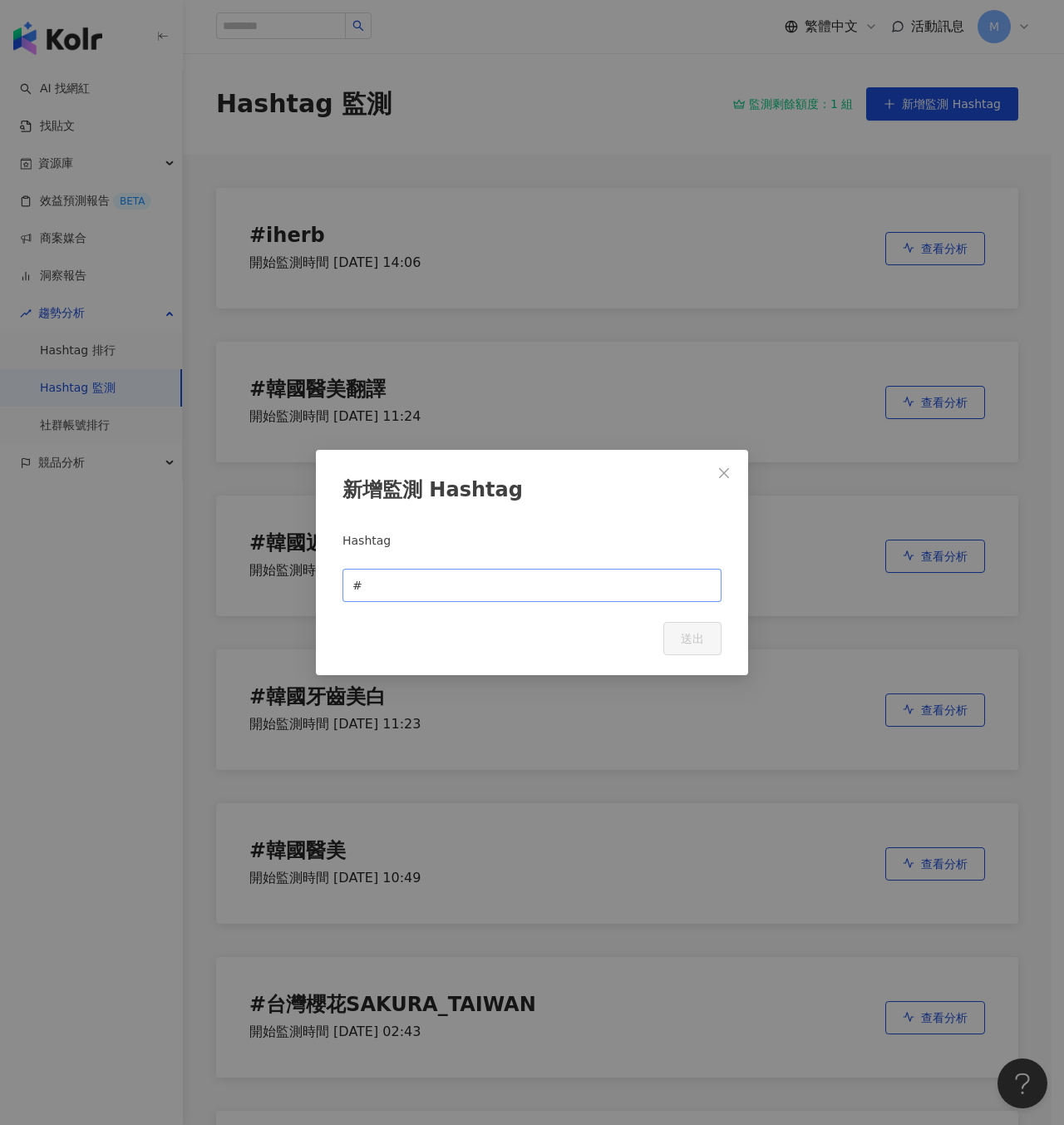
click at [538, 569] on span "#" at bounding box center [531, 585] width 379 height 34
click at [538, 576] on input "text" at bounding box center [539, 585] width 346 height 18
type input "*"
type input "******"
click at [686, 636] on span "送出" at bounding box center [692, 639] width 23 height 13
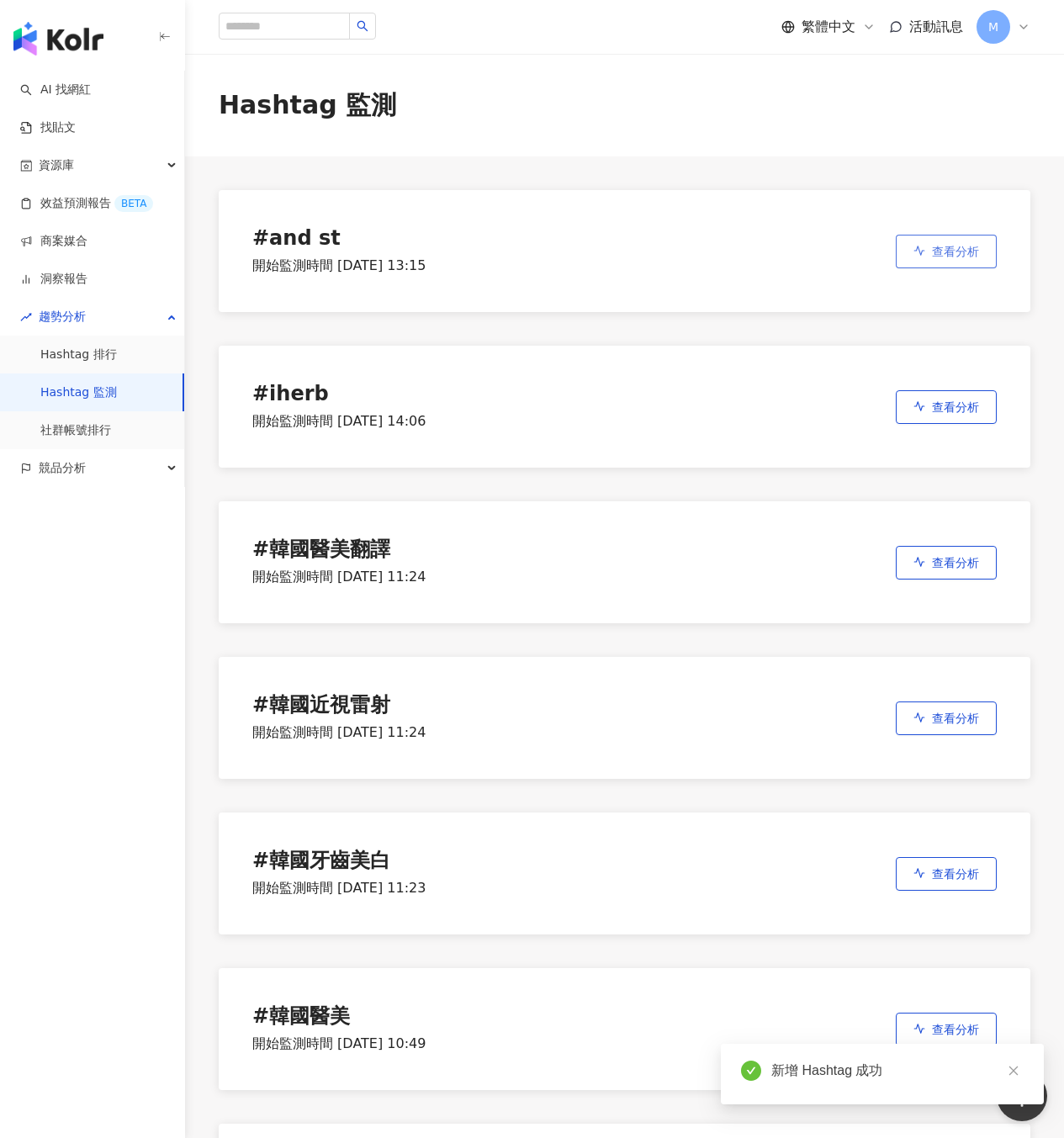
click at [950, 260] on button "查看分析" at bounding box center [947, 252] width 101 height 34
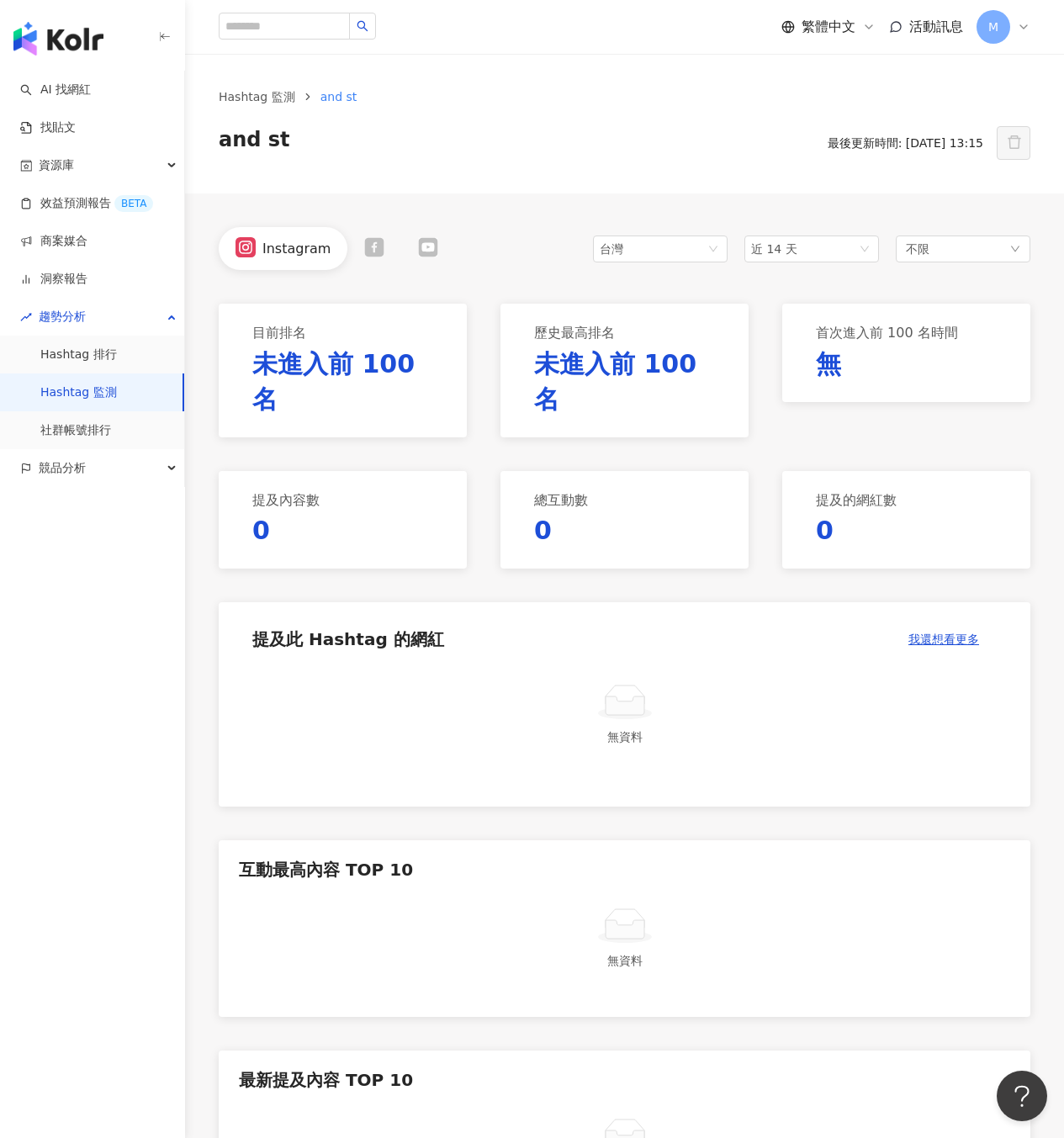
click at [107, 390] on link "Hashtag 監測" at bounding box center [78, 392] width 76 height 17
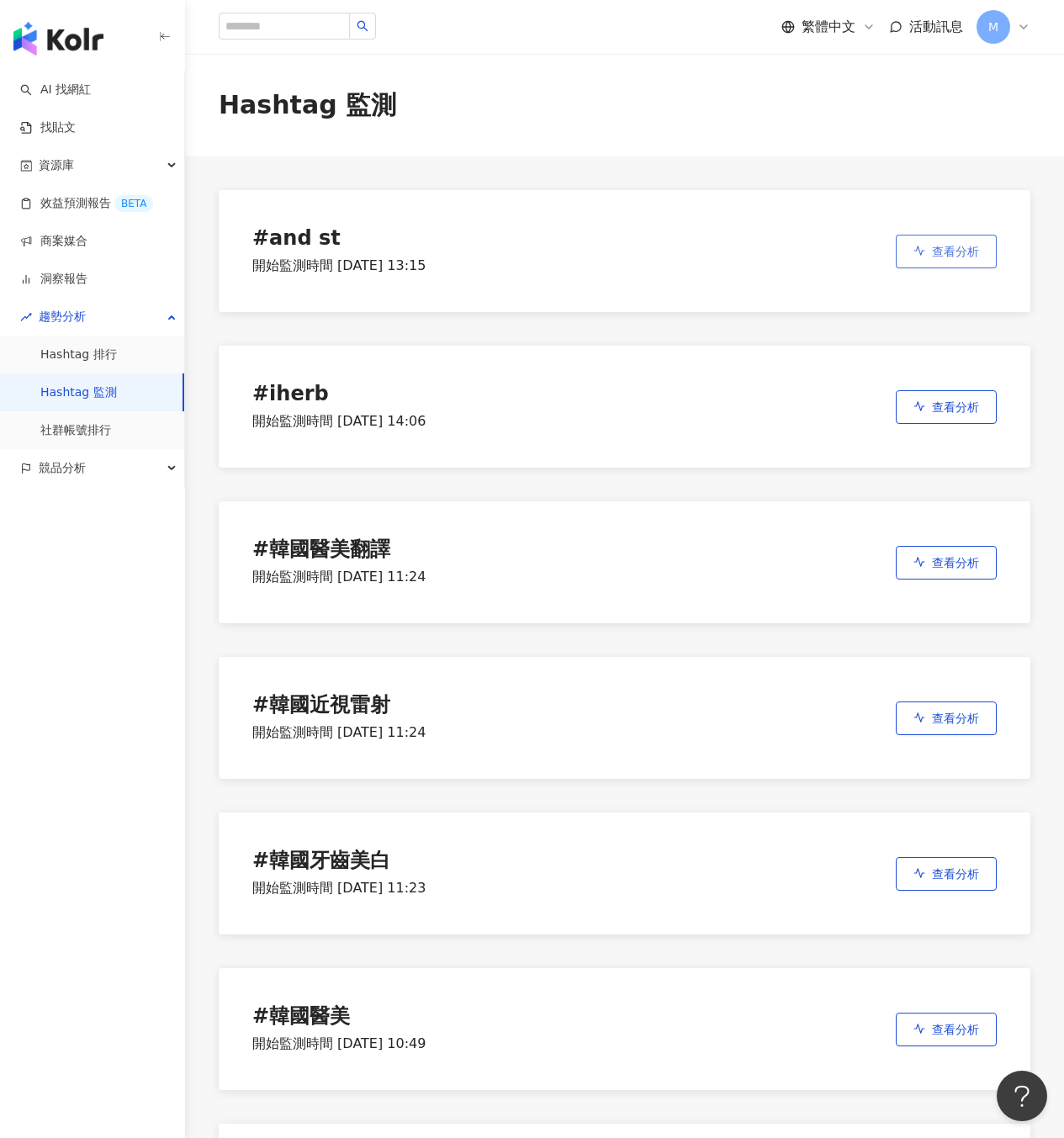
click at [921, 259] on button "查看分析" at bounding box center [947, 252] width 101 height 34
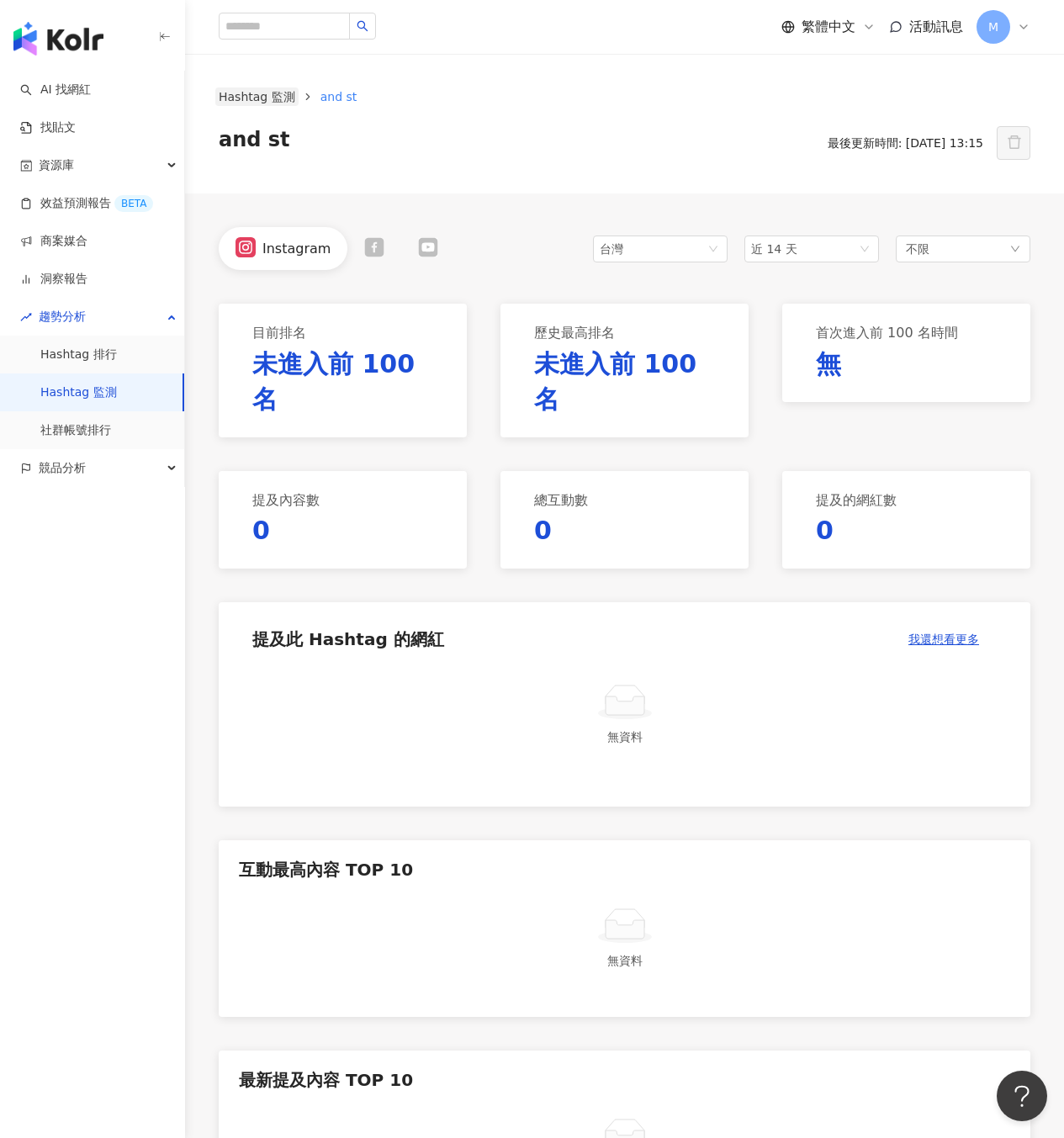
click at [255, 95] on link "Hashtag 監測" at bounding box center [256, 97] width 83 height 19
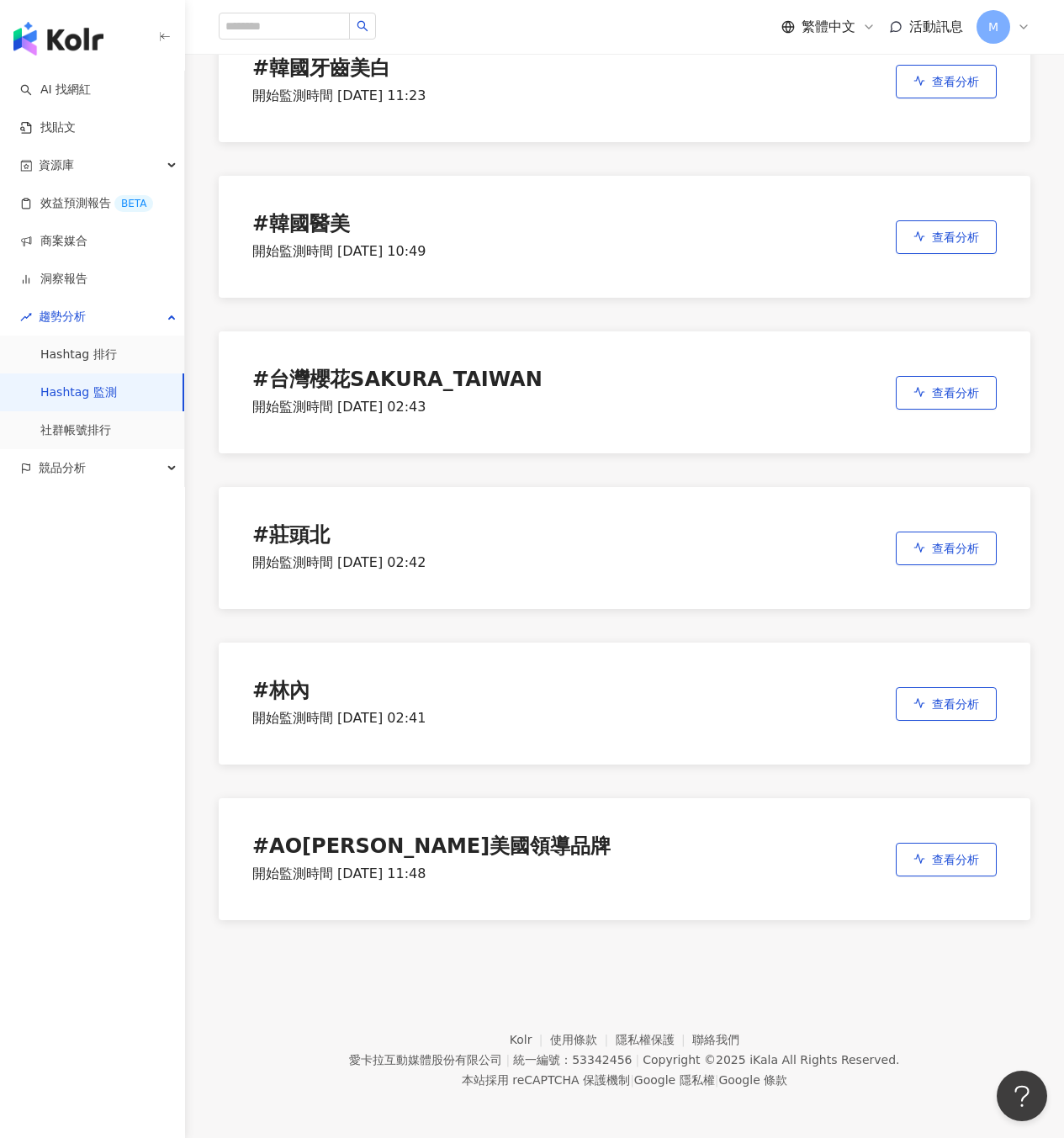
scroll to position [795, 0]
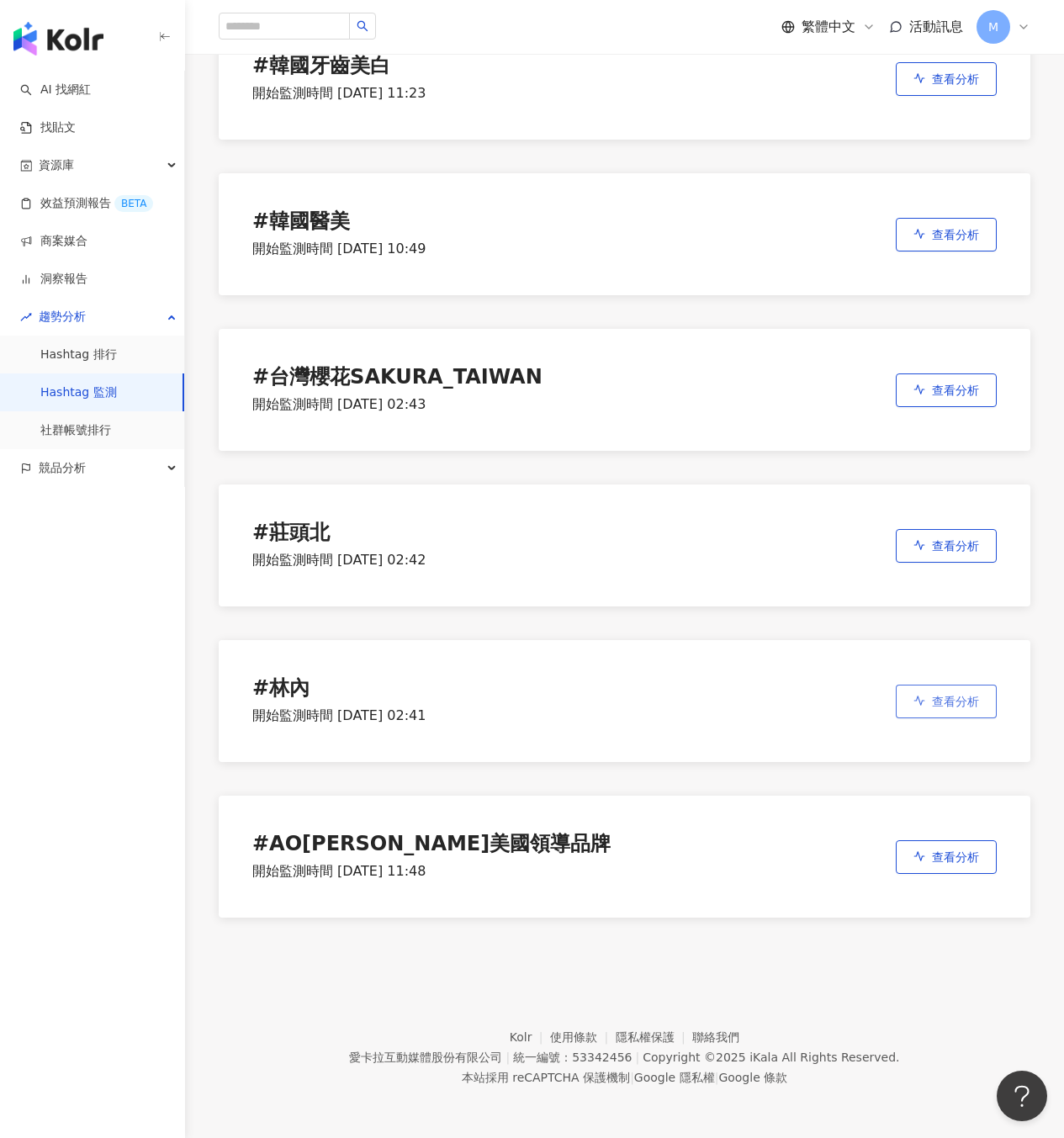
click at [948, 703] on span "查看分析" at bounding box center [956, 701] width 47 height 14
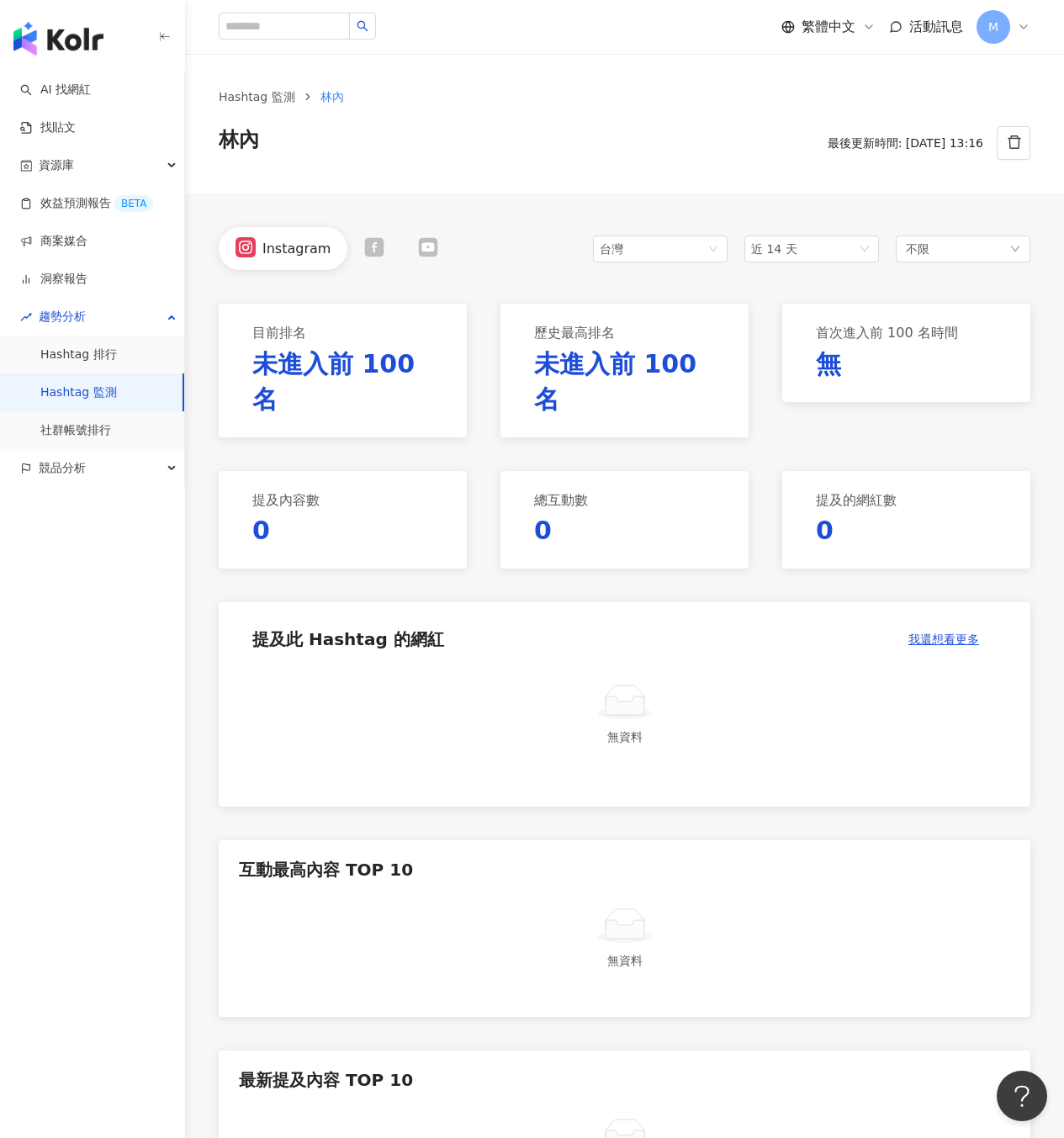
click at [117, 393] on link "Hashtag 監測" at bounding box center [78, 392] width 76 height 17
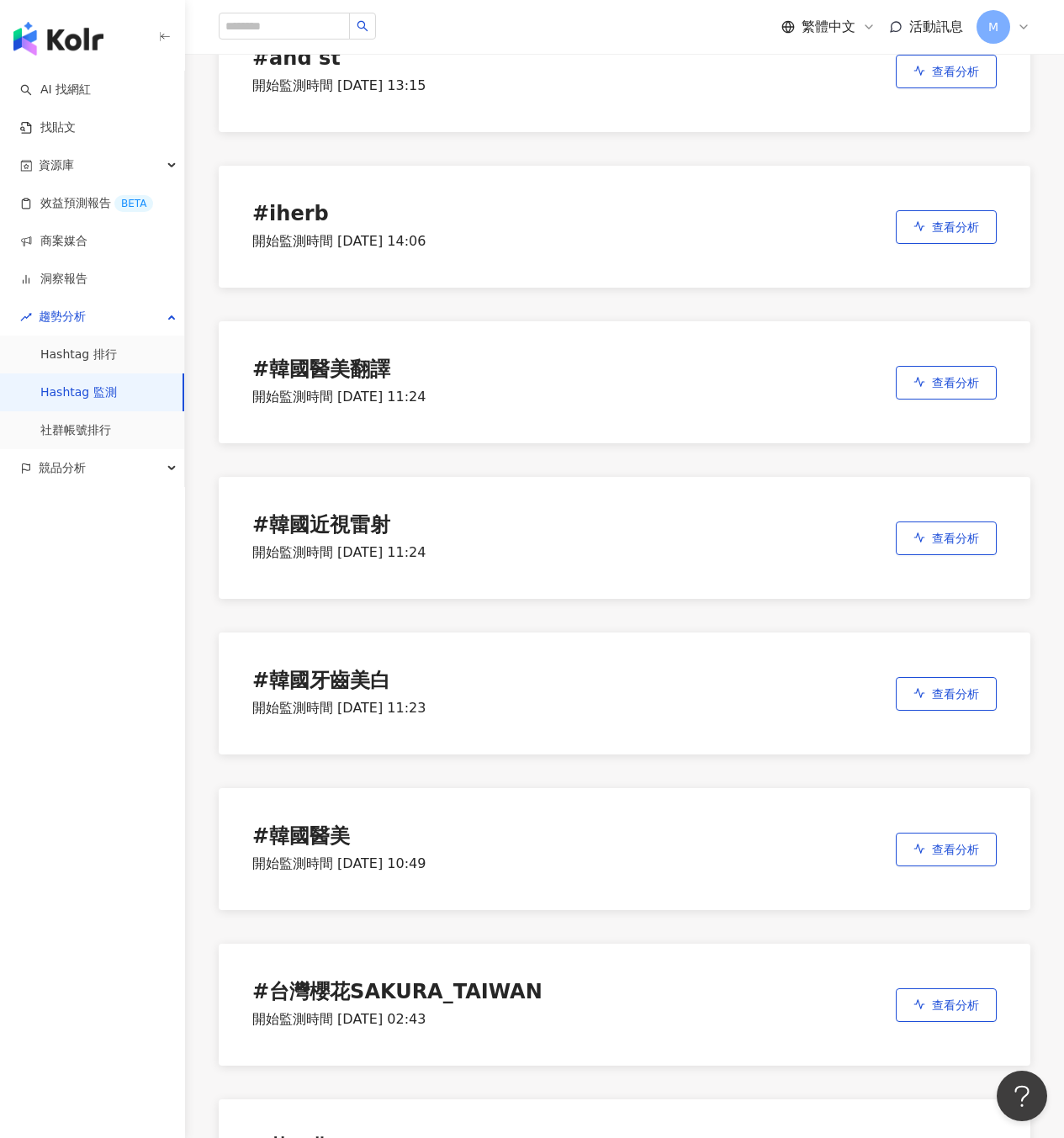
scroll to position [180, 0]
click at [976, 545] on button "查看分析" at bounding box center [947, 537] width 101 height 34
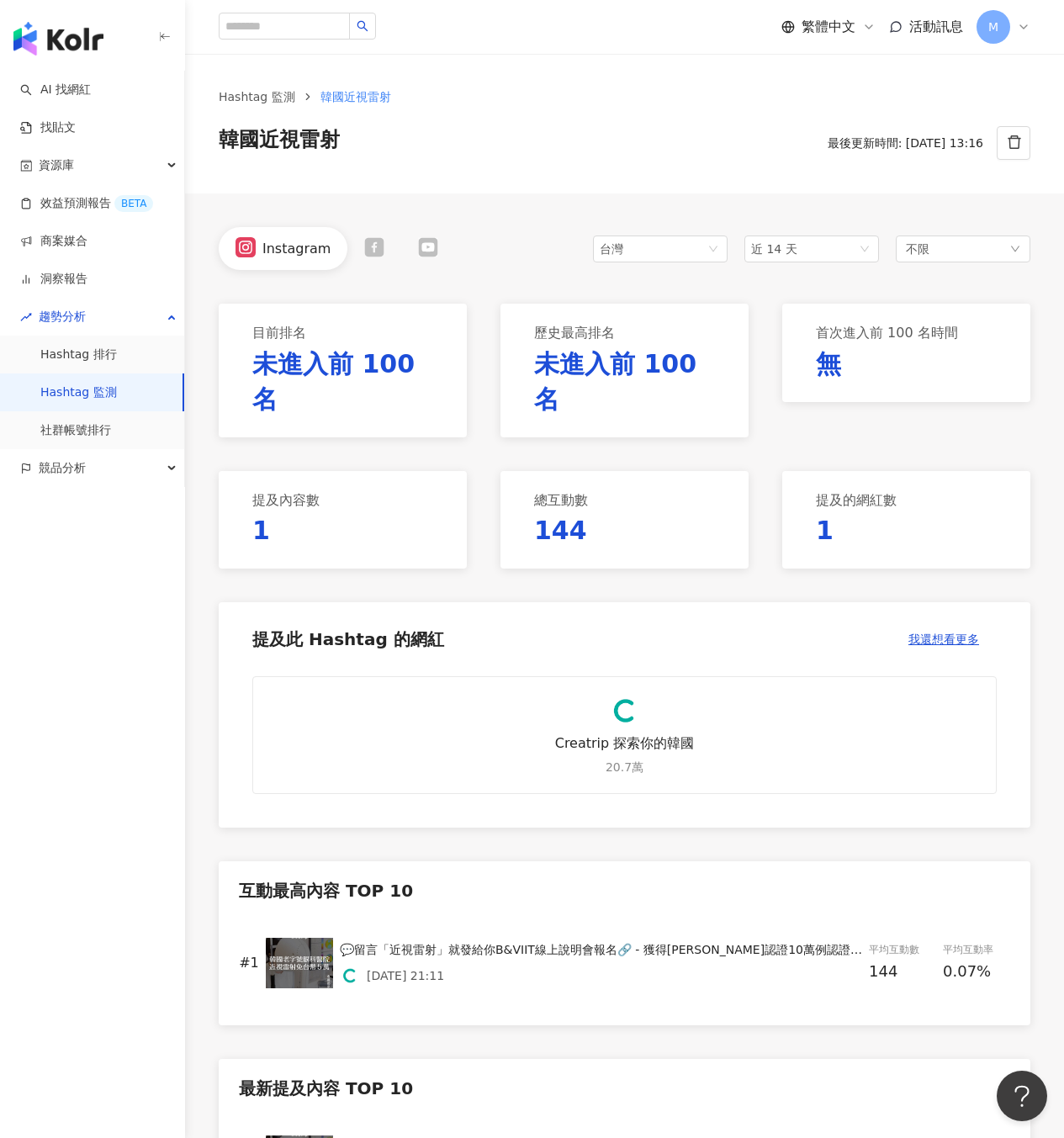
click at [99, 384] on link "Hashtag 監測" at bounding box center [78, 392] width 76 height 17
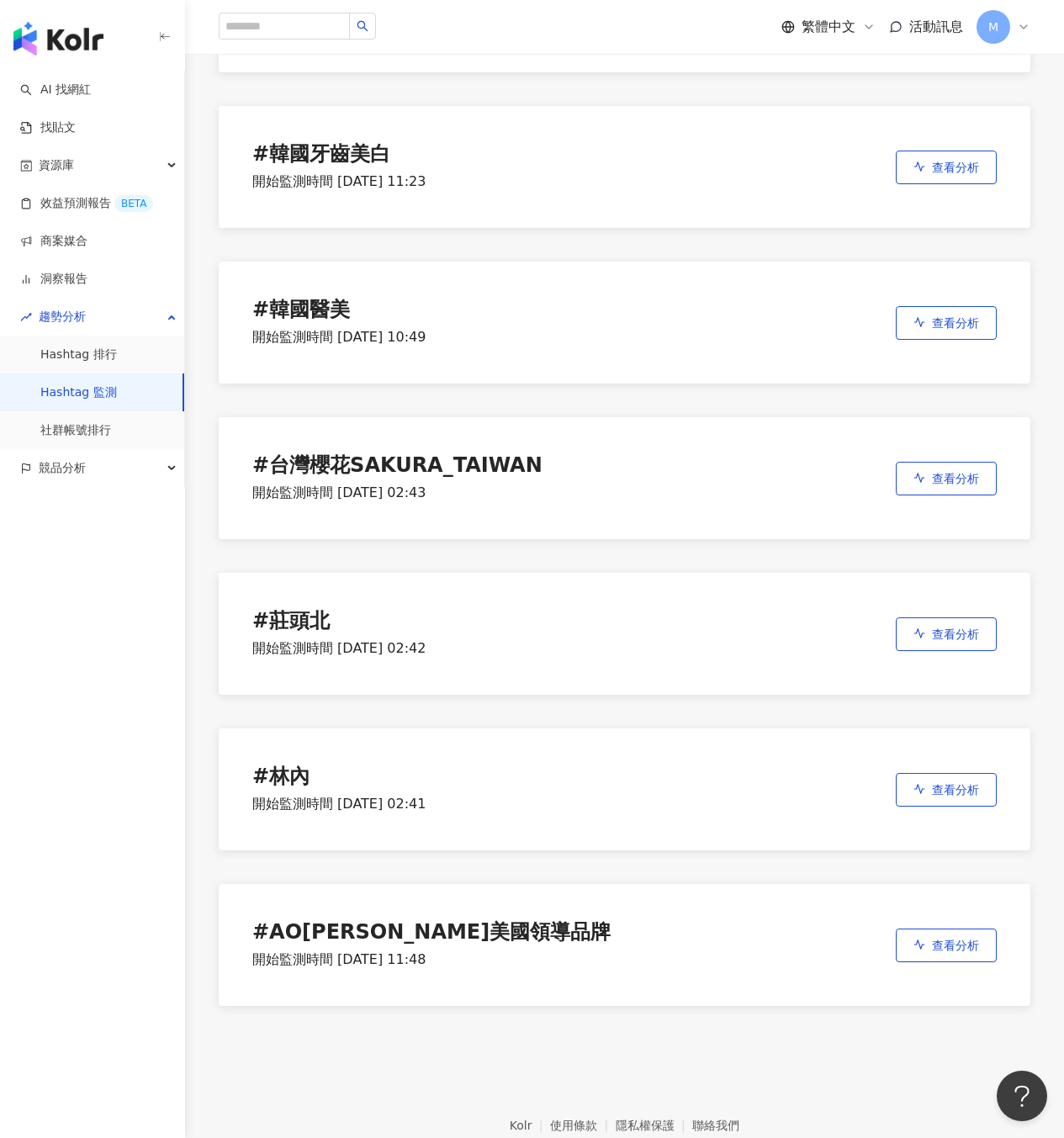
scroll to position [795, 0]
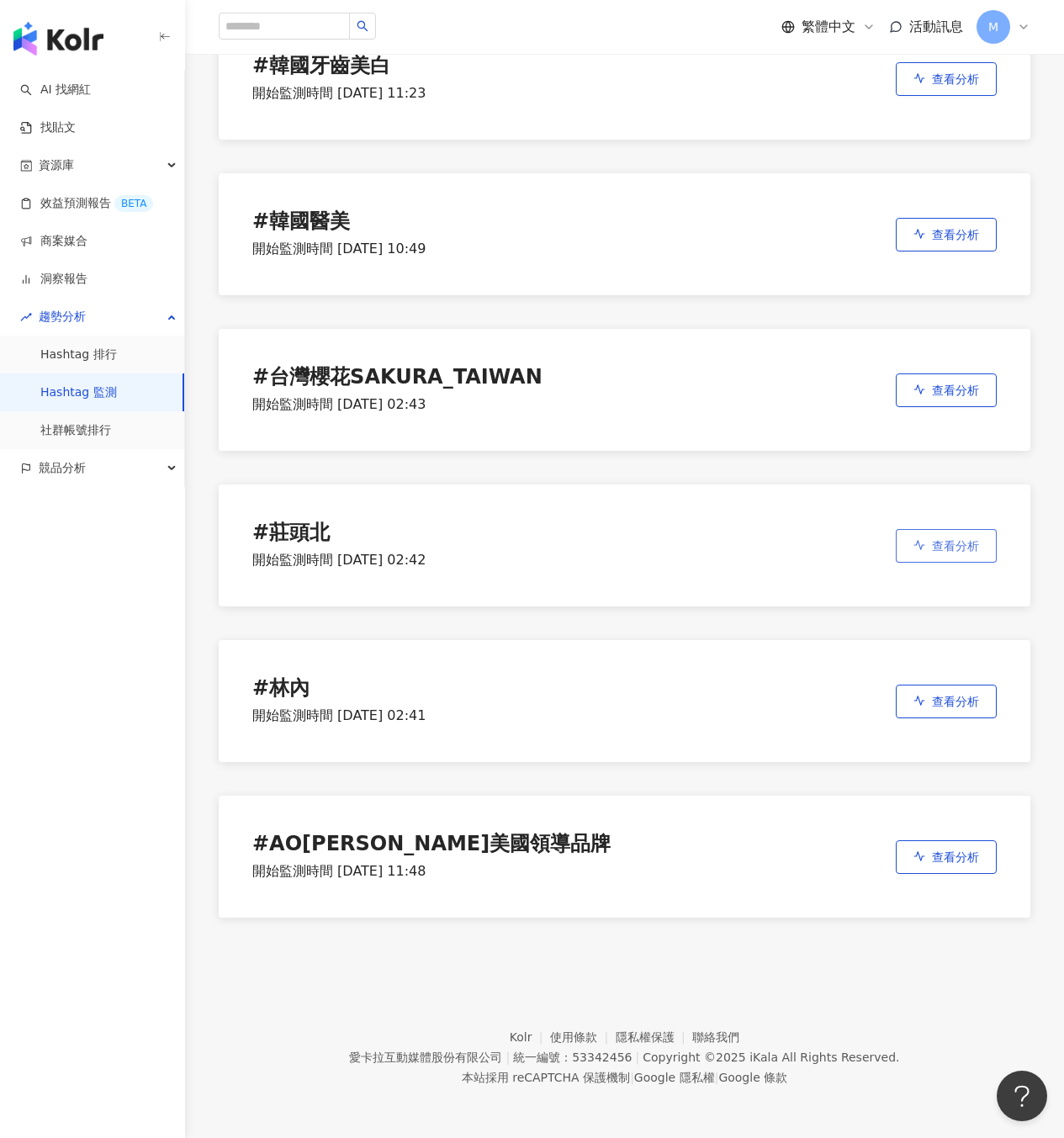
click at [937, 553] on button "查看分析" at bounding box center [947, 546] width 101 height 34
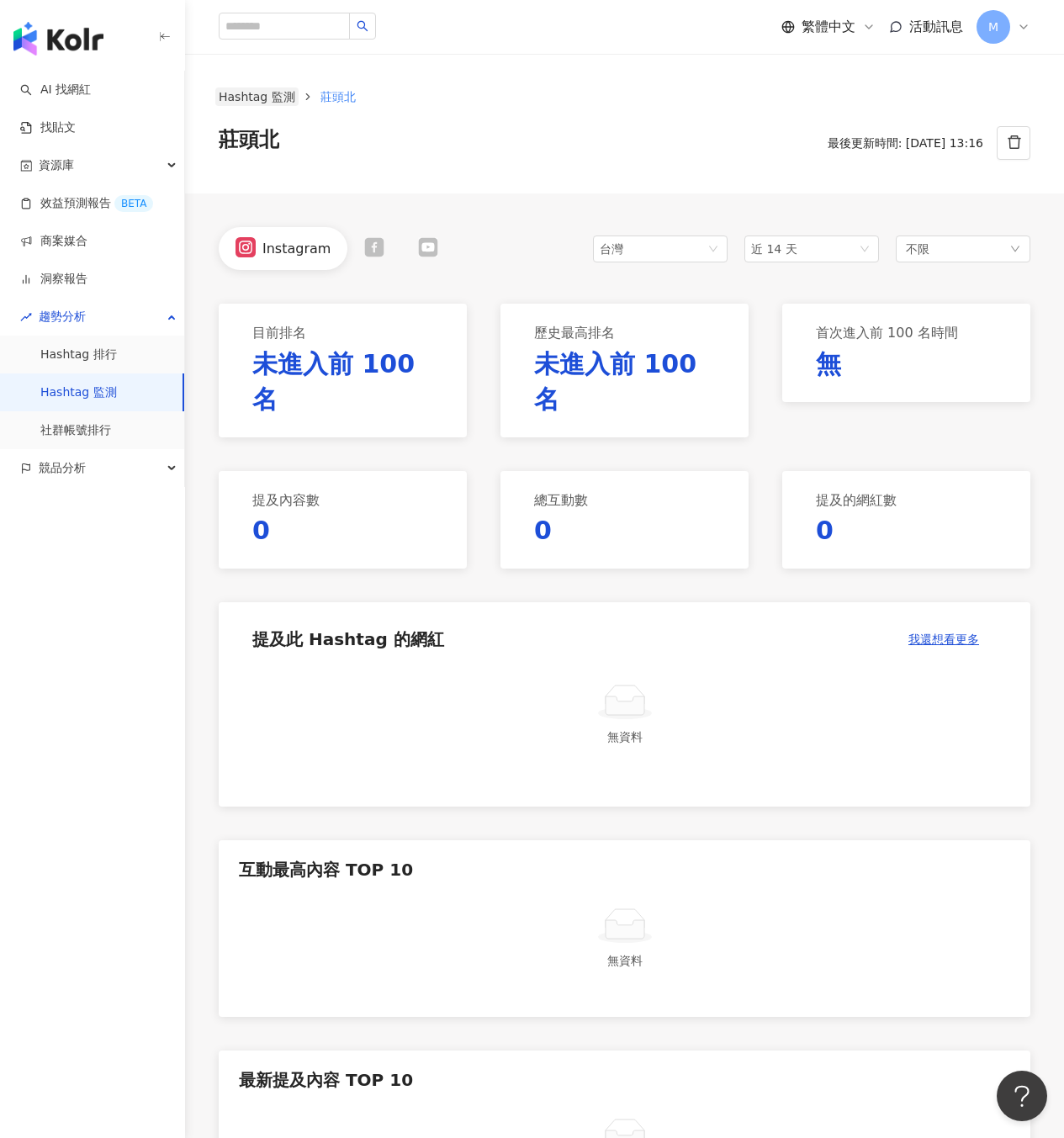
click at [275, 95] on link "Hashtag 監測" at bounding box center [256, 97] width 83 height 19
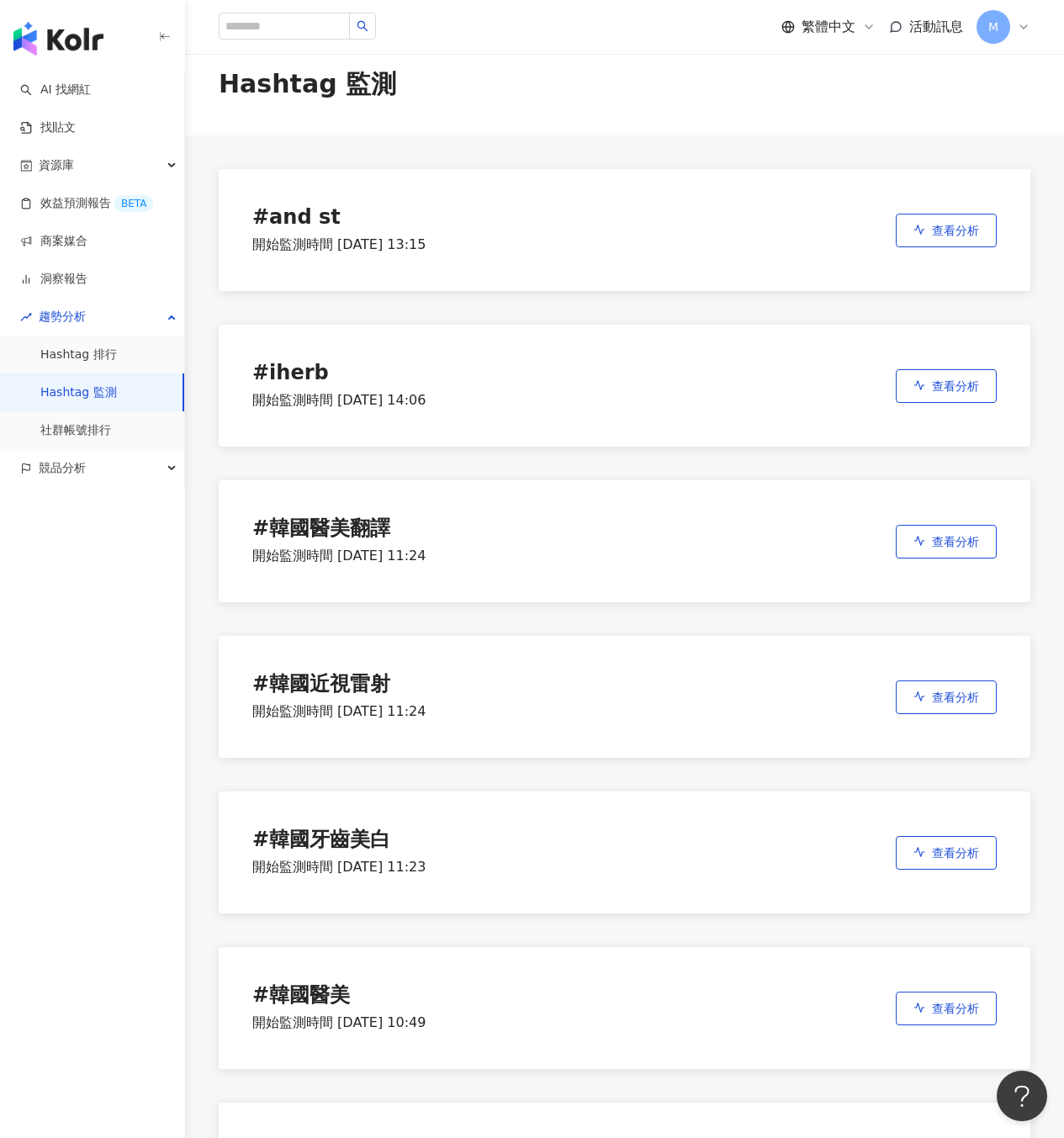
scroll to position [21, 0]
click at [105, 439] on link "社群帳號排行" at bounding box center [75, 430] width 70 height 17
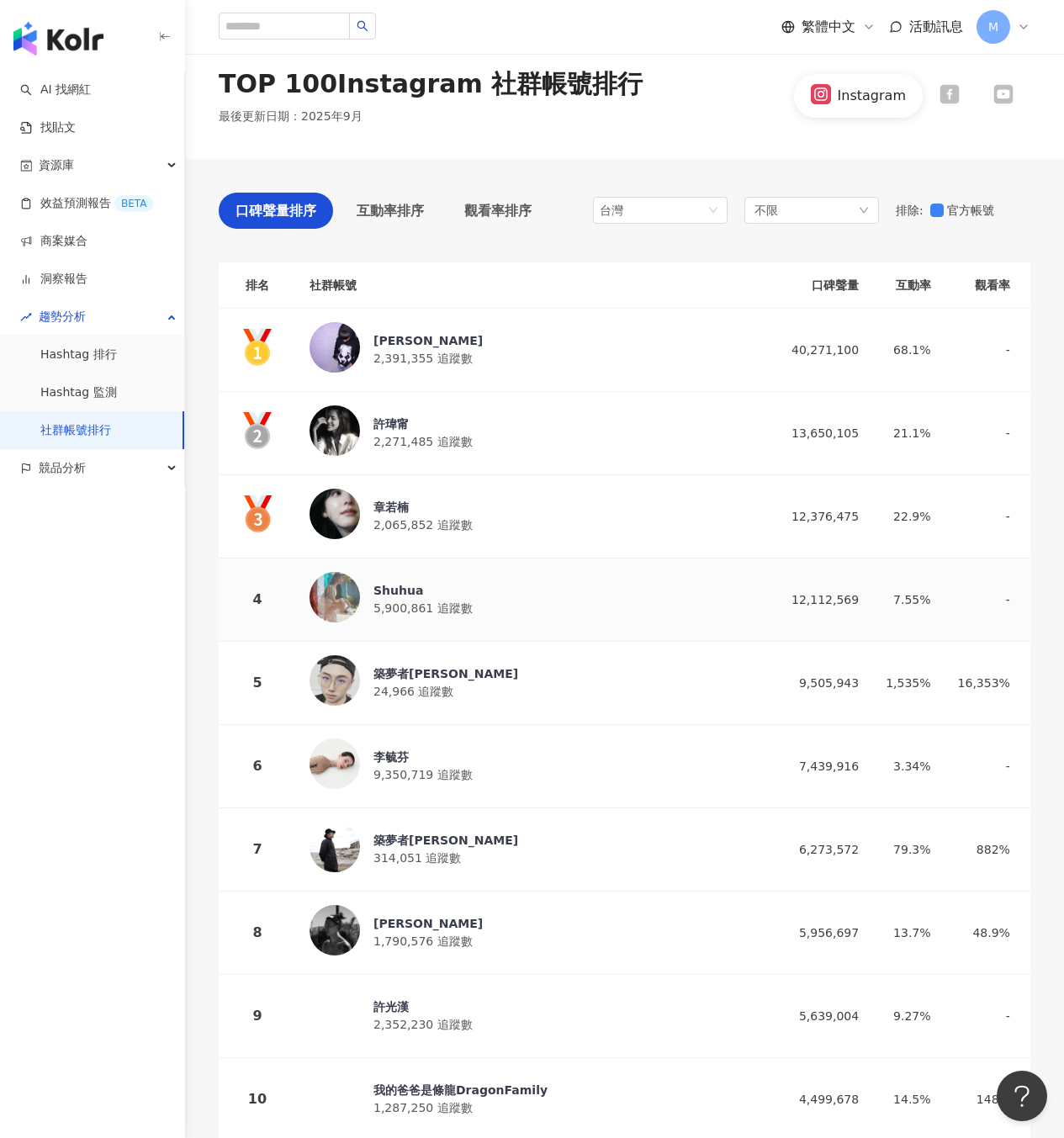
scroll to position [22, 0]
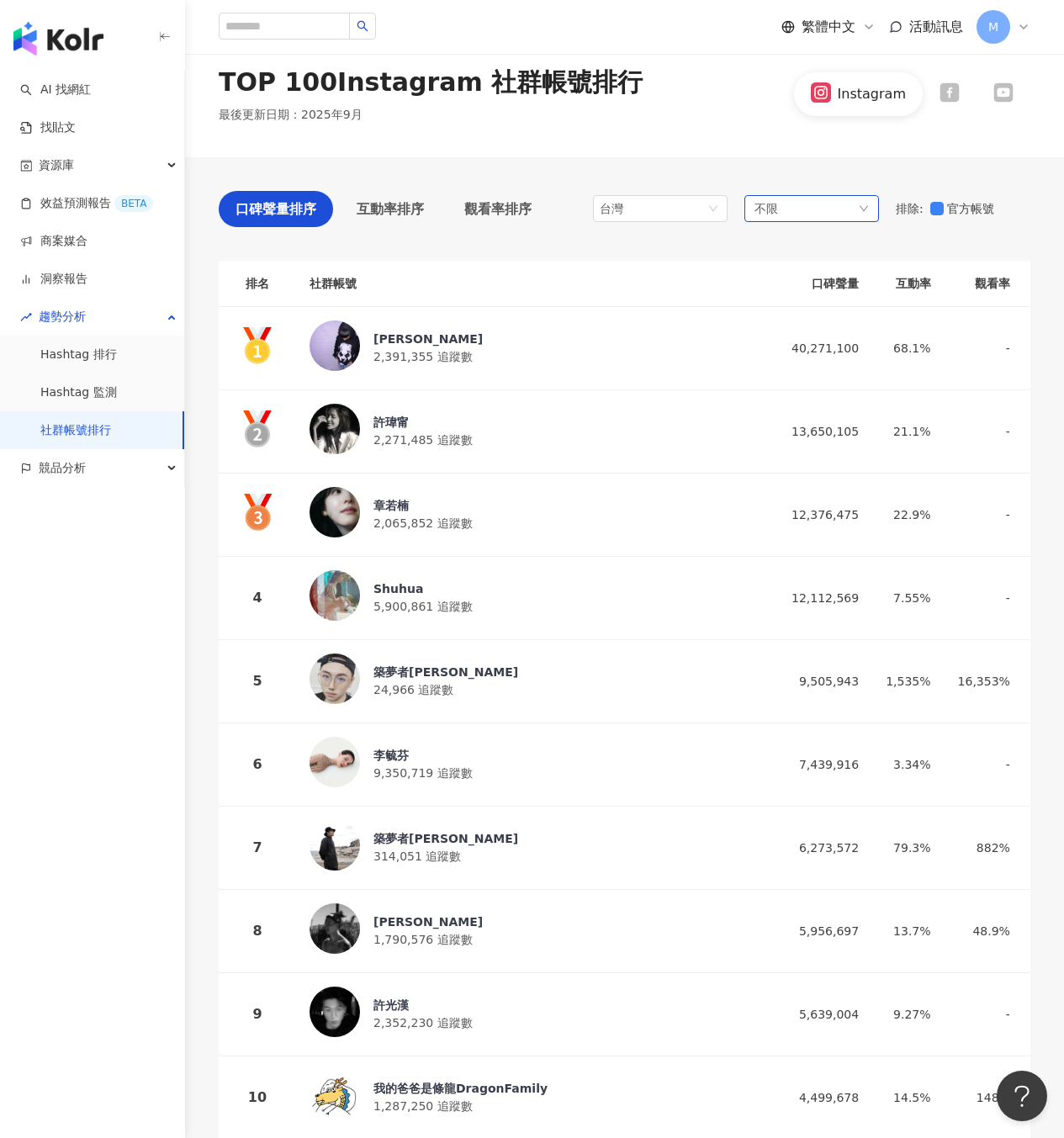
click at [846, 202] on div "不限" at bounding box center [811, 209] width 135 height 27
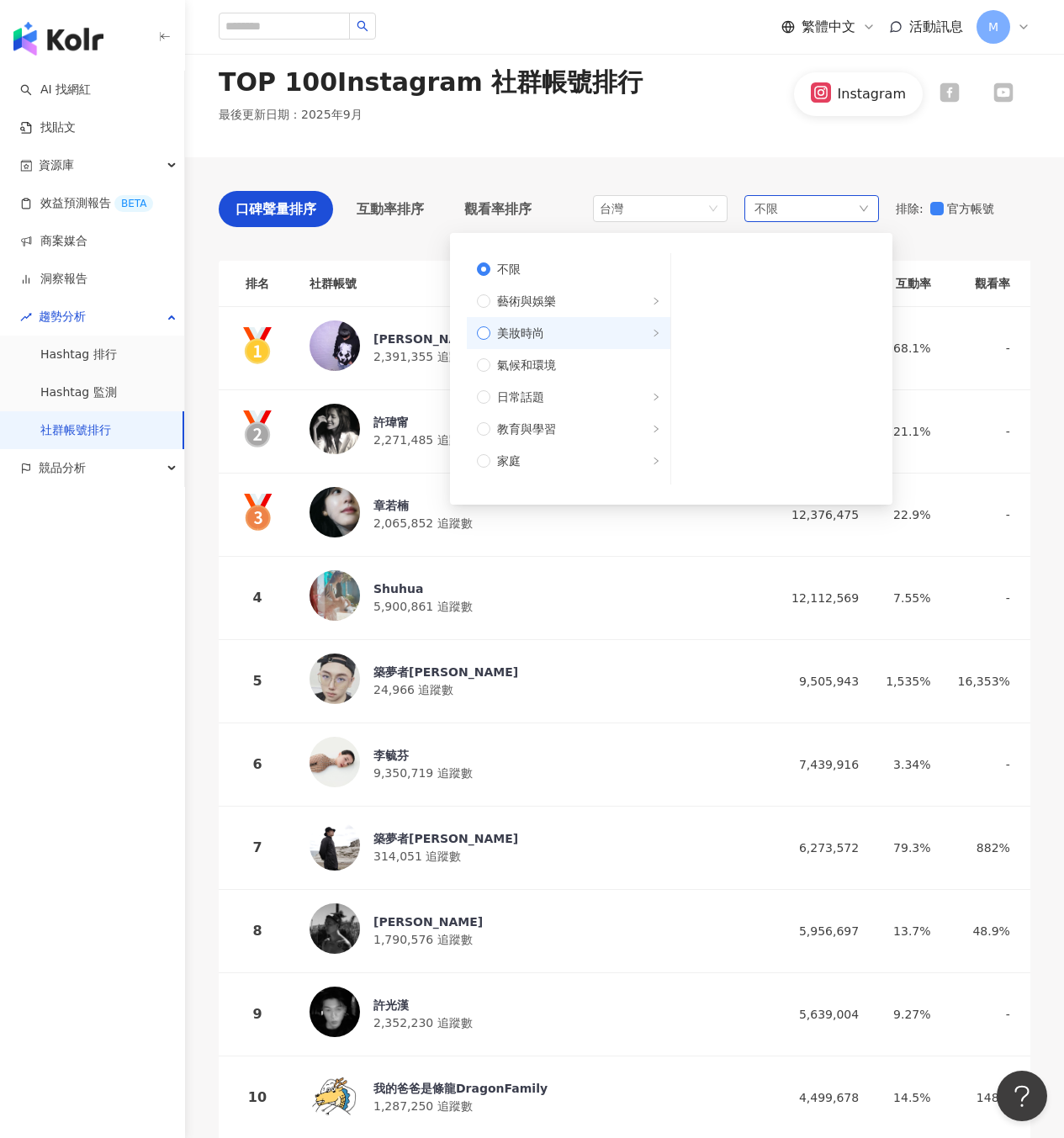
click at [523, 333] on span "美妝時尚" at bounding box center [521, 333] width 47 height 19
click at [670, 145] on div "TOP 100 Instagram 社群帳號排行 最後更新日期 ： 2025年9月 Instagram" at bounding box center [624, 94] width 879 height 126
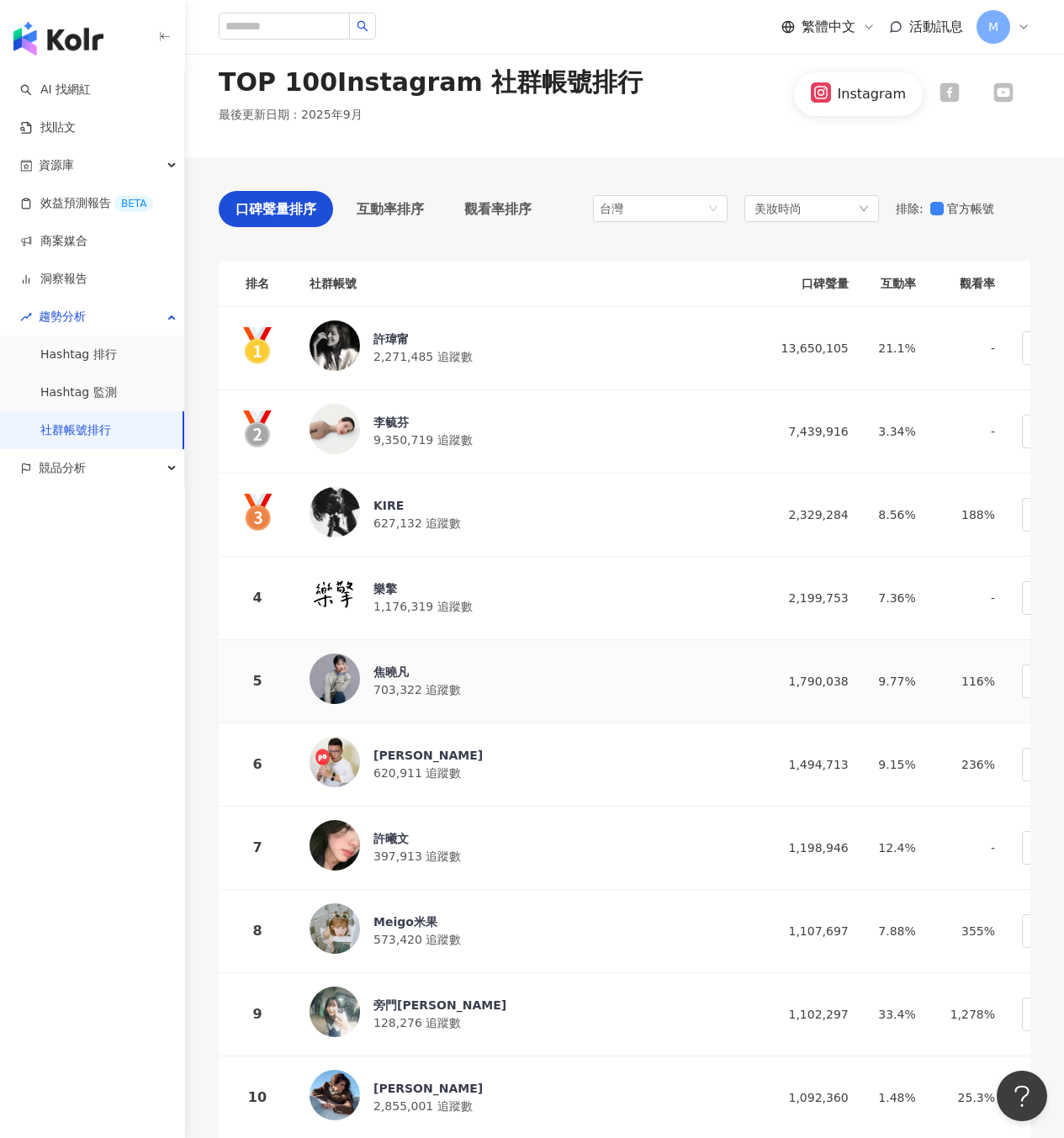
click at [489, 670] on div "焦曉凡 703,322 追蹤數" at bounding box center [528, 681] width 438 height 56
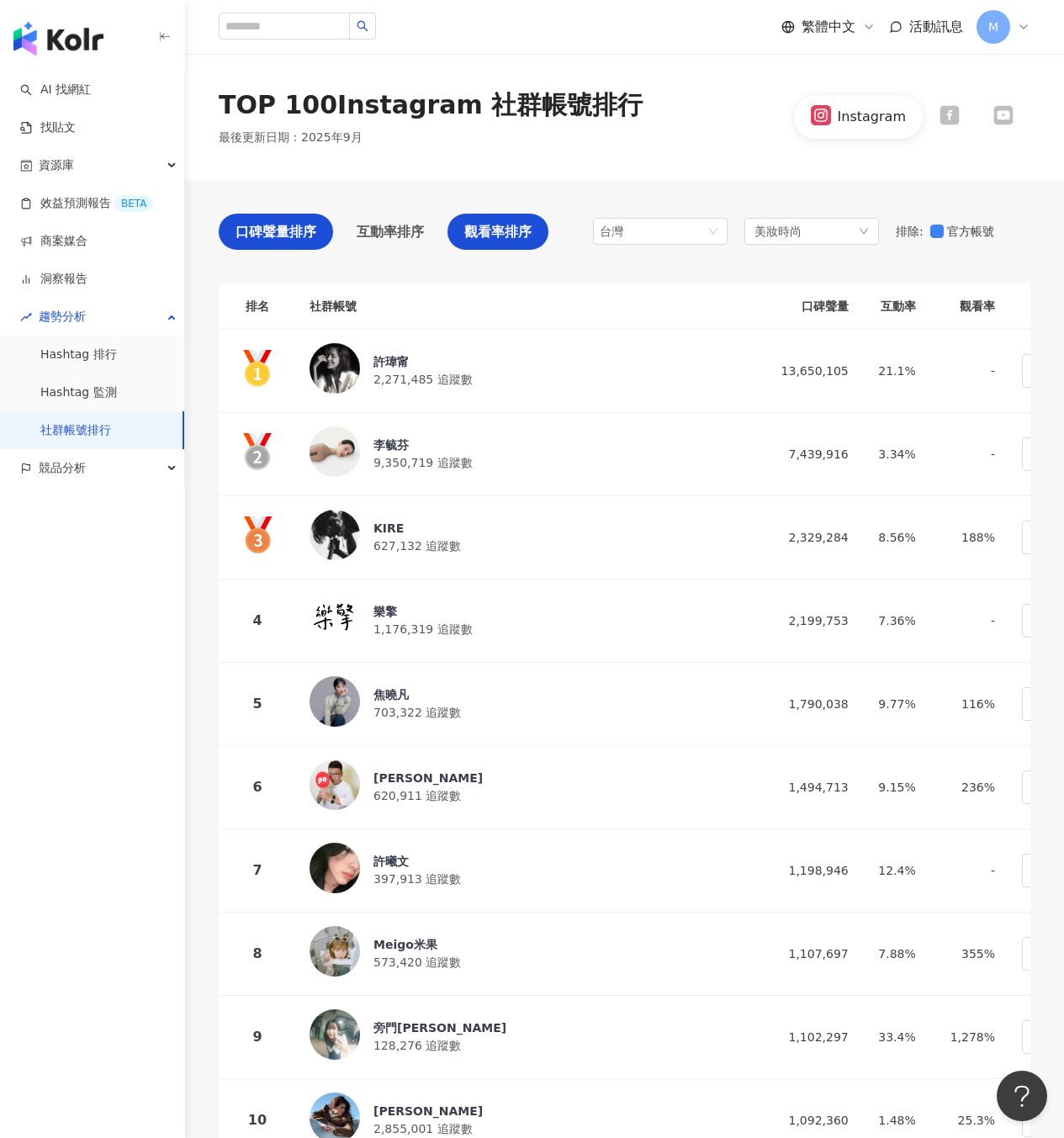
click at [488, 230] on span "觀看率排序" at bounding box center [497, 232] width 67 height 21
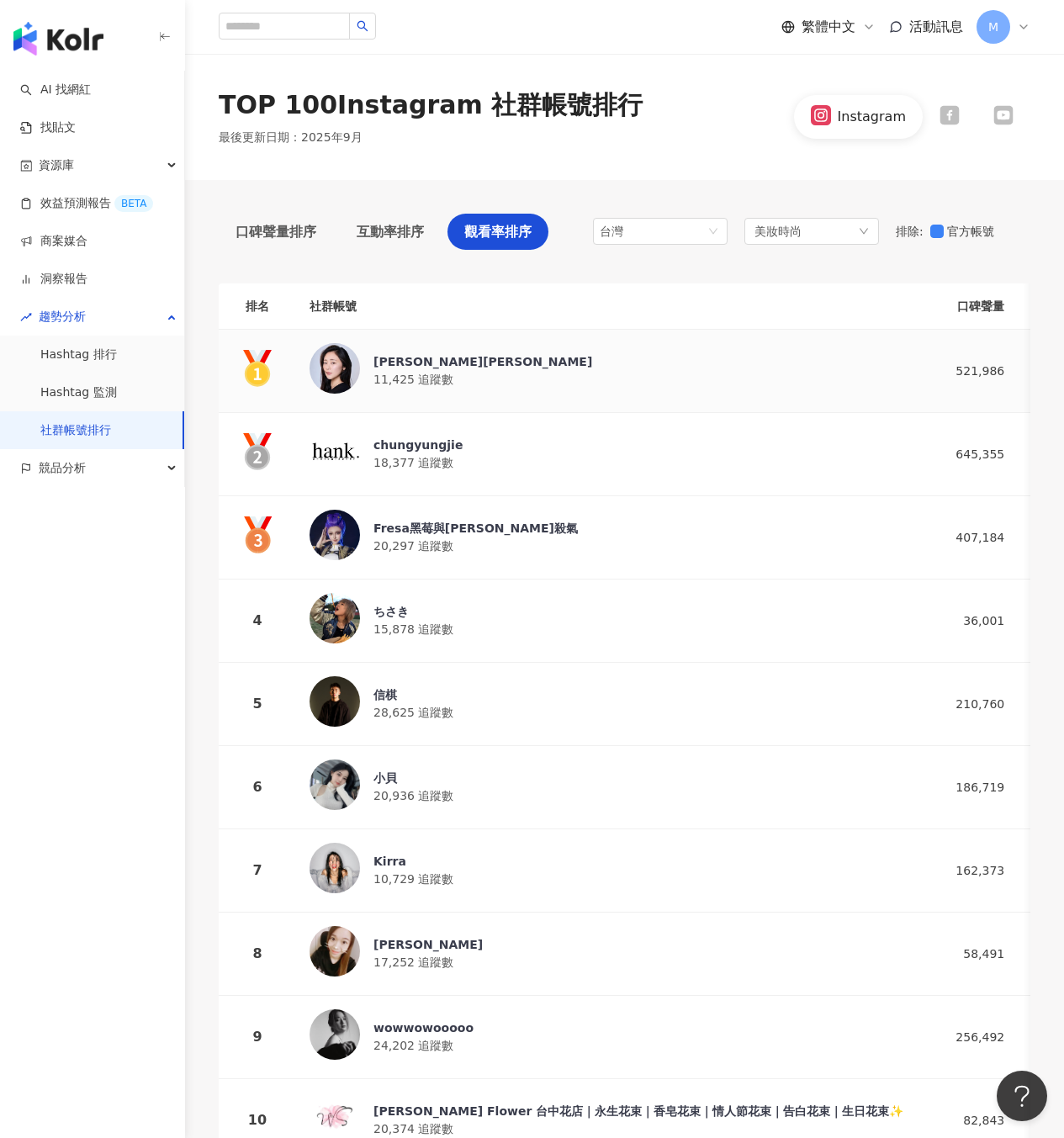
click at [394, 382] on span "11,425 追蹤數" at bounding box center [414, 379] width 80 height 14
click at [99, 474] on div "競品分析" at bounding box center [92, 468] width 184 height 38
click at [111, 512] on link "品牌帳號分析" at bounding box center [75, 506] width 70 height 17
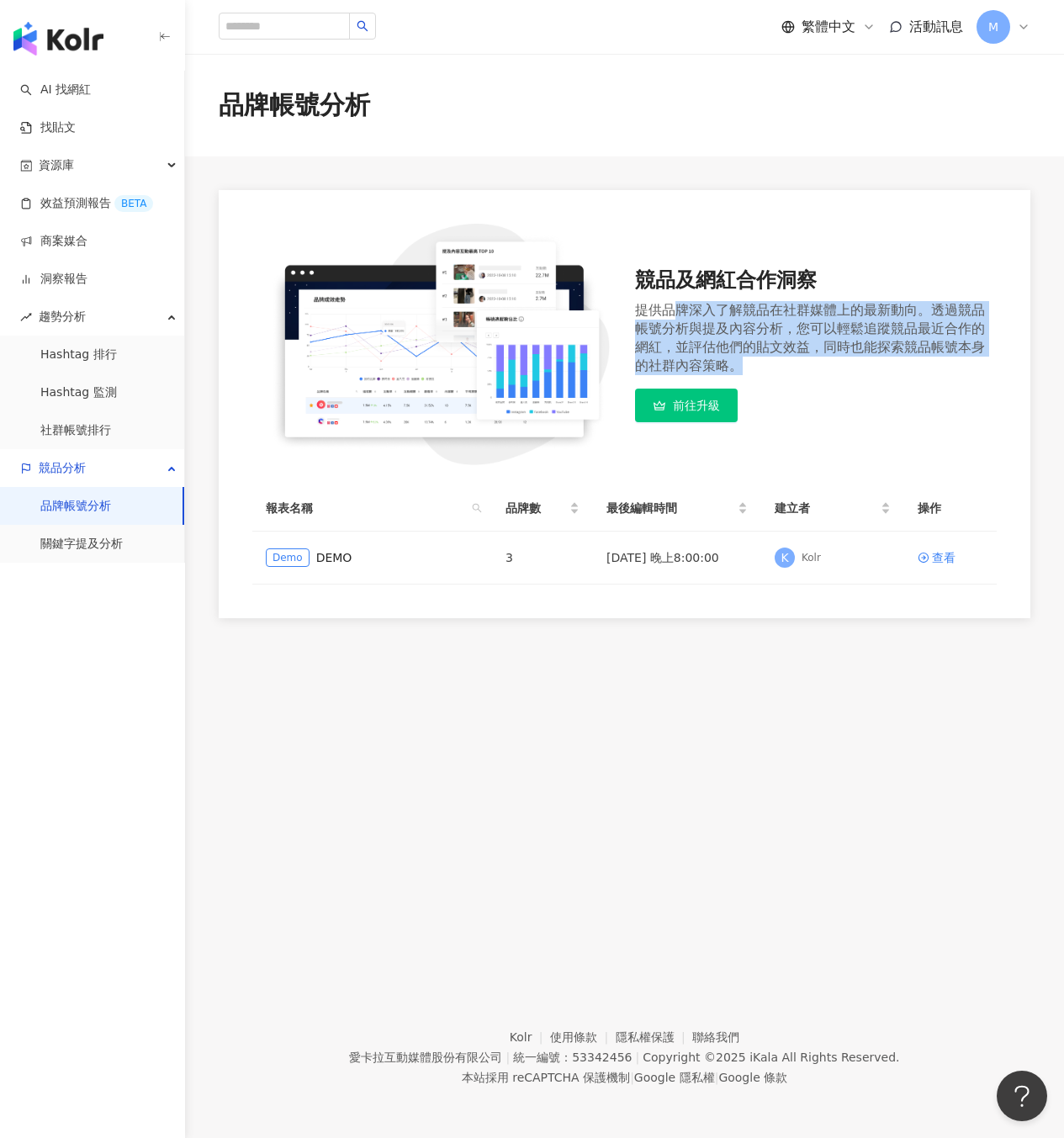
drag, startPoint x: 675, startPoint y: 315, endPoint x: 902, endPoint y: 389, distance: 238.8
click at [951, 394] on div "競品及網紅合作洞察 提供品牌深入了解競品在社群媒體上的最新動向。透過競品帳號分析與提及內容分析，您可以輕鬆追蹤競品最近合作的網紅，並評估他們的貼文效益，同時也…" at bounding box center [816, 344] width 363 height 156
click at [947, 564] on div "查看" at bounding box center [944, 557] width 23 height 19
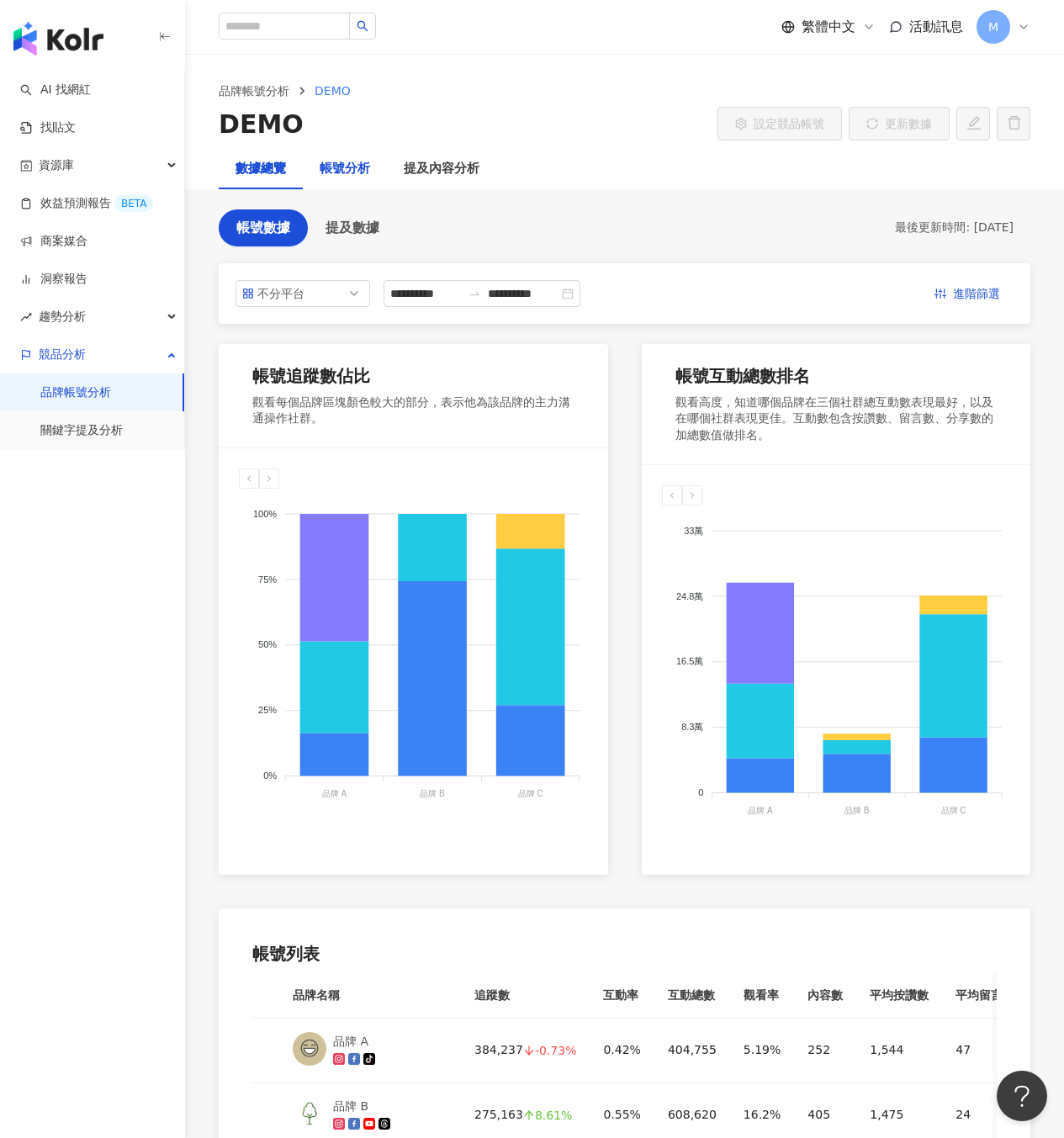
click at [339, 169] on div "帳號分析" at bounding box center [345, 169] width 51 height 20
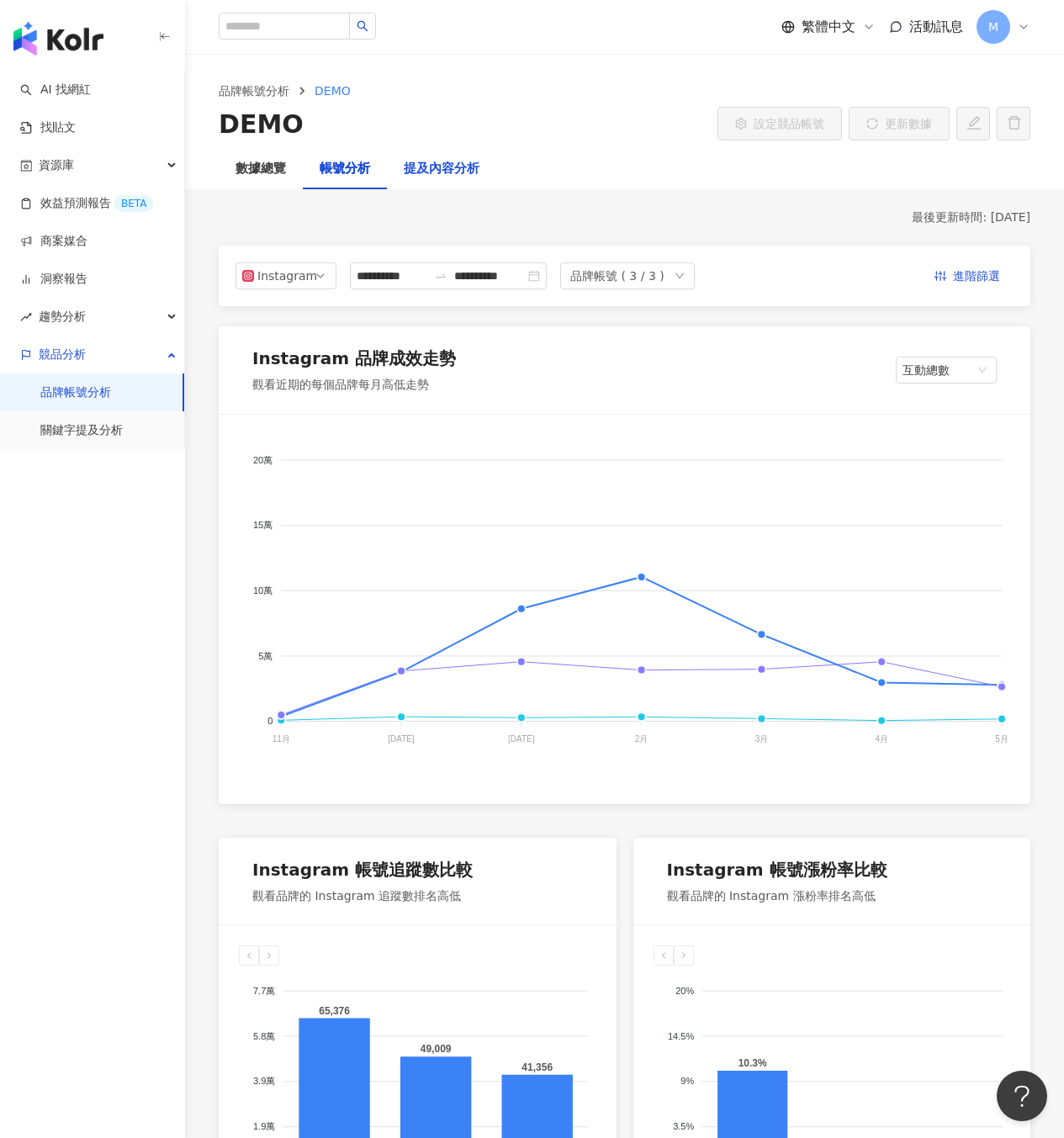
click at [451, 167] on div "提及內容分析" at bounding box center [442, 169] width 76 height 20
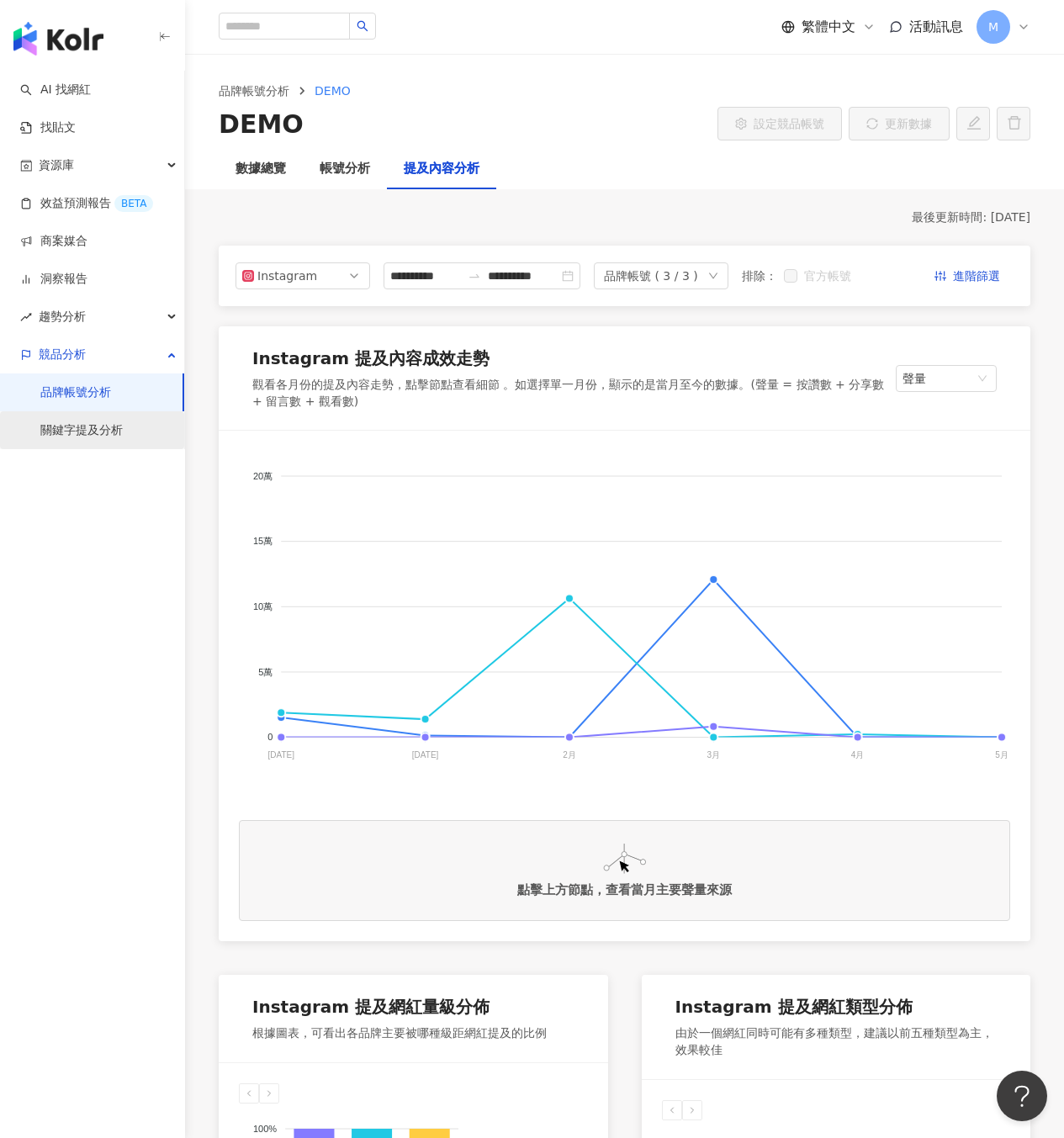
click at [99, 434] on link "關鍵字提及分析" at bounding box center [81, 430] width 83 height 17
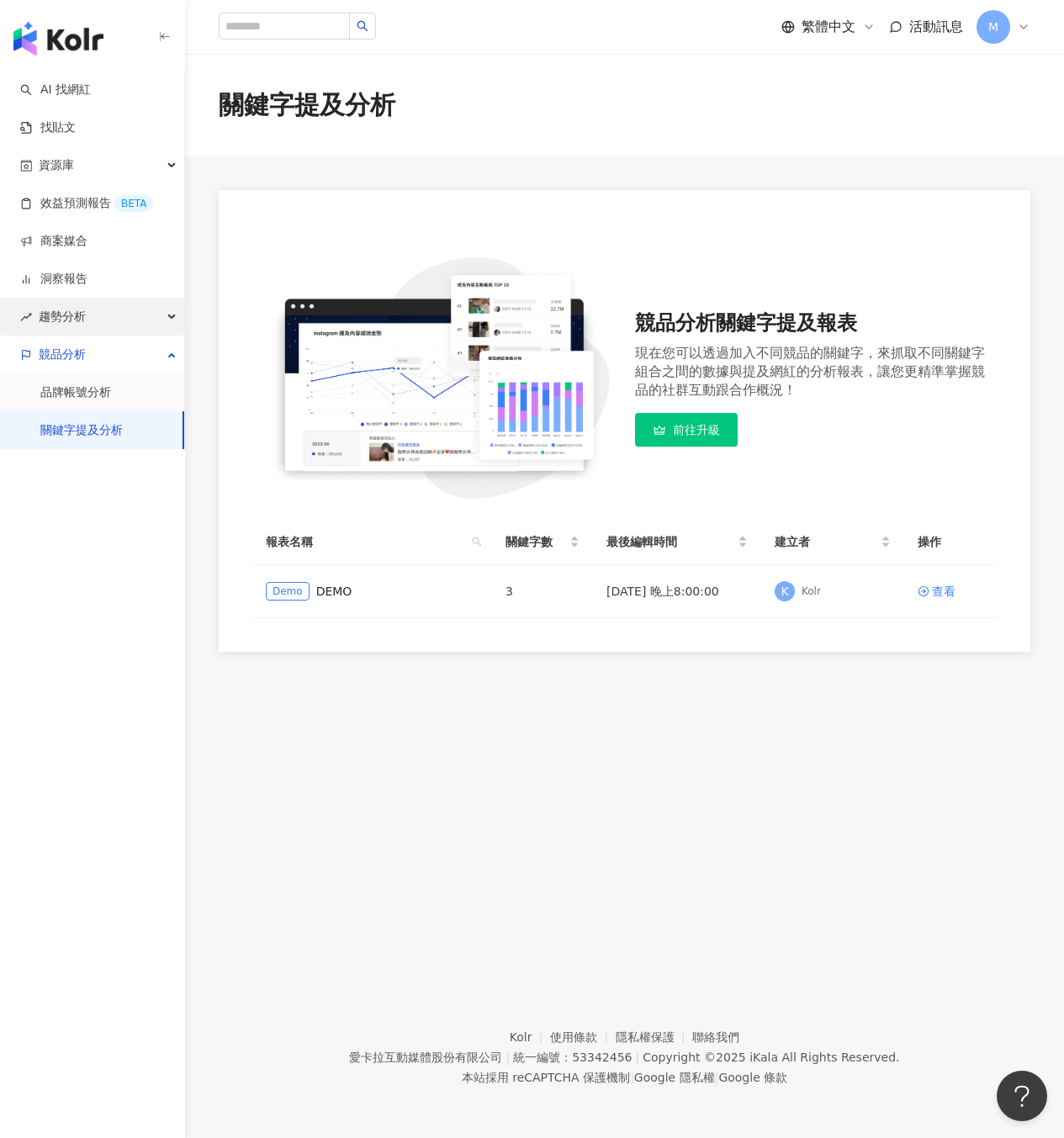
click at [132, 321] on div "趨勢分析" at bounding box center [92, 316] width 184 height 38
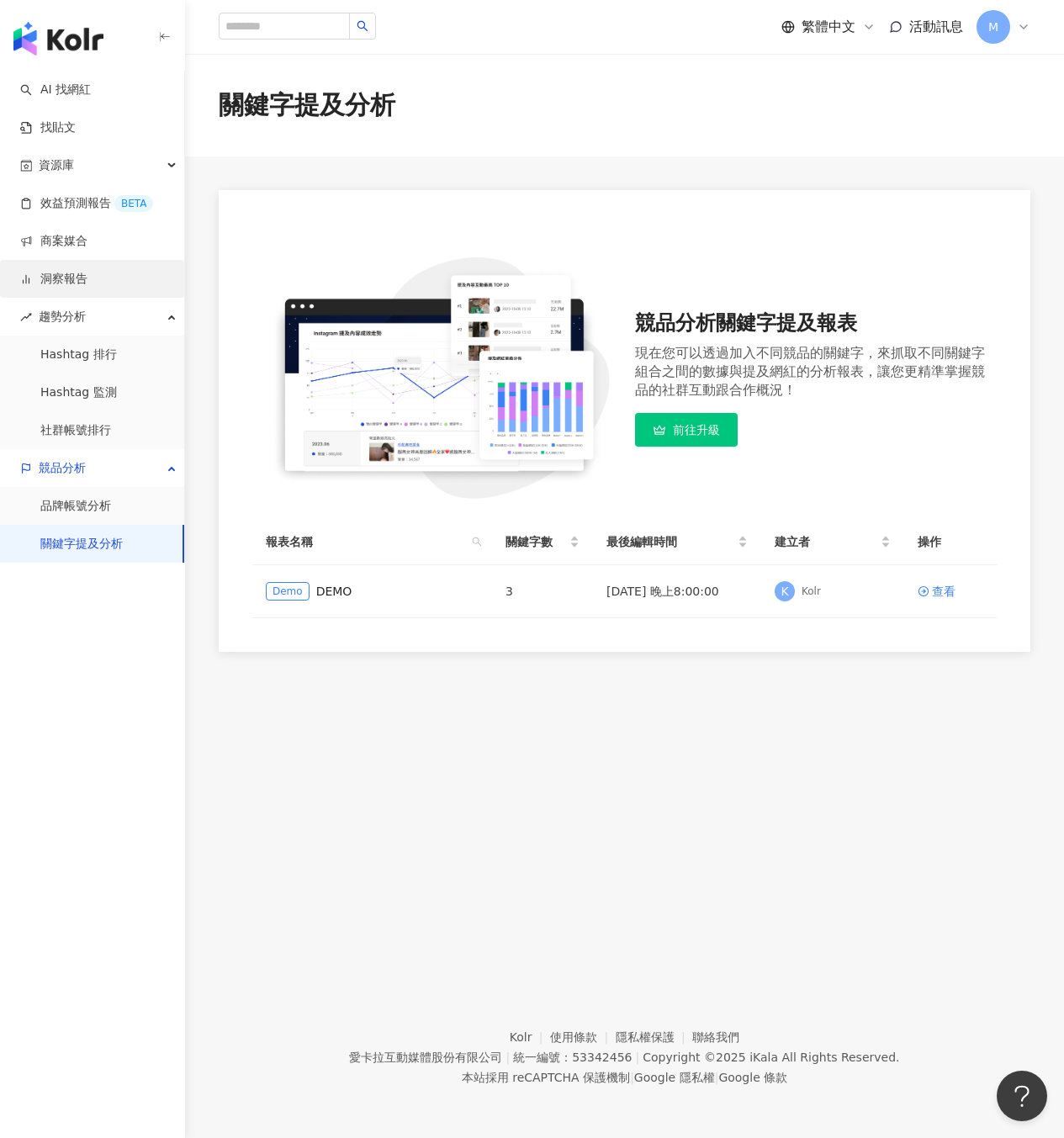
click at [88, 275] on link "洞察報告" at bounding box center [54, 279] width 67 height 17
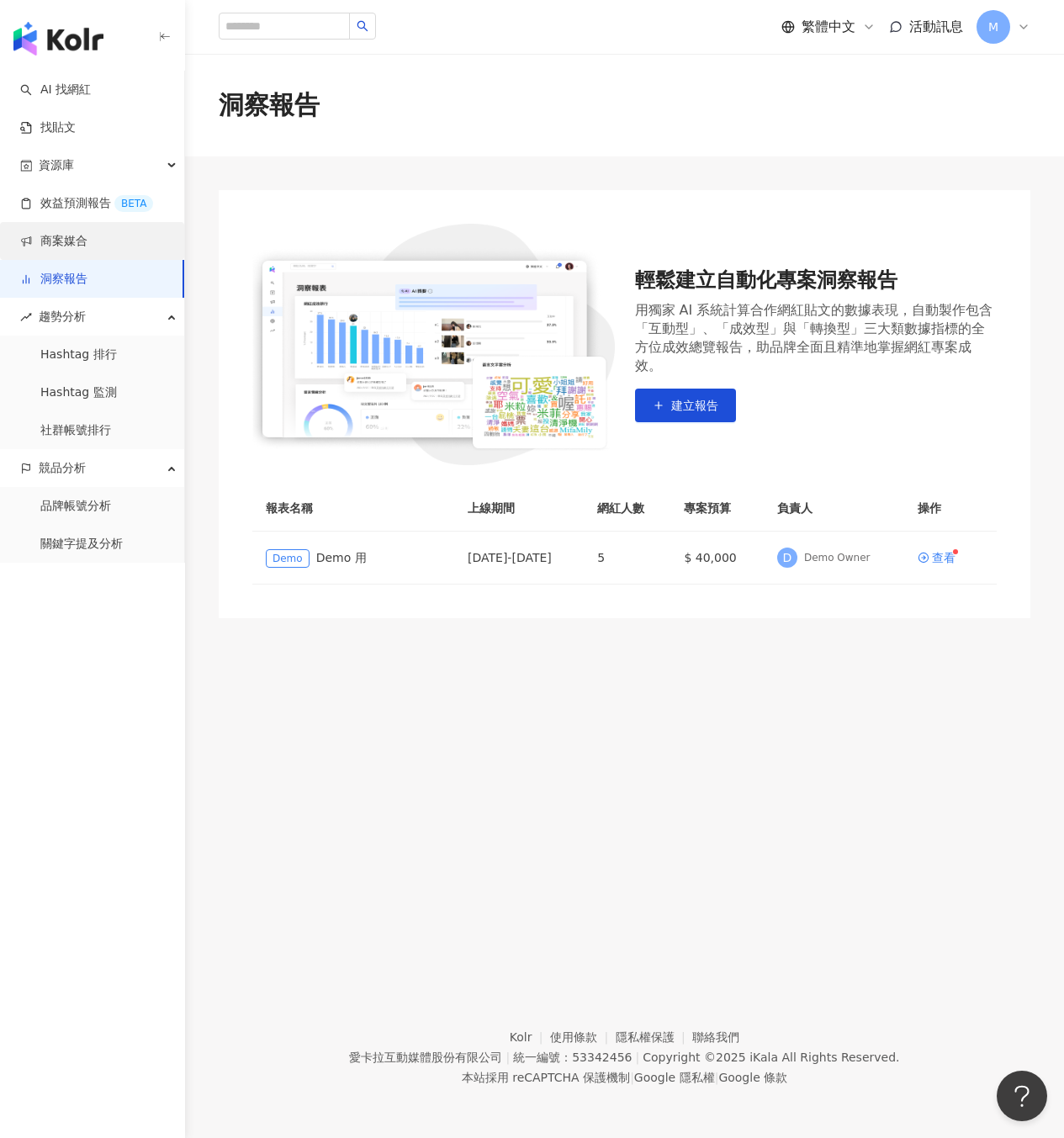
click at [88, 240] on link "商案媒合" at bounding box center [54, 241] width 67 height 17
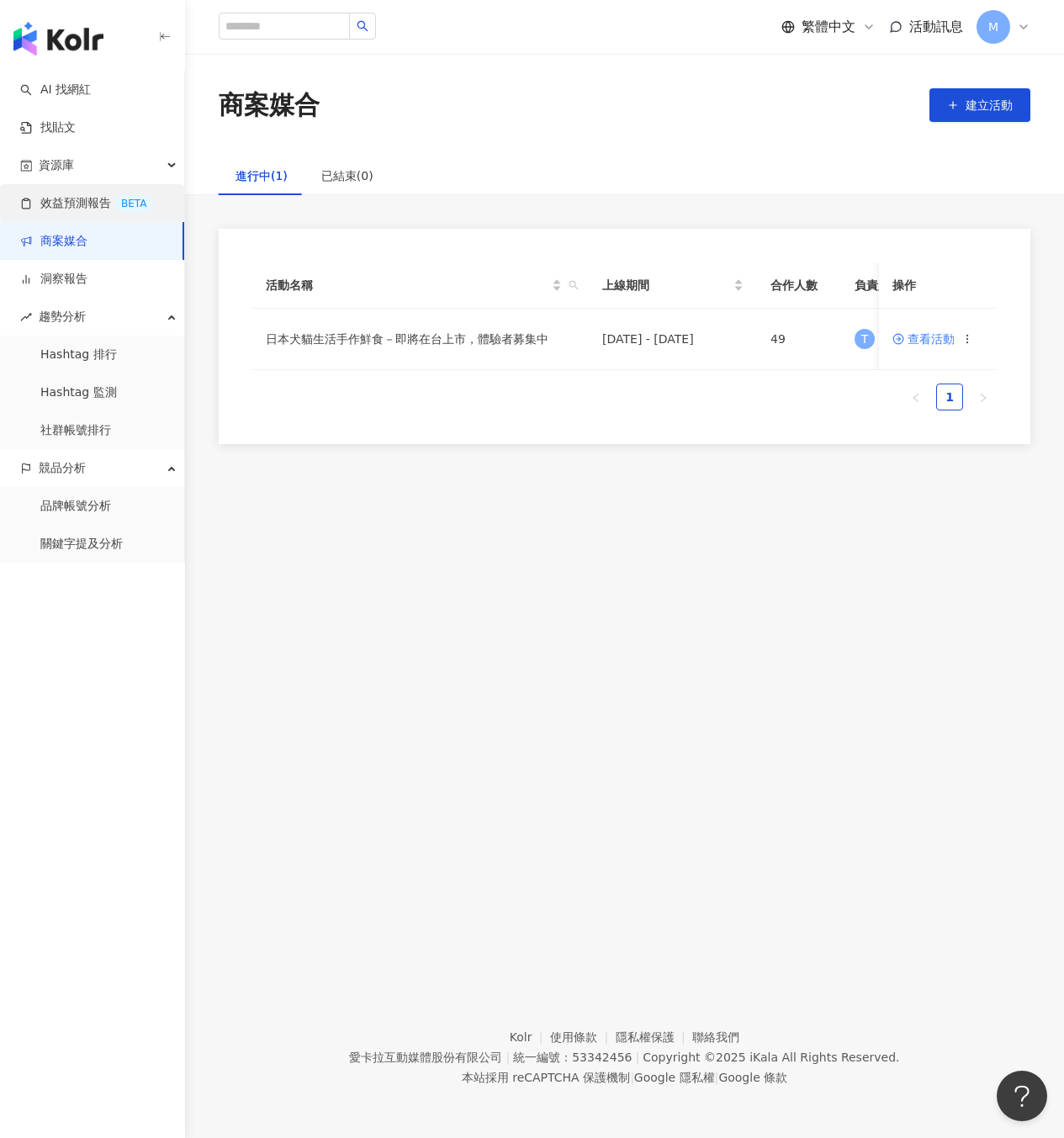
drag, startPoint x: 94, startPoint y: 199, endPoint x: 107, endPoint y: 220, distance: 24.7
click at [94, 199] on link "效益預測報告 BETA" at bounding box center [87, 203] width 133 height 17
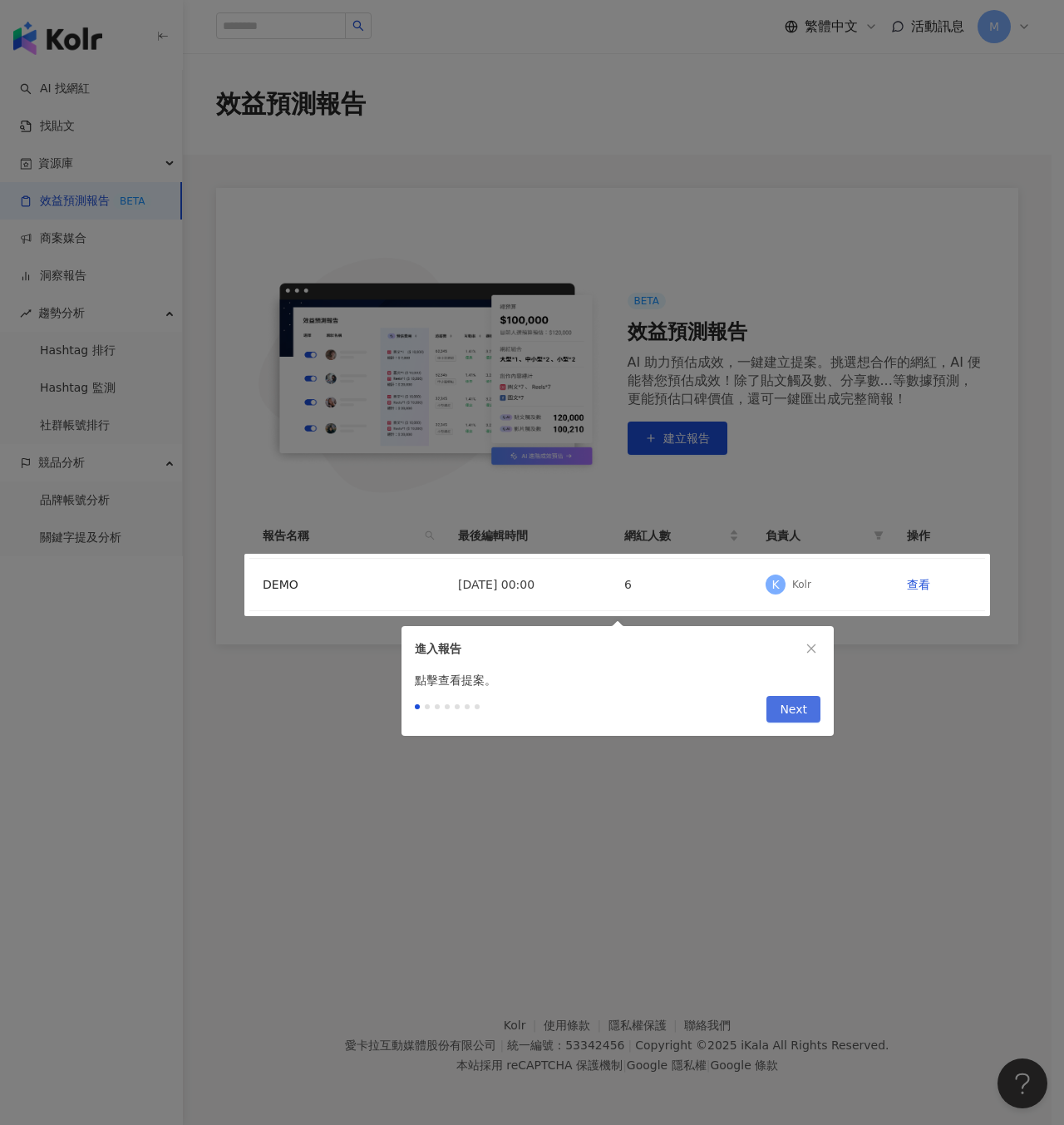
click at [811, 710] on button "Next" at bounding box center [793, 710] width 54 height 27
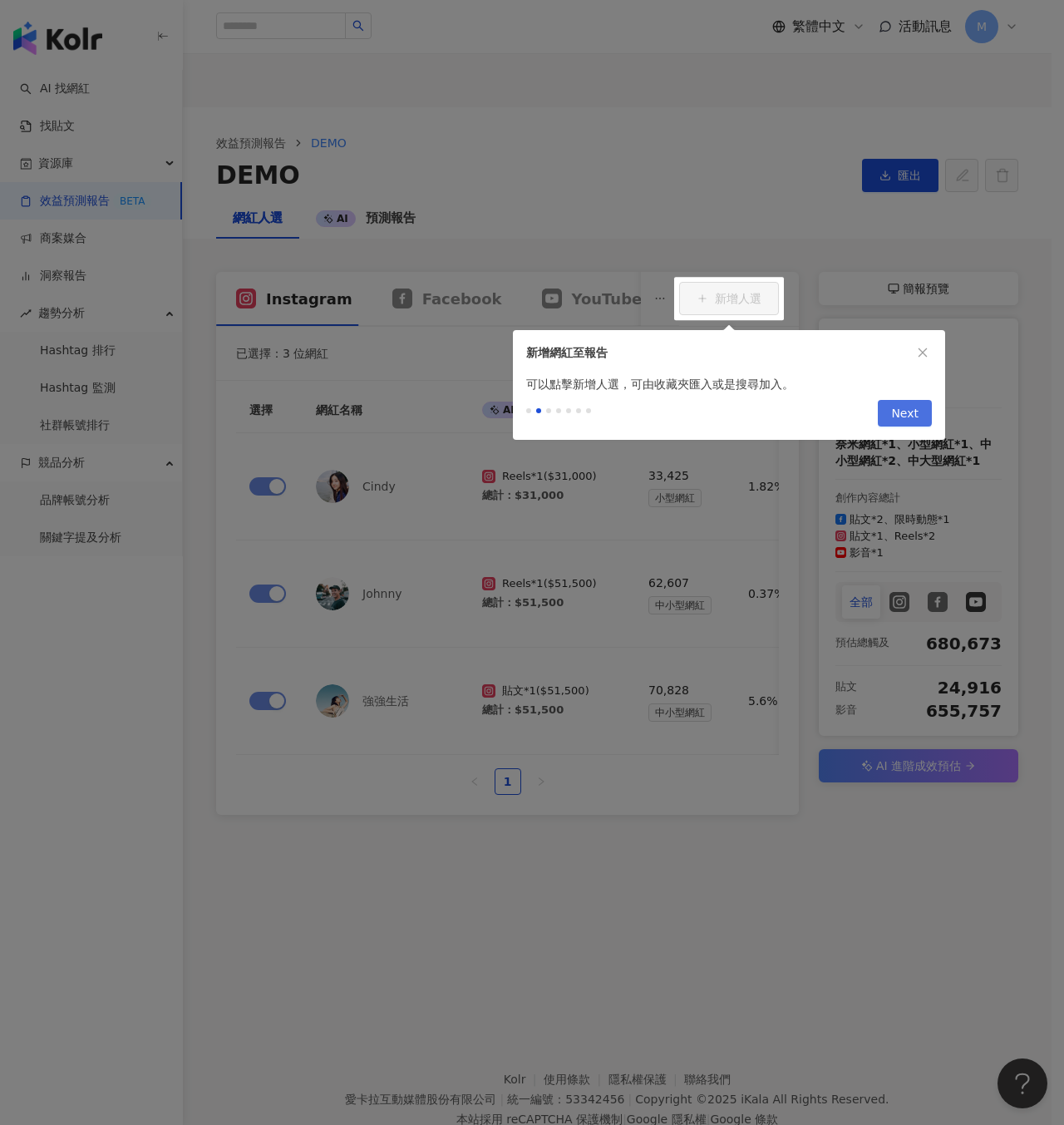
click at [892, 412] on span "Next" at bounding box center [905, 415] width 27 height 27
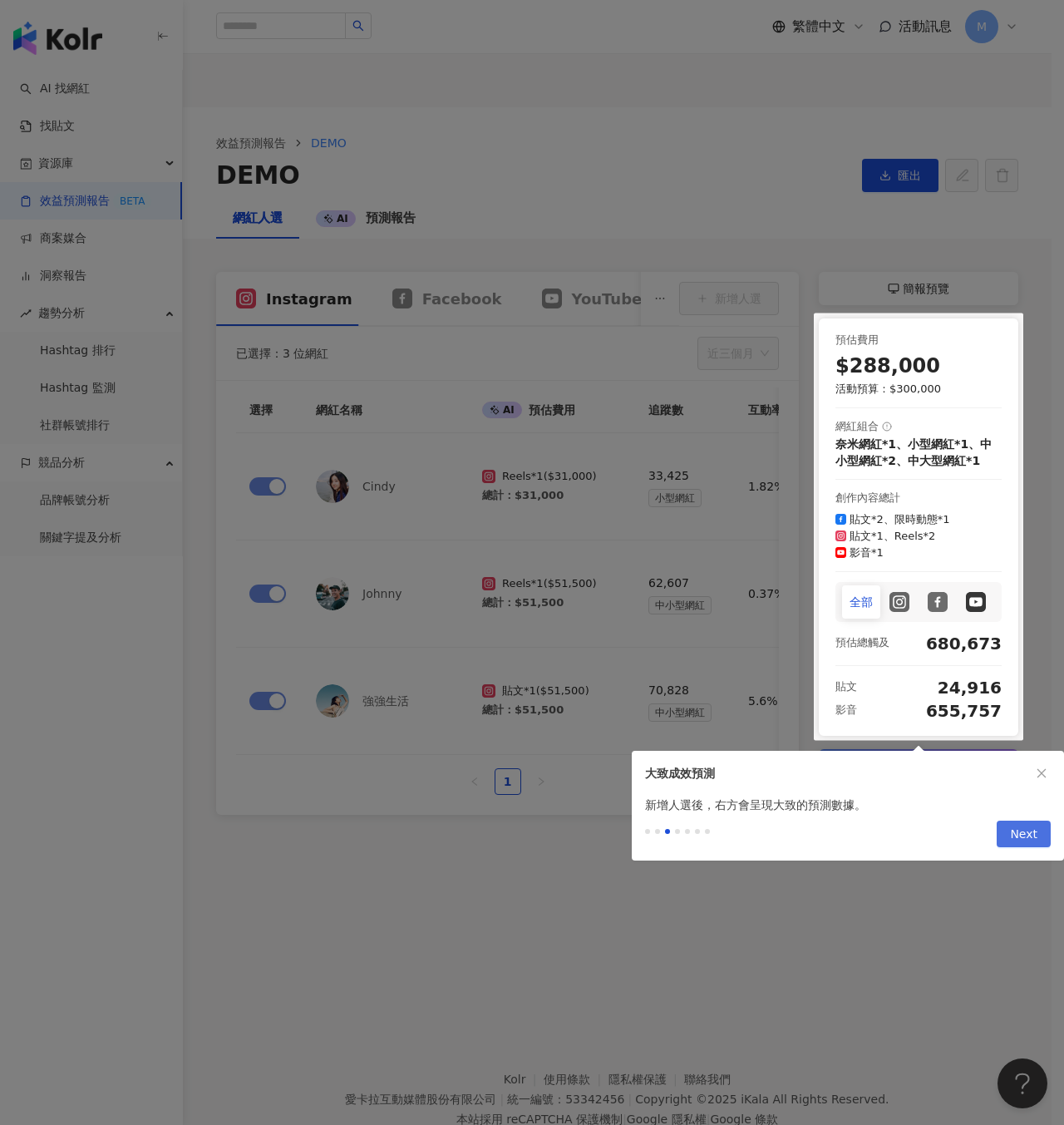
click at [1024, 838] on span "Next" at bounding box center [1024, 835] width 27 height 27
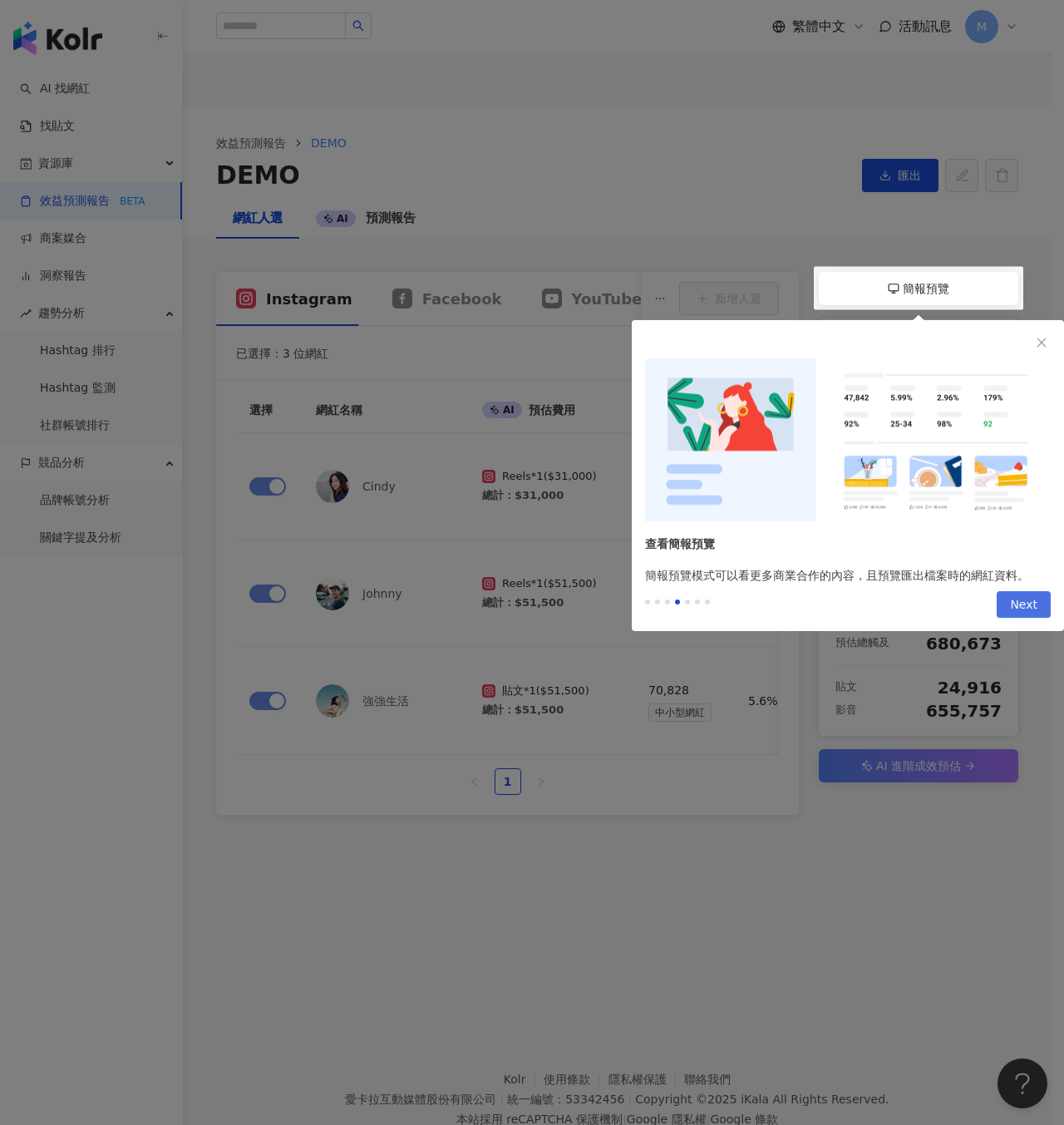
click at [1024, 598] on span "Next" at bounding box center [1024, 605] width 27 height 27
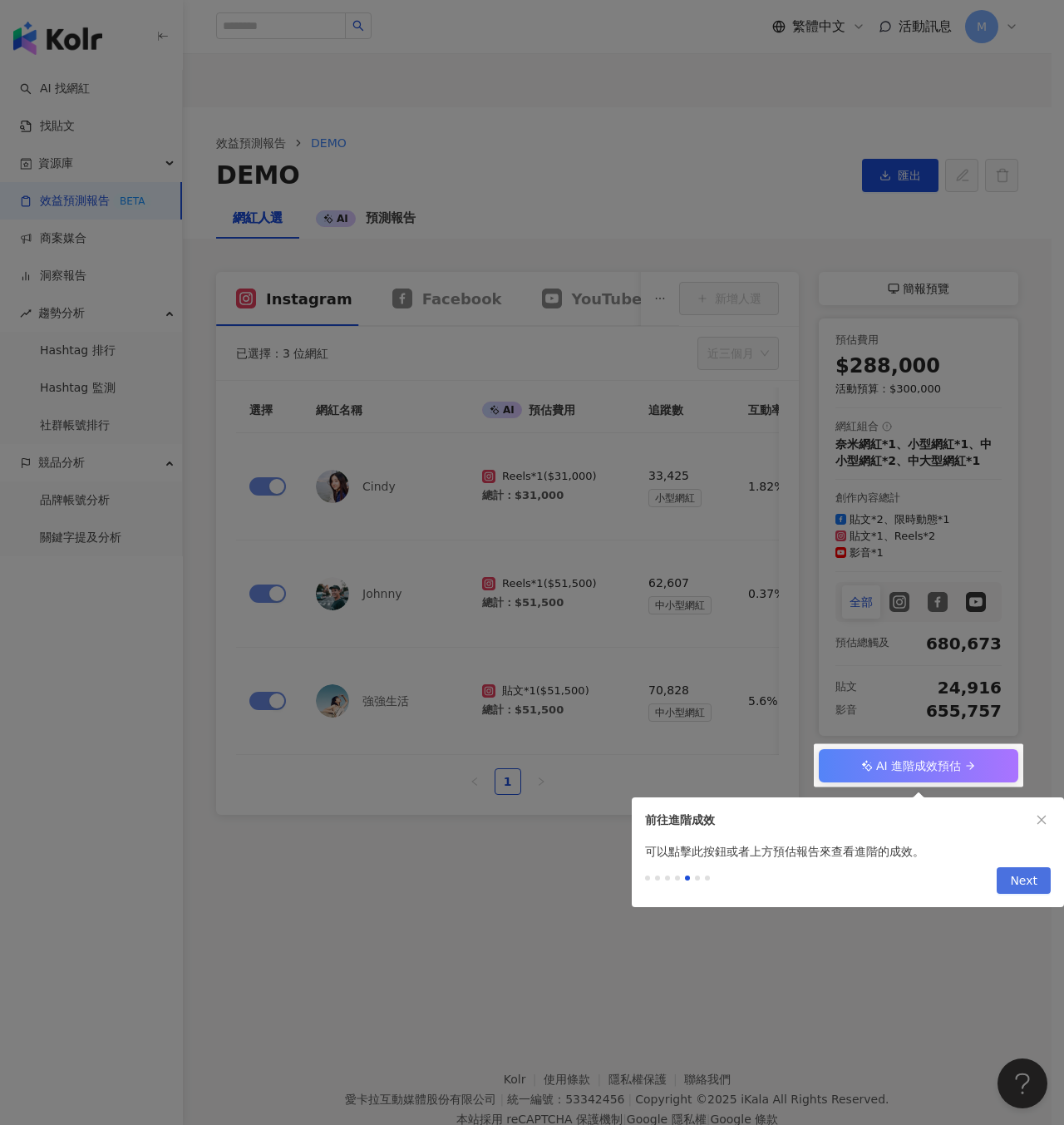
click at [1020, 876] on span "Next" at bounding box center [1024, 881] width 27 height 27
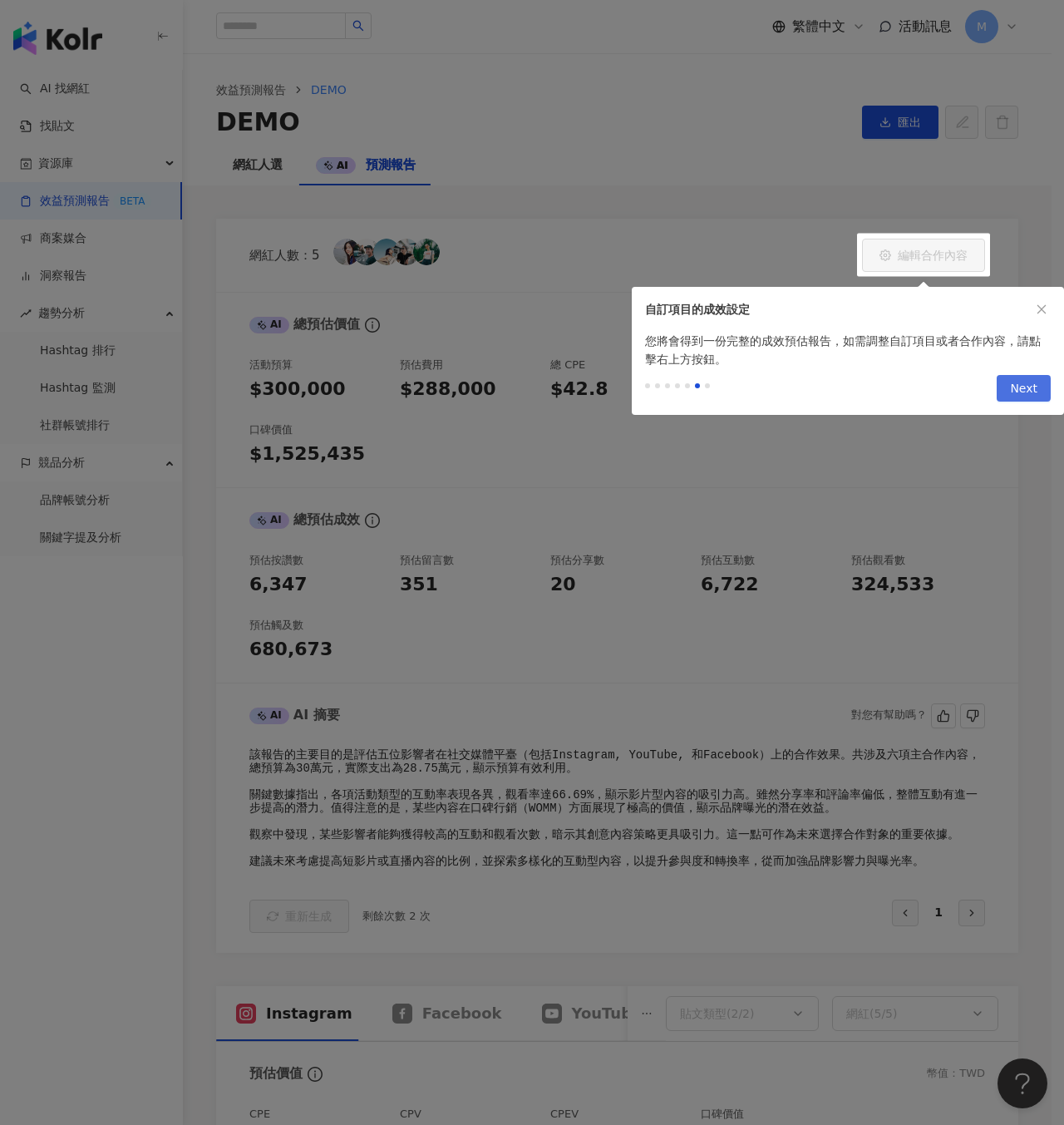
click at [1026, 385] on span "Next" at bounding box center [1024, 389] width 27 height 27
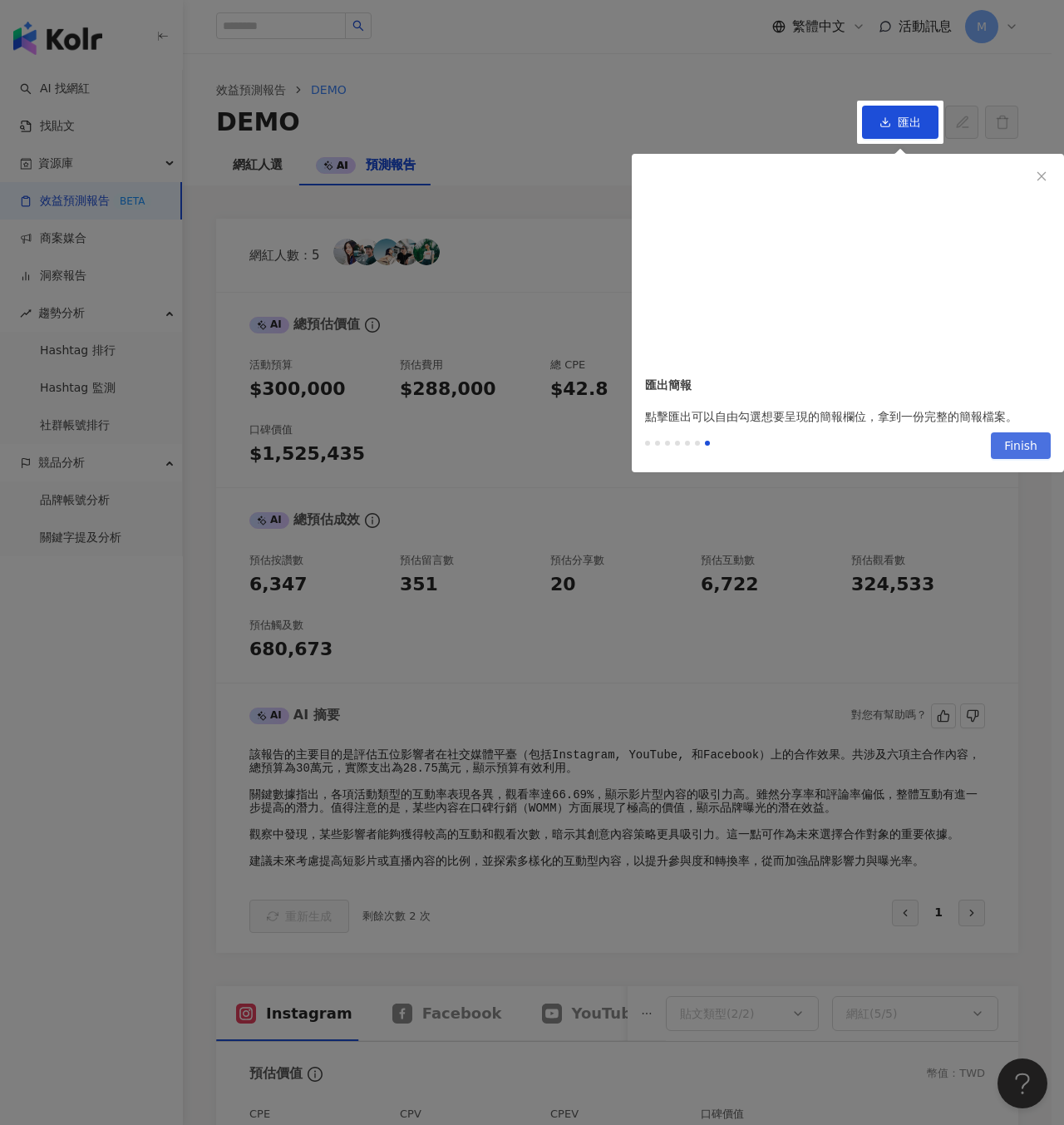
click at [1014, 442] on span "Finish" at bounding box center [1021, 446] width 34 height 27
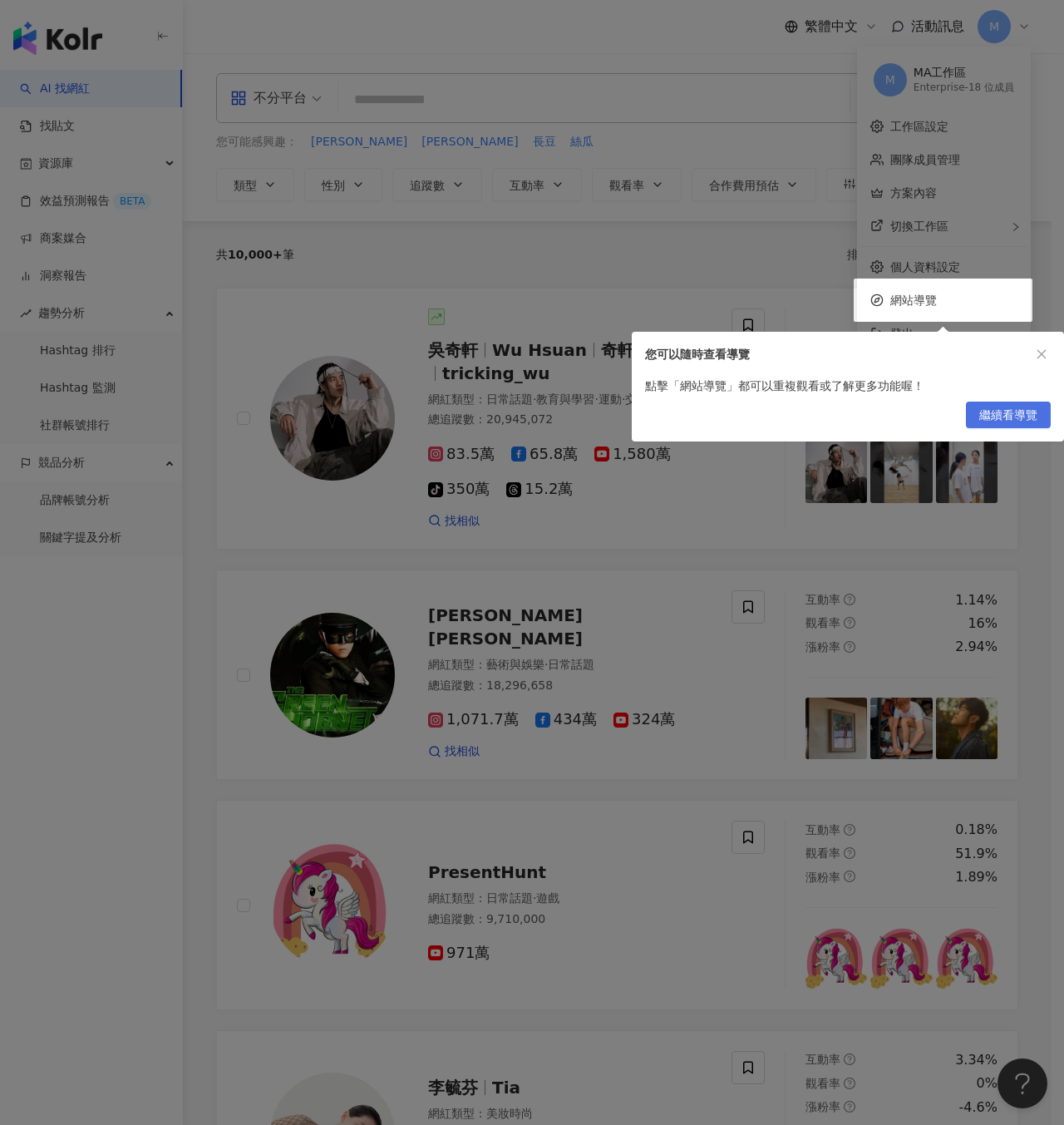
click at [1027, 420] on span "繼續看導覽" at bounding box center [1008, 415] width 58 height 27
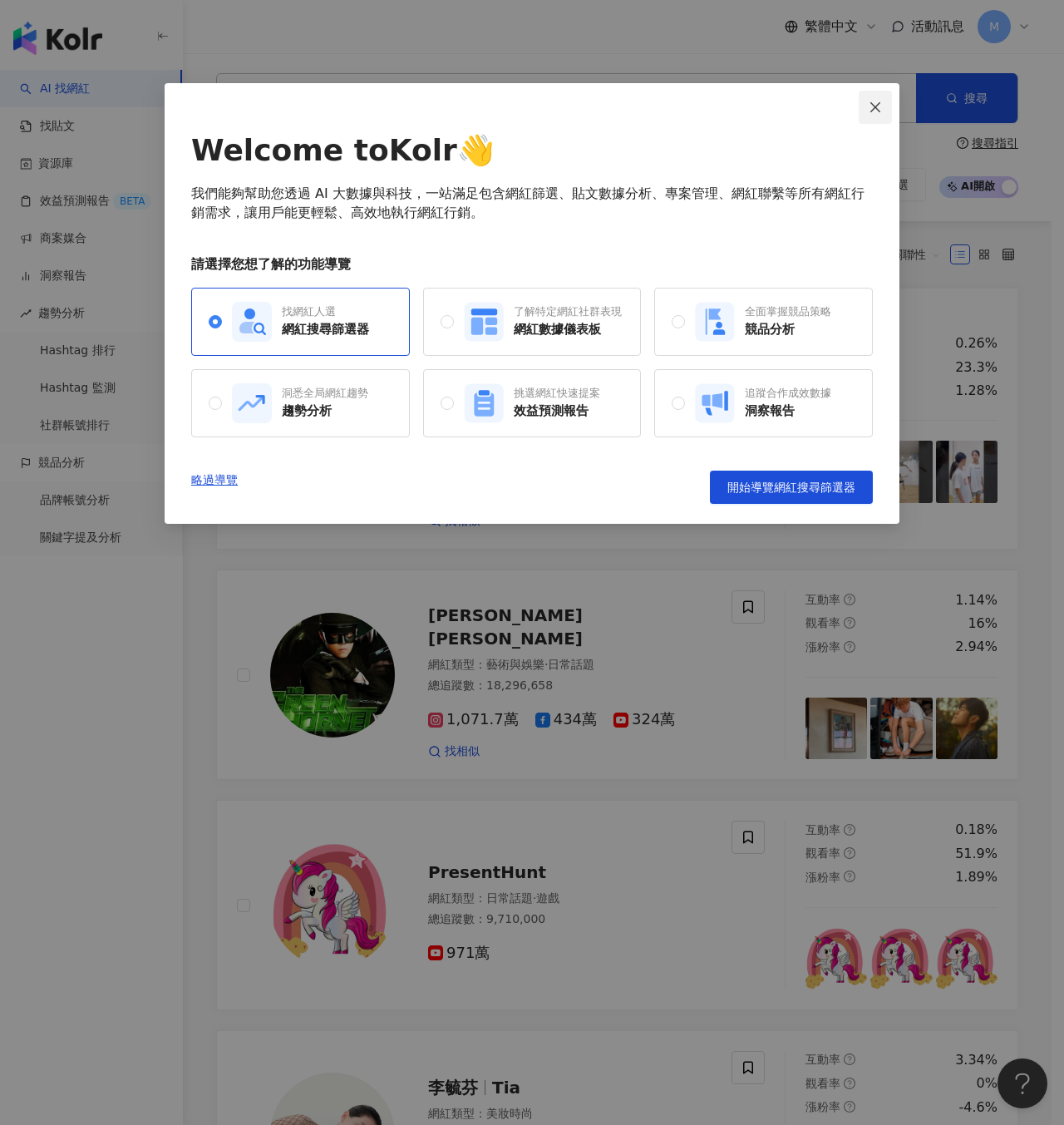
click at [874, 114] on button "Close" at bounding box center [875, 107] width 34 height 34
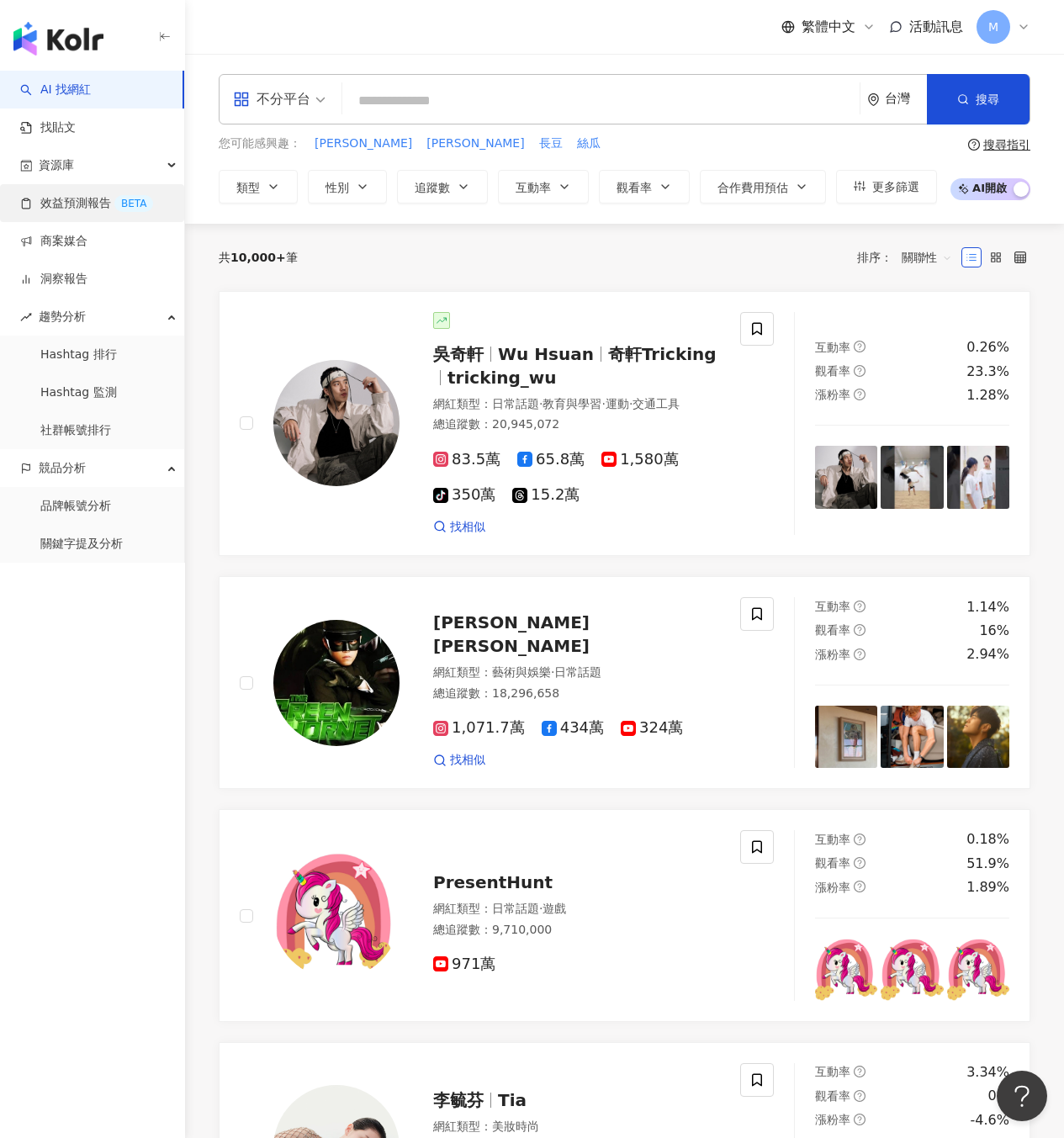
click at [99, 195] on link "效益預測報告 BETA" at bounding box center [87, 203] width 133 height 17
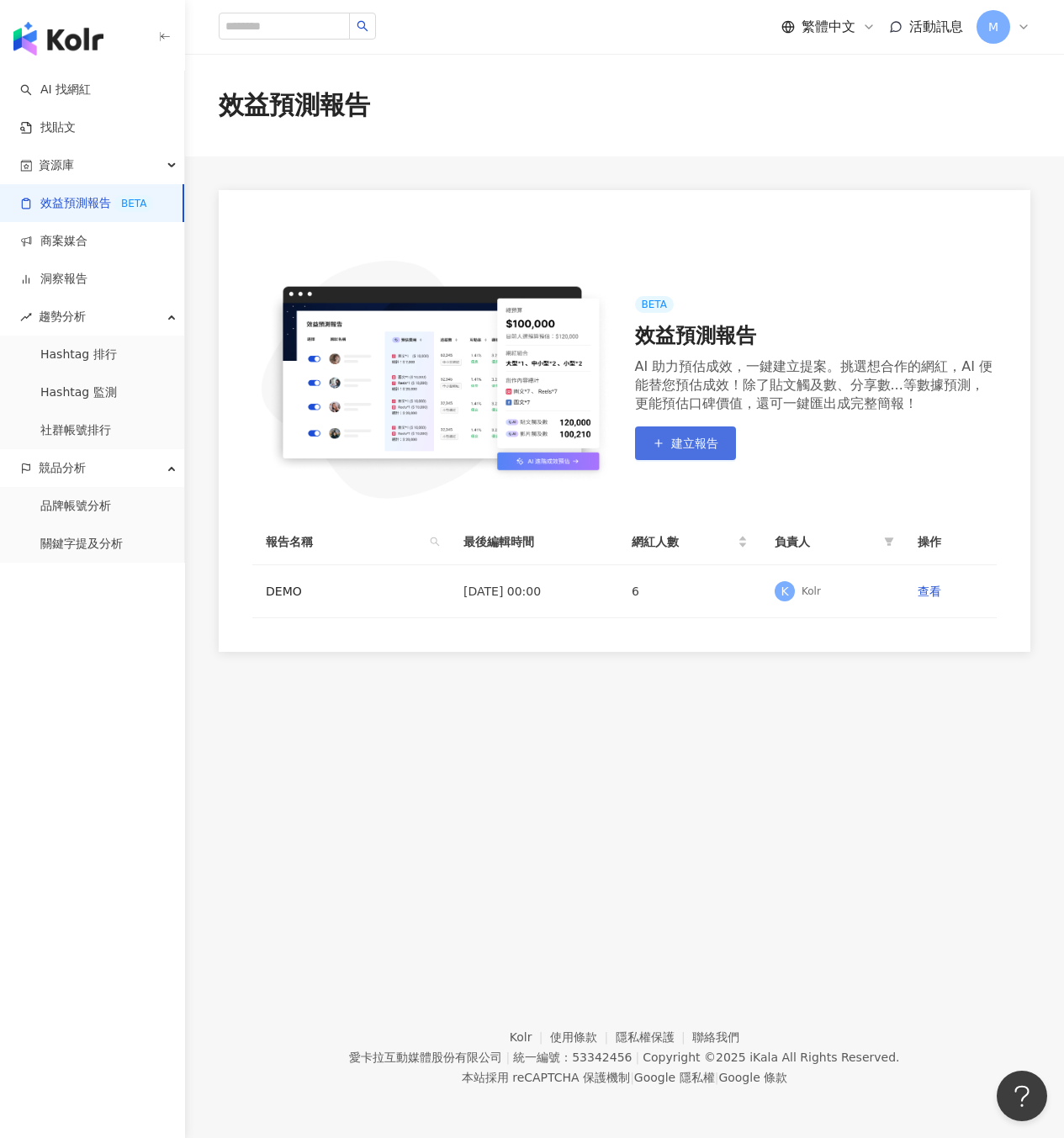
click at [717, 451] on button "建立報告" at bounding box center [686, 443] width 101 height 34
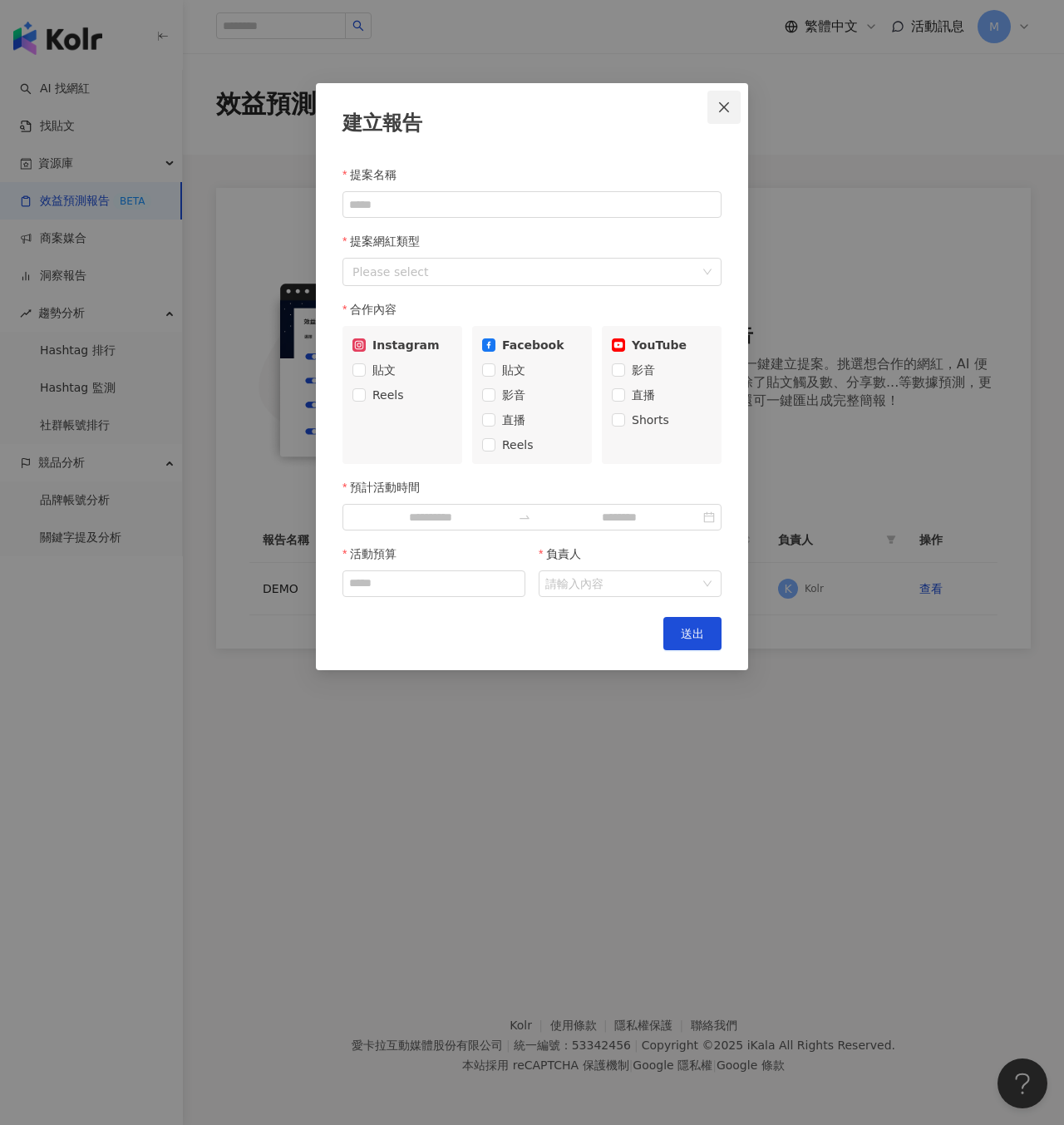
click at [724, 114] on button "Close" at bounding box center [724, 107] width 34 height 34
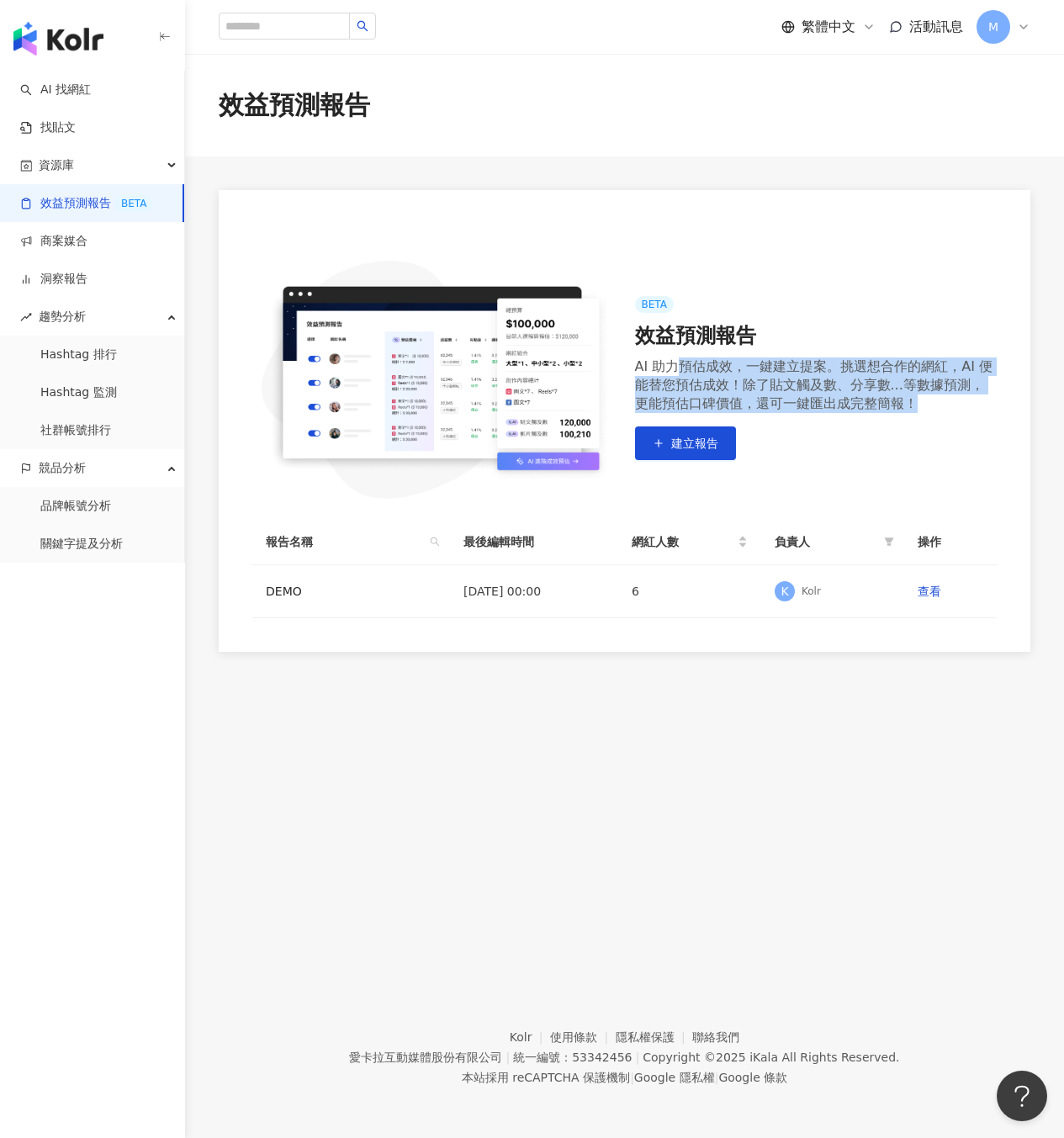
drag, startPoint x: 671, startPoint y: 359, endPoint x: 1012, endPoint y: 413, distance: 345.2
click at [1012, 413] on div "BETA 效益預測報告 AI 助力預估成效，一鍵建立提案。挑選想合作的網紅，AI 便能替您預估成效！除了貼文觸及數、分享數...等數據預測，更能預估口碑價值，…" at bounding box center [624, 421] width 811 height 462
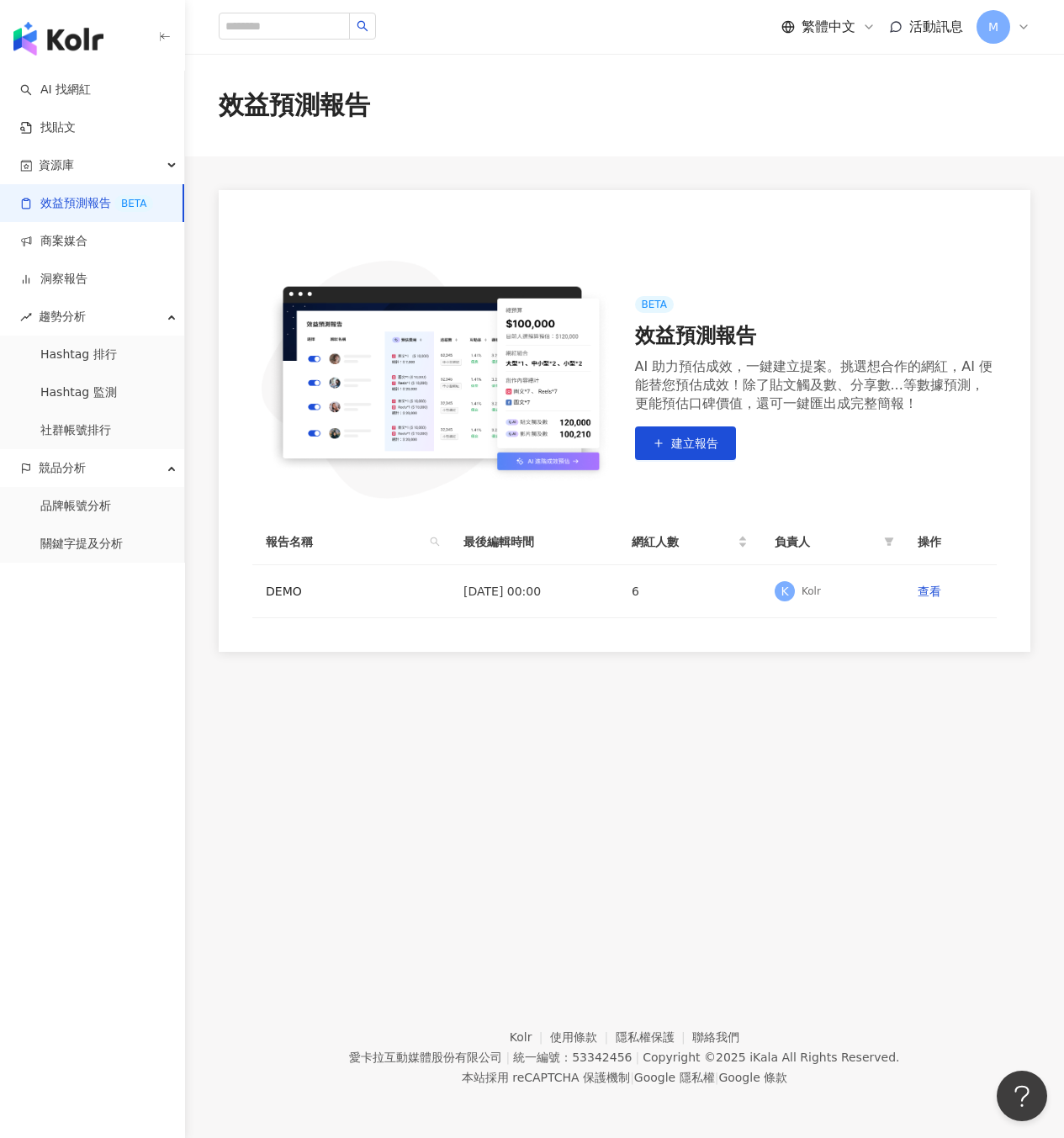
click at [867, 394] on div "AI 助力預估成效，一鍵建立提案。挑選想合作的網紅，AI 便能替您預估成效！除了貼文觸及數、分享數...等數據預測，更能預估口碑價值，還可一鍵匯出成完整簡報！" at bounding box center [816, 385] width 363 height 56
click at [682, 442] on span "建立報告" at bounding box center [694, 444] width 47 height 14
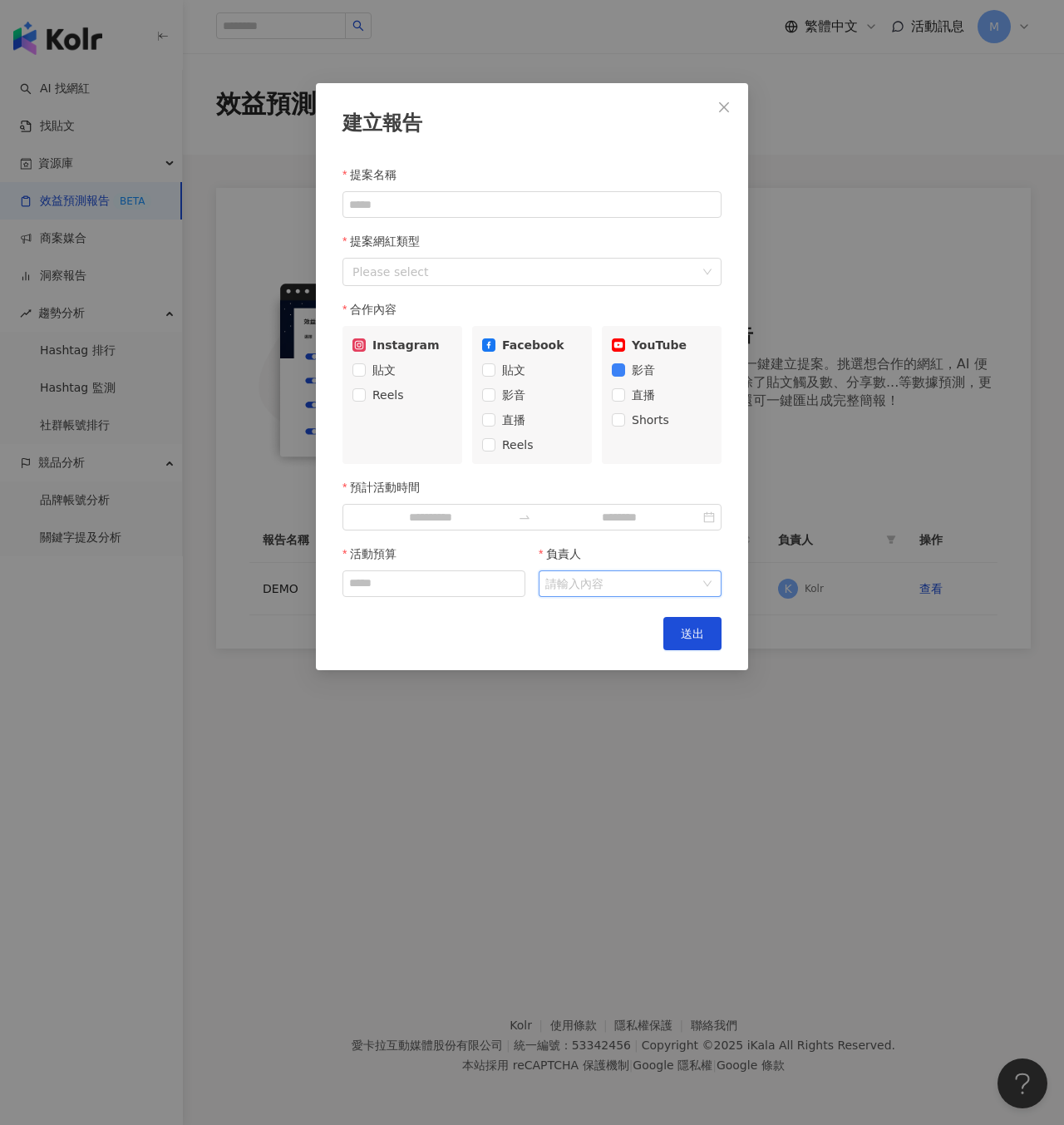
click at [617, 578] on input "負責人" at bounding box center [622, 584] width 152 height 25
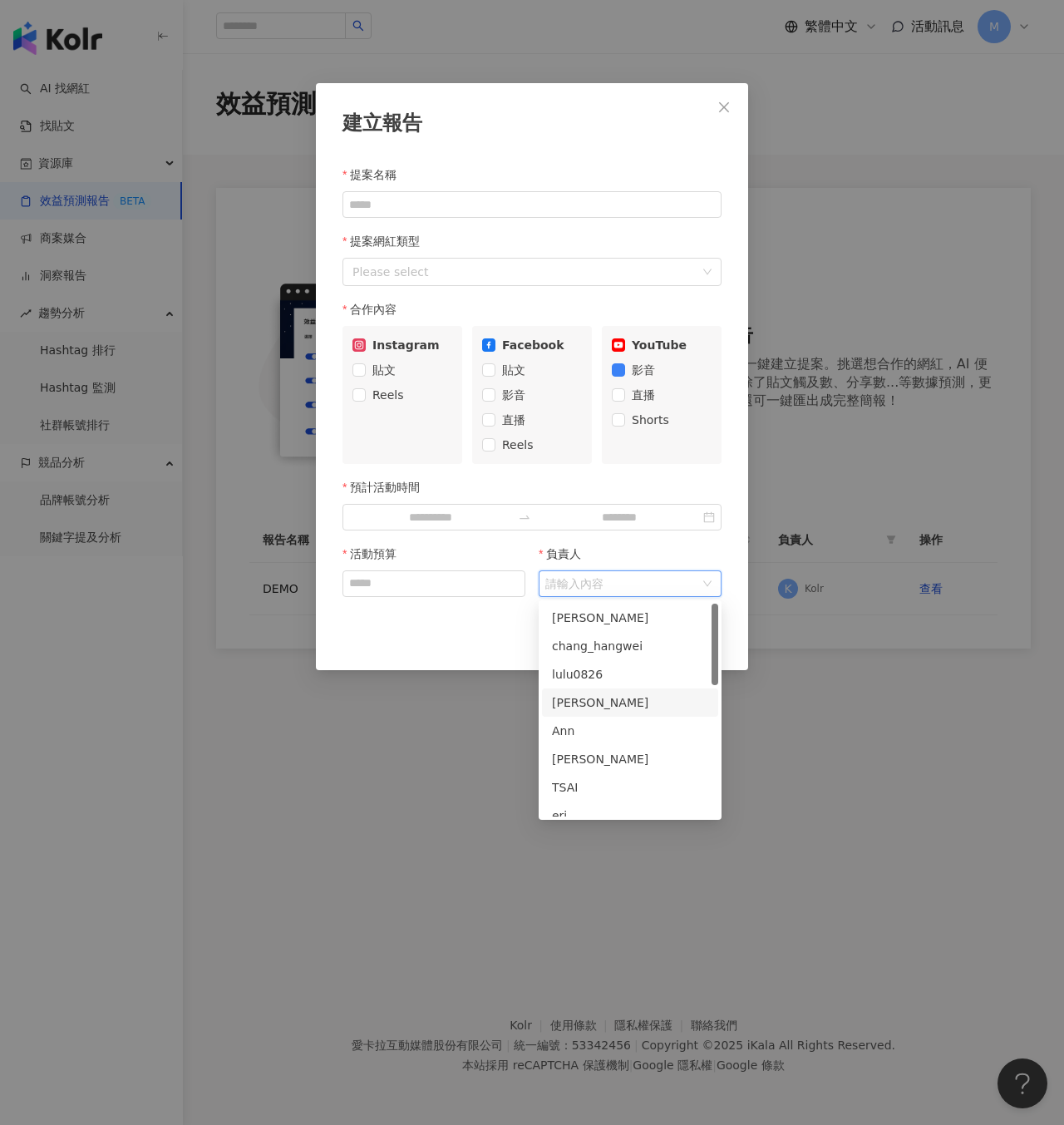
click at [447, 653] on div "建立報告 提案名稱 提案網紅類型 Please select 合作內容 Instagram 貼文 Reels Facebook 貼文 影音 直播 Reels …" at bounding box center [532, 376] width 433 height 587
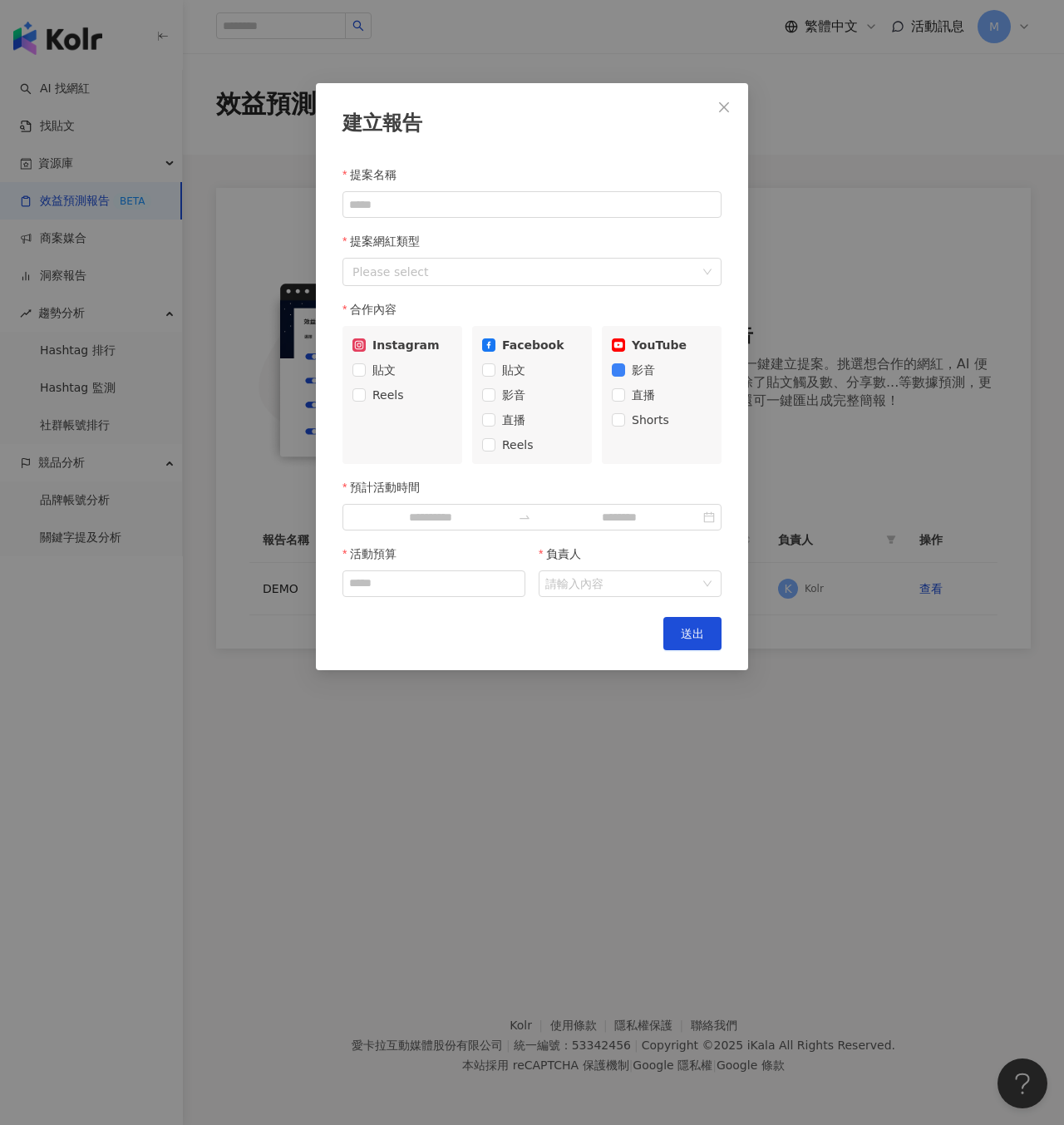
click at [721, 112] on icon "close" at bounding box center [724, 107] width 13 height 13
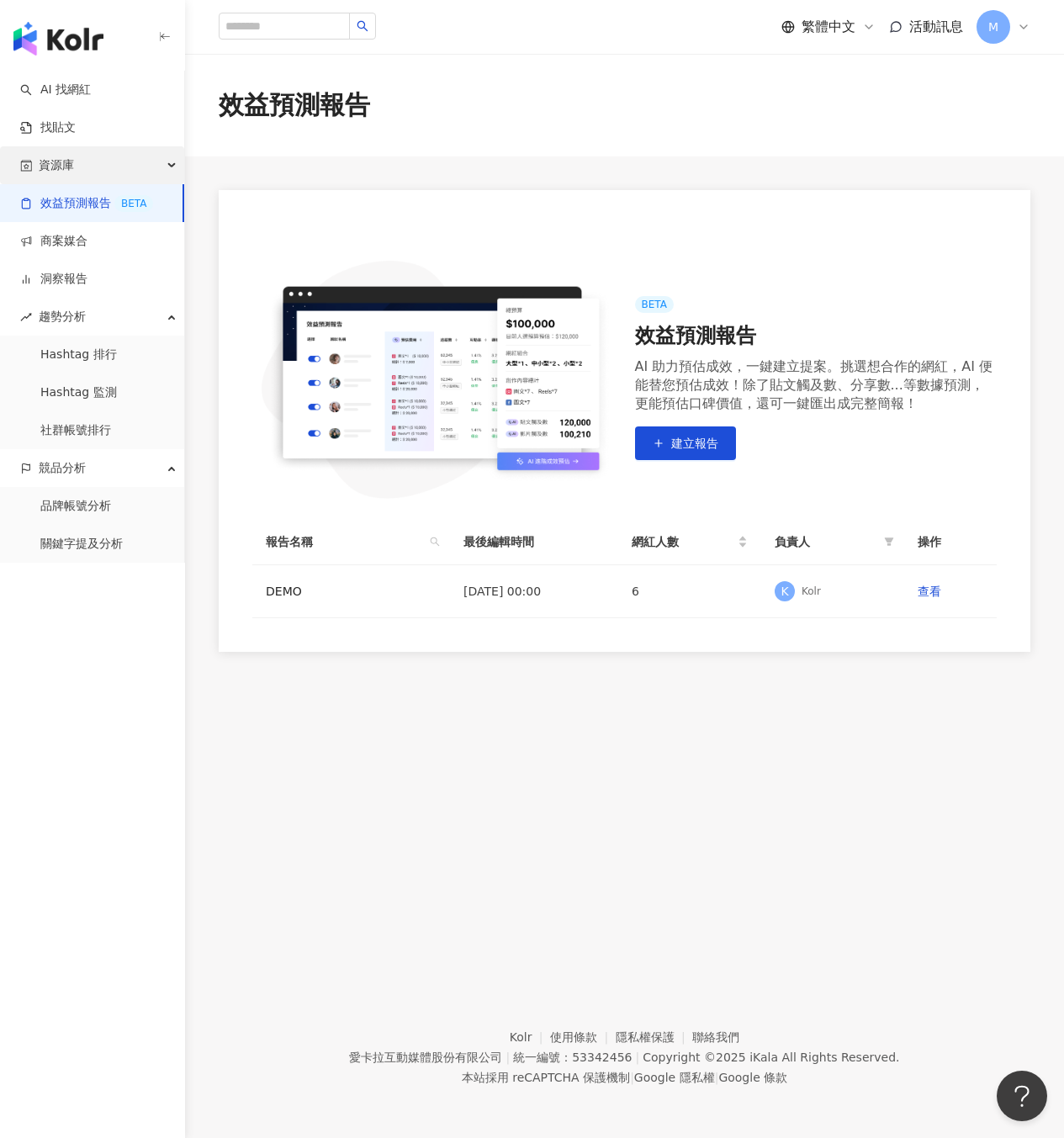
click at [114, 169] on div "資源庫" at bounding box center [92, 165] width 184 height 38
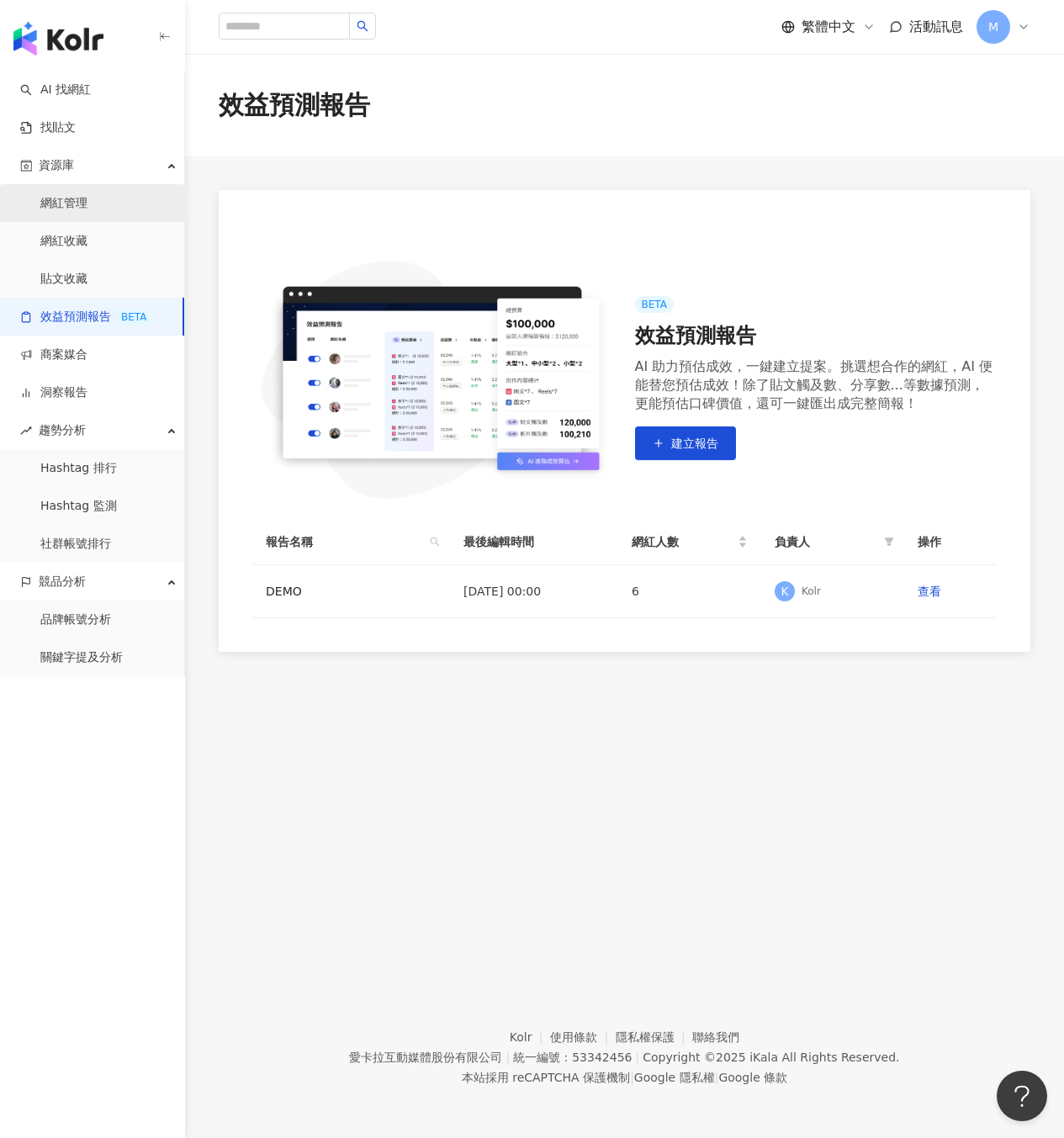
click at [88, 210] on link "網紅管理" at bounding box center [63, 203] width 47 height 17
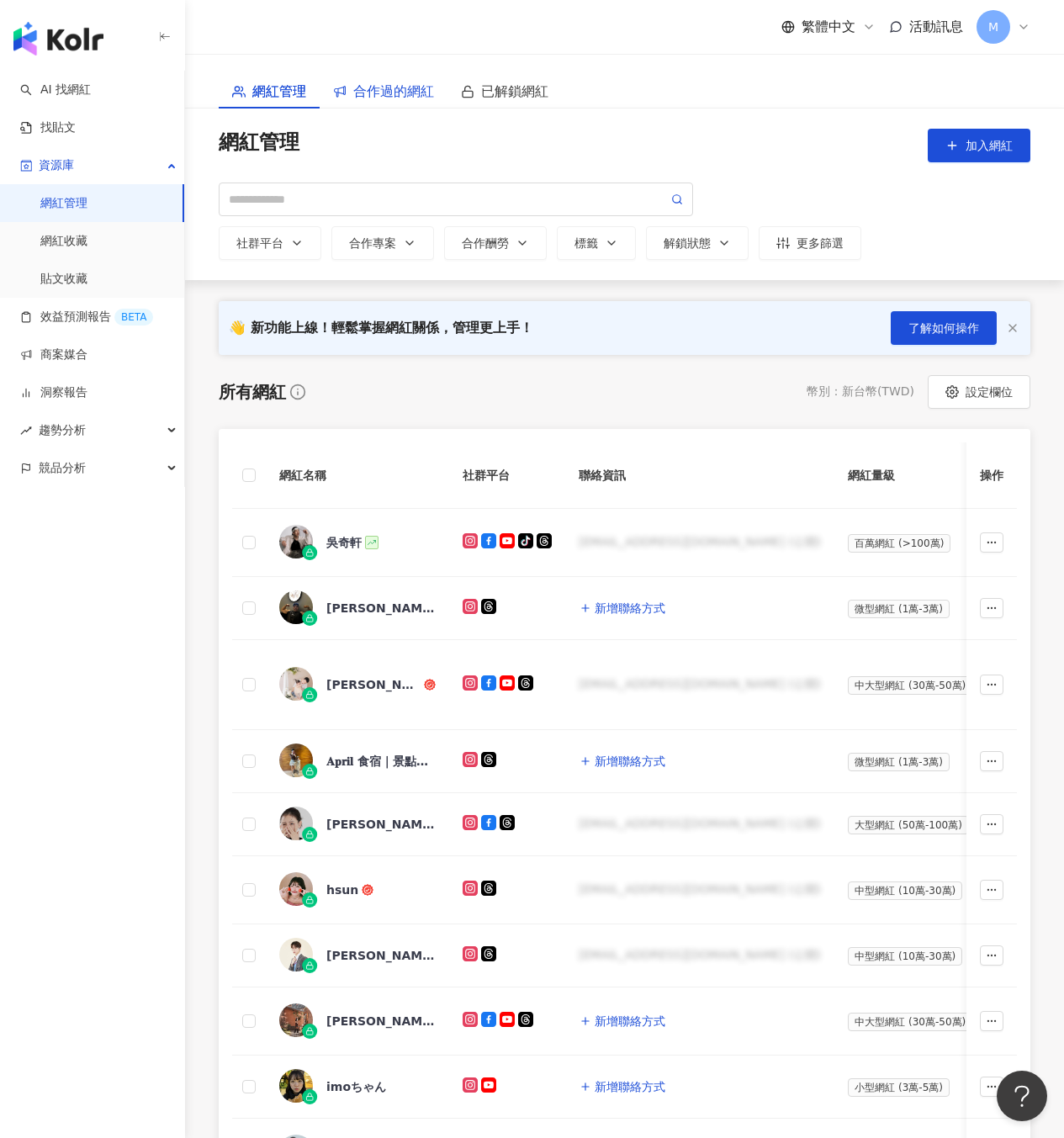
click at [358, 100] on span "合作過的網紅" at bounding box center [393, 92] width 81 height 21
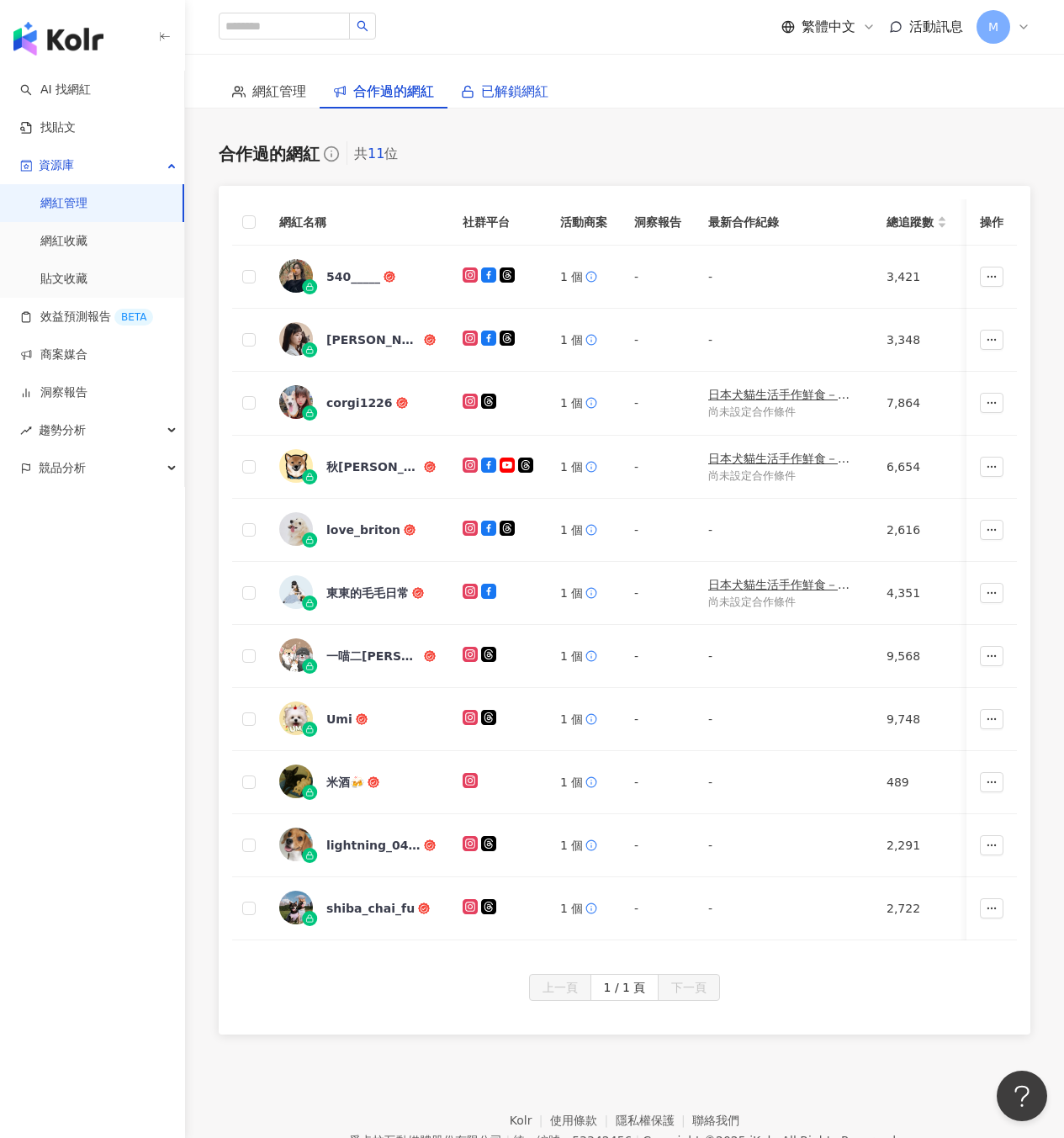
click at [541, 98] on span "已解鎖網紅" at bounding box center [514, 92] width 67 height 21
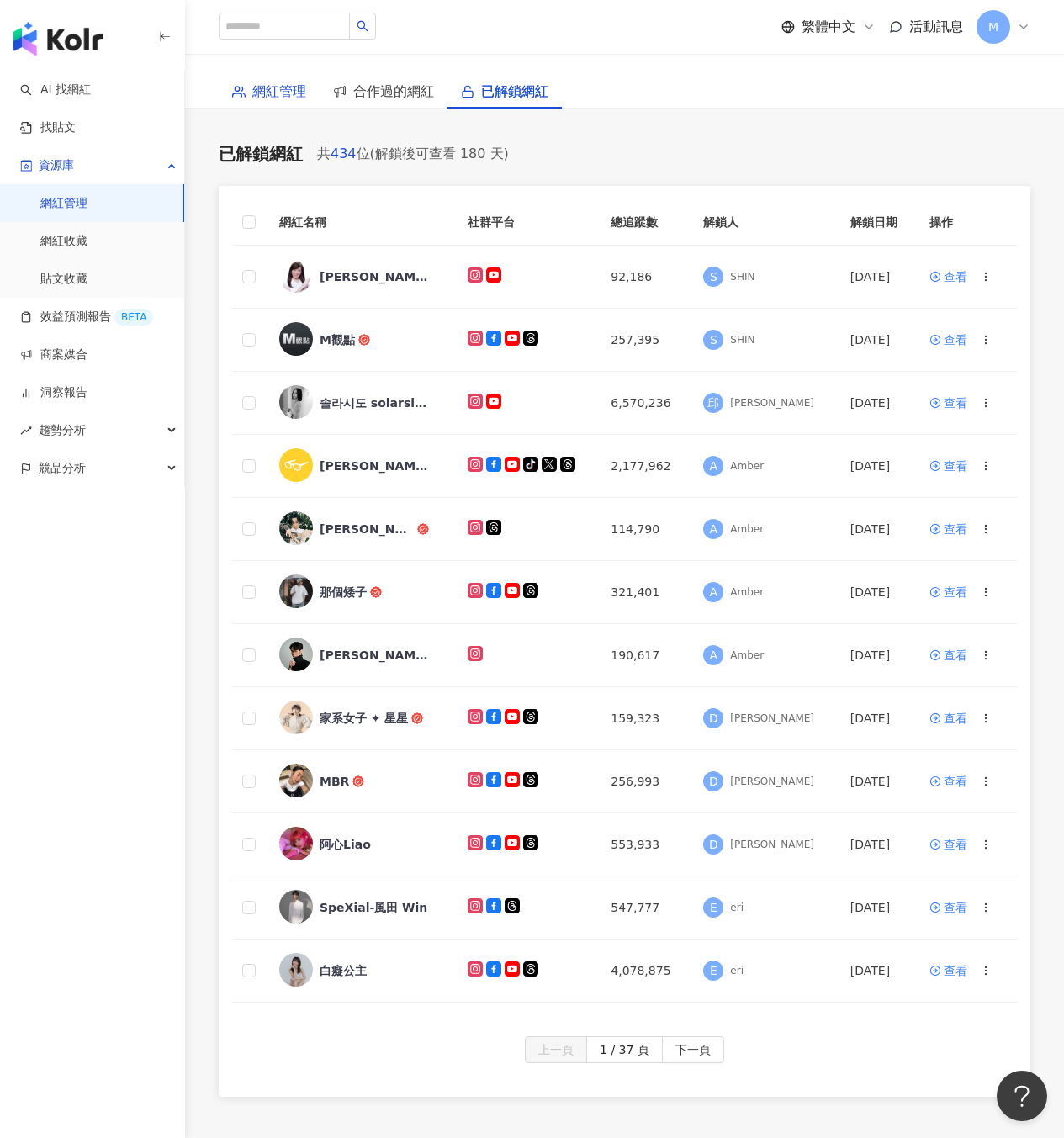
click at [291, 99] on span "網紅管理" at bounding box center [279, 92] width 54 height 21
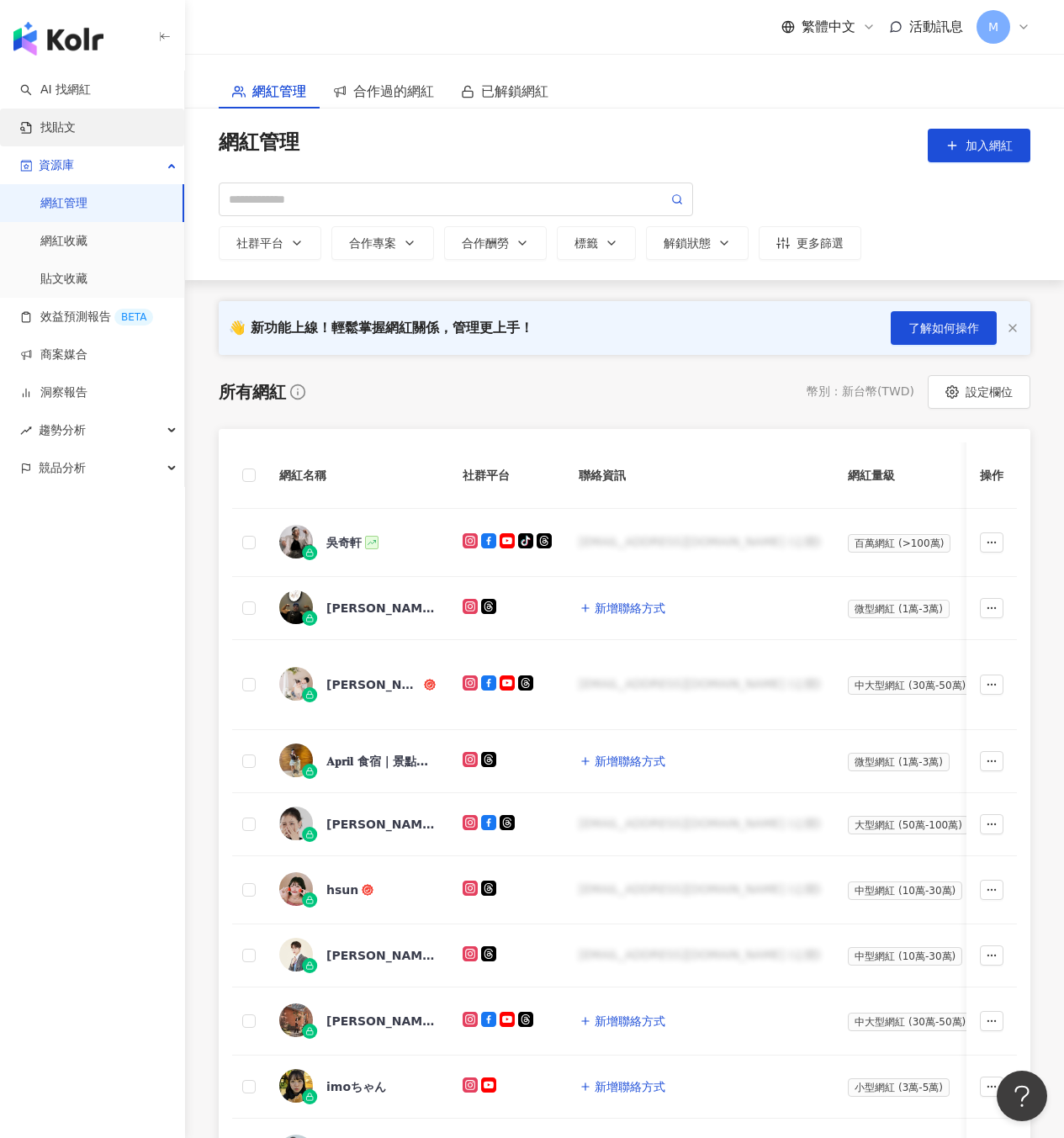
click at [76, 136] on link "找貼文" at bounding box center [48, 127] width 56 height 17
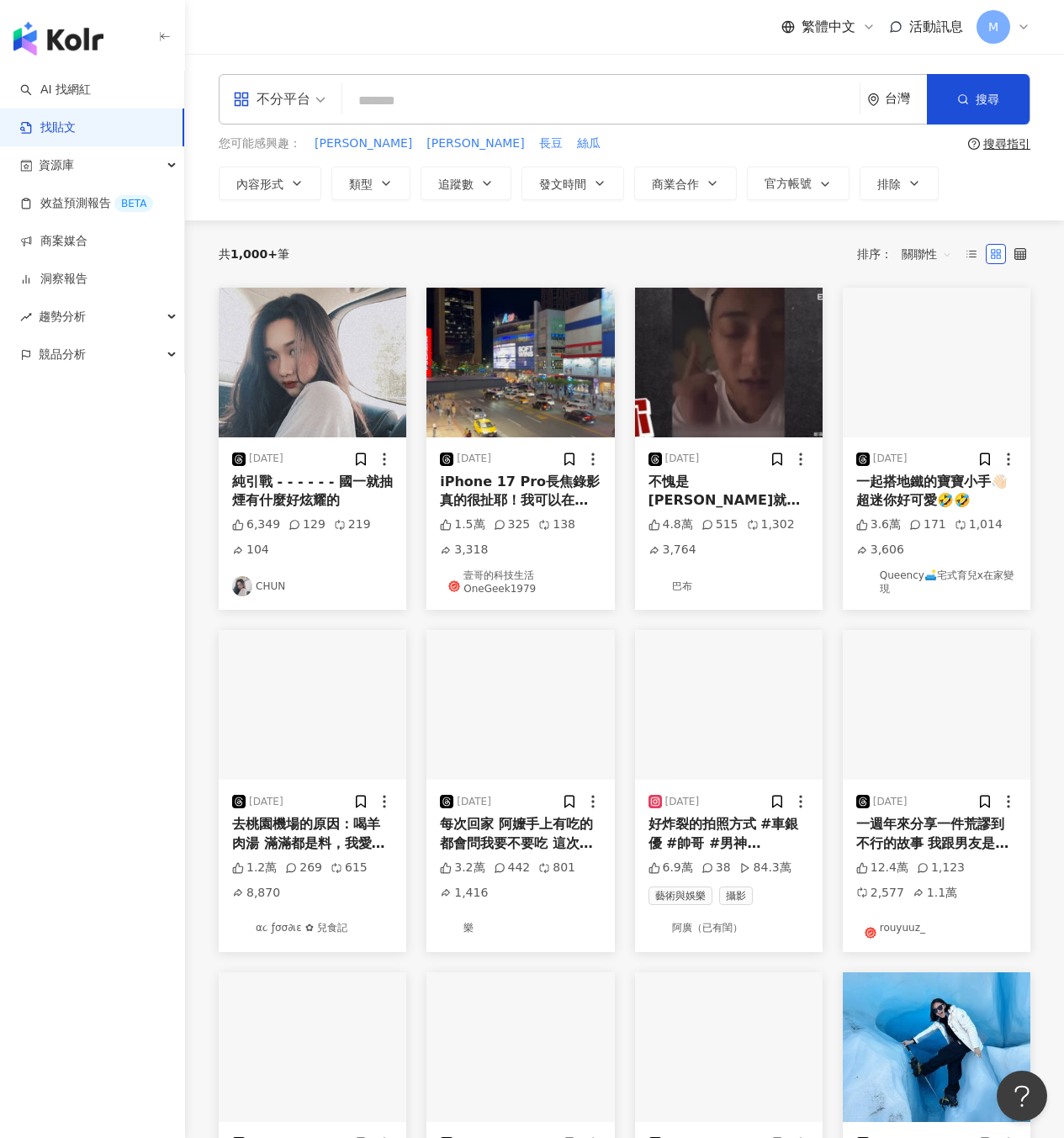
scroll to position [3, 0]
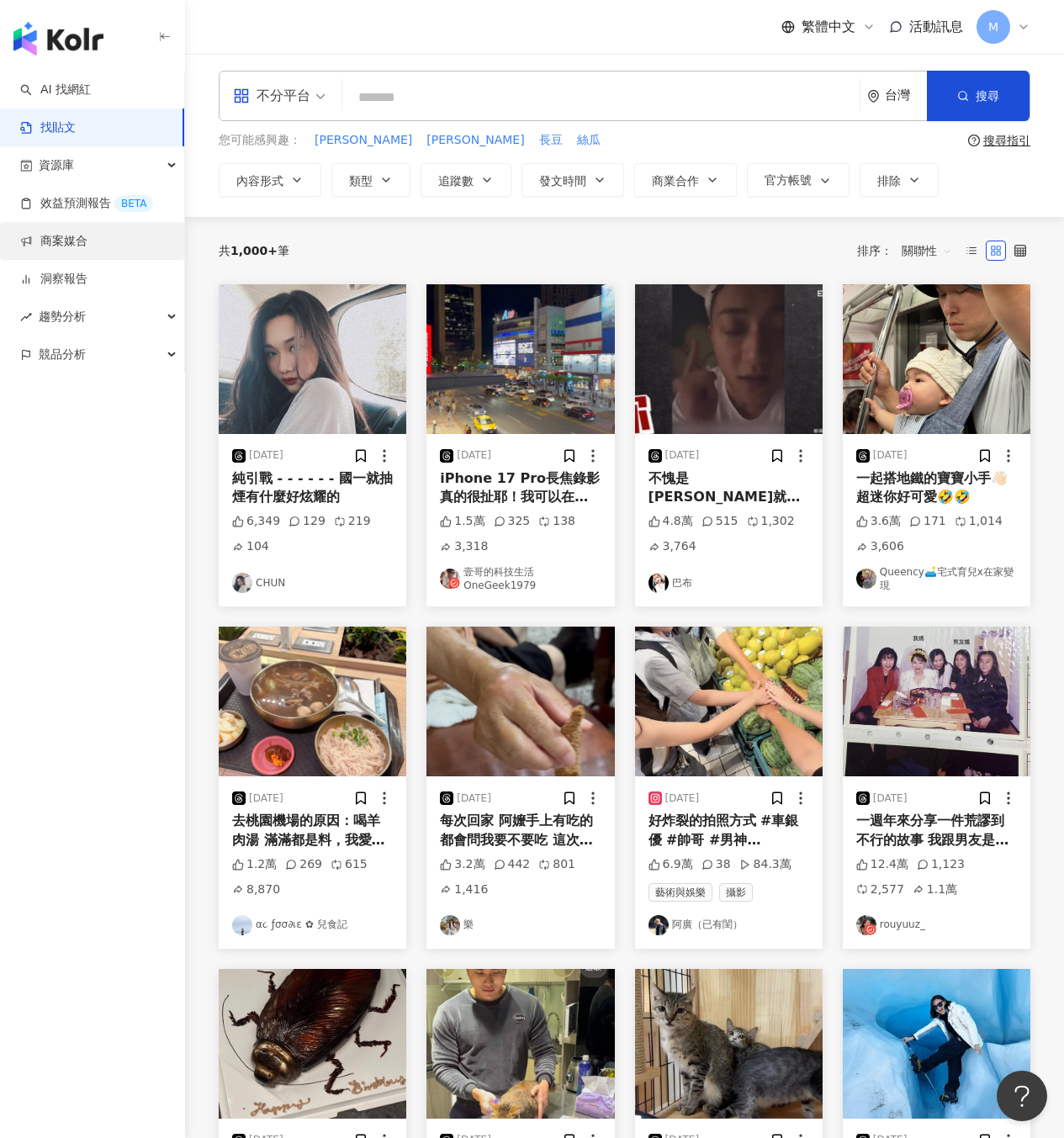
click at [88, 243] on link "商案媒合" at bounding box center [54, 241] width 67 height 17
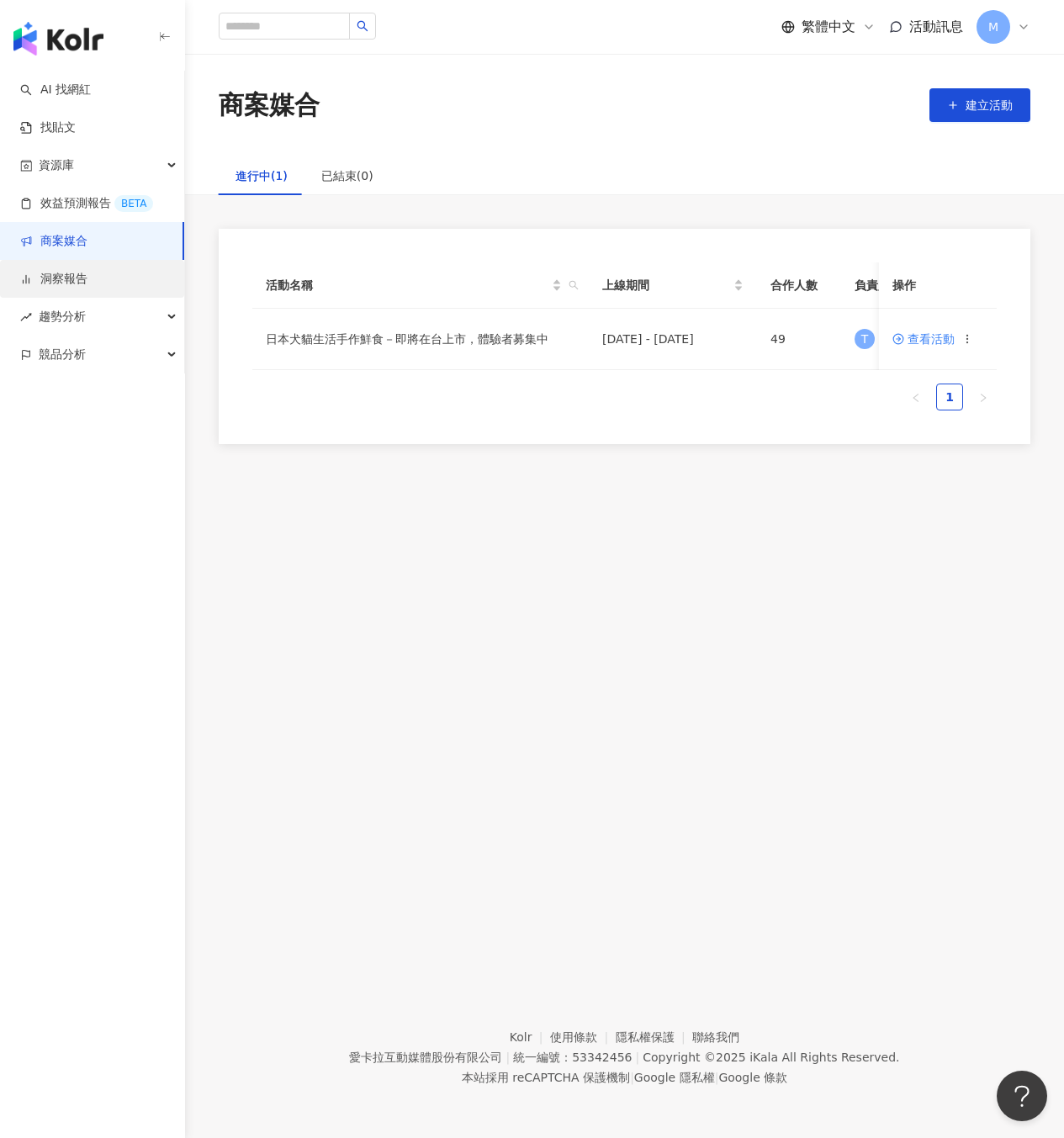
click at [88, 274] on link "洞察報告" at bounding box center [54, 279] width 67 height 17
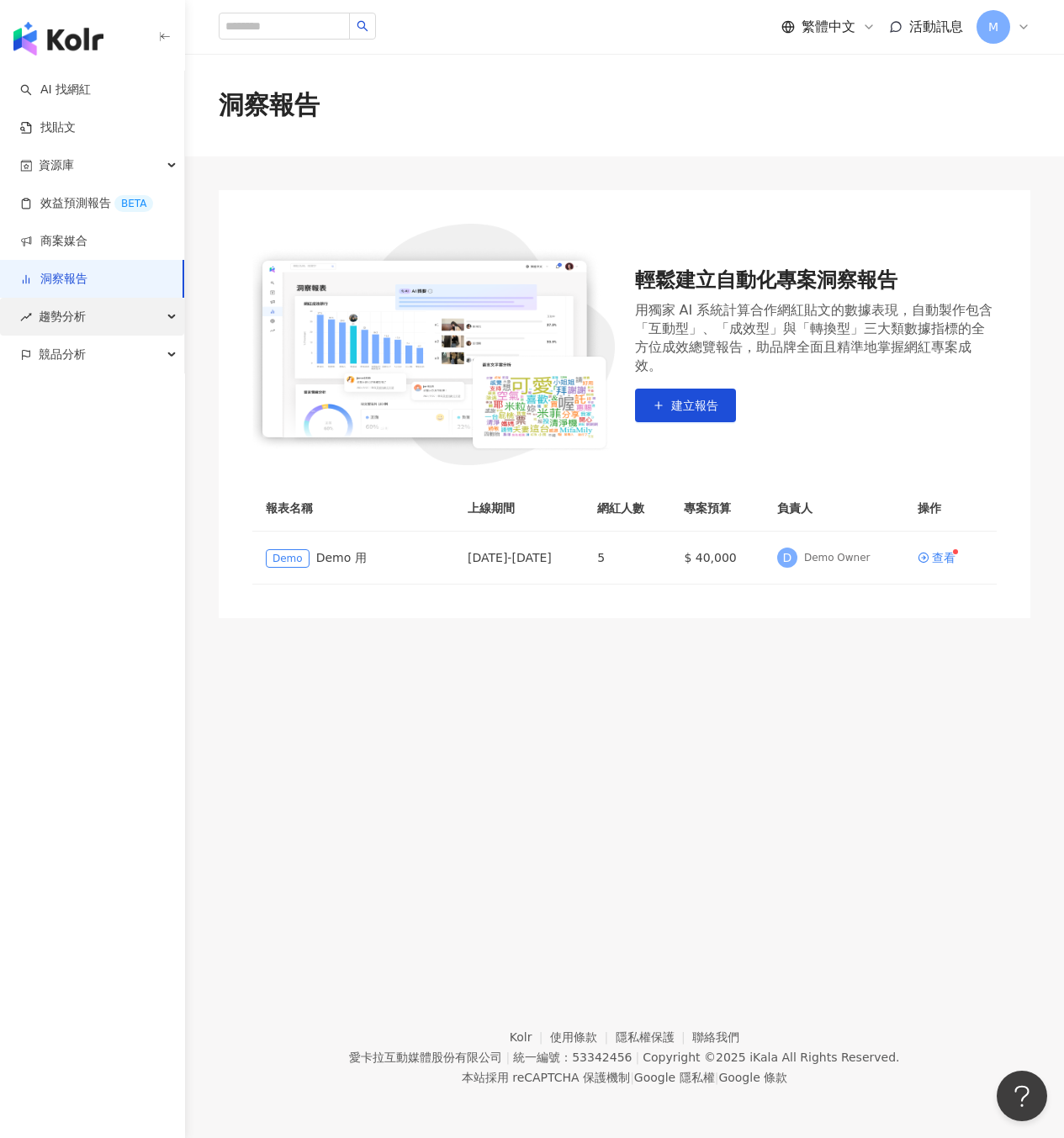
click at [149, 326] on div "趨勢分析" at bounding box center [92, 316] width 184 height 38
click at [117, 354] on link "Hashtag 排行" at bounding box center [78, 354] width 76 height 17
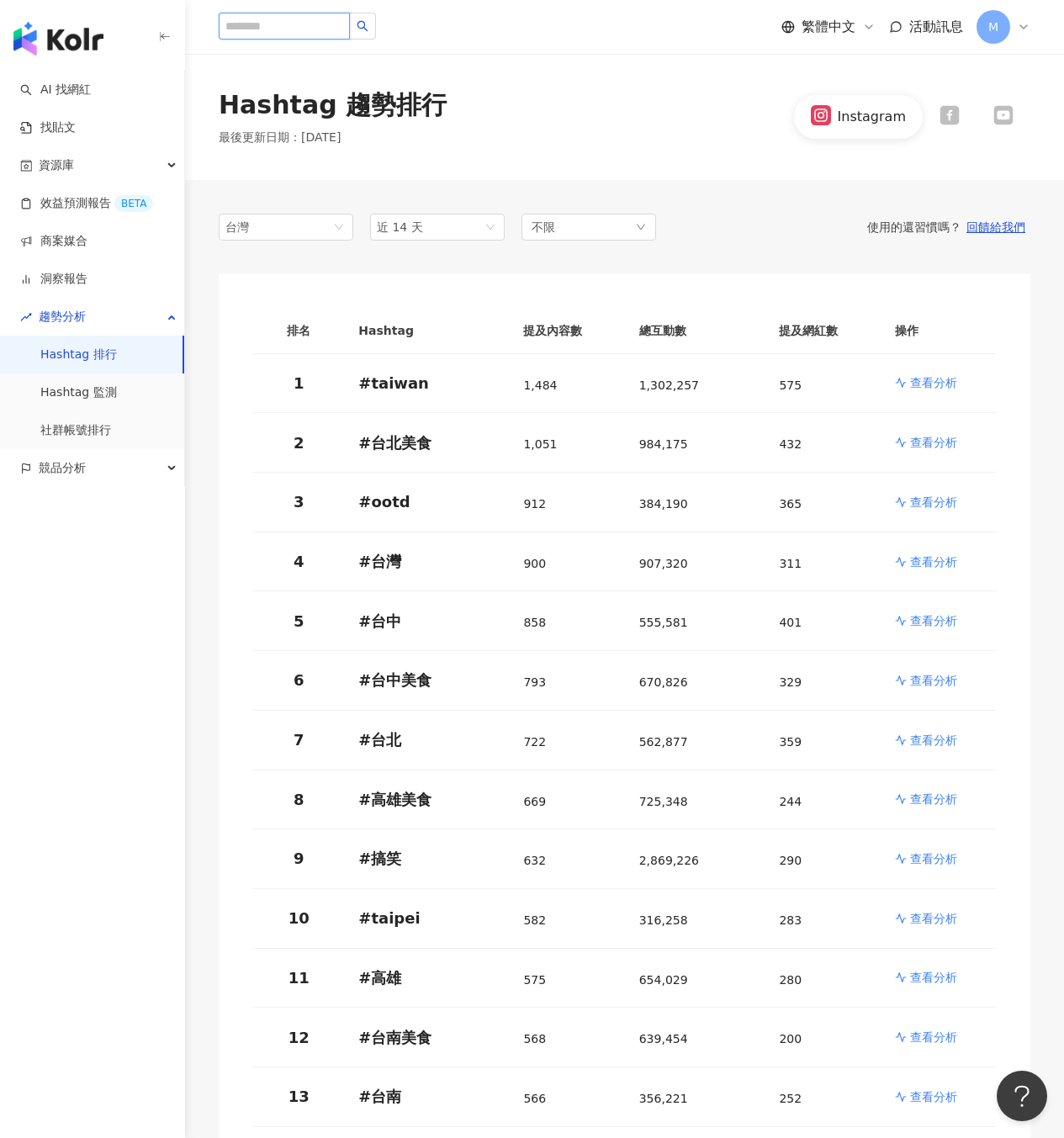
click at [328, 30] on input "search" at bounding box center [284, 26] width 132 height 27
type input "*"
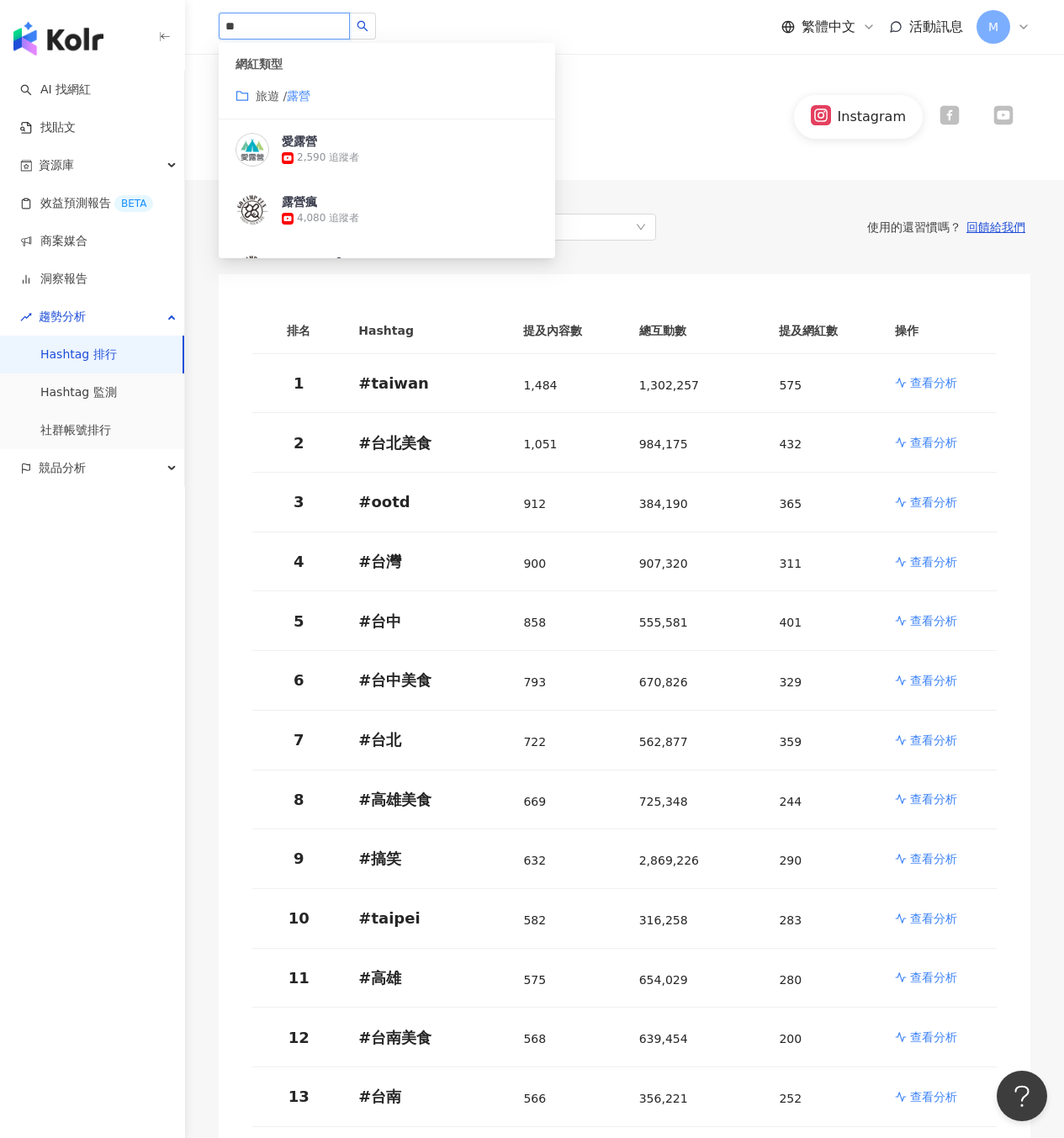
click at [329, 29] on input "**" at bounding box center [284, 26] width 132 height 27
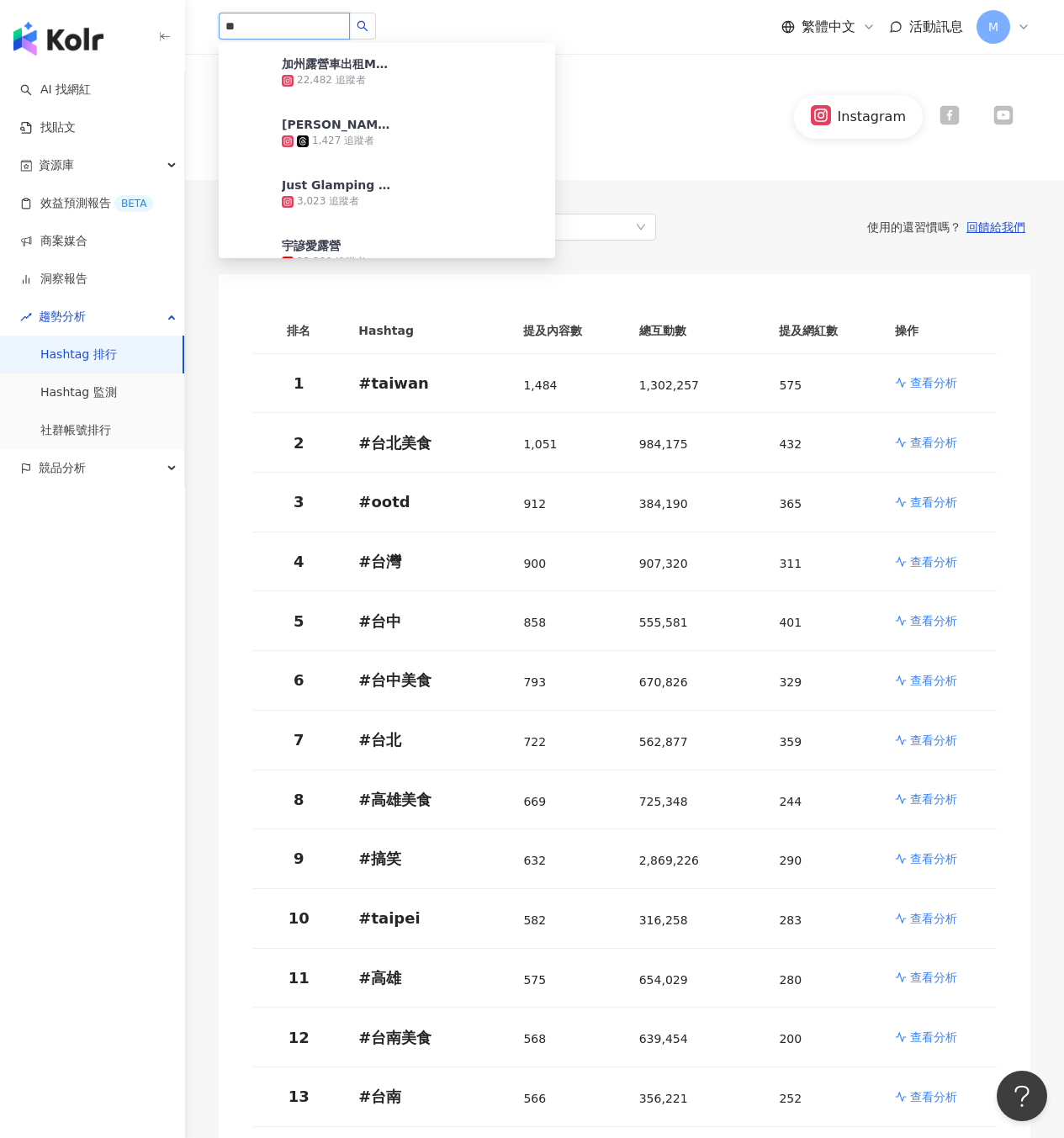
scroll to position [1916, 0]
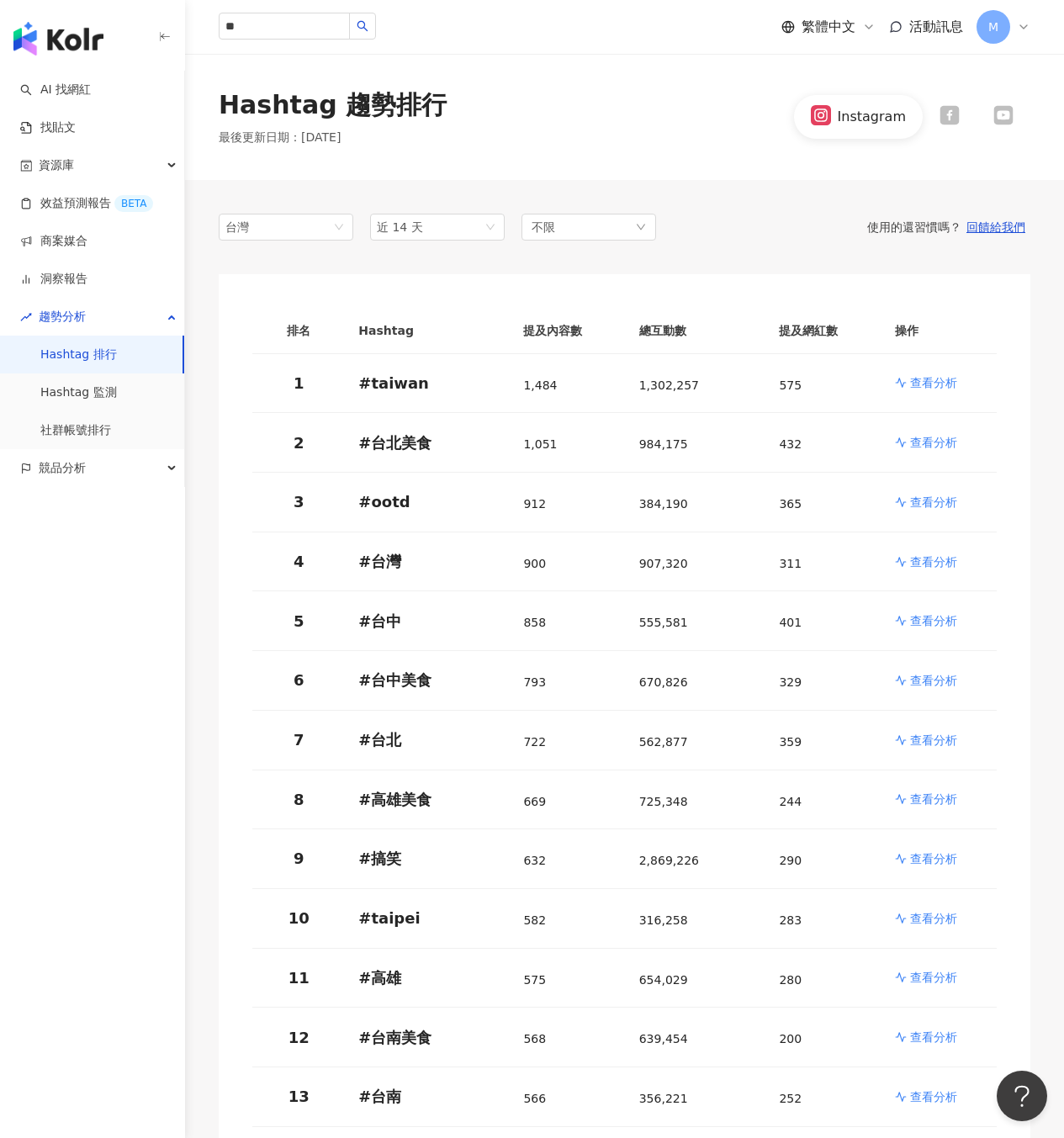
click at [622, 106] on div "Hashtag 趨勢排行 最後更新日期 ： 2025/9/28 Instagram" at bounding box center [624, 117] width 879 height 59
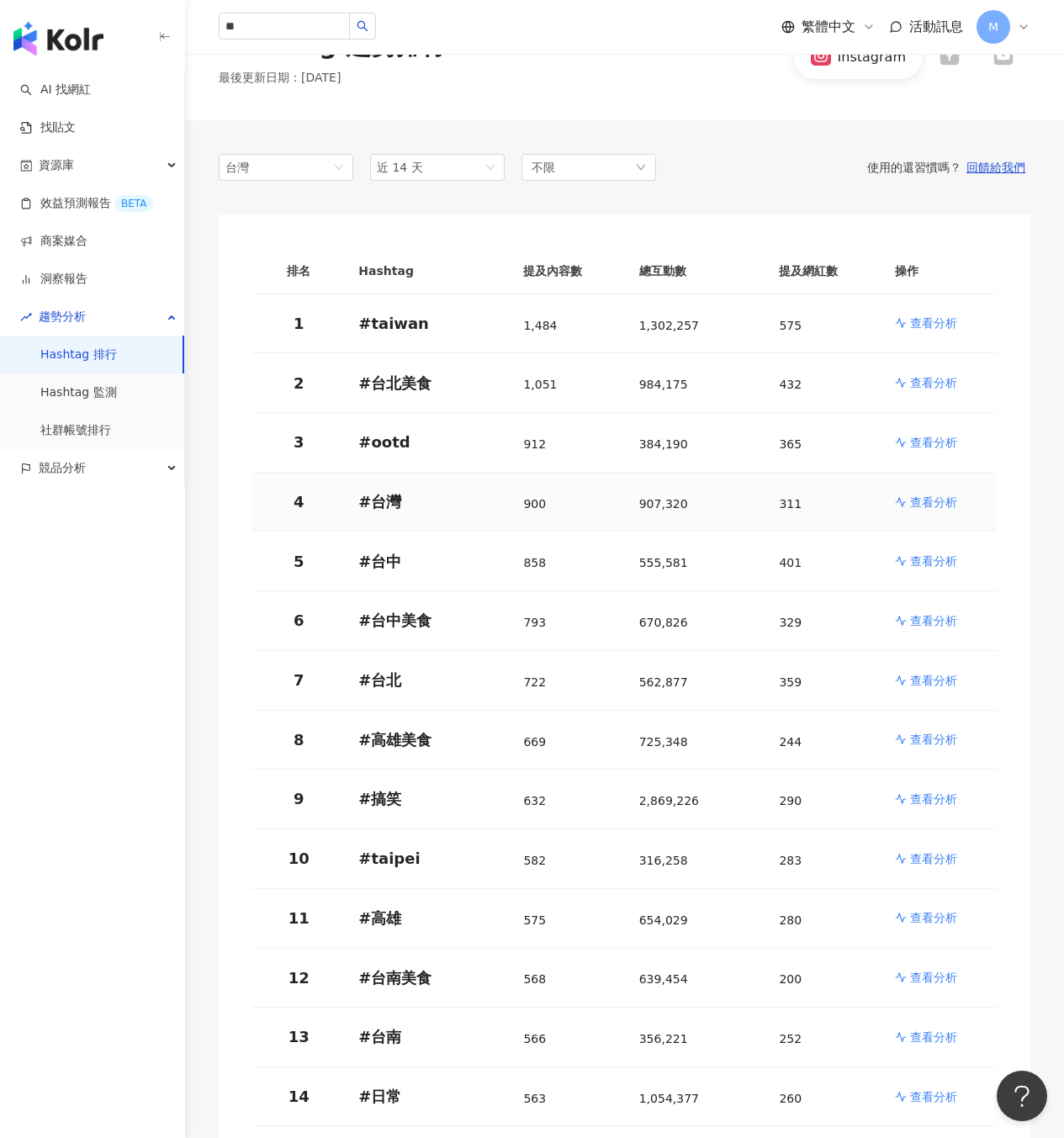
scroll to position [0, 0]
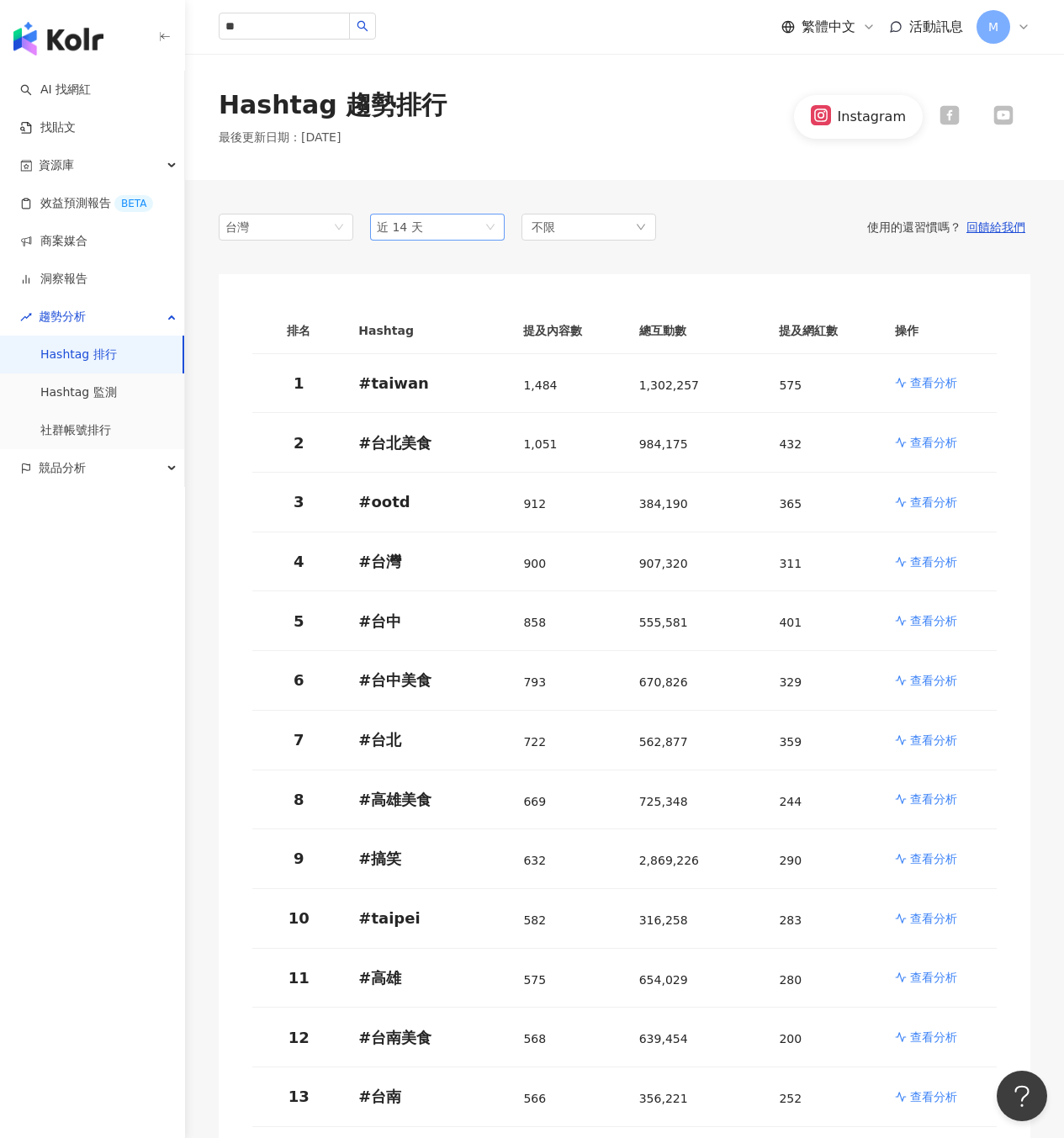
click at [445, 223] on span "近 14 天" at bounding box center [437, 227] width 121 height 25
click at [452, 227] on span "近 14 天" at bounding box center [437, 227] width 121 height 25
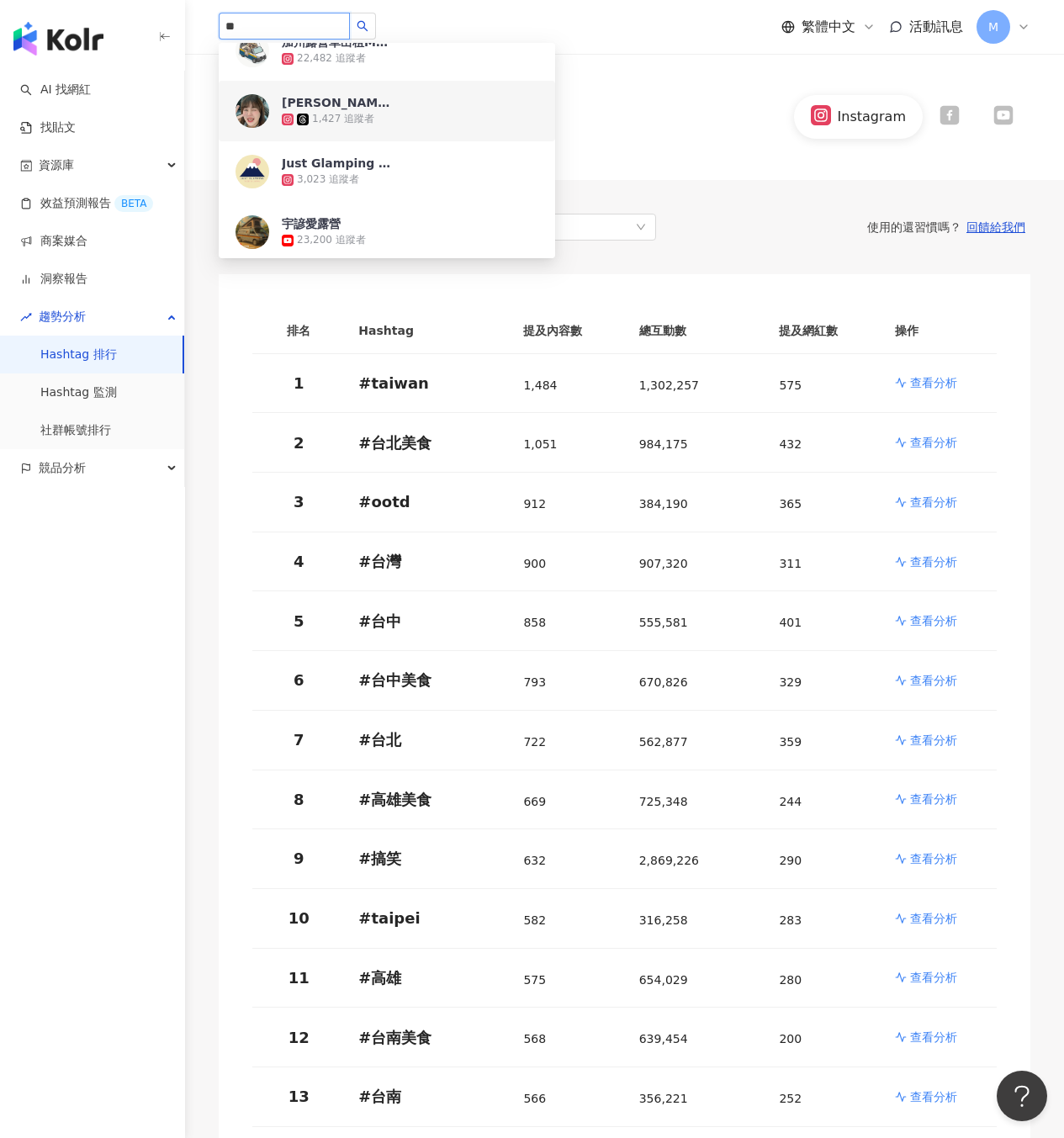
click at [236, 24] on input "**" at bounding box center [284, 26] width 132 height 27
click at [228, 24] on input "**" at bounding box center [284, 26] width 132 height 27
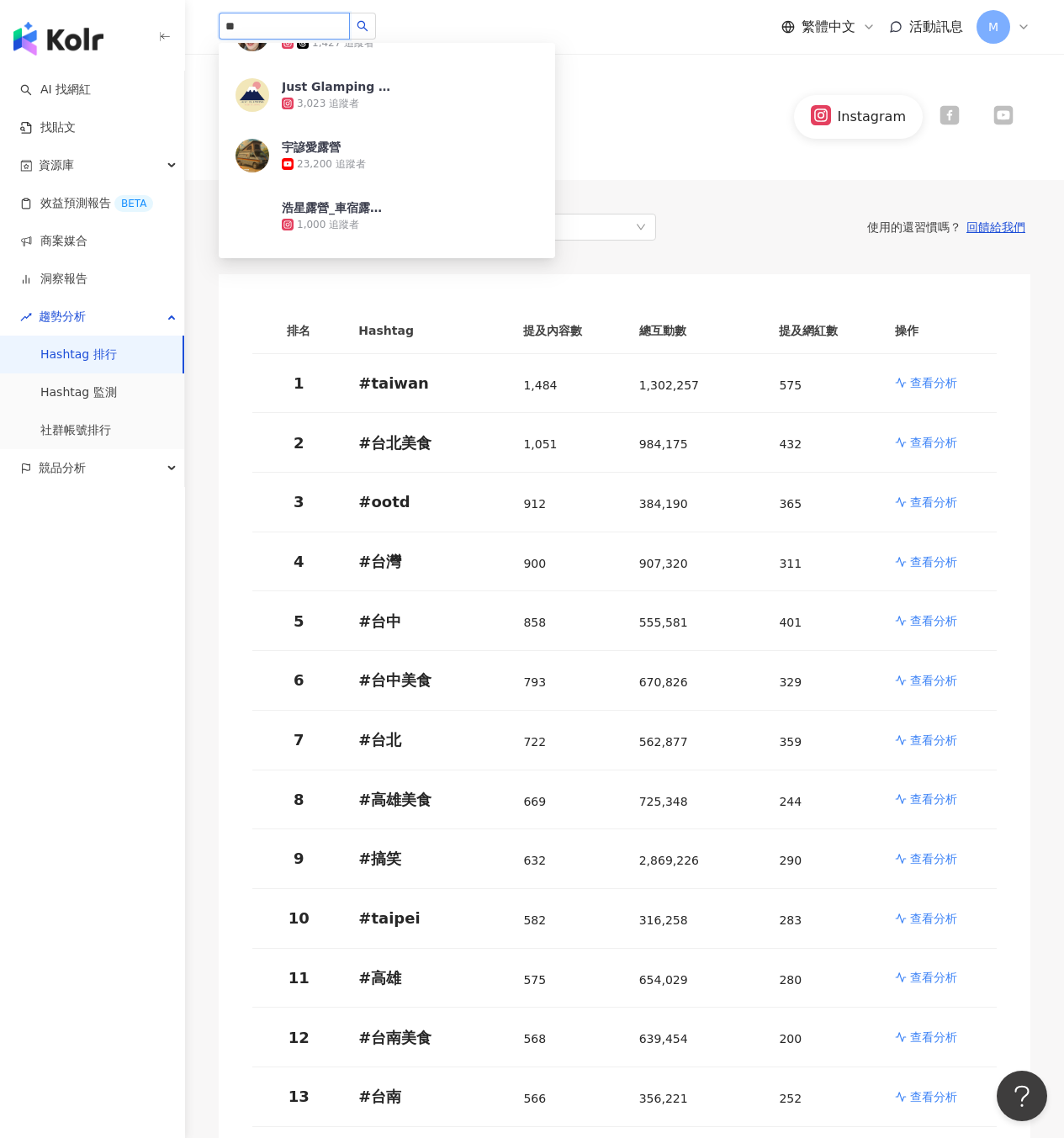
type input "***"
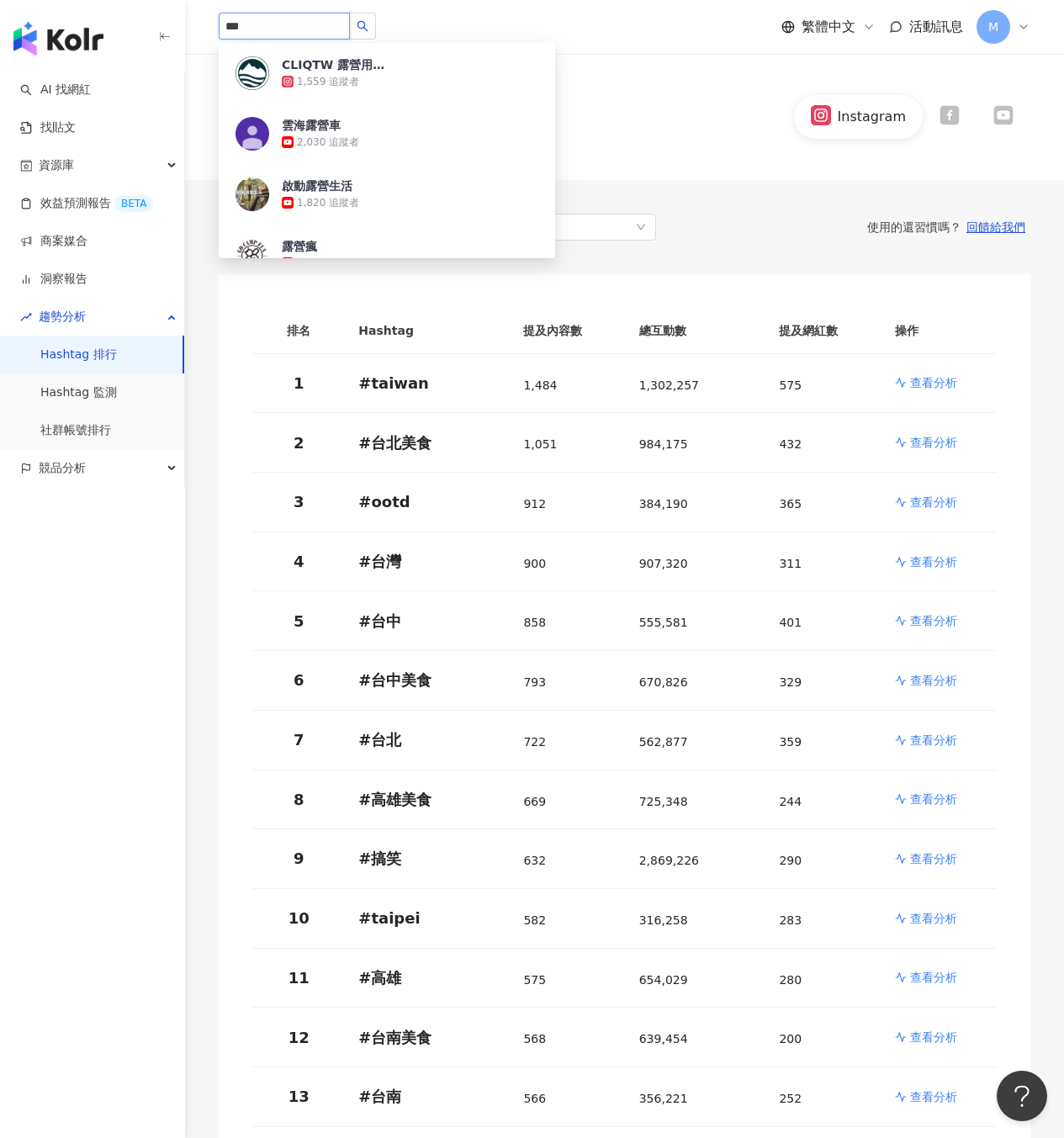
click at [326, 35] on input "***" at bounding box center [284, 26] width 132 height 27
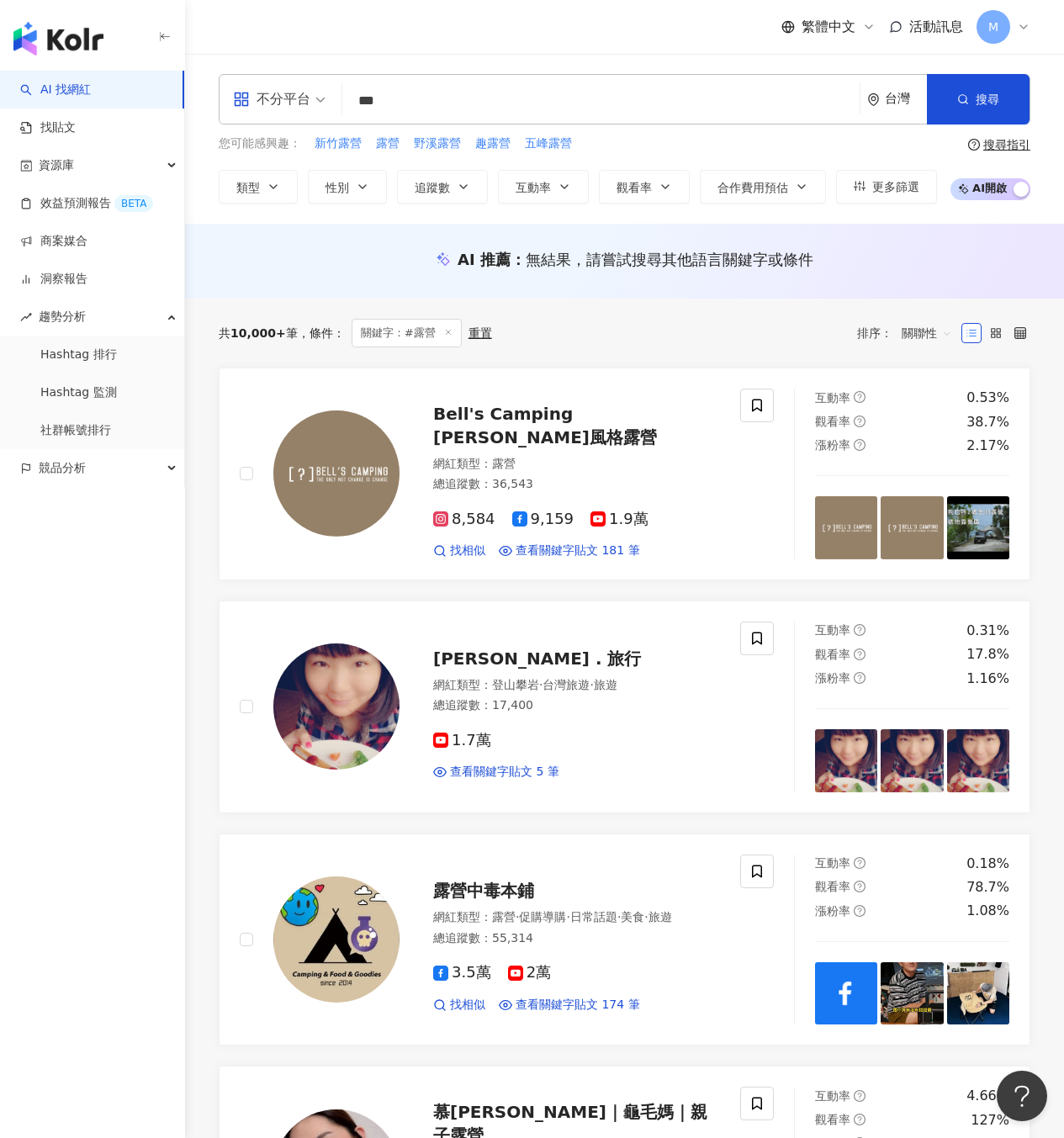
click at [989, 145] on div "搜尋指引" at bounding box center [1006, 144] width 47 height 14
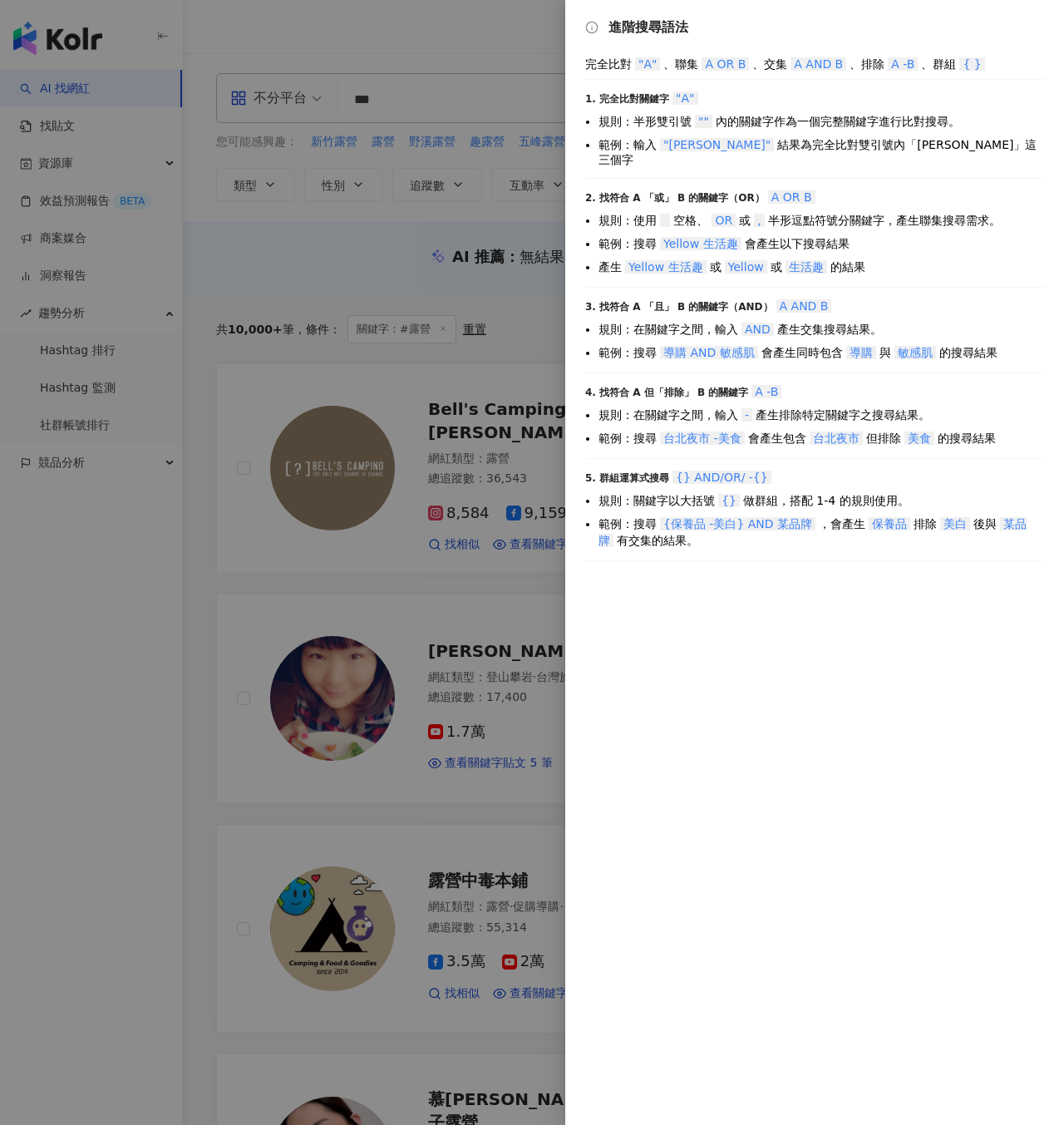
click at [468, 53] on div at bounding box center [532, 562] width 1064 height 1125
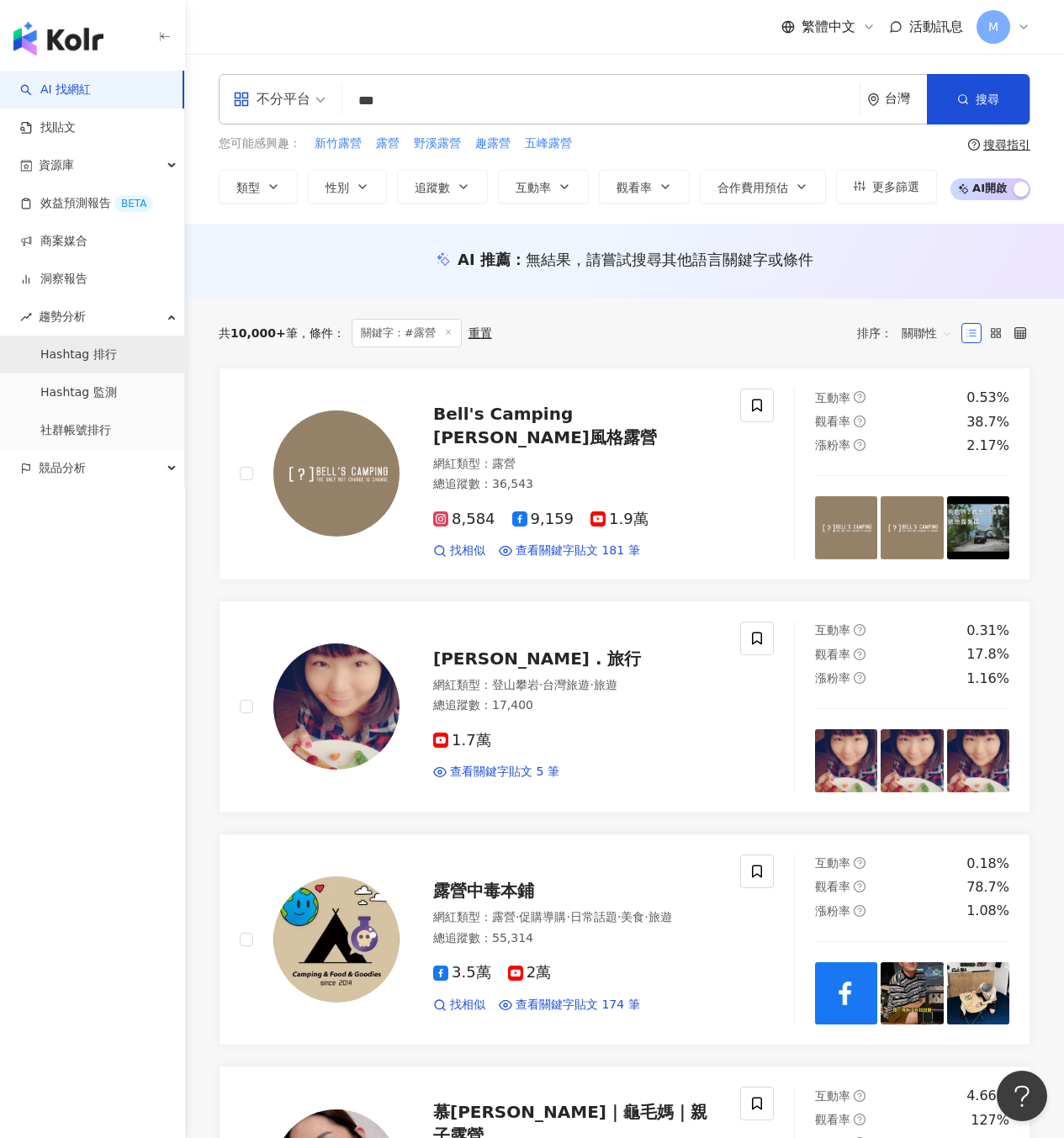
click at [97, 359] on link "Hashtag 排行" at bounding box center [78, 354] width 76 height 17
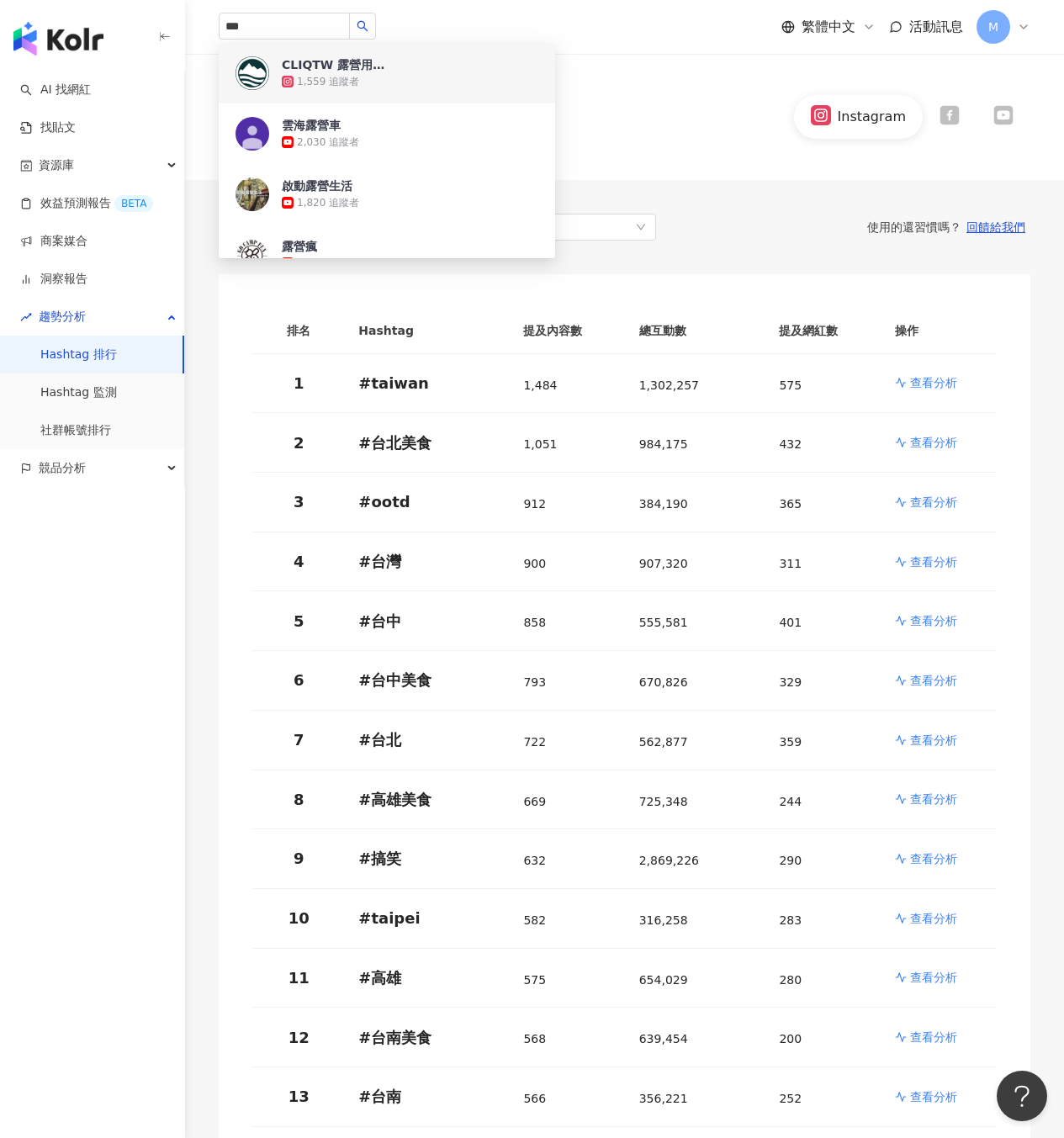
click at [744, 106] on div "Hashtag 趨勢排行 最後更新日期 ： 2025/9/28 Instagram" at bounding box center [624, 117] width 879 height 59
drag, startPoint x: 596, startPoint y: 41, endPoint x: 579, endPoint y: 40, distance: 17.0
click at [597, 41] on div "*** CLIQTW 露營用品·露營椅 1,559 追蹤者 雲海露營車 2,030 追蹤者 啟動露營生活 1,820 追蹤者 露營瘋 4,080 追蹤者 Ya…" at bounding box center [624, 26] width 811 height 54
click at [284, 27] on input "***" at bounding box center [284, 26] width 132 height 27
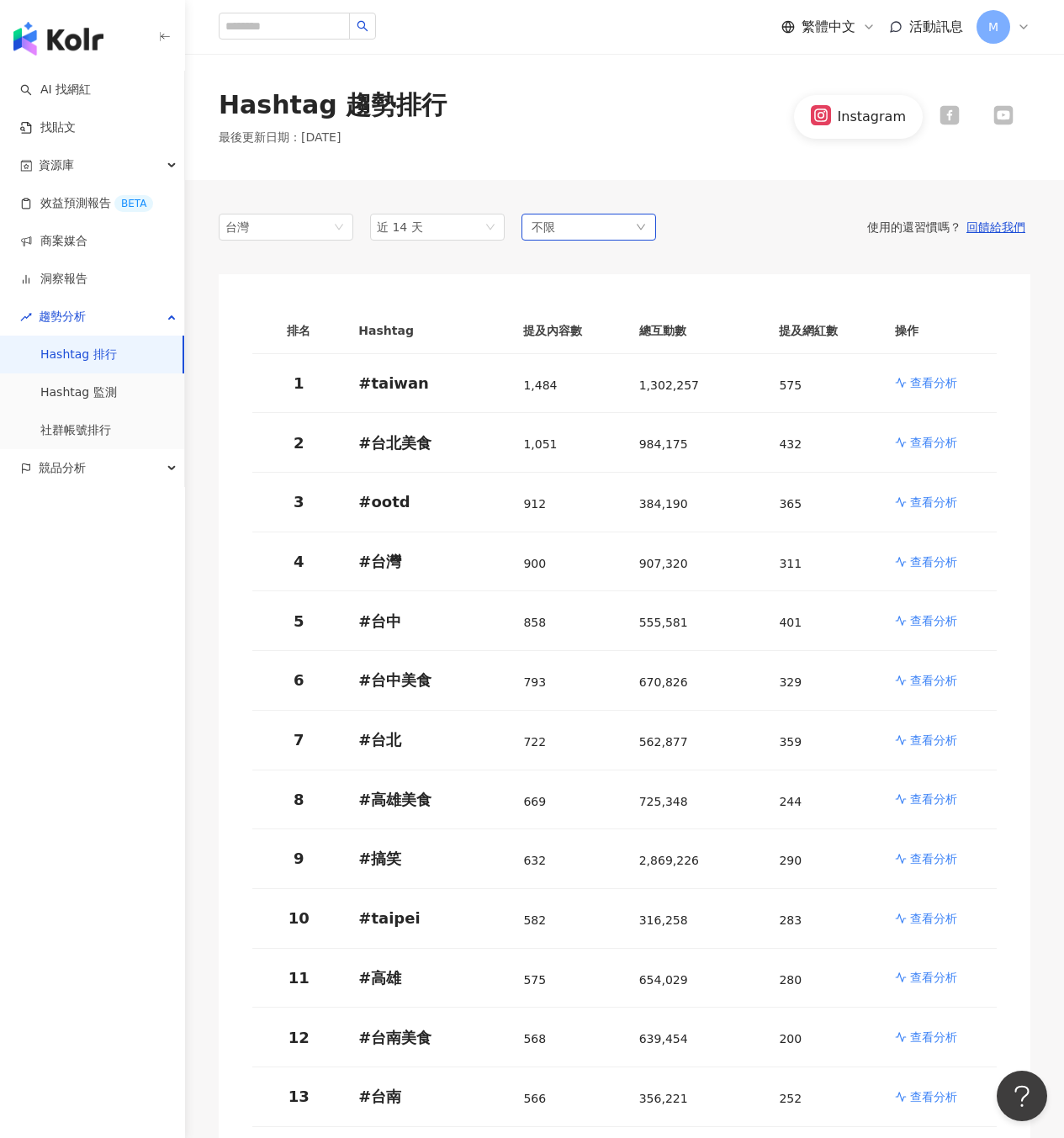
click at [625, 229] on div "不限" at bounding box center [589, 227] width 135 height 27
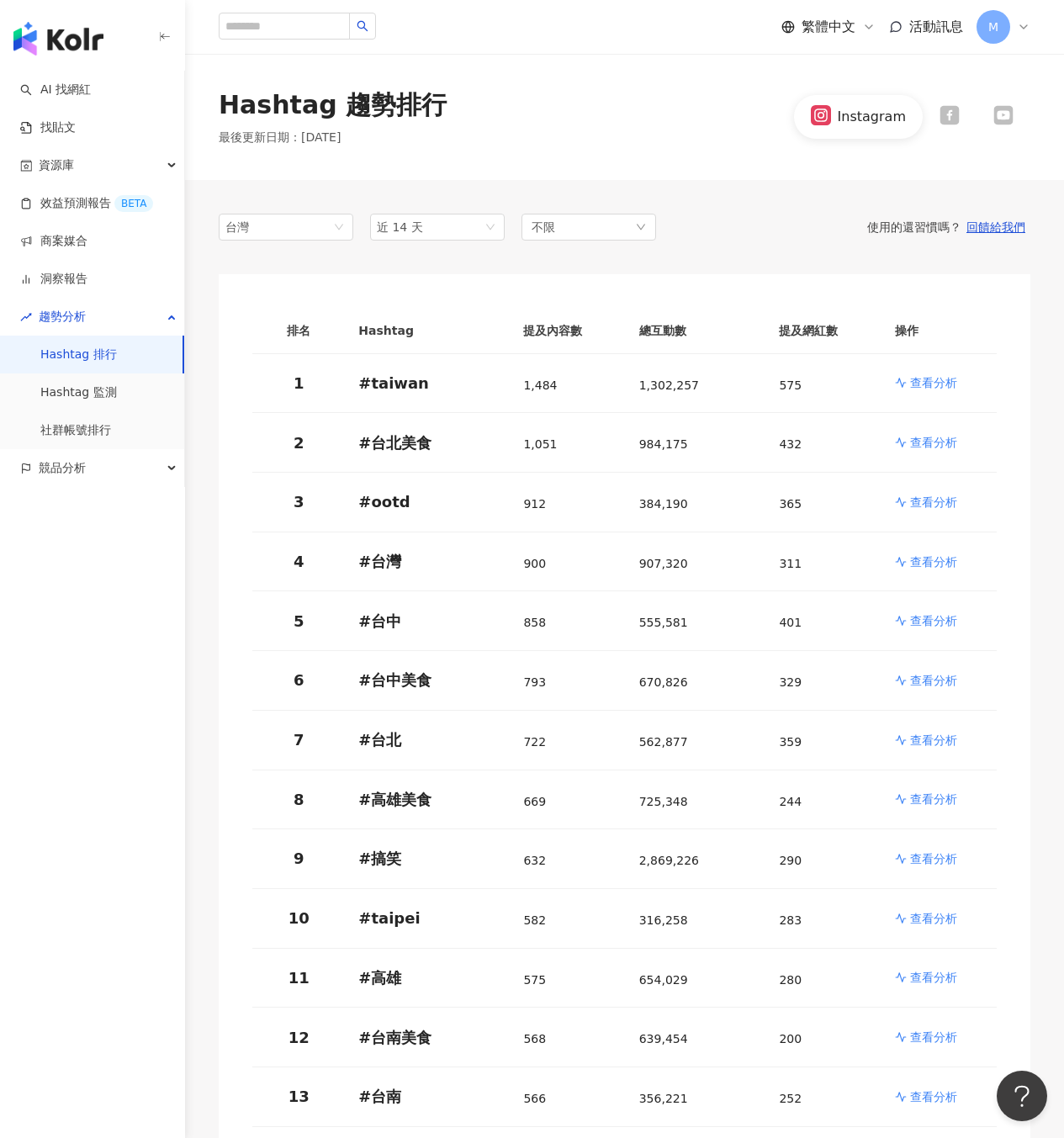
click at [619, 227] on div "不限" at bounding box center [589, 227] width 135 height 27
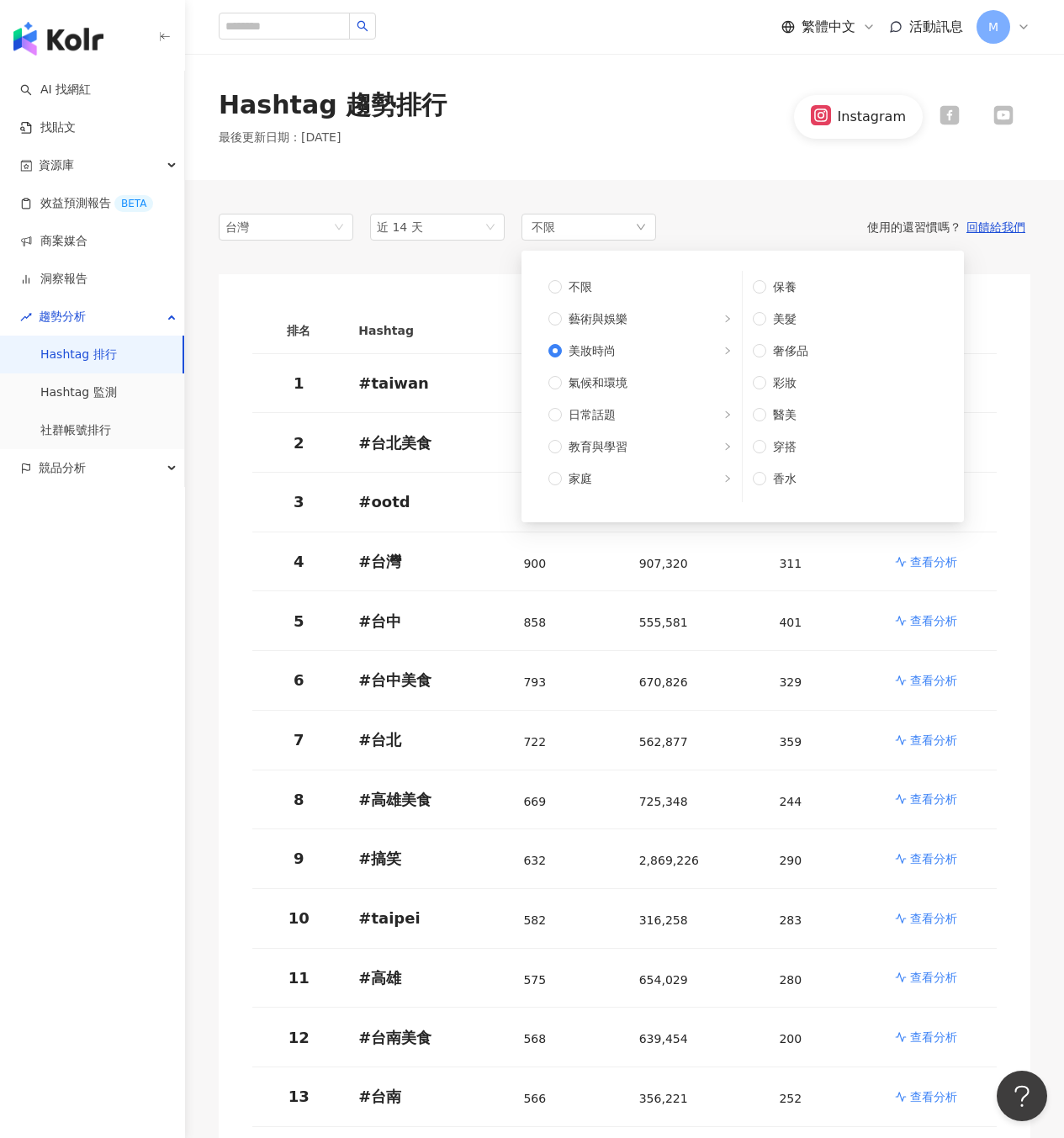
click at [708, 172] on div "Hashtag 趨勢排行 最後更新日期 ： 2025/9/28 Instagram" at bounding box center [624, 116] width 879 height 126
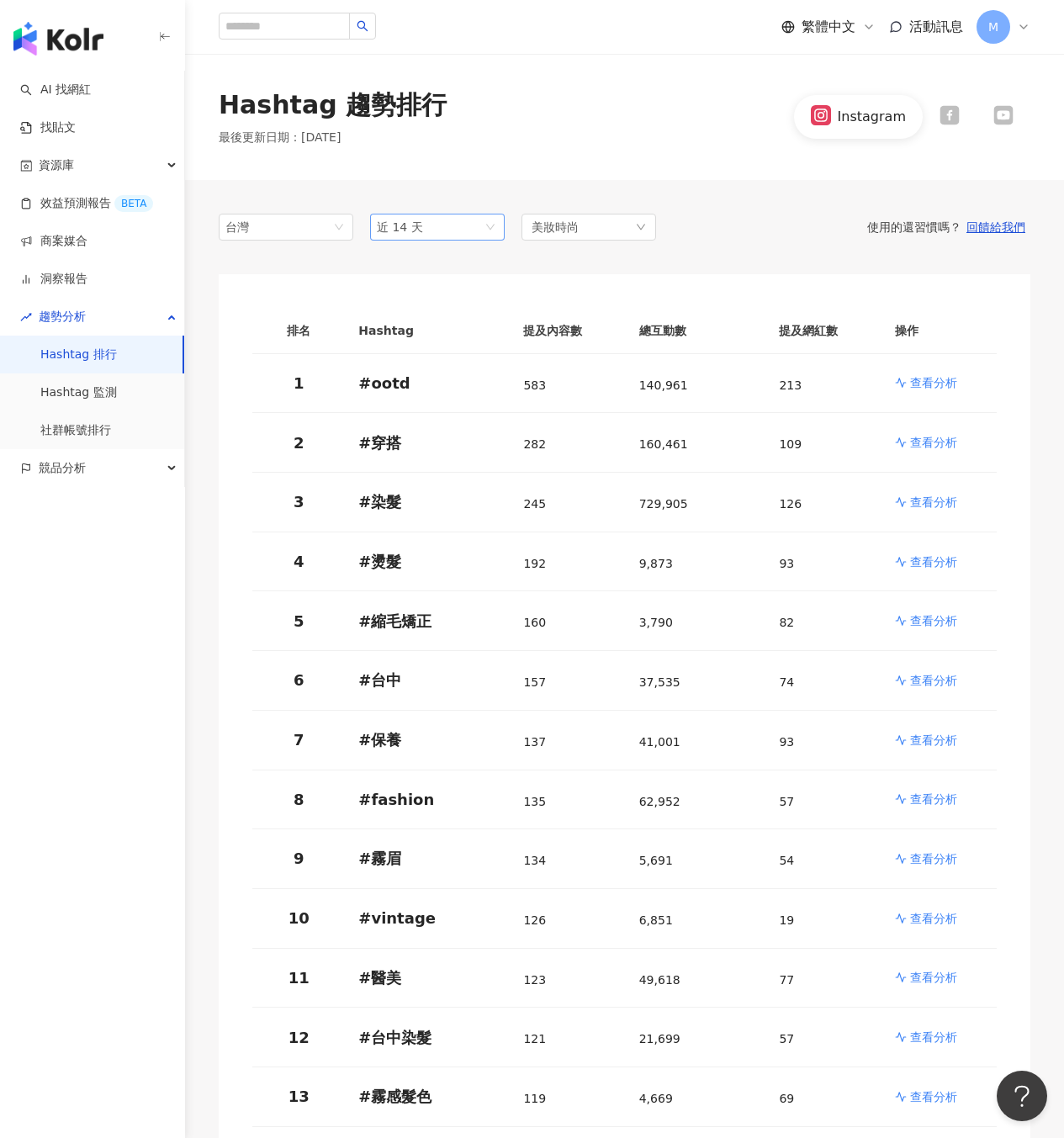
click at [469, 229] on span "近 14 天" at bounding box center [437, 227] width 121 height 25
click at [462, 341] on div "近六個月" at bounding box center [437, 347] width 107 height 19
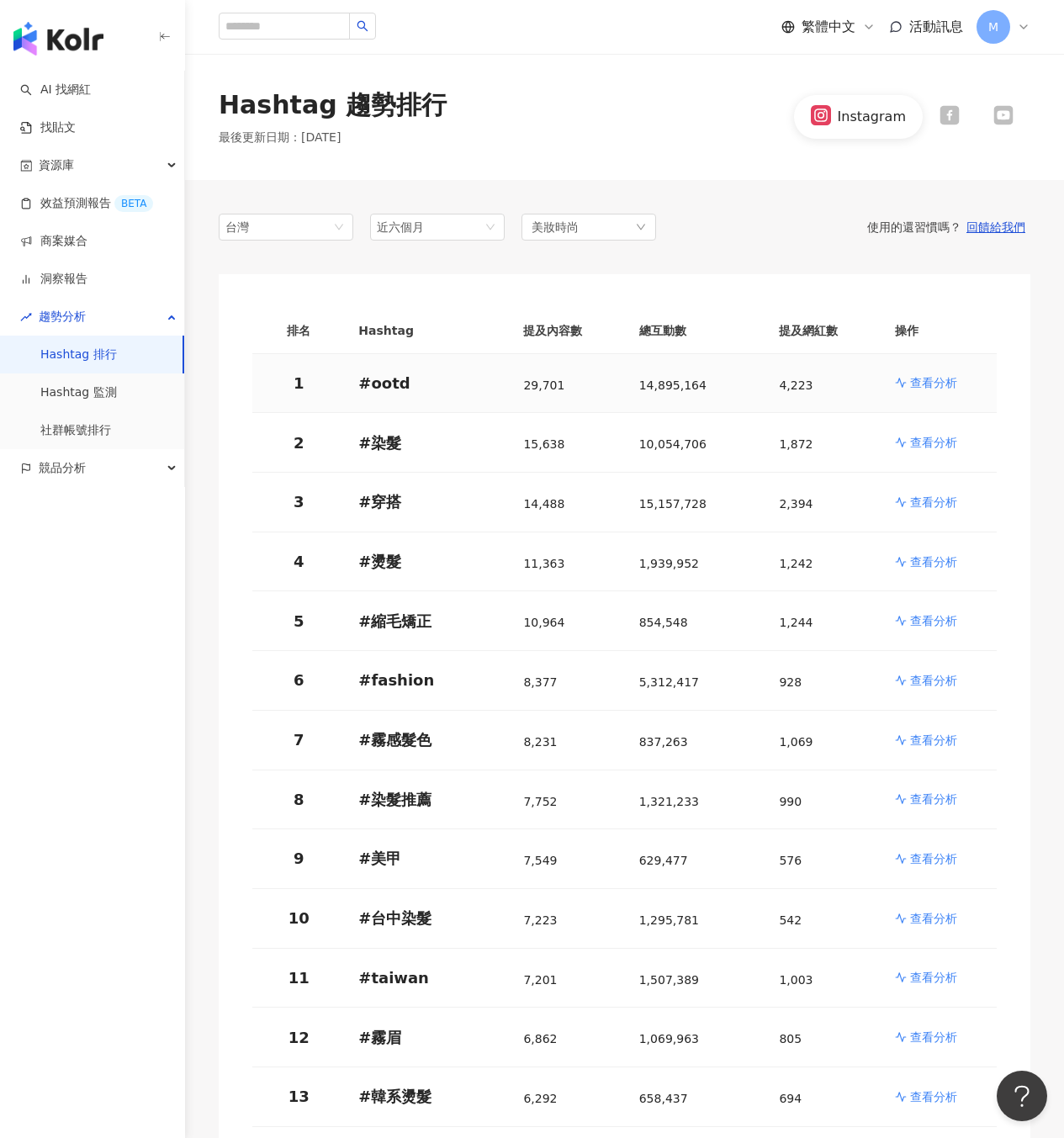
click at [938, 377] on p "查看分析" at bounding box center [933, 382] width 47 height 17
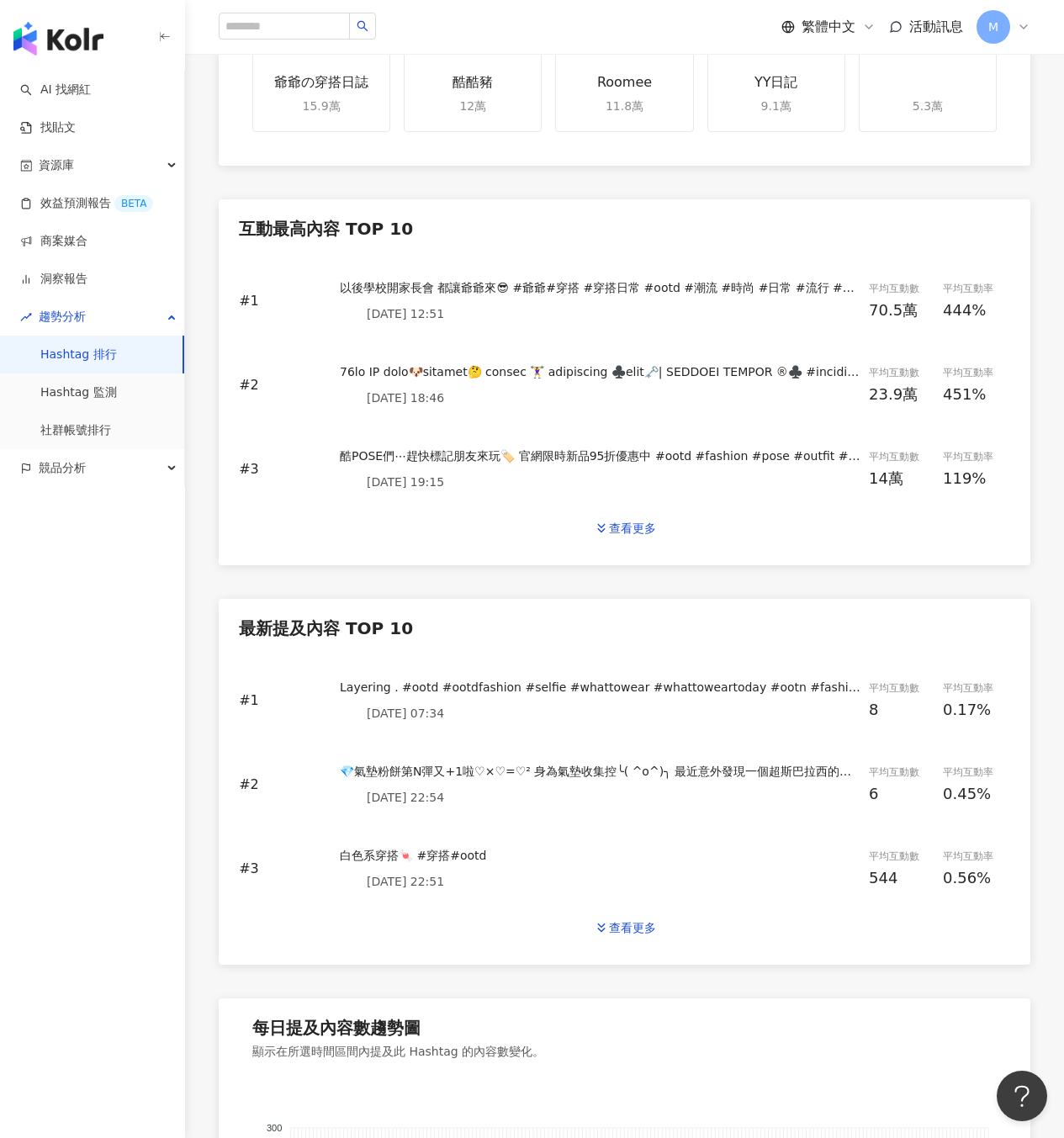
scroll to position [621, 0]
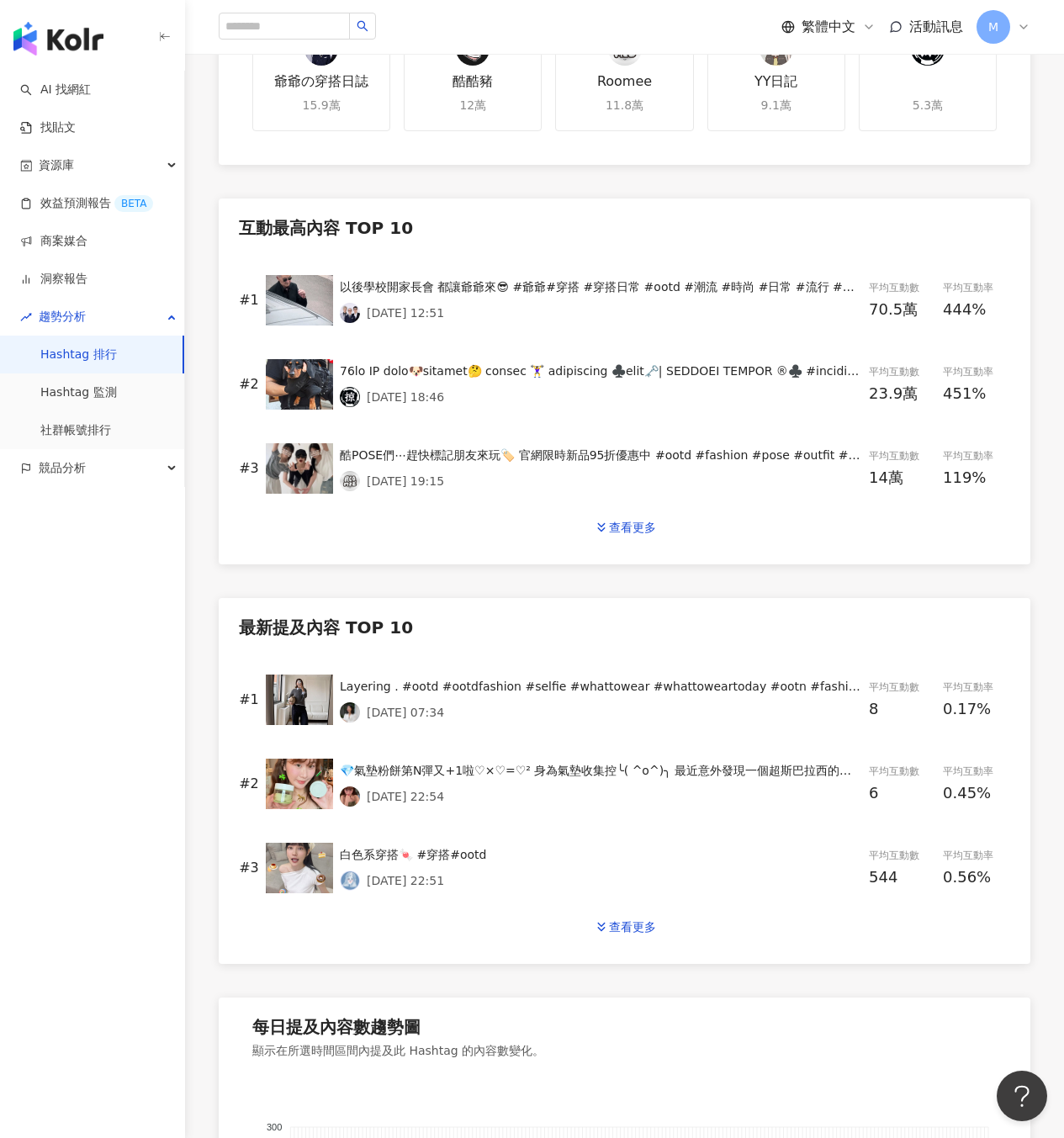
click at [386, 850] on div "白色系穿搭🍬 #穿搭#ootd" at bounding box center [601, 854] width 523 height 19
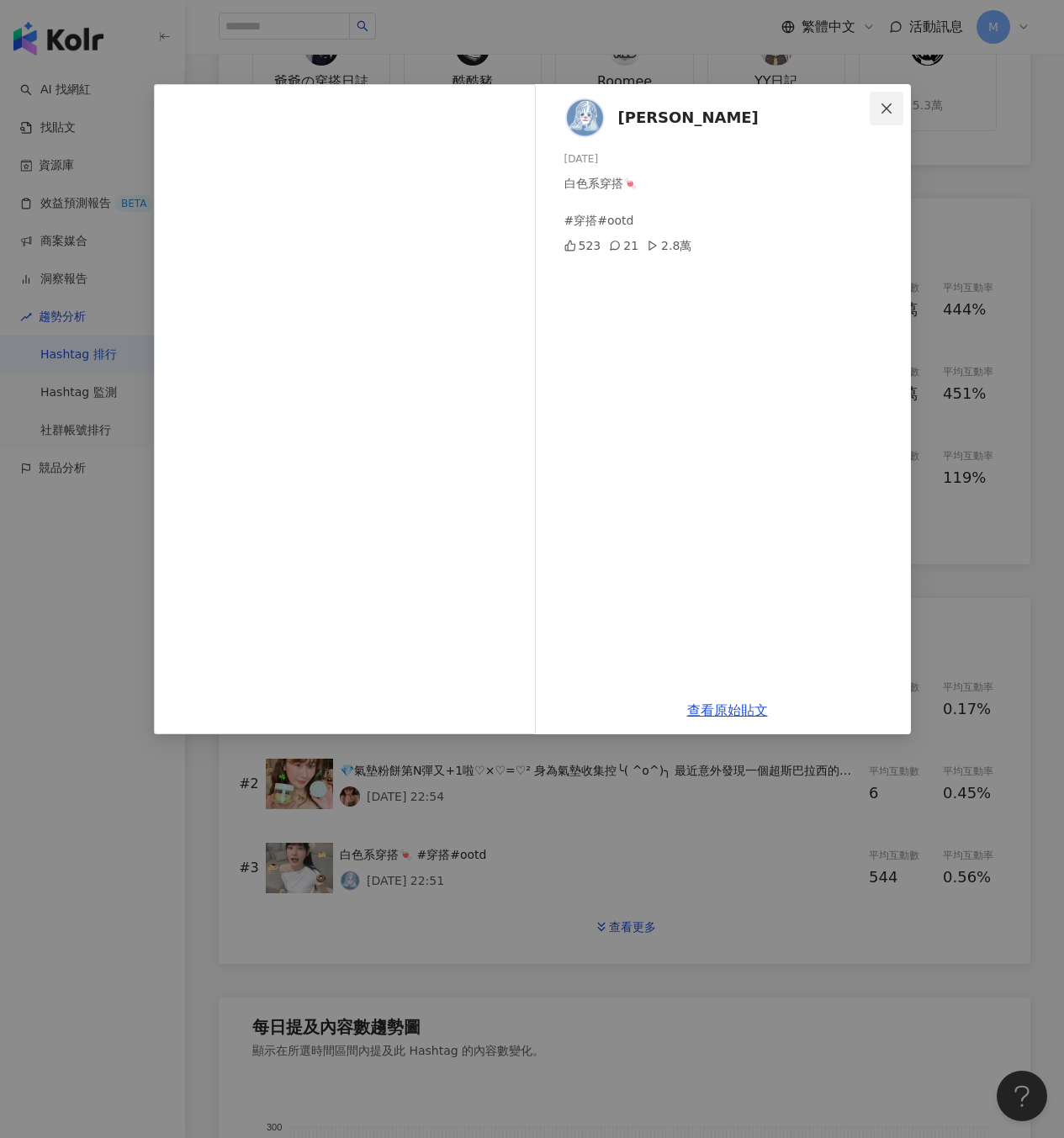
click at [890, 107] on icon "close" at bounding box center [887, 108] width 14 height 14
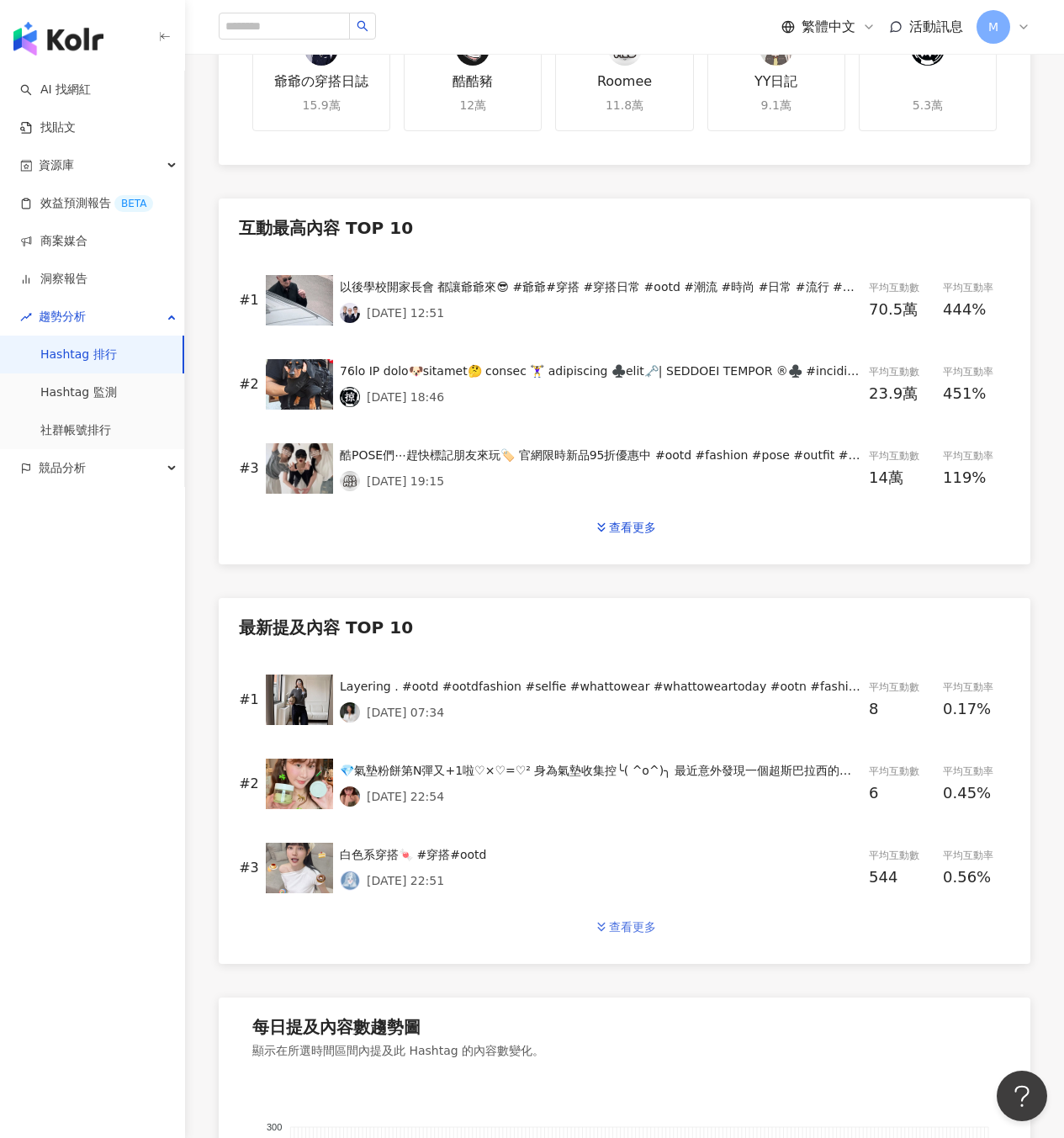
click at [655, 926] on button "查看更多" at bounding box center [625, 926] width 98 height 34
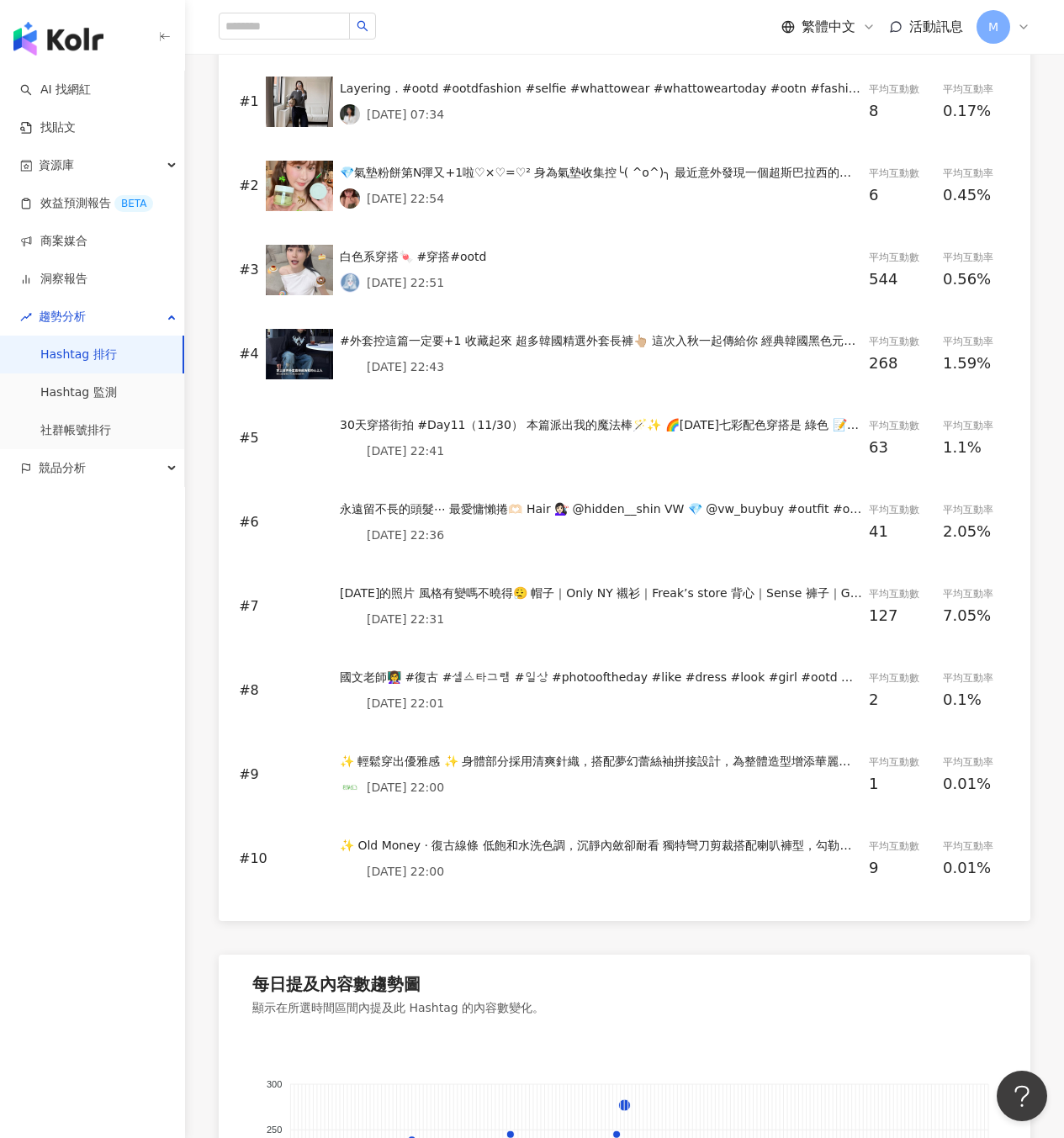
scroll to position [0, 0]
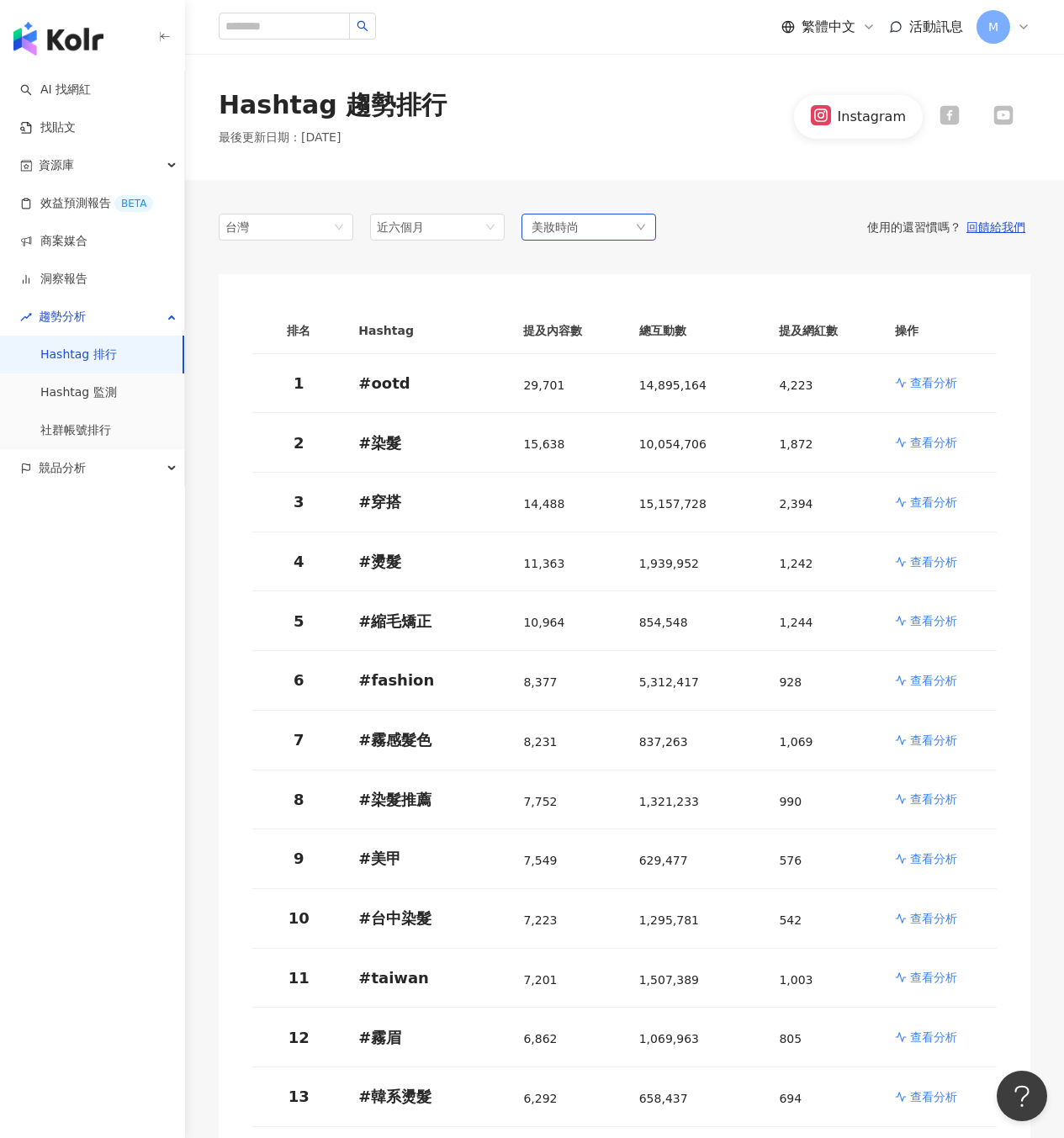
click at [599, 226] on div "美妝時尚" at bounding box center [589, 227] width 135 height 27
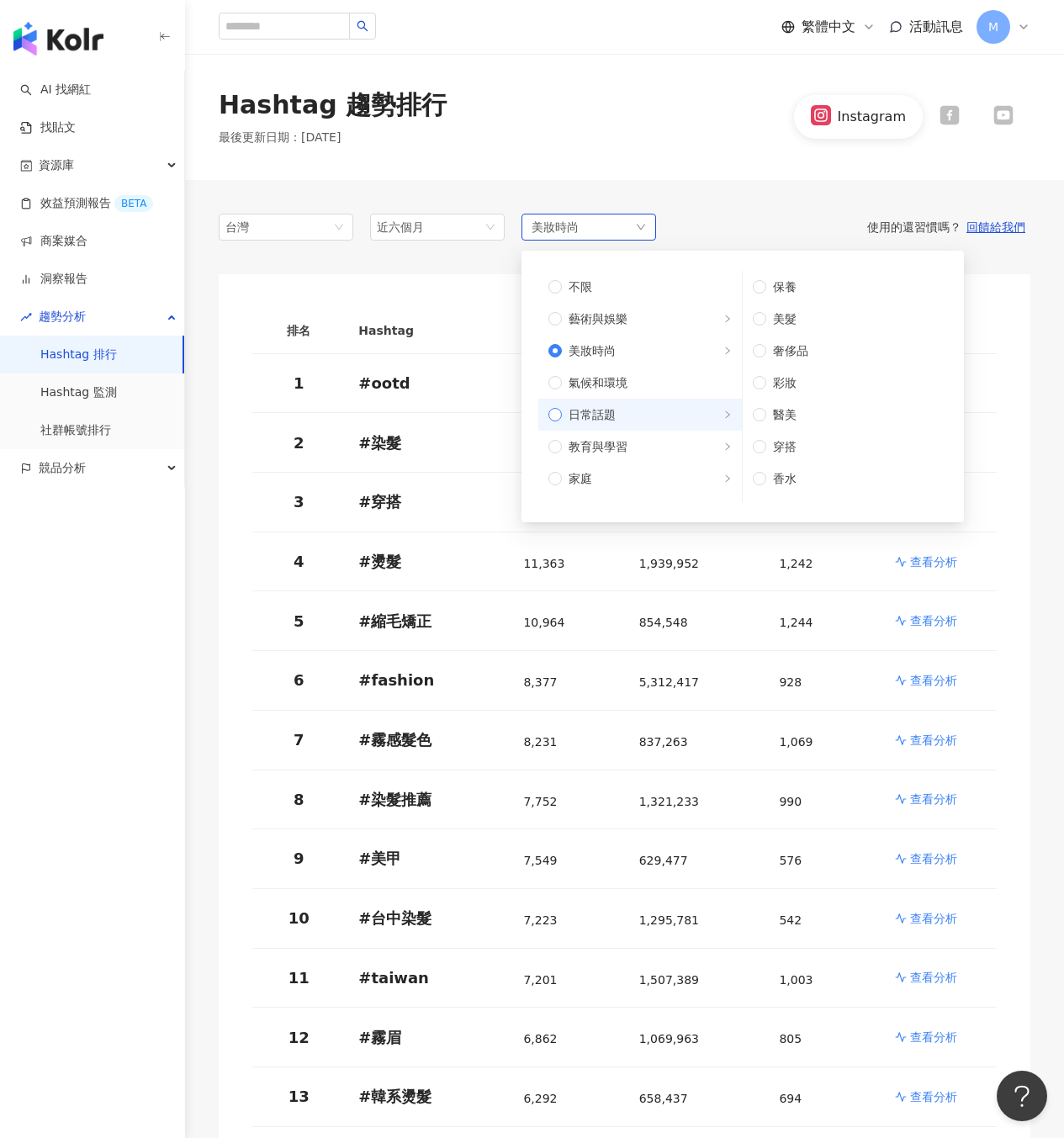
click at [619, 420] on span "日常話題" at bounding box center [647, 414] width 170 height 19
click at [712, 150] on div "Hashtag 趨勢排行 最後更新日期 ： 2025/9/28 Instagram" at bounding box center [624, 116] width 879 height 126
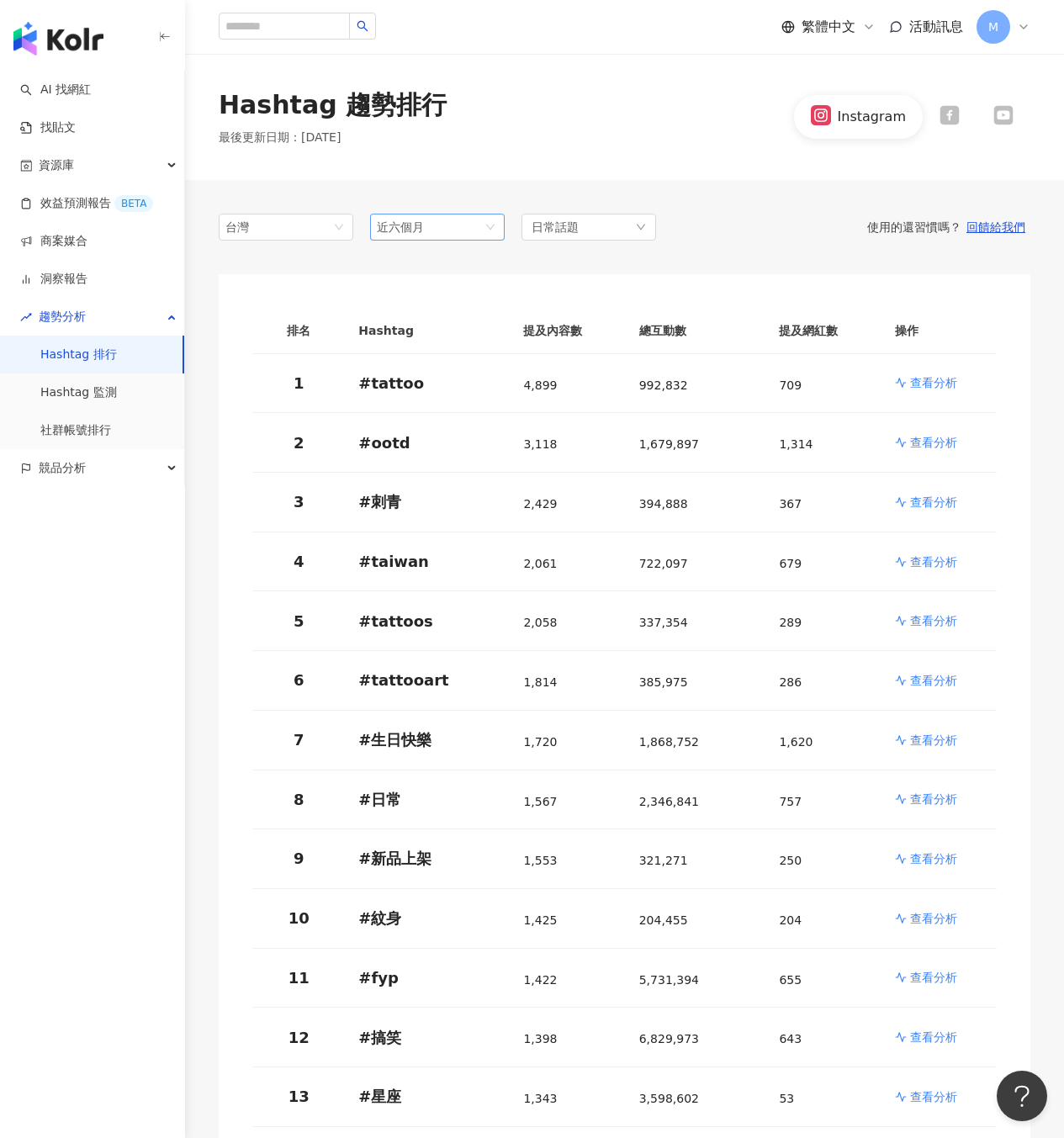
click at [425, 220] on span "近六個月" at bounding box center [437, 227] width 121 height 25
click at [545, 139] on div "Hashtag 趨勢排行 最後更新日期 ： 2025/9/28 Instagram" at bounding box center [624, 117] width 879 height 59
click at [952, 386] on p "查看分析" at bounding box center [933, 382] width 47 height 17
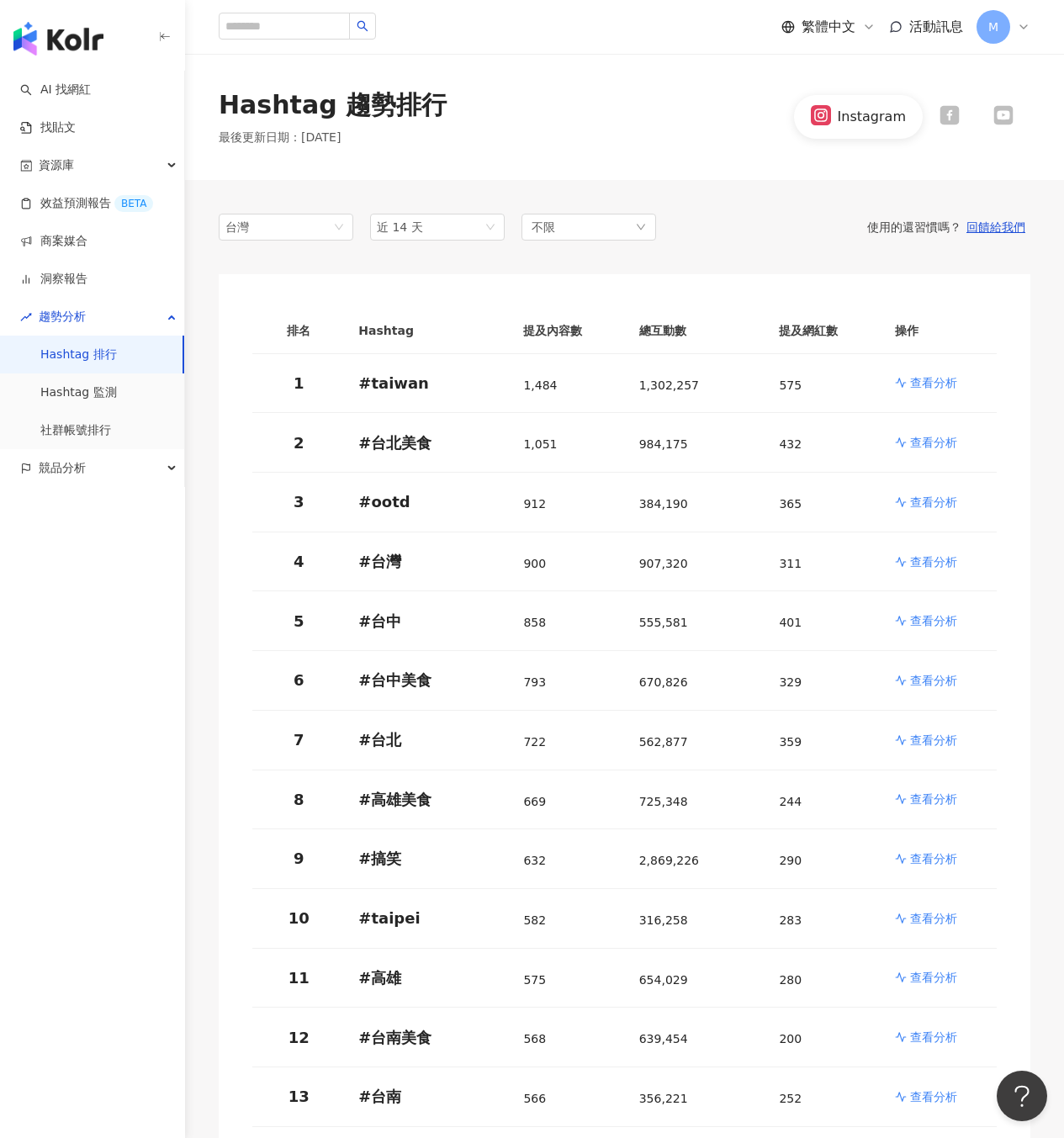
click at [657, 135] on div "Hashtag 趨勢排行 最後更新日期 ： 2025/9/28 Instagram" at bounding box center [624, 117] width 879 height 59
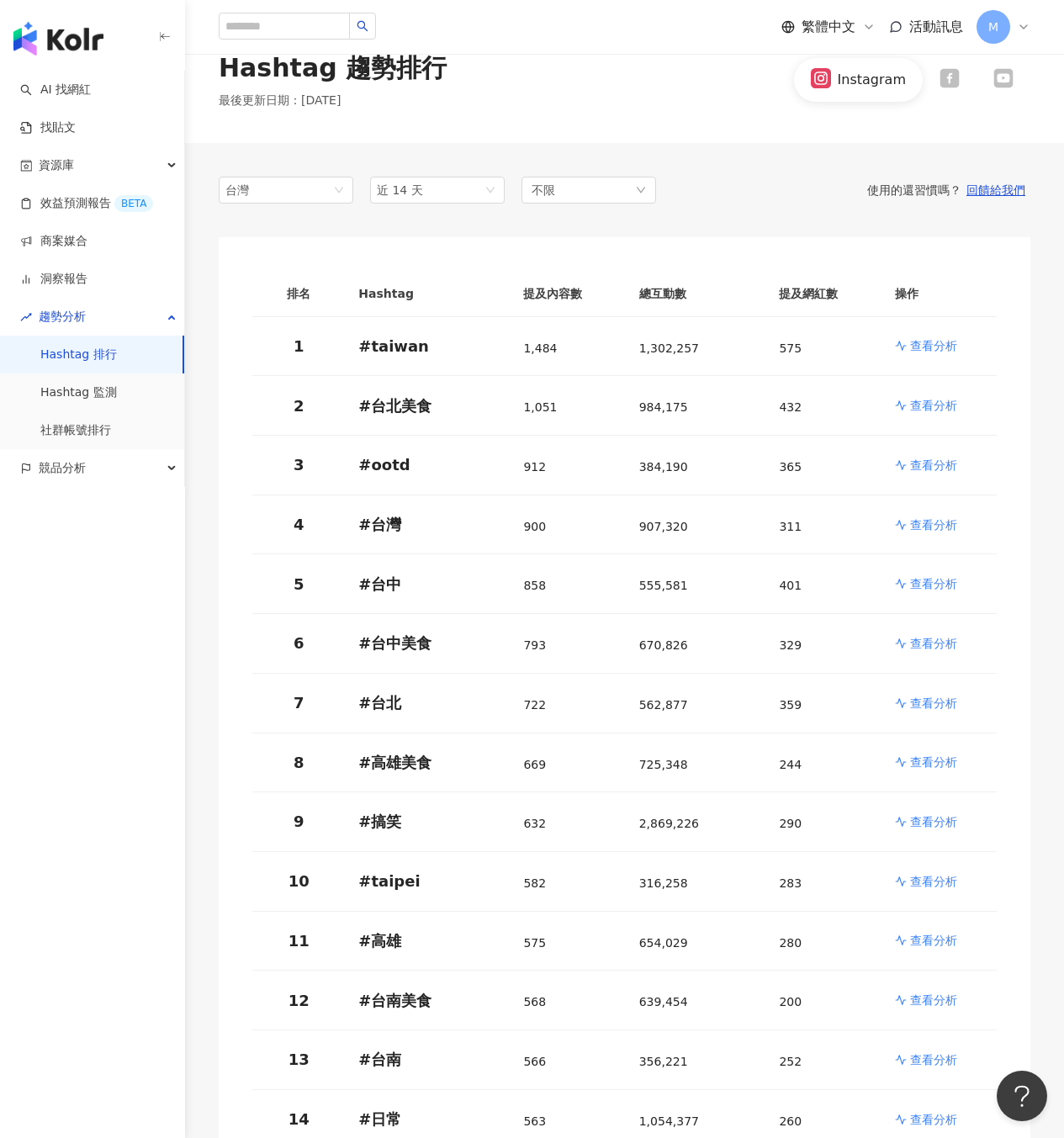
scroll to position [36, 0]
click at [602, 199] on div "不限" at bounding box center [589, 191] width 135 height 27
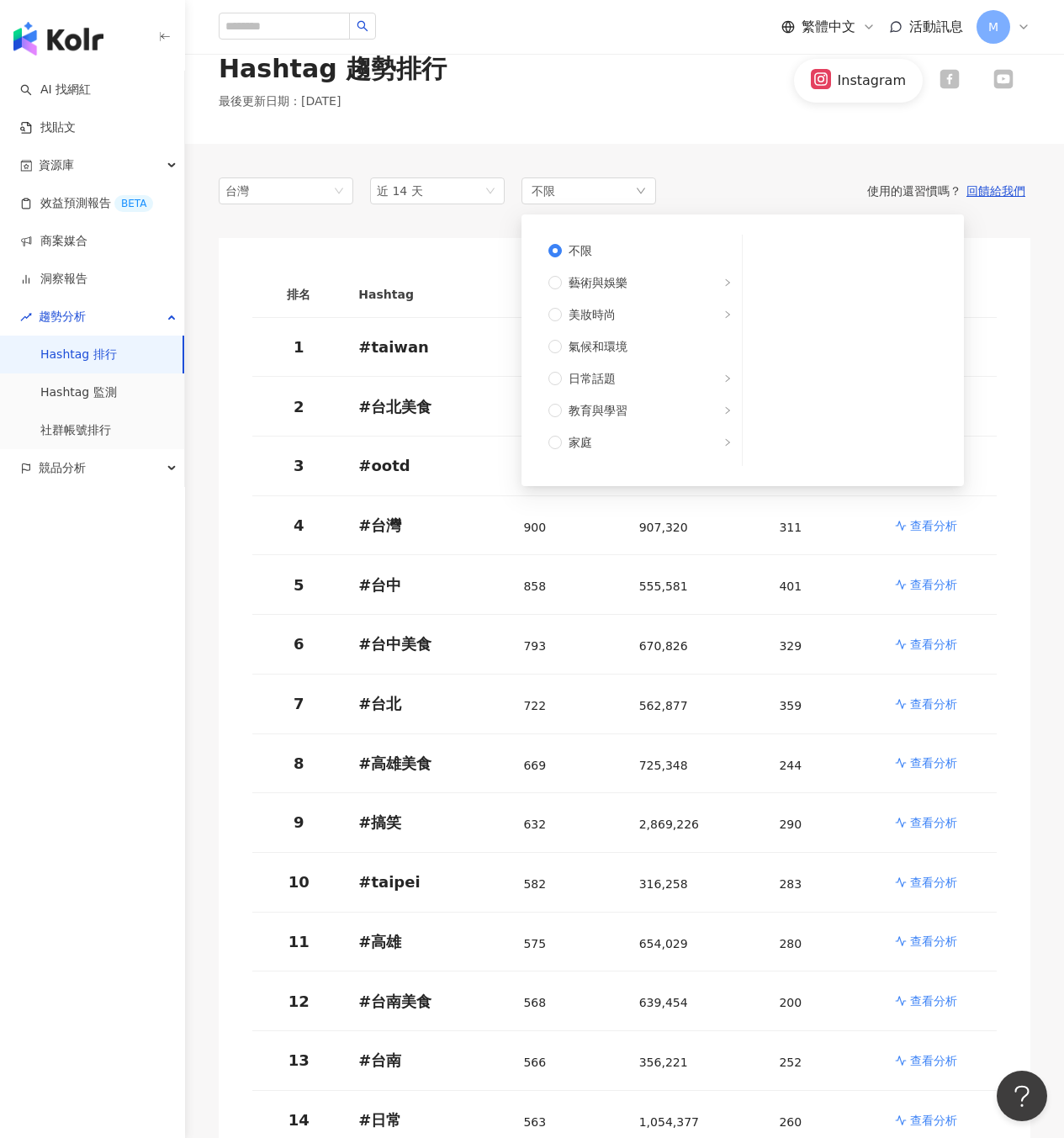
click at [711, 111] on div "Hashtag 趨勢排行 最後更新日期 ： 2025/9/28 Instagram" at bounding box center [624, 80] width 879 height 126
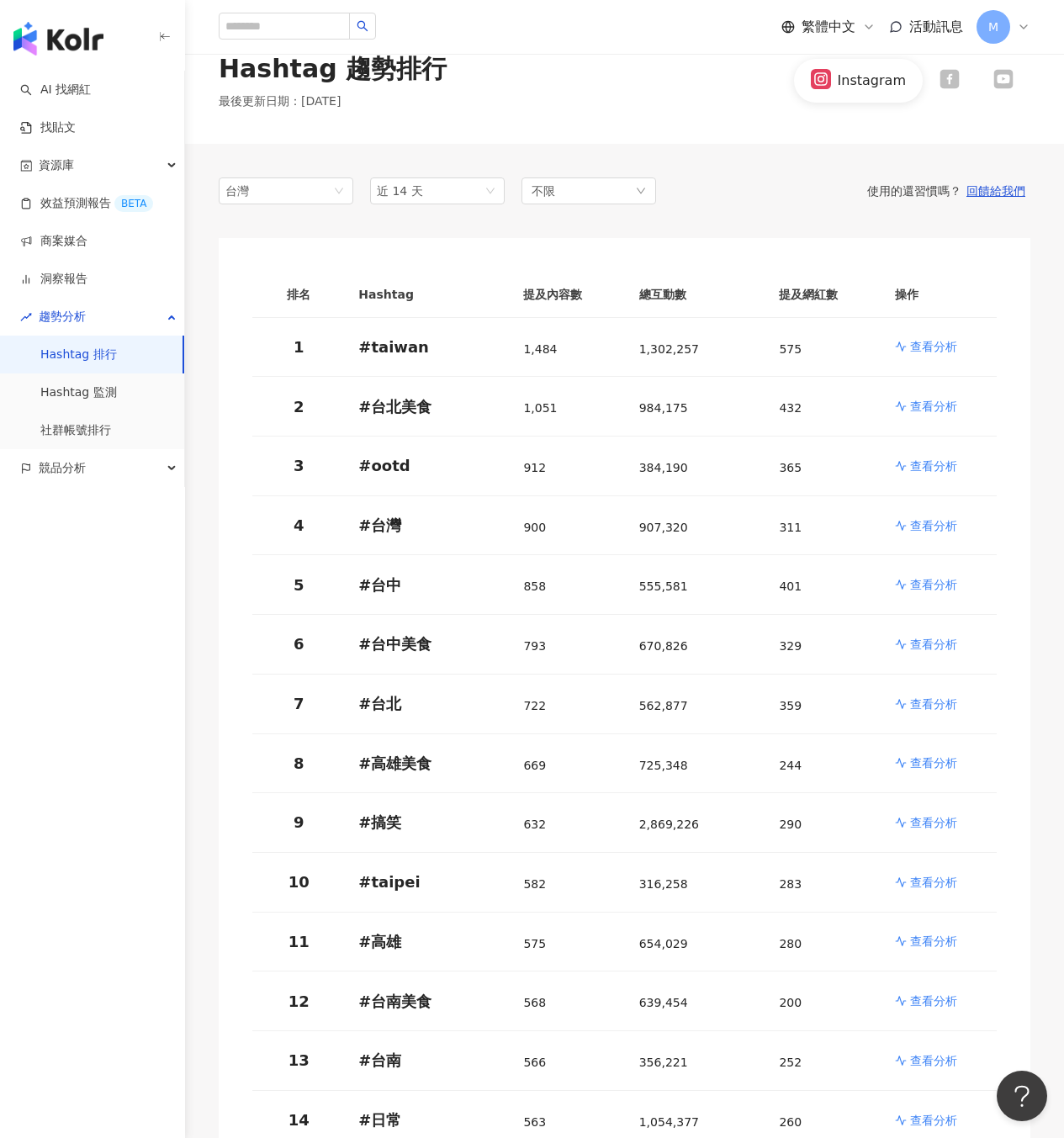
drag, startPoint x: 611, startPoint y: 180, endPoint x: 622, endPoint y: 207, distance: 29.2
click at [612, 180] on div "不限" at bounding box center [589, 191] width 135 height 27
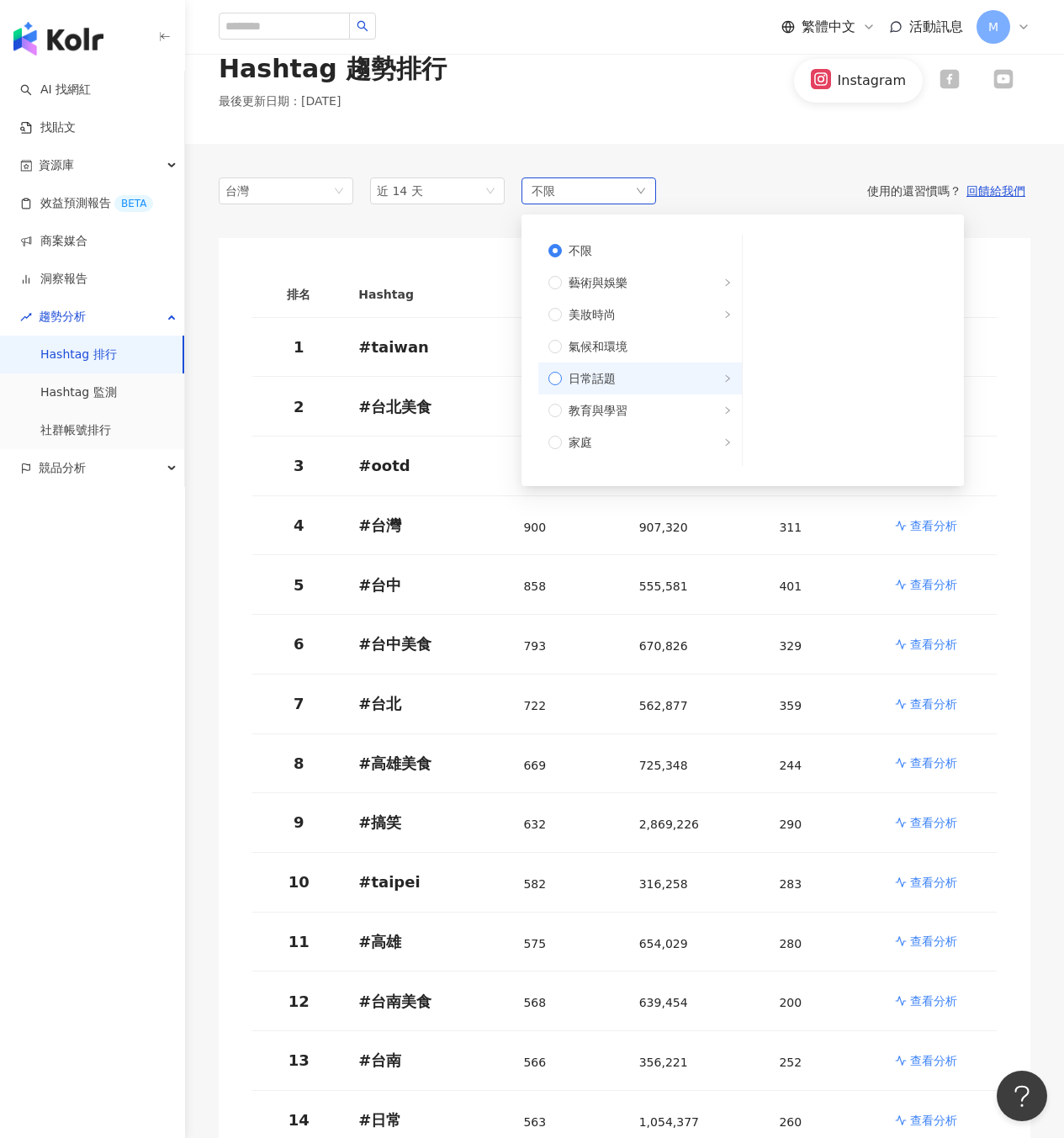
click at [637, 387] on label "日常話題" at bounding box center [640, 378] width 204 height 32
click at [750, 119] on div "Hashtag 趨勢排行 最後更新日期 ： 2025/9/28 Instagram" at bounding box center [624, 80] width 879 height 126
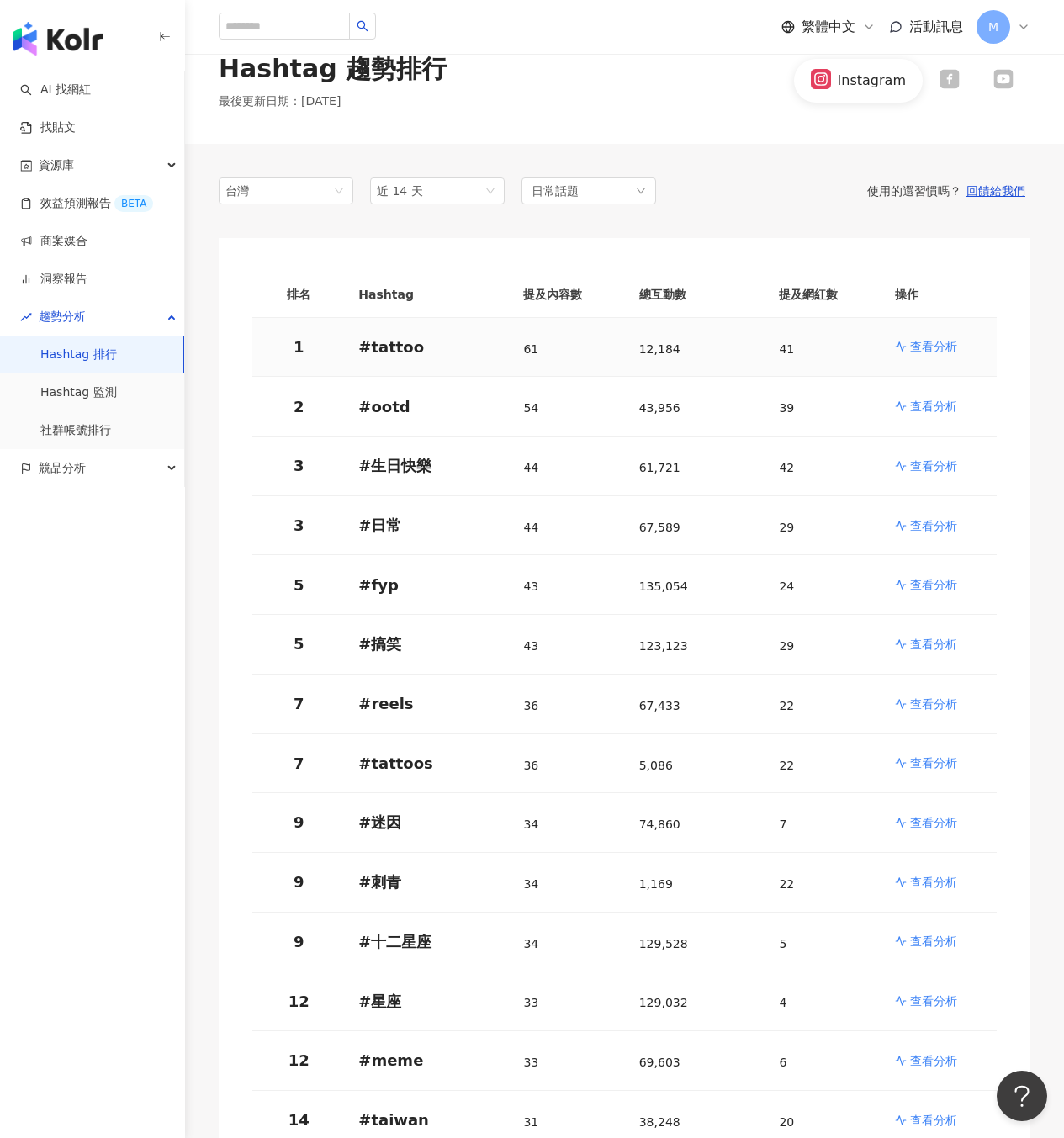
click at [921, 355] on td "查看分析" at bounding box center [939, 347] width 115 height 59
click at [921, 351] on p "查看分析" at bounding box center [933, 346] width 47 height 17
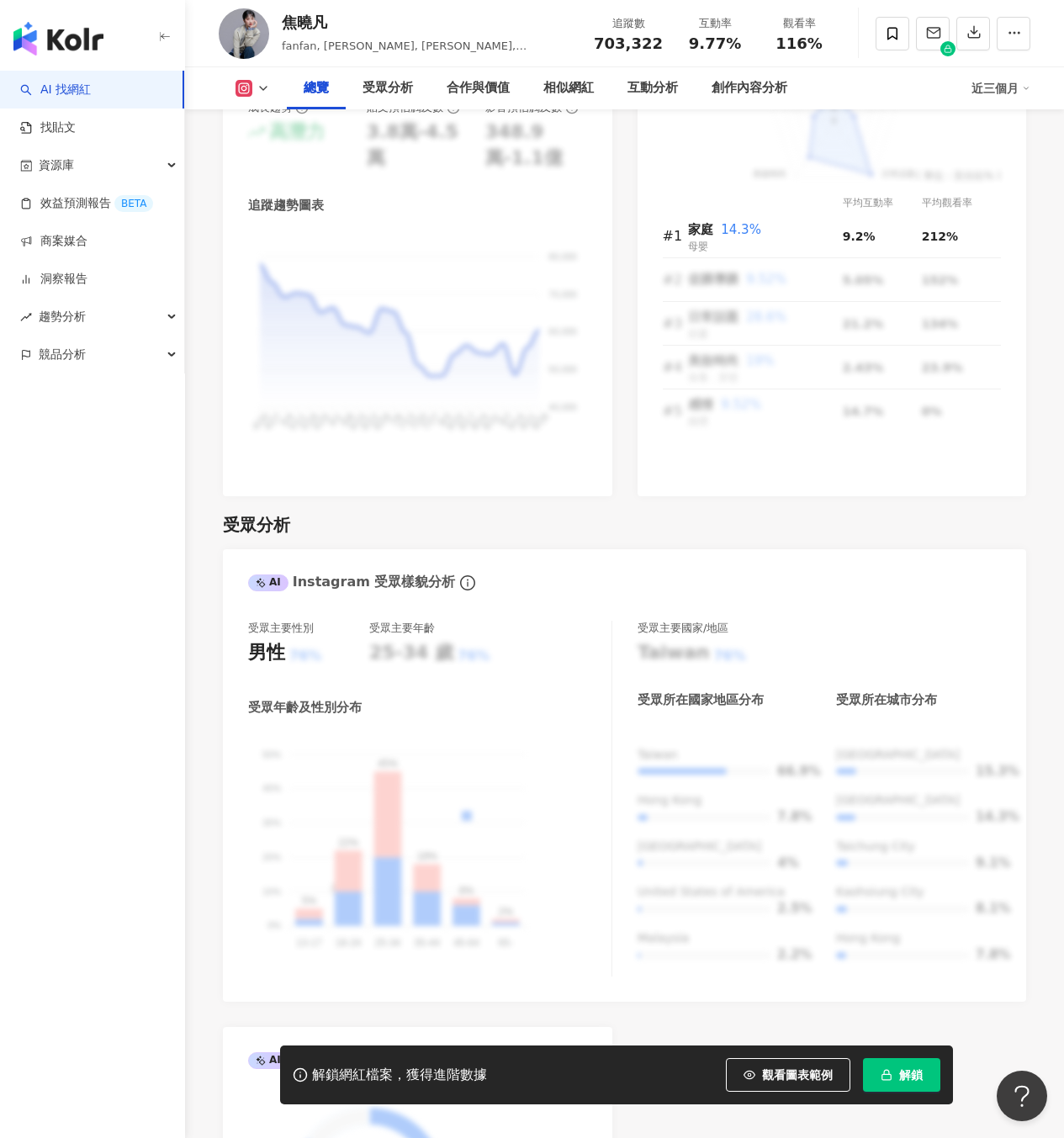
scroll to position [1214, 0]
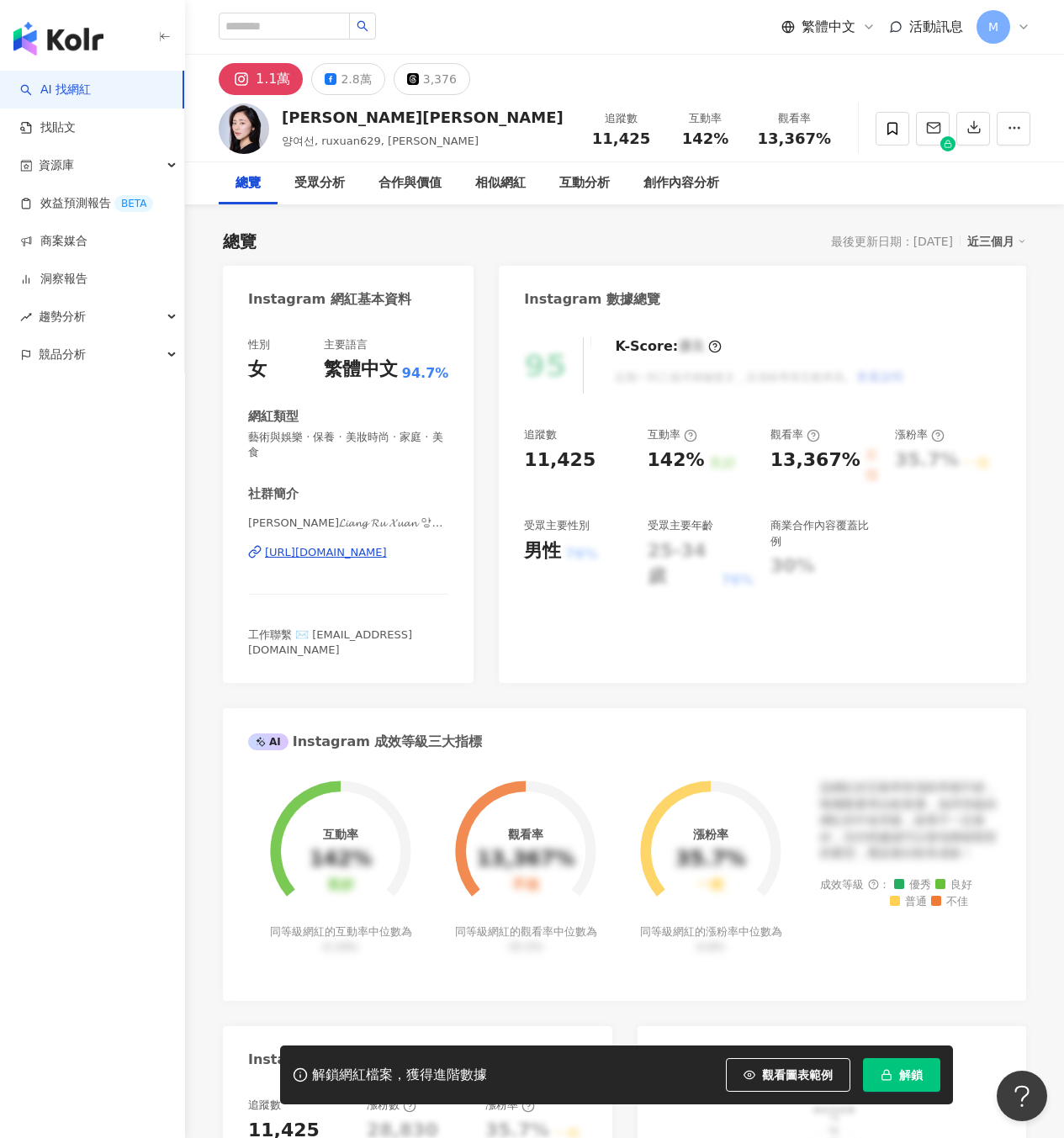
click at [361, 549] on div "[URL][DOMAIN_NAME]" at bounding box center [326, 553] width 122 height 16
